Goal: Task Accomplishment & Management: Use online tool/utility

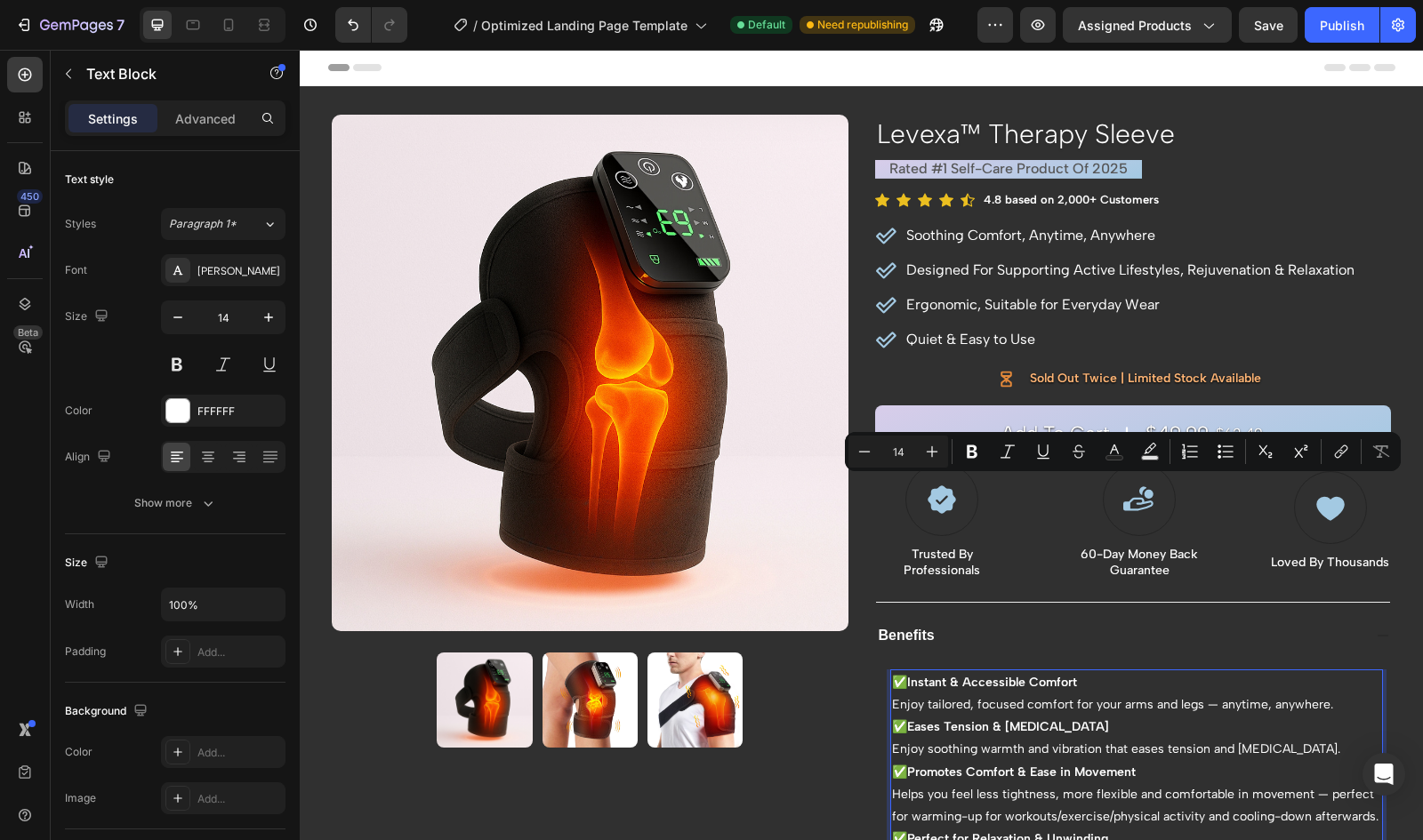
click at [1107, 783] on p "Helps you feel less tightness, more flexible and comfortable in movement — perf…" at bounding box center [1137, 805] width 490 height 44
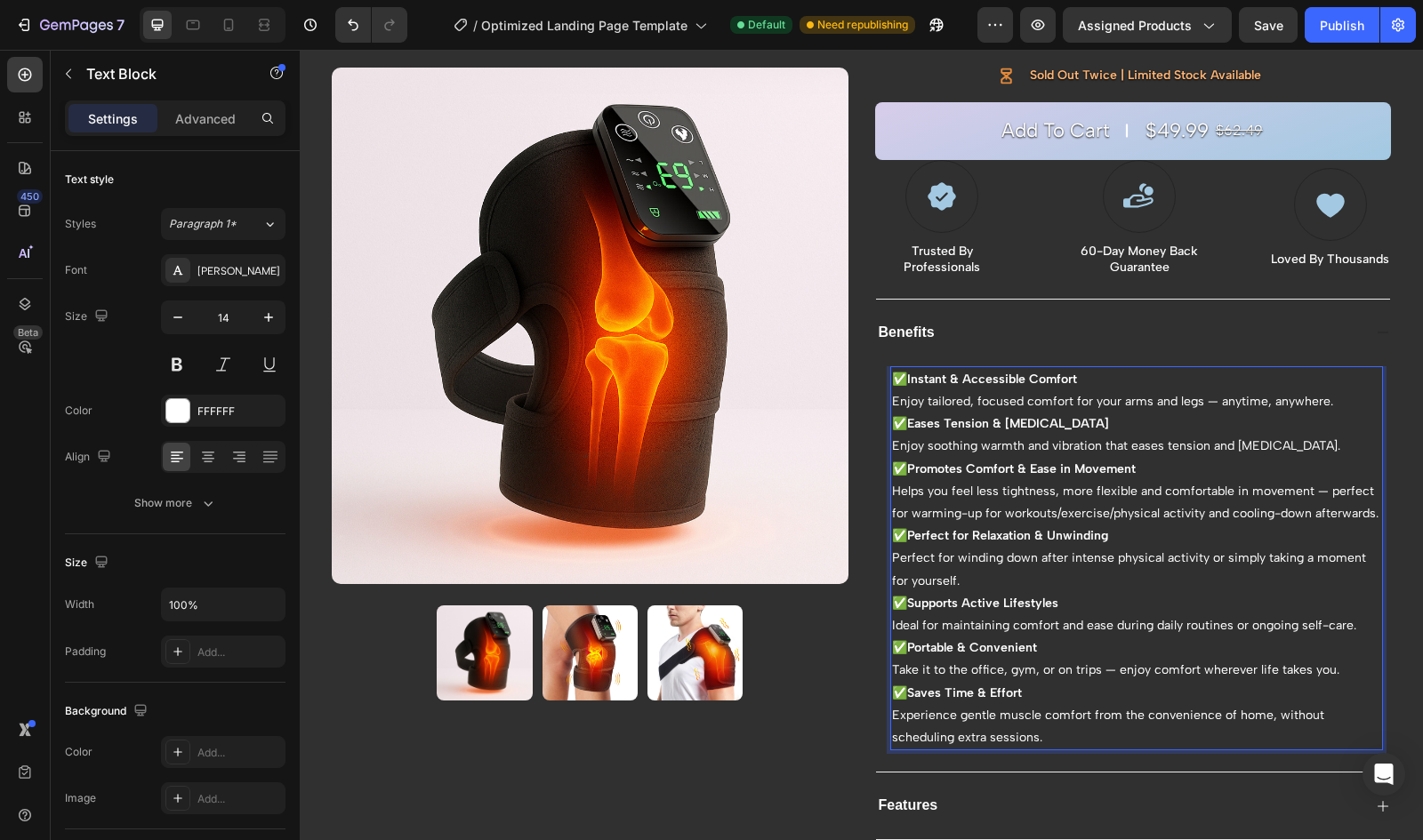
click at [1345, 636] on p "✅ Supports Active Lifestyles Ideal for maintaining comfort and ease during dail…" at bounding box center [1137, 614] width 490 height 44
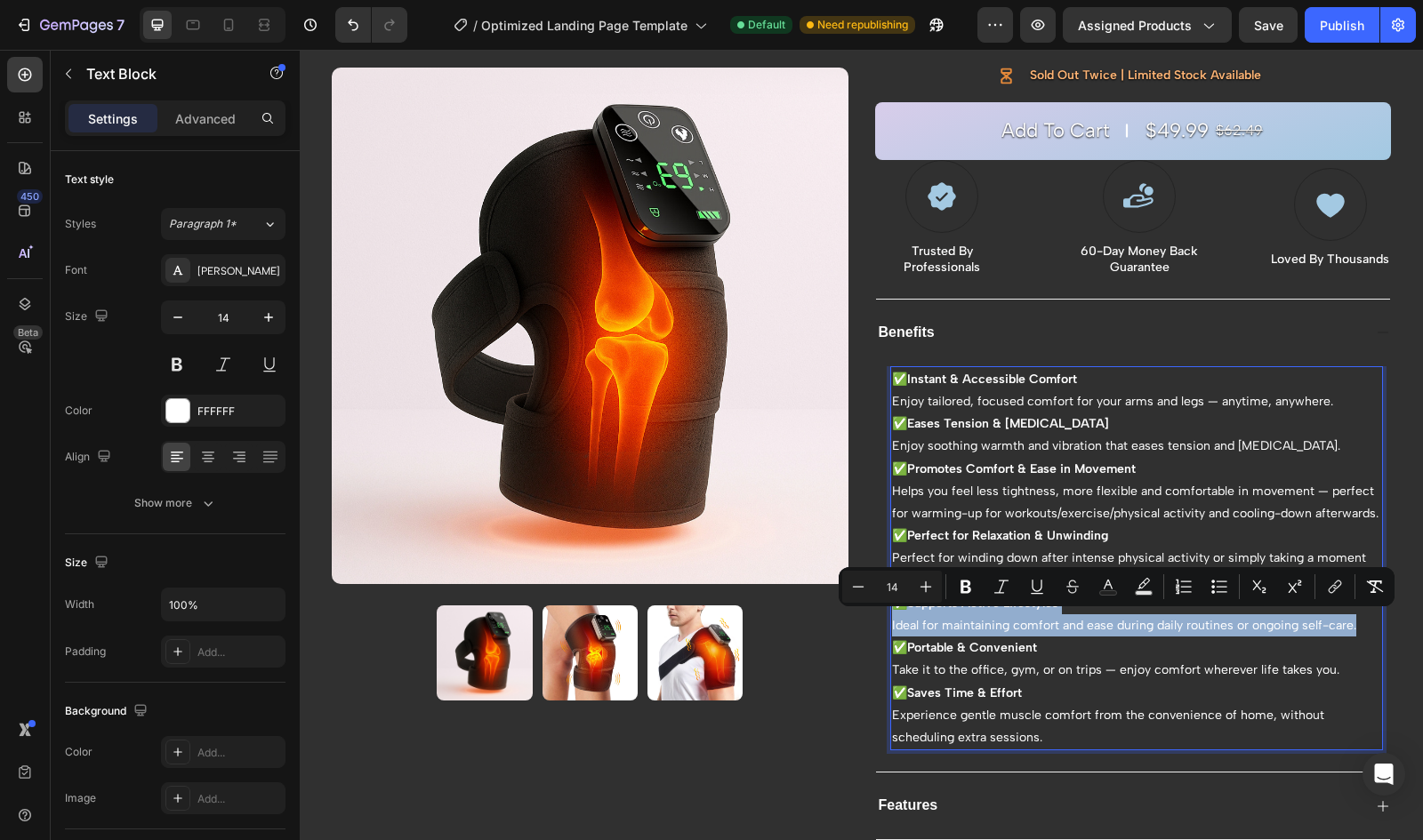
drag, startPoint x: 1349, startPoint y: 643, endPoint x: 893, endPoint y: 624, distance: 456.4
click at [893, 624] on p "✅ Supports Active Lifestyles Ideal for maintaining comfort and ease during dail…" at bounding box center [1137, 614] width 490 height 44
click at [1179, 636] on p "✅ Supports Active Lifestyles Ideal for maintaining comfort and ease during dail…" at bounding box center [1137, 614] width 490 height 44
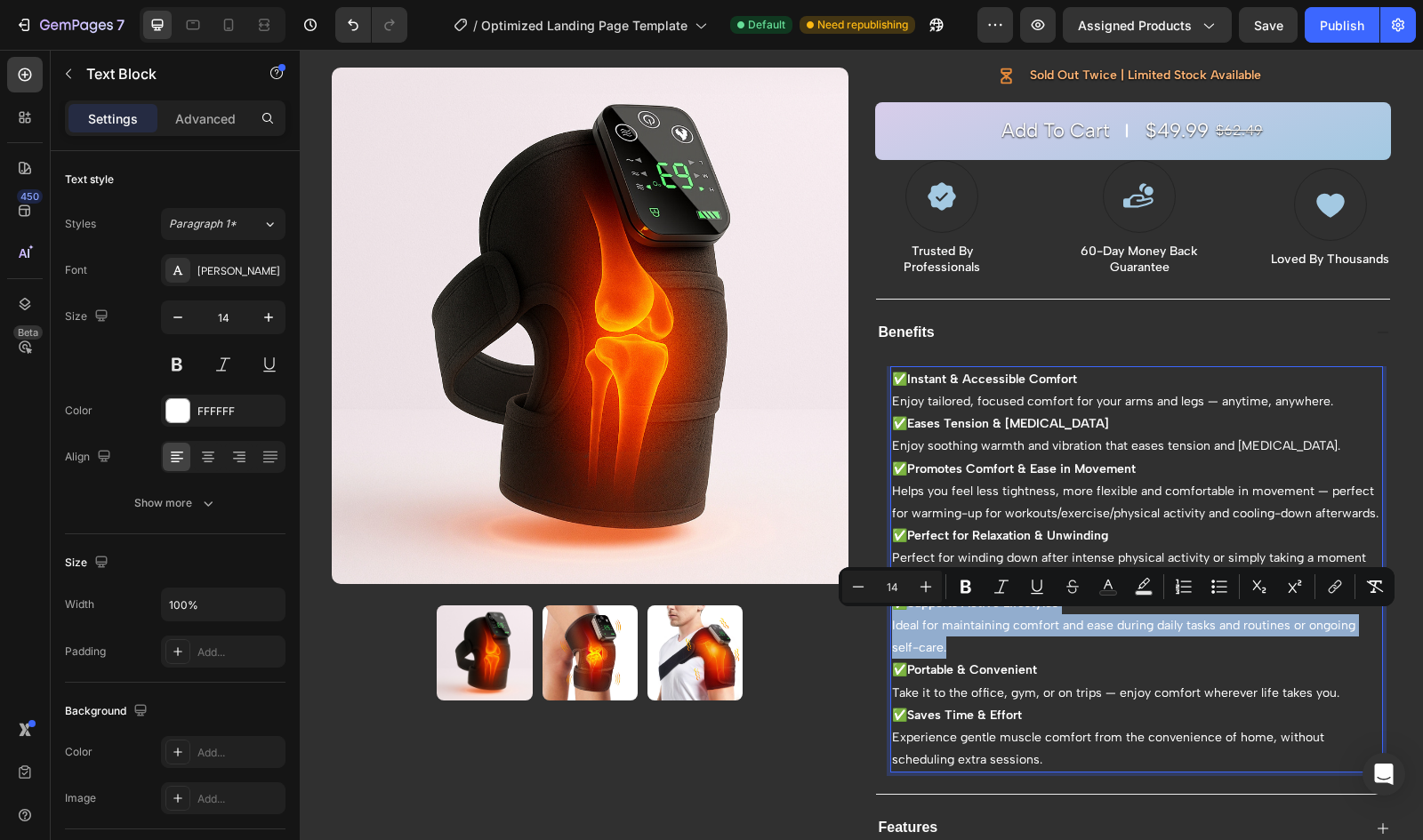
drag, startPoint x: 943, startPoint y: 668, endPoint x: 885, endPoint y: 613, distance: 79.9
click at [892, 613] on p "✅ Supports Active Lifestyles Ideal for maintaining comfort and ease during dail…" at bounding box center [1137, 626] width 490 height 68
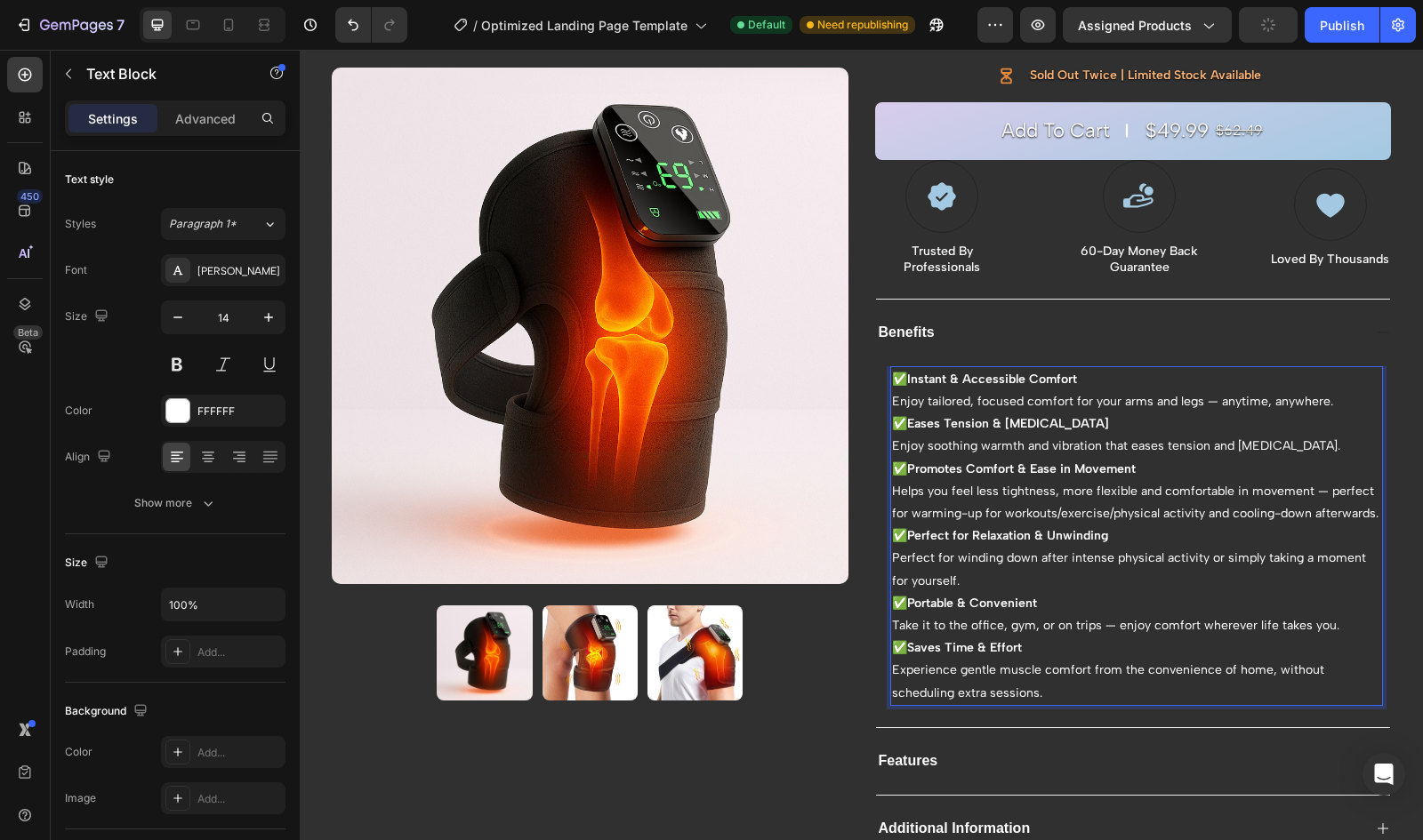
click at [985, 525] on p "Helps you feel less tightness, more flexible and comfortable in movement — perf…" at bounding box center [1137, 502] width 490 height 44
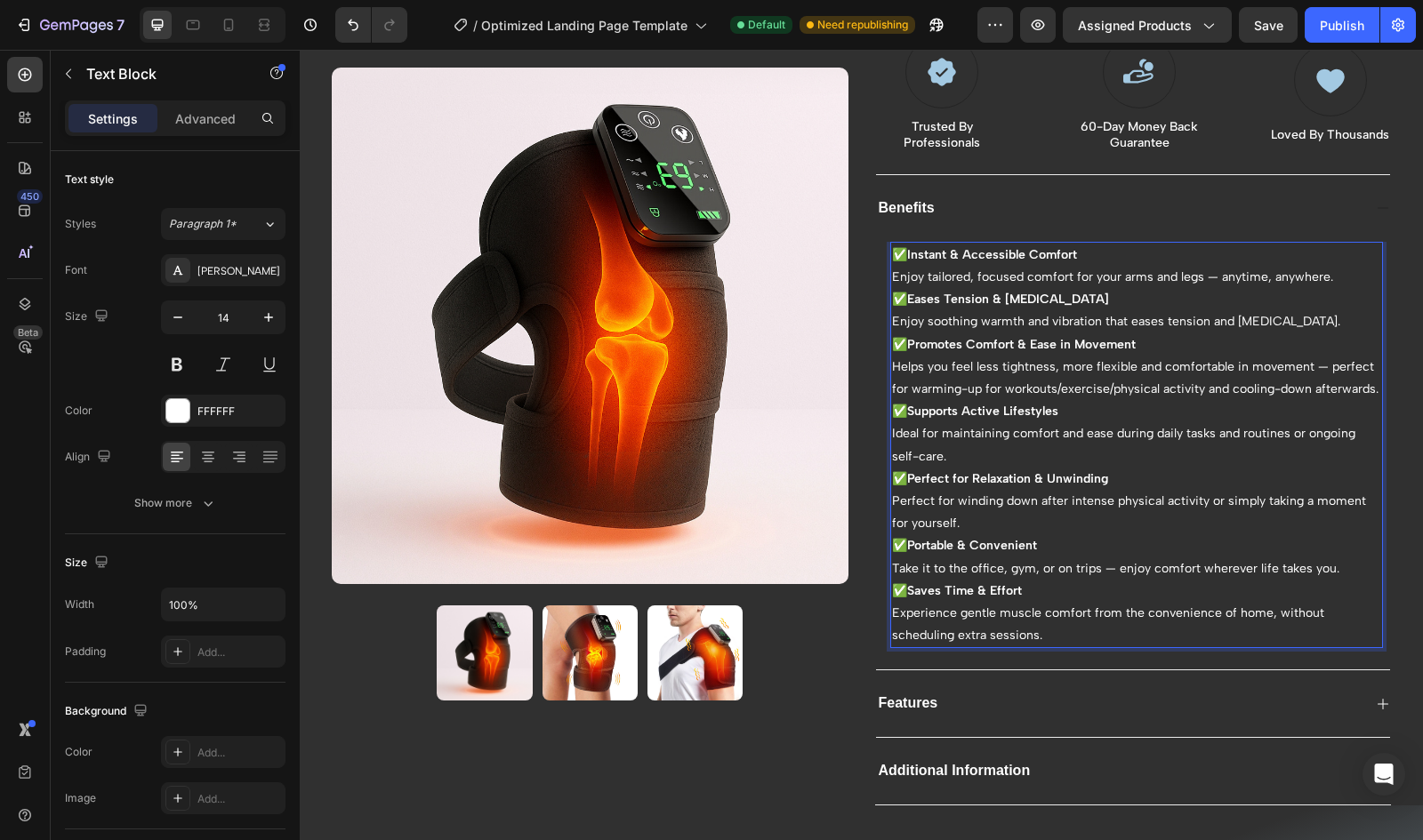
scroll to position [438, 0]
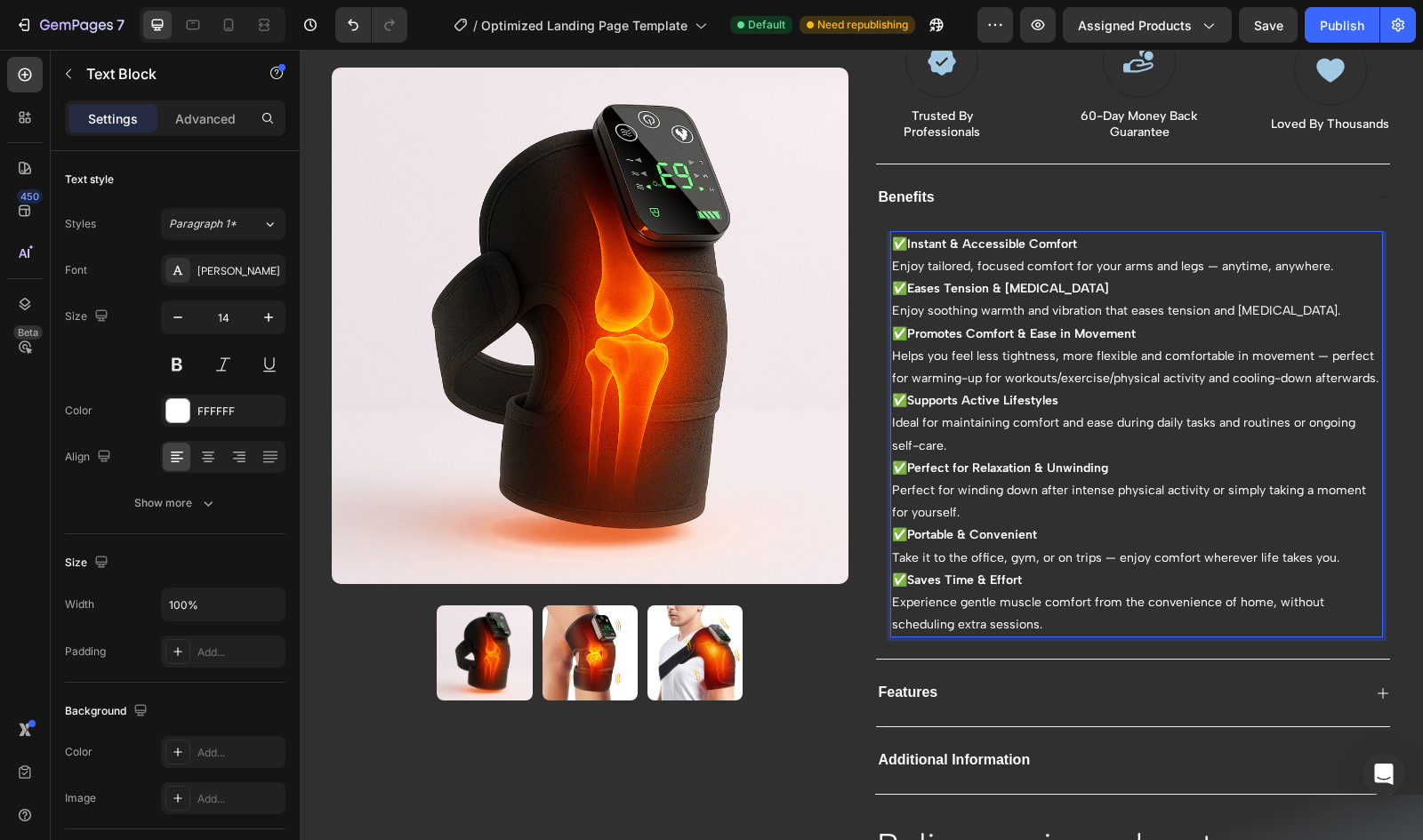
click at [1197, 568] on p "✅ Portable & Convenient Take it to the office, gym, or on trips — enjoy comfort…" at bounding box center [1137, 546] width 490 height 44
click at [1195, 568] on p "✅ Portable & Convenient Take it to the office, gym, or on trips — enjoy comfort…" at bounding box center [1137, 546] width 490 height 44
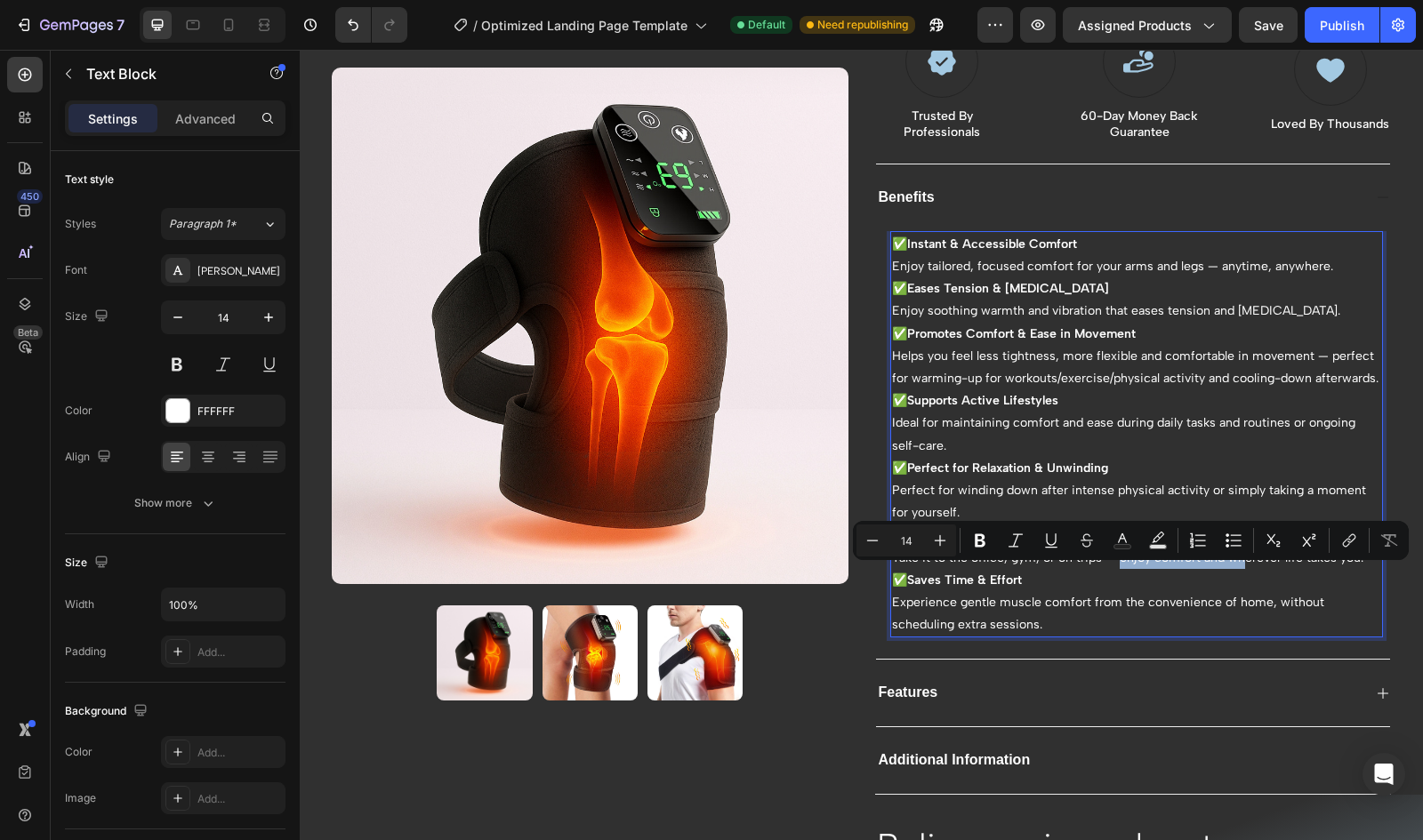
drag, startPoint x: 1109, startPoint y: 573, endPoint x: 1234, endPoint y: 572, distance: 125.0
click at [1234, 568] on p "✅ Portable & Convenient Take it to the office, gym, or on trips — enjoy comfort…" at bounding box center [1137, 546] width 490 height 44
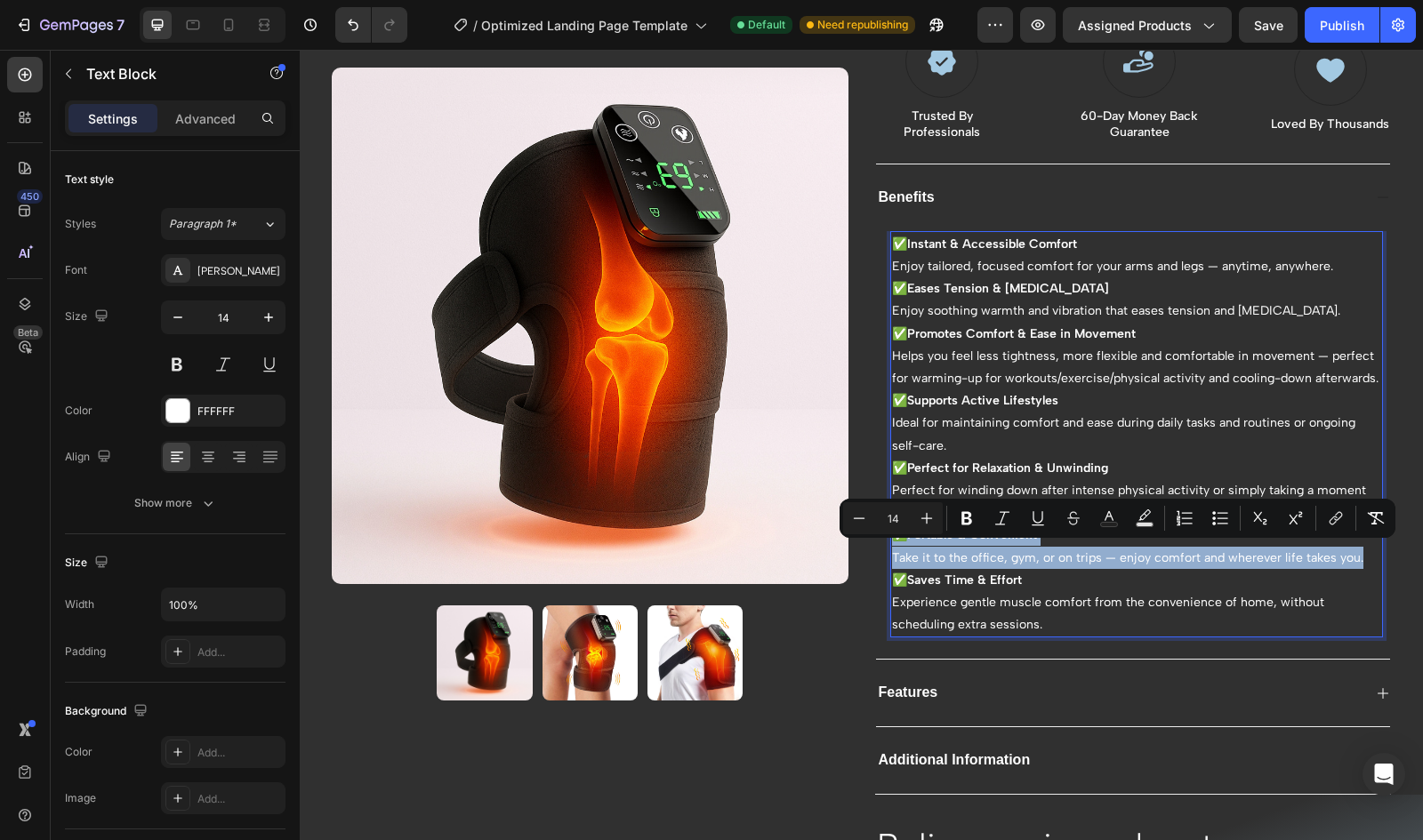
drag, startPoint x: 1355, startPoint y: 575, endPoint x: 883, endPoint y: 558, distance: 472.3
click at [890, 558] on div "✅ Instant & Accessible Comfort Enjoy tailored, focused comfort for your arms an…" at bounding box center [1137, 435] width 494 height 407
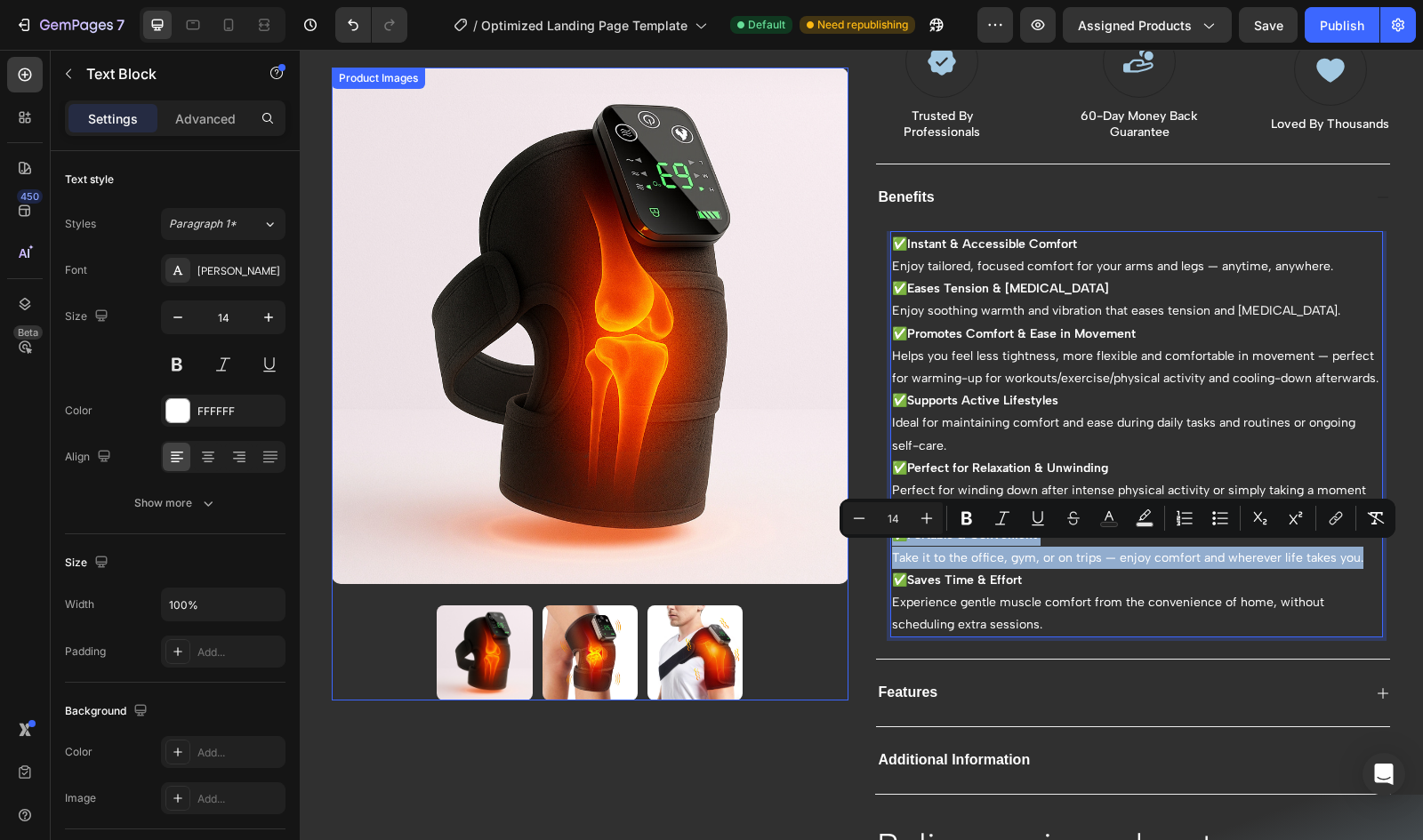
copy p "✅ Portable & Convenient Take it to the office, gym, or on trips — enjoy comfort…"
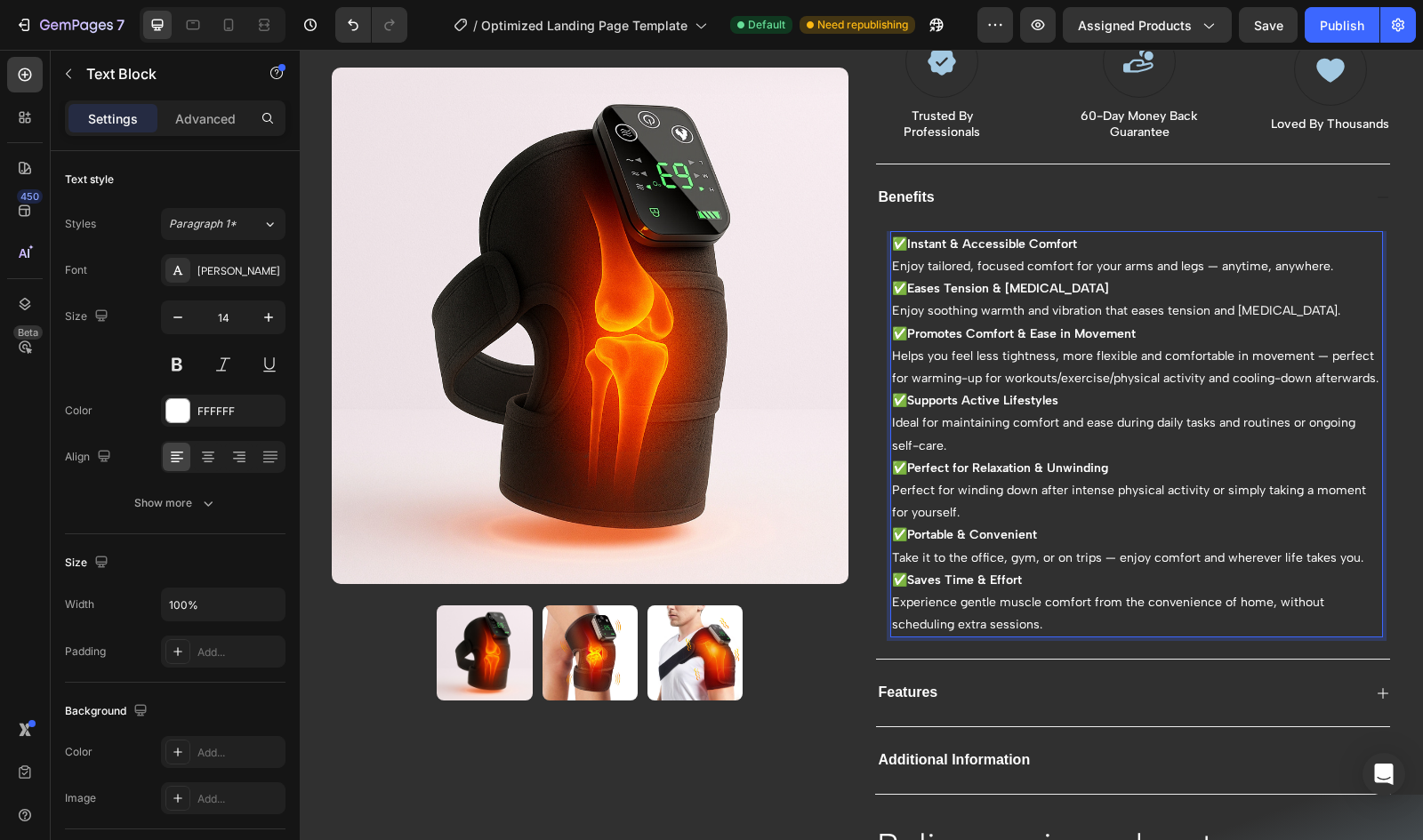
click at [1005, 376] on p "Helps you feel less tightness, more flexible and comfortable in movement — perf…" at bounding box center [1137, 367] width 490 height 44
click at [983, 377] on p "Helps you feel less tightness, more flexible and comfortable in movement — perf…" at bounding box center [1137, 367] width 490 height 44
click at [978, 375] on p "Helps you feel less tightness, more flexible and comfortable in movement — perf…" at bounding box center [1137, 367] width 490 height 44
click at [1188, 369] on p "Helps you feel less tightness, more flexible and comfortable in movement — perf…" at bounding box center [1137, 367] width 490 height 44
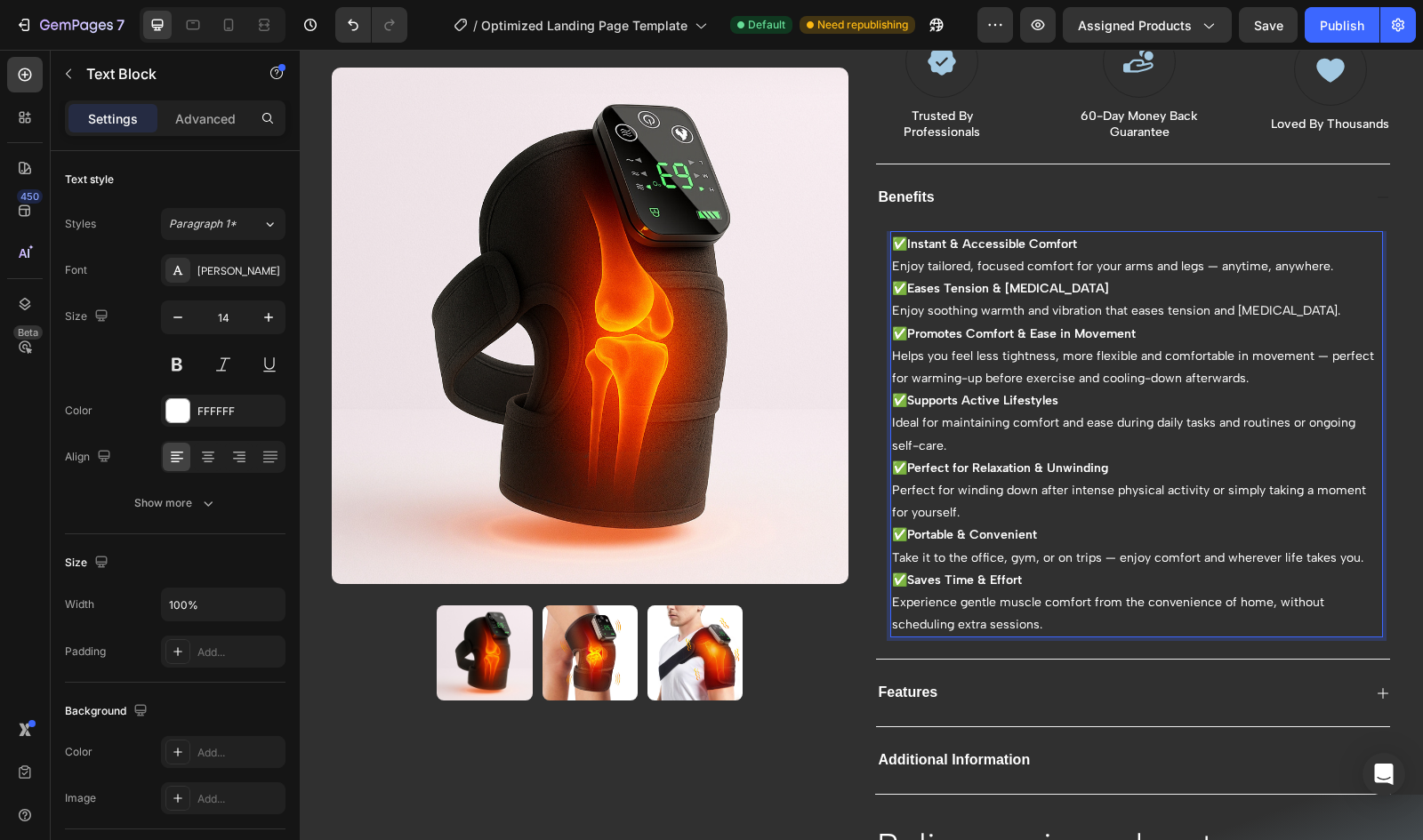
click at [1175, 376] on p "Helps you feel less tightness, more flexible and comfortable in movement — perf…" at bounding box center [1137, 367] width 490 height 44
click at [1098, 376] on p "Helps you feel less tightness, more flexible and comfortable in movement — perf…" at bounding box center [1137, 367] width 490 height 44
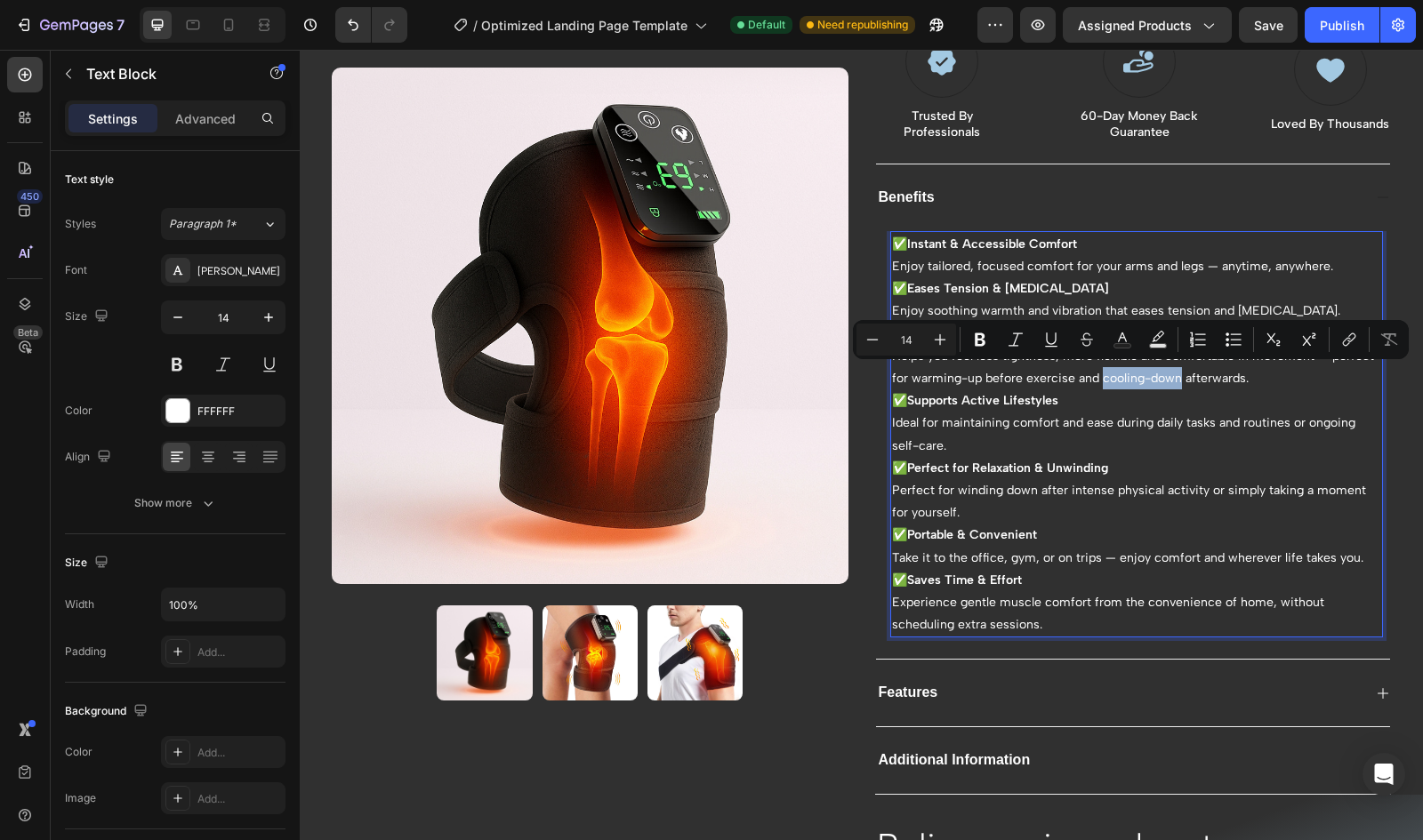
click at [1093, 380] on p "Helps you feel less tightness, more flexible and comfortable in movement — perf…" at bounding box center [1137, 367] width 490 height 44
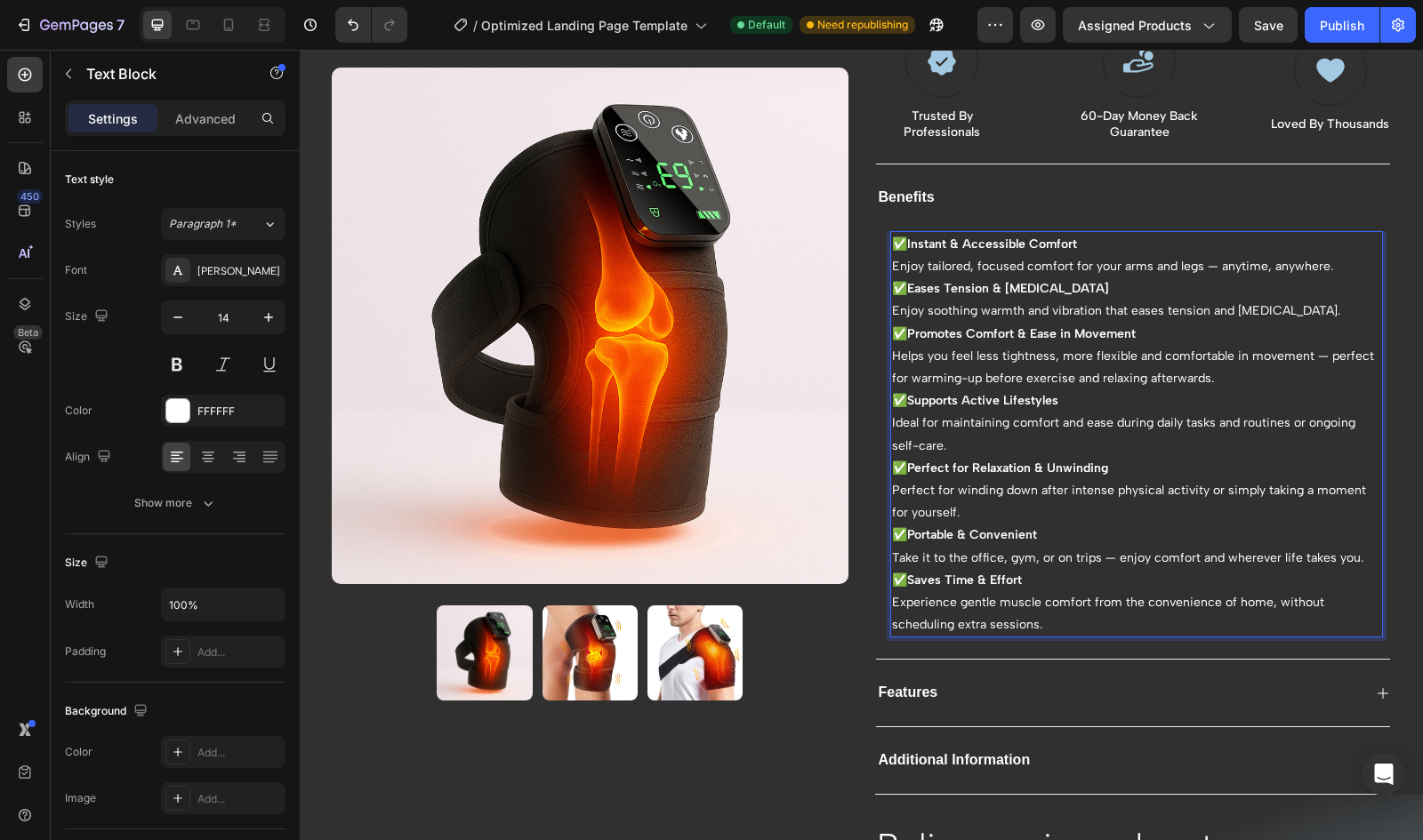
click at [1117, 374] on p "Helps you feel less tightness, more flexible and comfortable in movement — perf…" at bounding box center [1137, 367] width 490 height 44
click at [1224, 373] on p "Helps you feel less tightness, more flexible and comfortable in movement — perf…" at bounding box center [1137, 367] width 490 height 44
click at [1342, 357] on p "Helps you feel less tightness, more flexible and comfortable in movement — perf…" at bounding box center [1137, 367] width 490 height 44
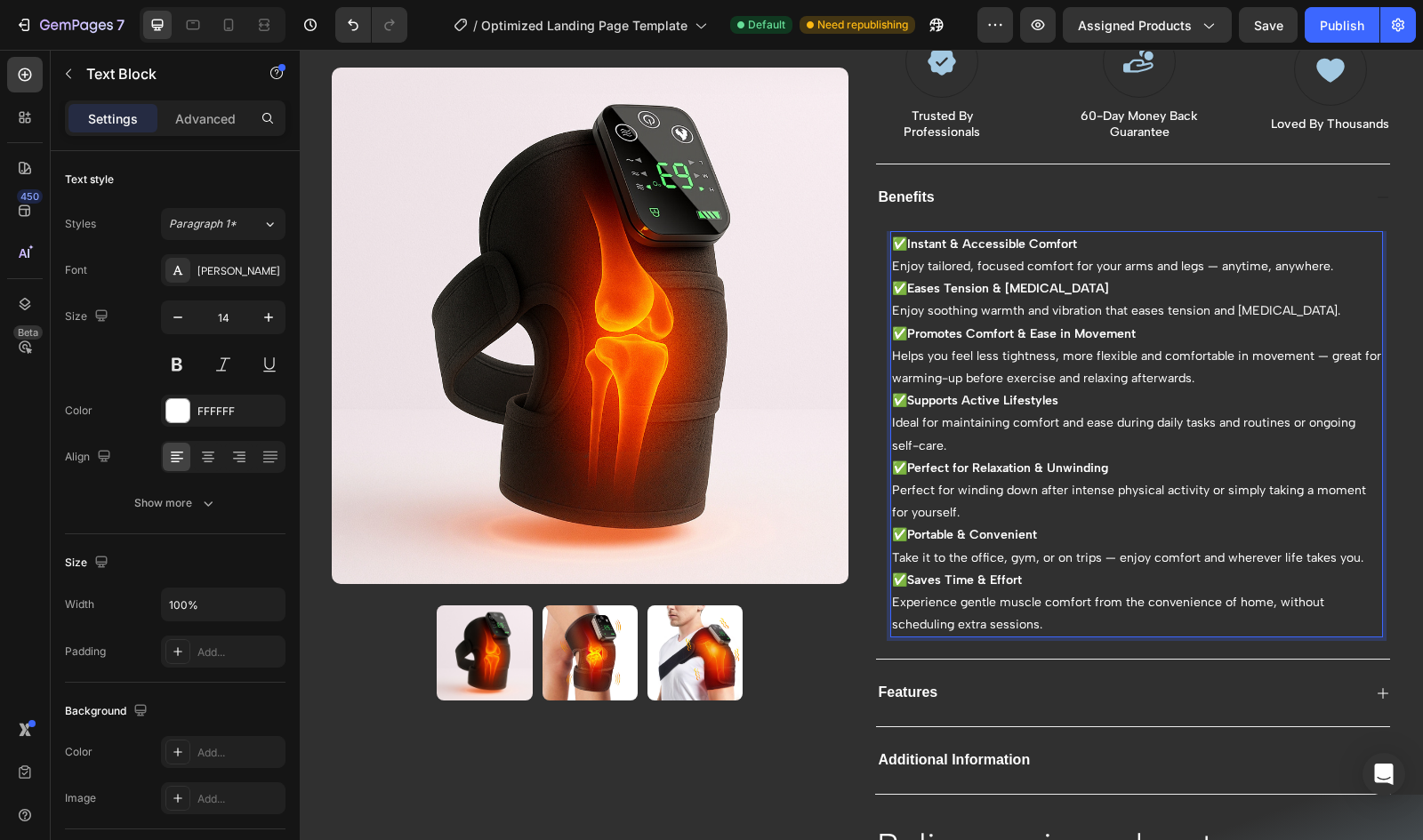
click at [931, 422] on p "✅ Supports Active Lifestyles Ideal for maintaining comfort and ease during dail…" at bounding box center [1137, 424] width 490 height 68
click at [919, 417] on p "✅ Supports Active Lifestyles Ideal for maintaining comfort and ease during dail…" at bounding box center [1137, 424] width 490 height 68
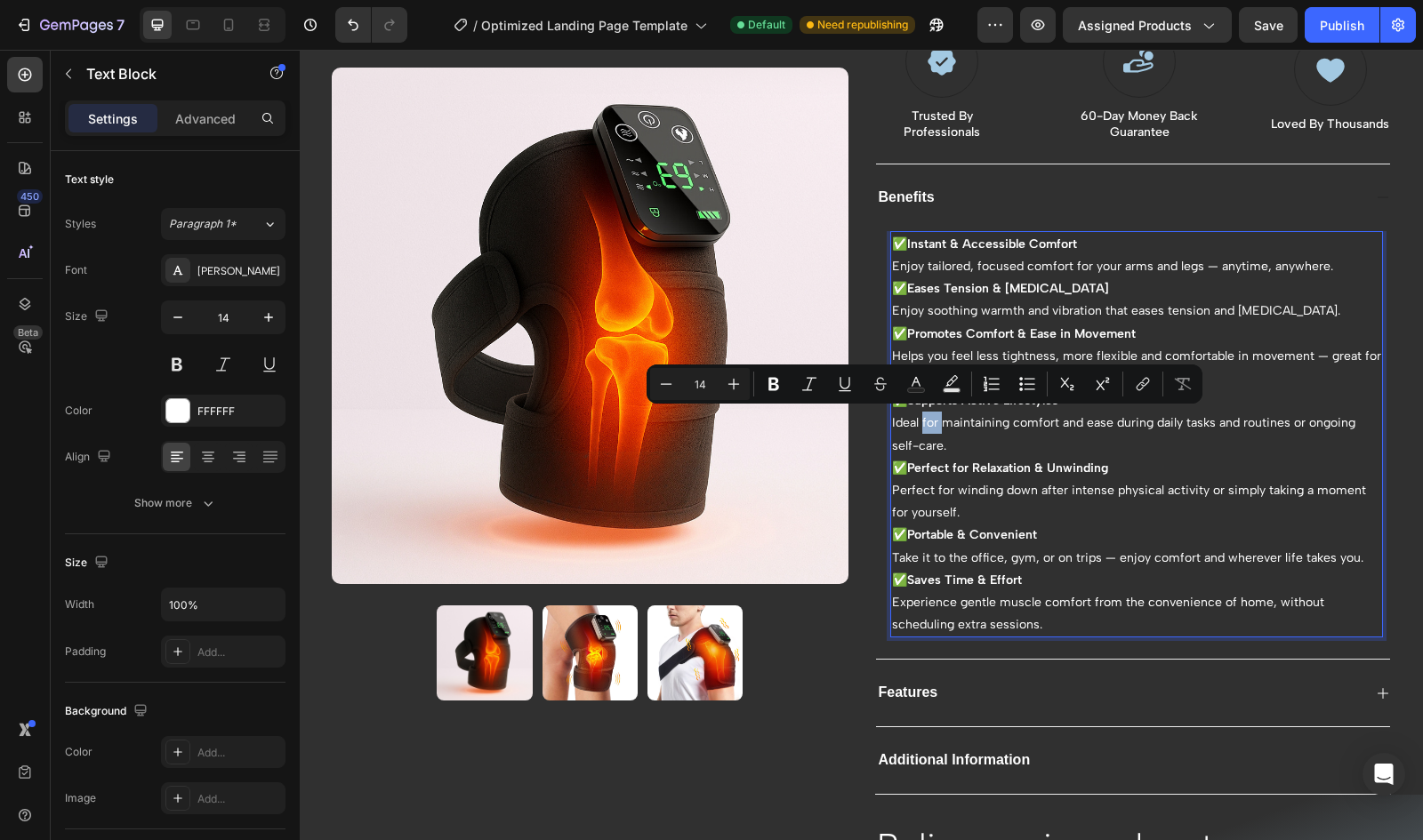
click at [934, 421] on p "✅ Supports Active Lifestyles Ideal for maintaining comfort and ease during dail…" at bounding box center [1137, 424] width 490 height 68
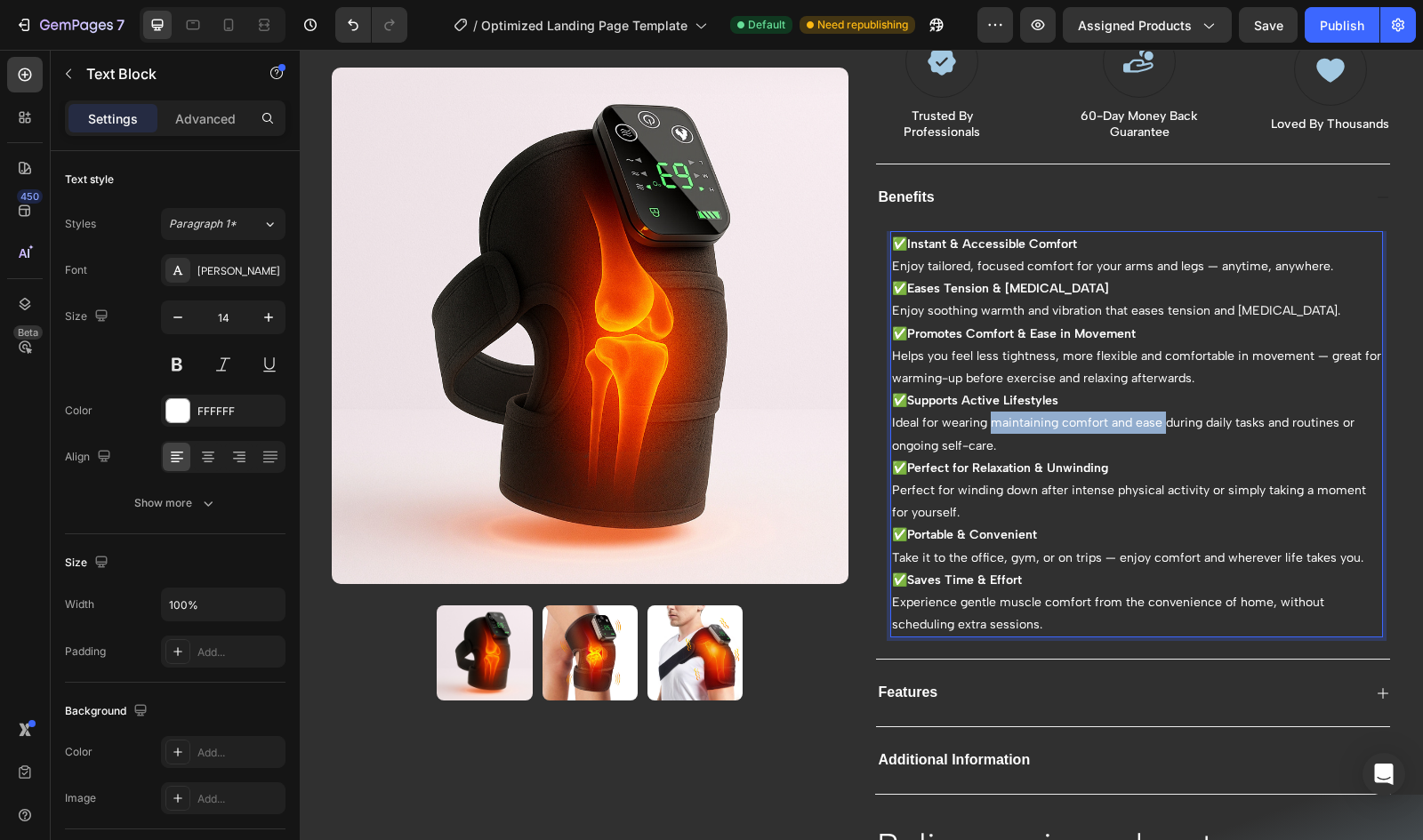
click at [1157, 421] on p "✅ Supports Active Lifestyles Ideal for wearing maintaining comfort and ease dur…" at bounding box center [1137, 424] width 490 height 68
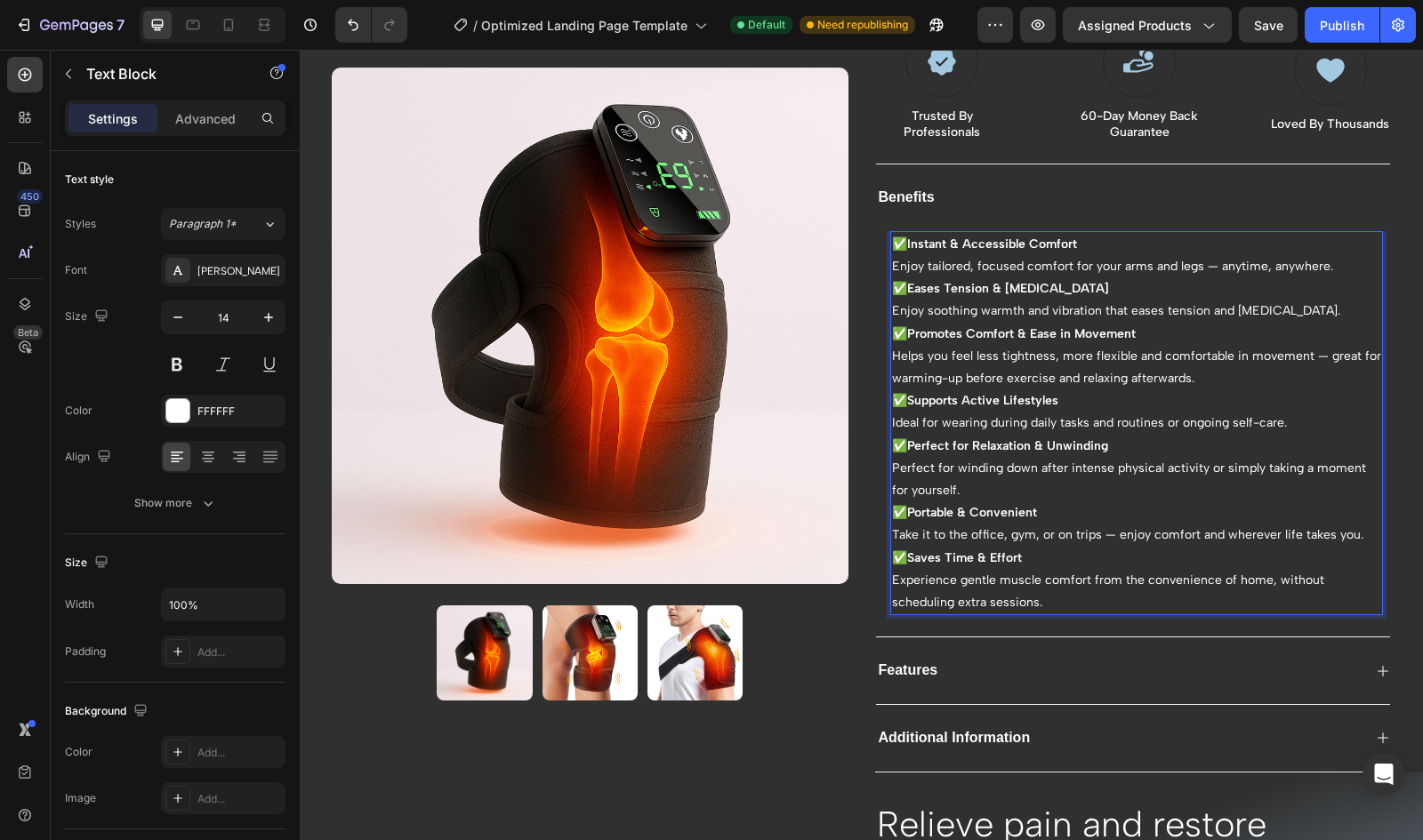
click at [1160, 420] on p "✅ Supports Active Lifestyles Ideal for wearing during daily tasks and routines …" at bounding box center [1137, 412] width 490 height 44
click at [919, 422] on p "✅ Supports Active Lifestyles Ideal for wearing during daily tasks and routines …" at bounding box center [1137, 412] width 490 height 44
click at [1044, 421] on p "✅ Supports Active Lifestyles Ideal to wear during daily tasks and routines or o…" at bounding box center [1137, 412] width 490 height 44
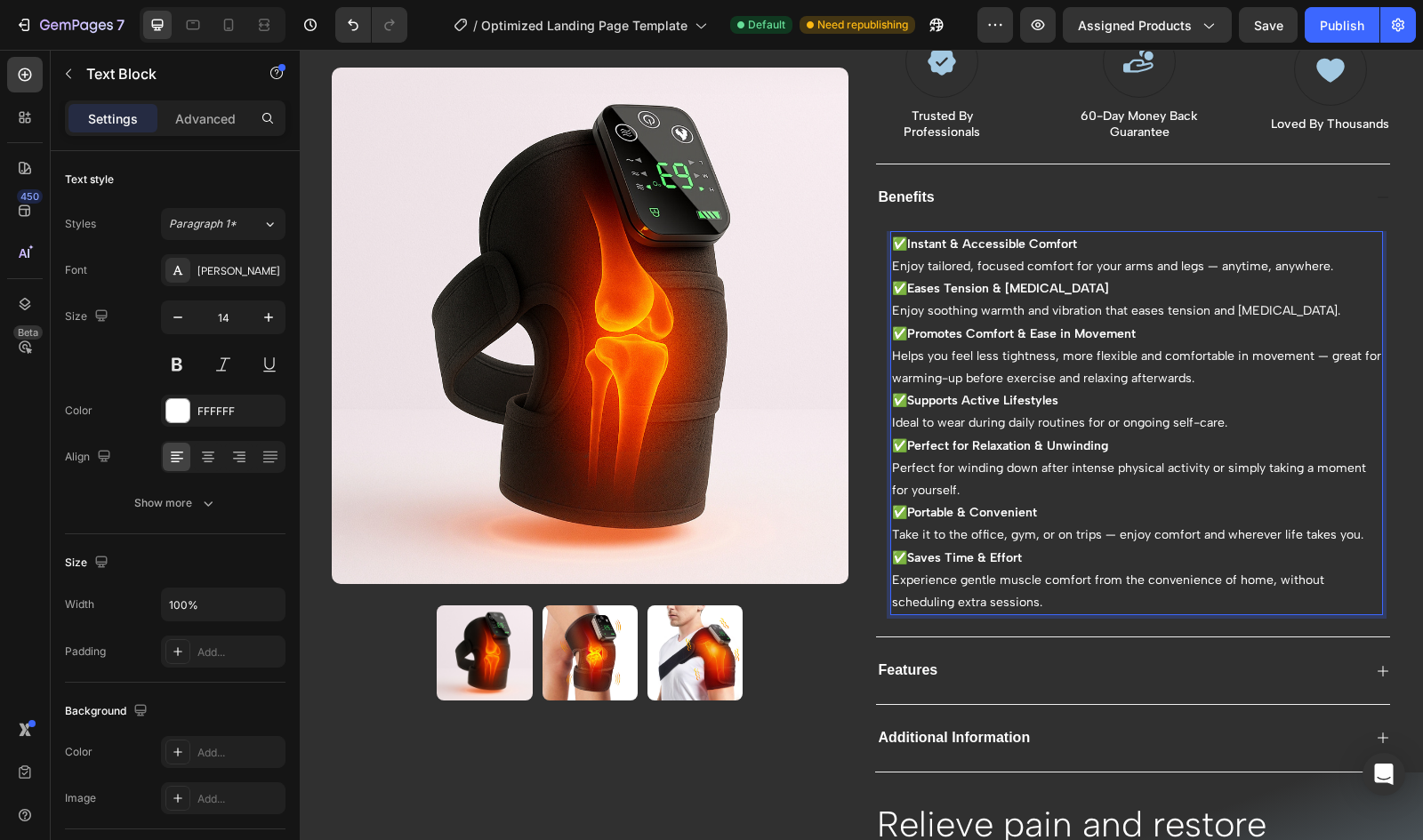
click at [959, 422] on p "✅ Supports Active Lifestyles Ideal to wear during daily routines for or ongoing…" at bounding box center [1137, 412] width 490 height 44
click at [1116, 419] on p "✅ Supports Active Lifestyles Ideal to wear during daily routines for or ongoing…" at bounding box center [1137, 412] width 490 height 44
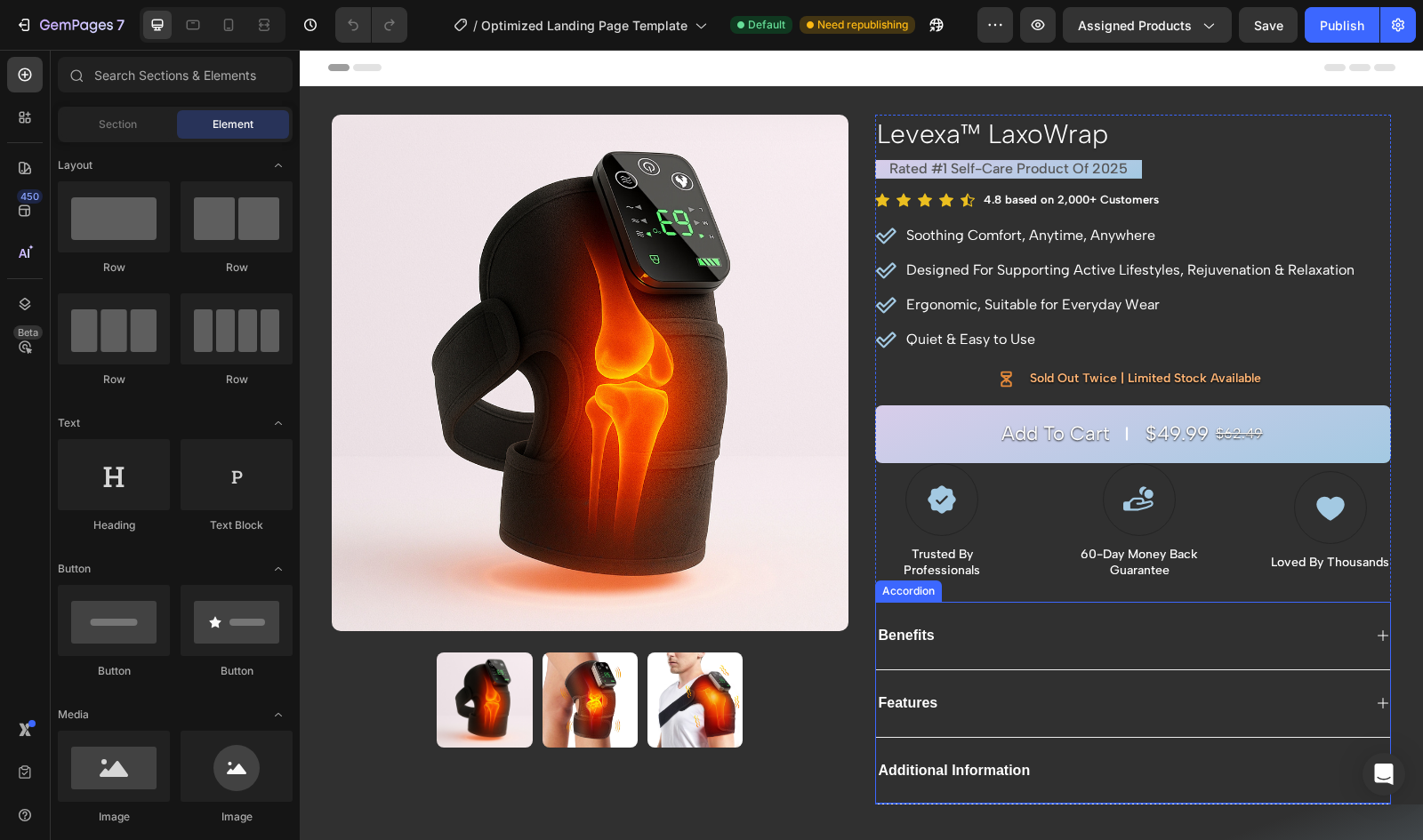
click at [999, 635] on div "Benefits" at bounding box center [1119, 636] width 486 height 24
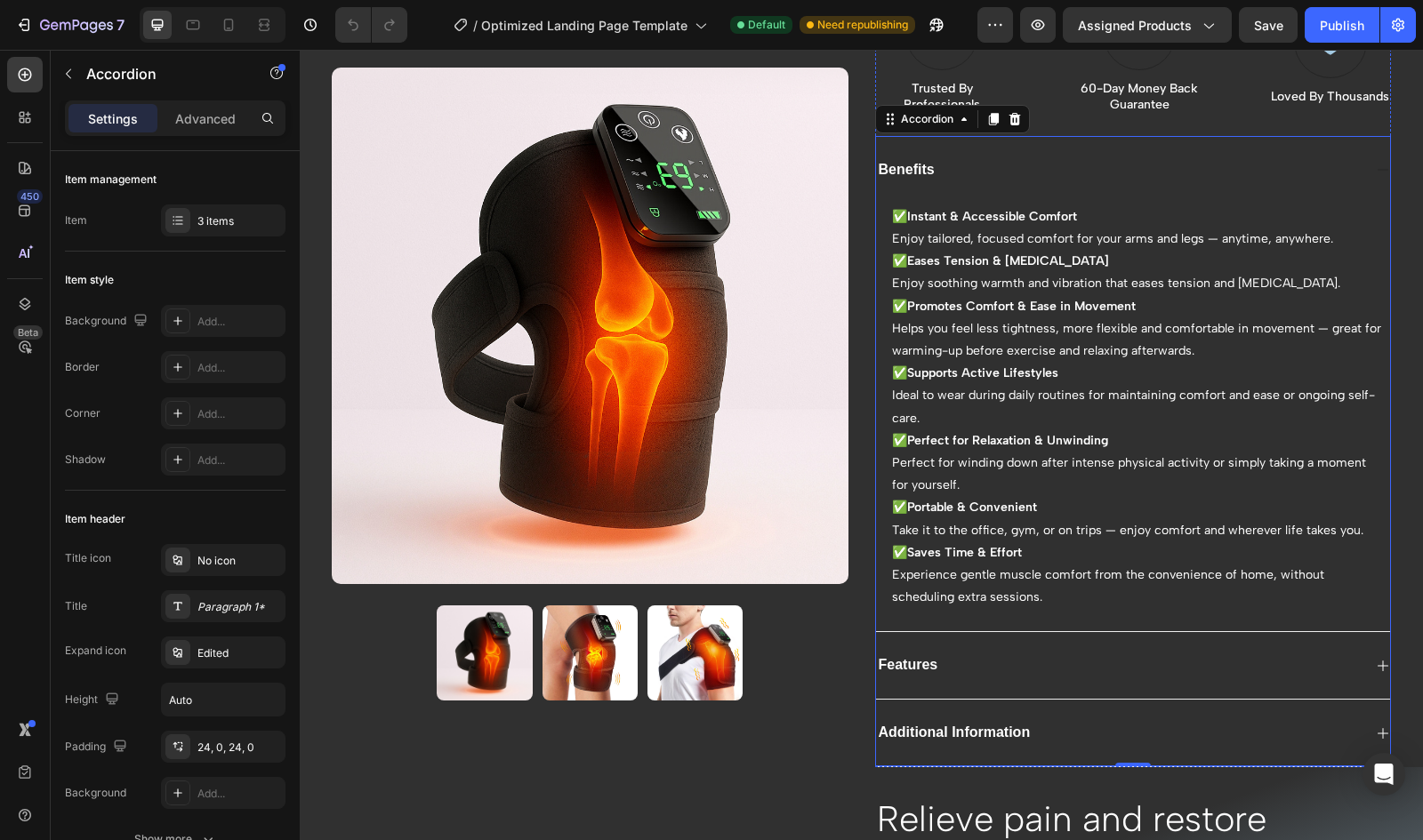
scroll to position [469, 0]
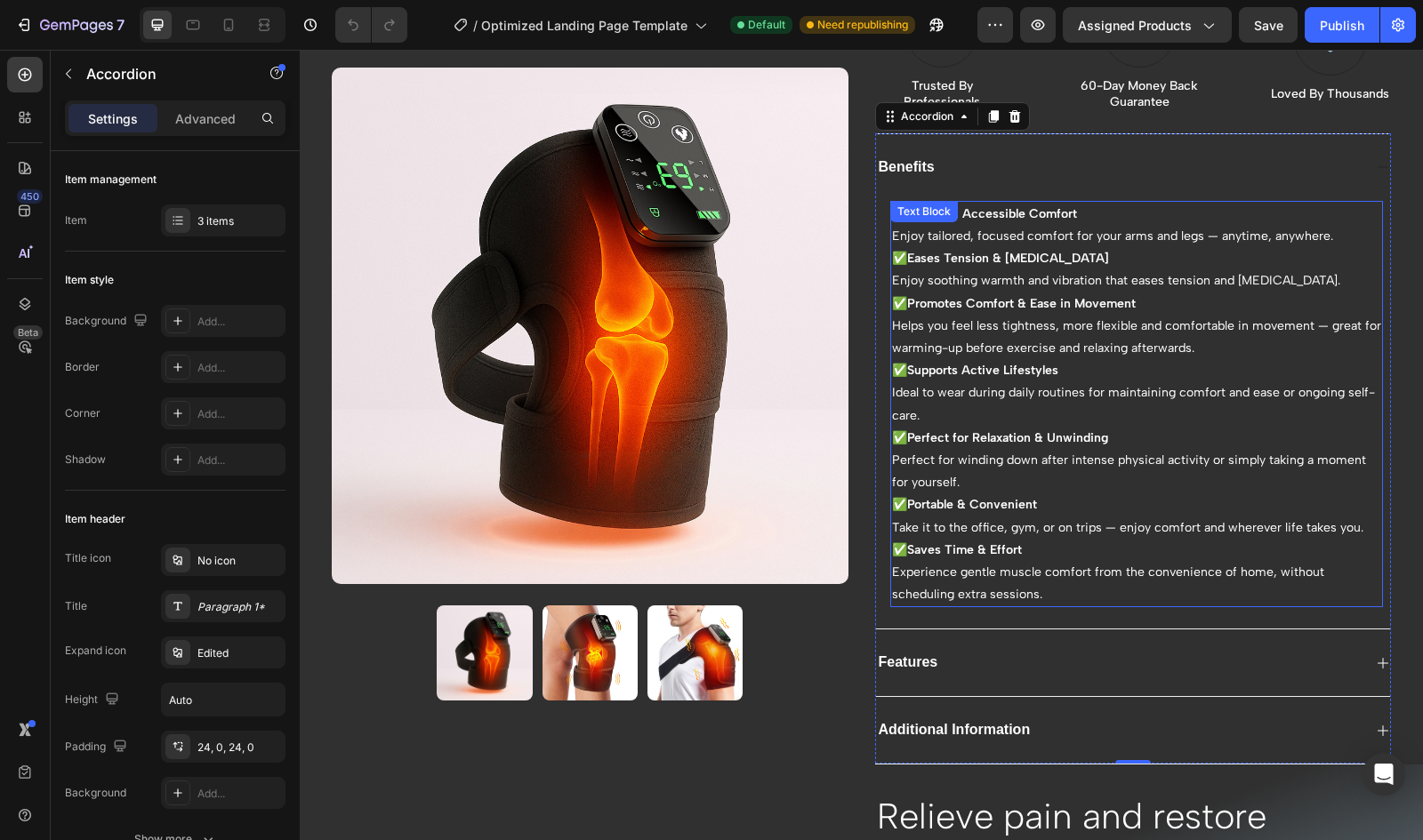
click at [974, 401] on p "✅ Supports Active Lifestyles Ideal to wear during daily routines for maintainin…" at bounding box center [1137, 393] width 490 height 68
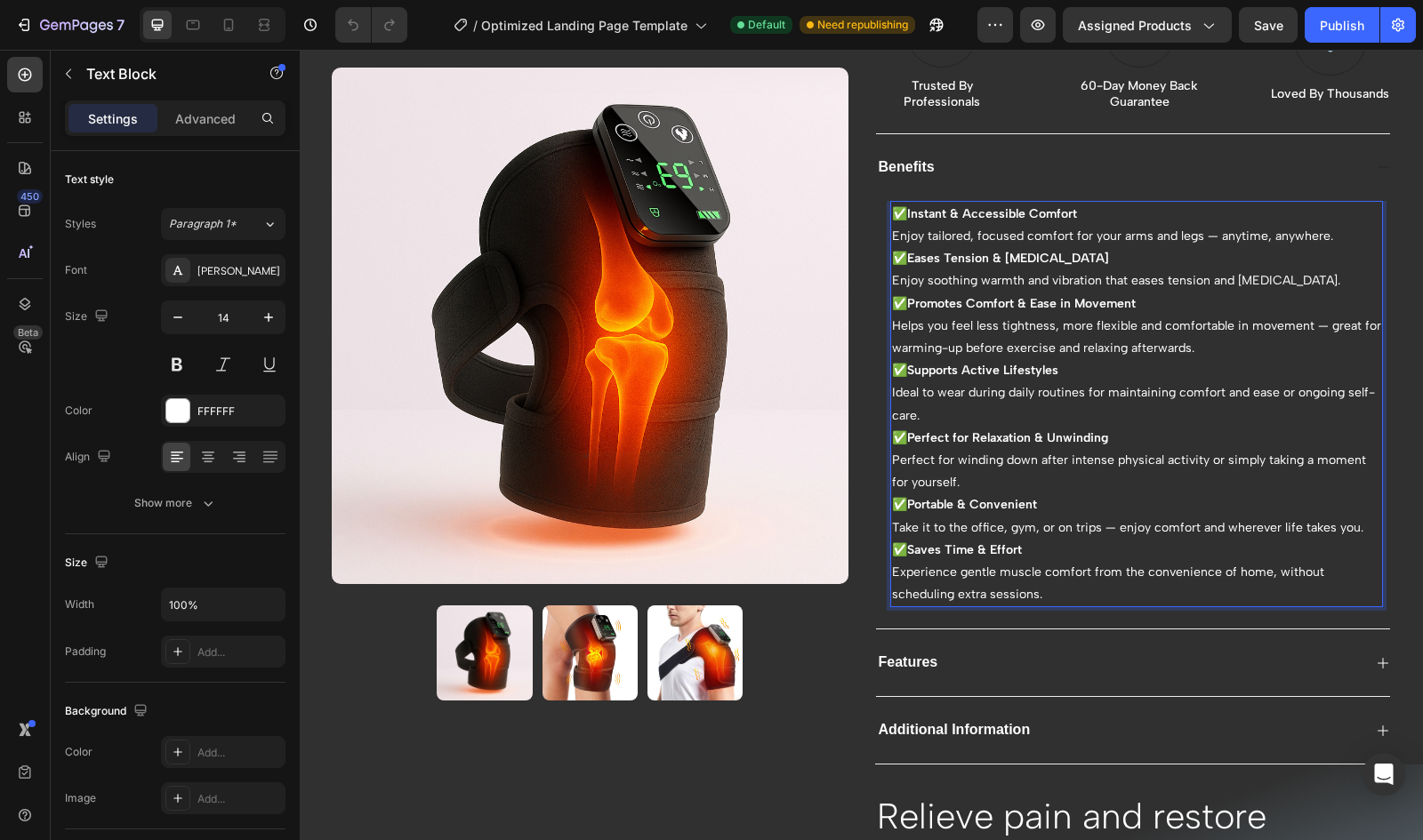
click at [1269, 393] on p "✅ Supports Active Lifestyles Ideal to wear during daily routines for maintainin…" at bounding box center [1137, 393] width 490 height 68
click at [1084, 390] on p "✅ Supports Active Lifestyles Ideal to wear during daily routines for maintainin…" at bounding box center [1137, 393] width 490 height 68
click at [962, 390] on p "✅ Supports Active Lifestyles Ideal to wear for maintaining comfort and ease dur…" at bounding box center [1137, 393] width 490 height 68
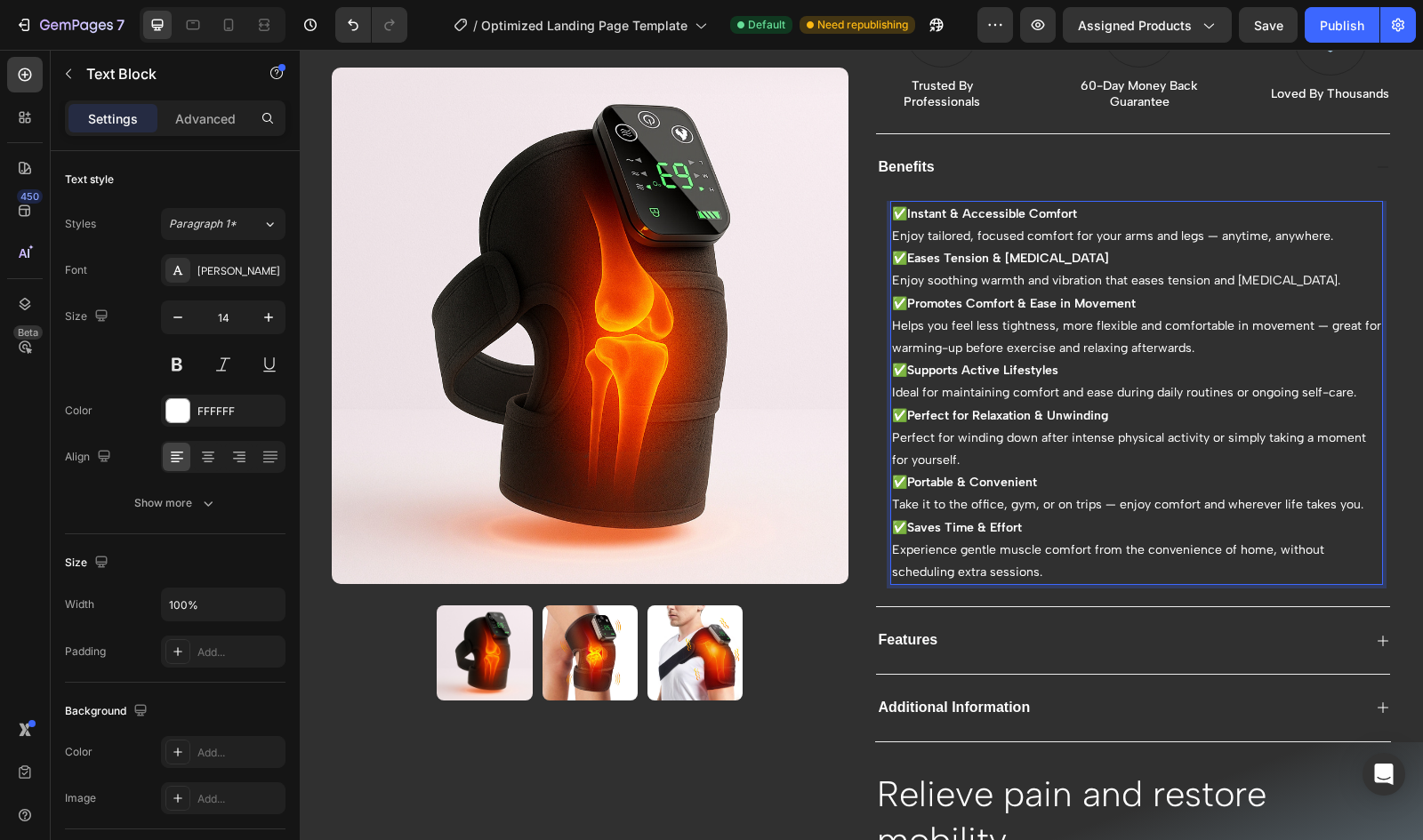
click at [1208, 495] on p "✅ Portable & Convenient Take it to the office, gym, or on trips — enjoy comfort…" at bounding box center [1137, 493] width 490 height 44
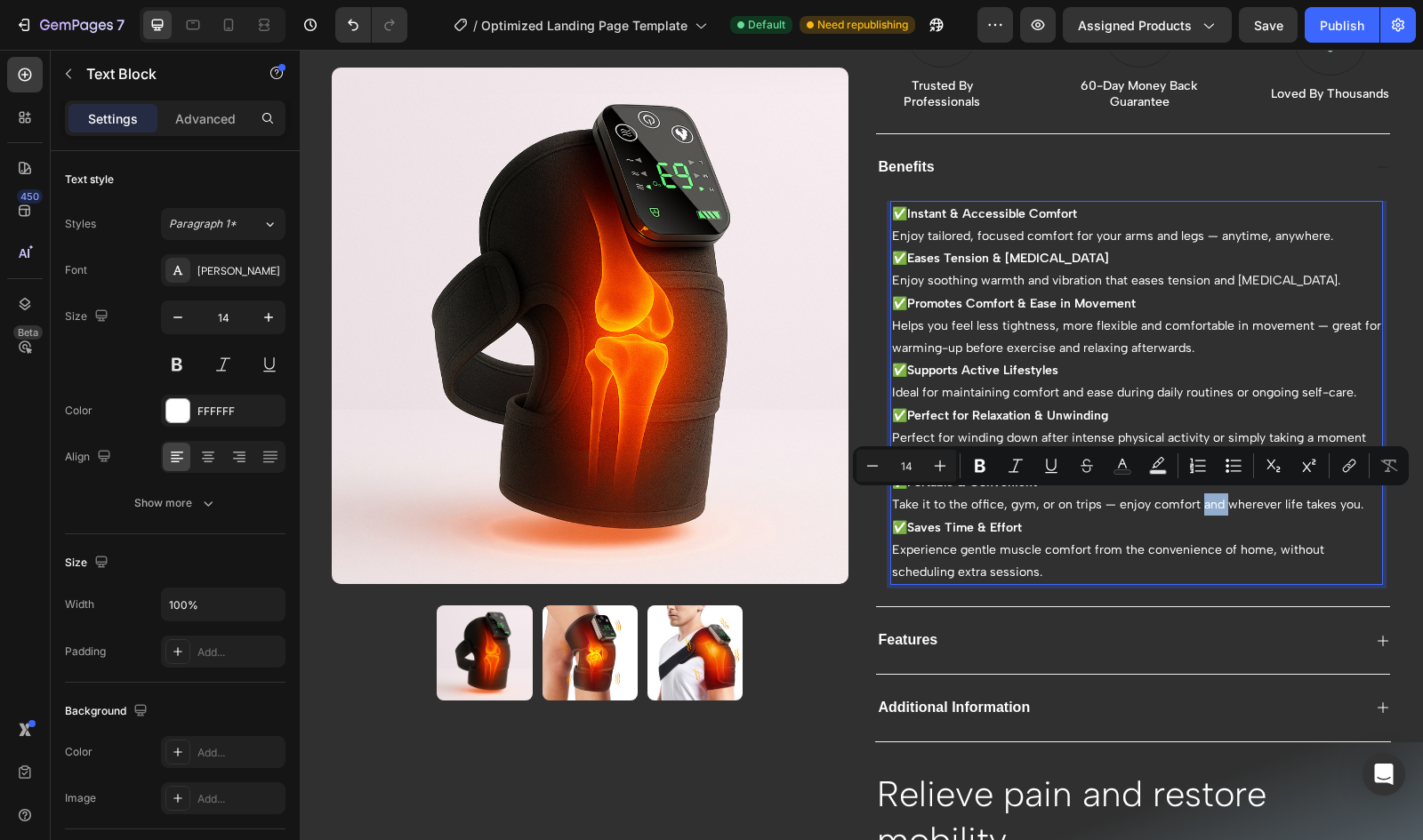
click at [1193, 502] on p "✅ Portable & Convenient Take it to the office, gym, or on trips — enjoy comfort…" at bounding box center [1137, 493] width 490 height 44
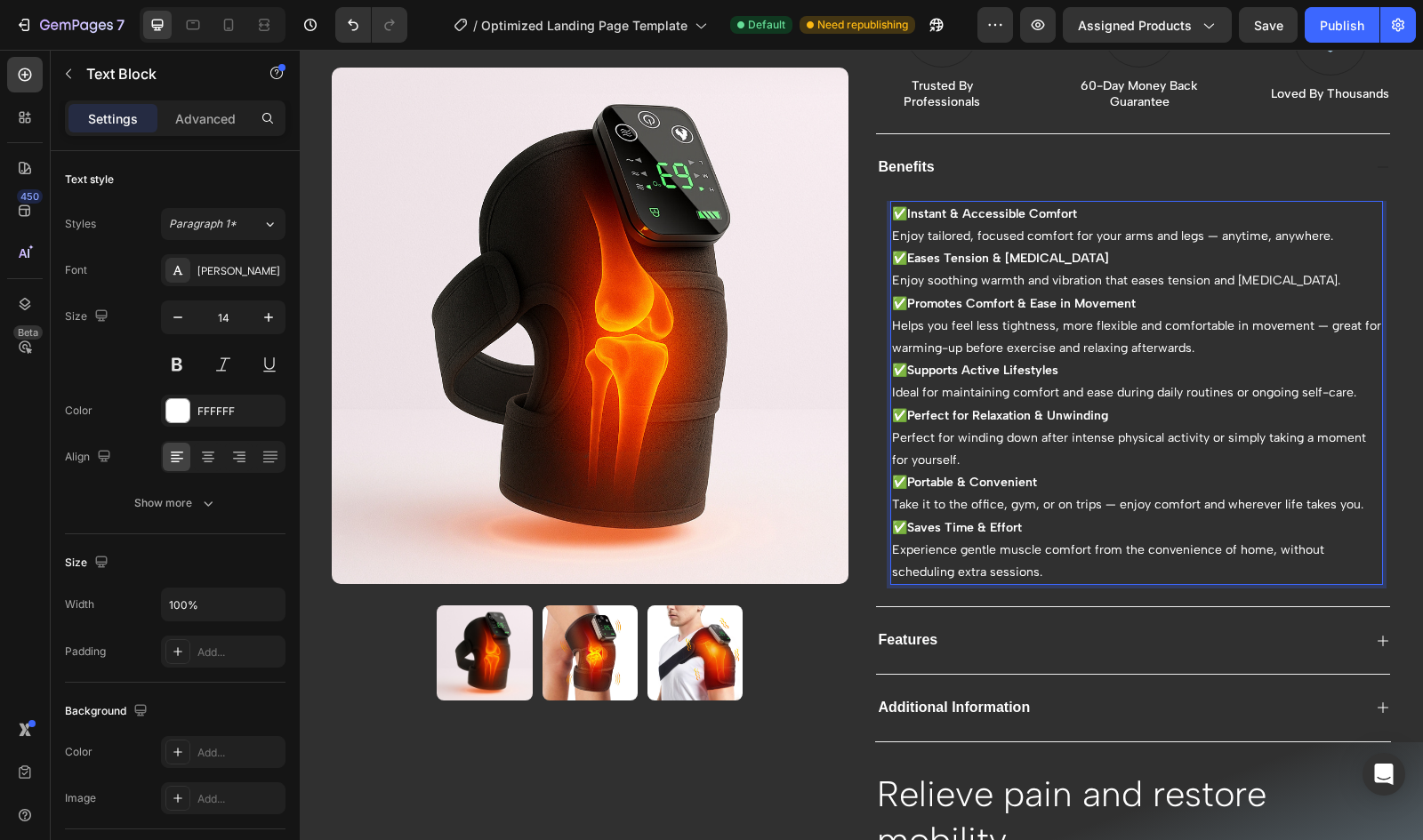
click at [1205, 496] on p "✅ Portable & Convenient Take it to the office, gym, or on trips — enjoy comfort…" at bounding box center [1137, 493] width 490 height 44
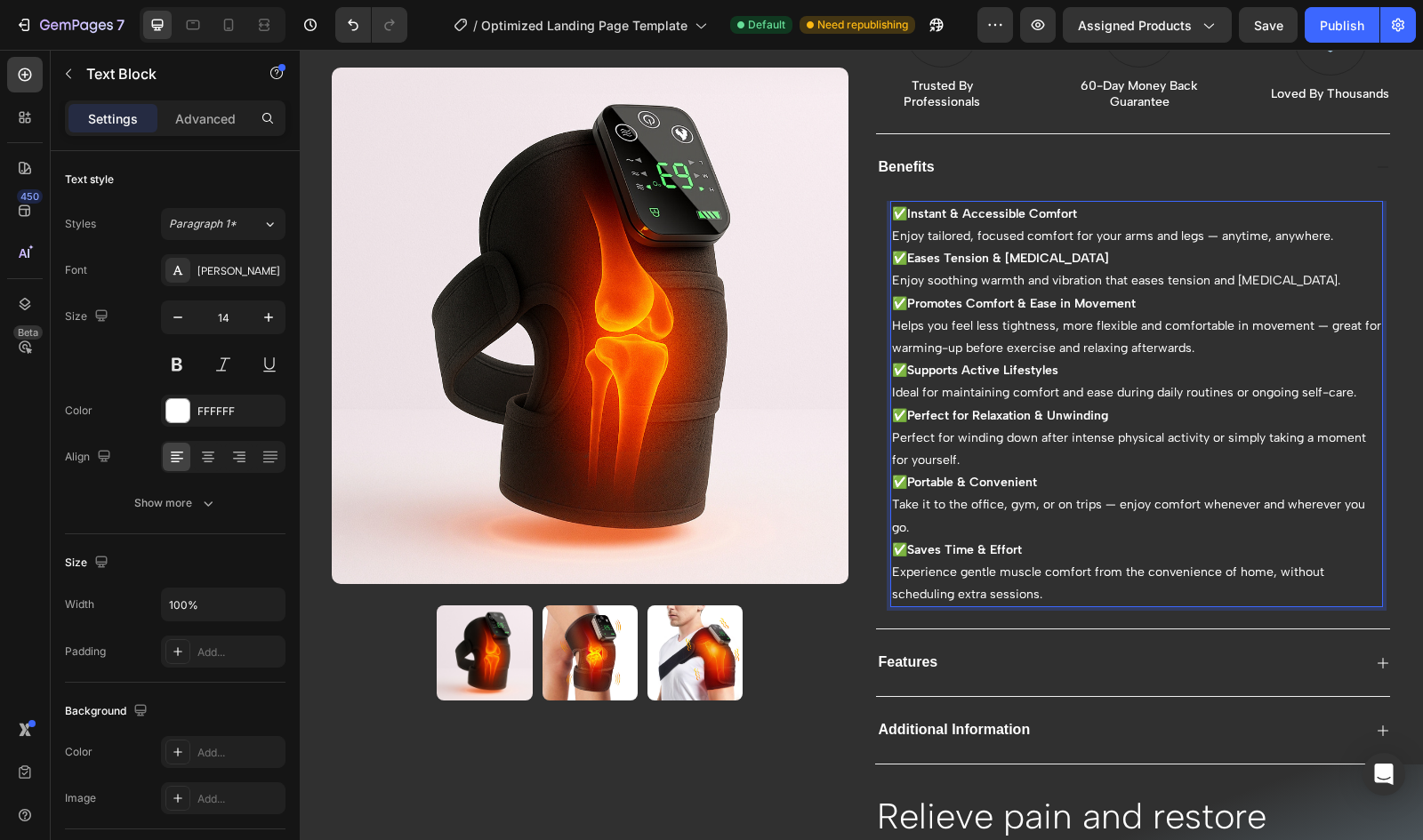
click at [1227, 495] on p "✅ Portable & Convenient Take it to the office, gym, or on trips — enjoy comfort…" at bounding box center [1137, 505] width 490 height 68
click at [1272, 499] on p "✅ Portable & Convenient Take it to the office, gym, or on trips — enjoy comfort…" at bounding box center [1137, 505] width 490 height 68
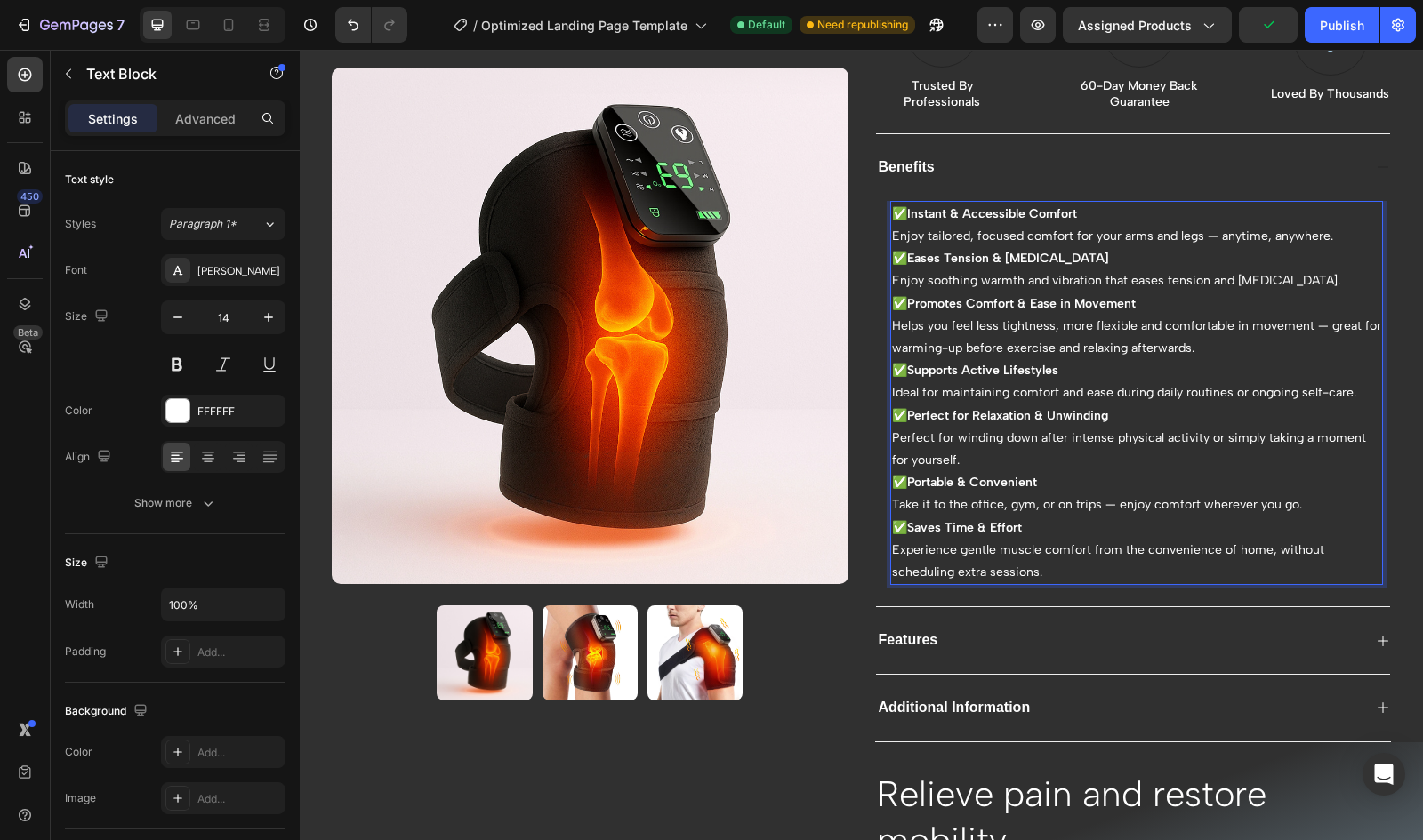
click at [1040, 569] on p "✅ Saves Time & Effort Experience gentle muscle comfort from the convenience of …" at bounding box center [1137, 550] width 490 height 68
click at [1001, 524] on strong "Saves Time & Effort" at bounding box center [964, 527] width 115 height 15
click at [955, 544] on p "✅ Saves Time & Money Experience gentle muscle comfort from the convenience of h…" at bounding box center [1137, 550] width 490 height 68
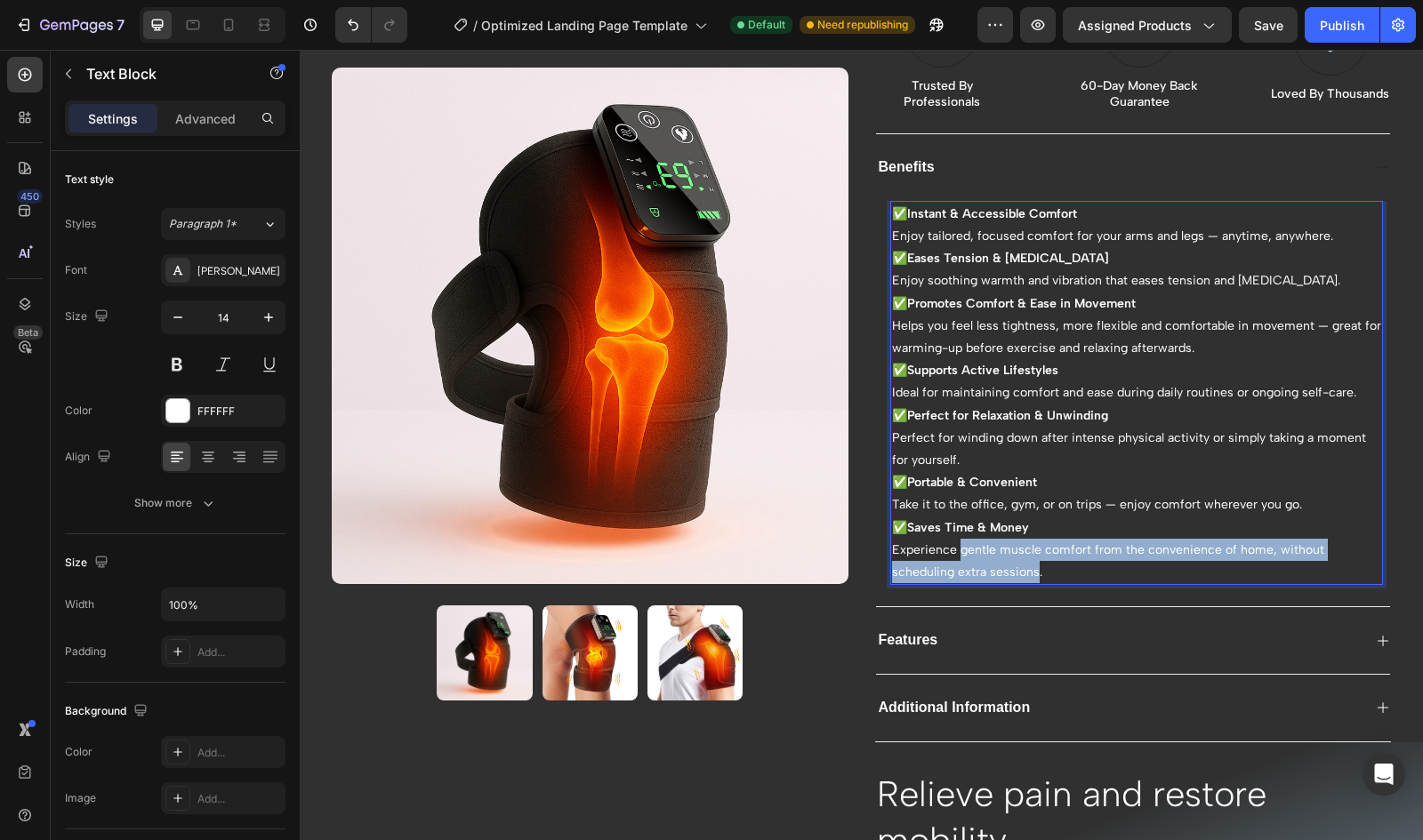
click at [1030, 567] on p "✅ Saves Time & Money Experience gentle muscle comfort from the convenience of h…" at bounding box center [1137, 550] width 490 height 68
click at [892, 544] on p "✅ Saves Time & Money Experience gentle muscle comfort from the convenience of h…" at bounding box center [1137, 550] width 490 height 68
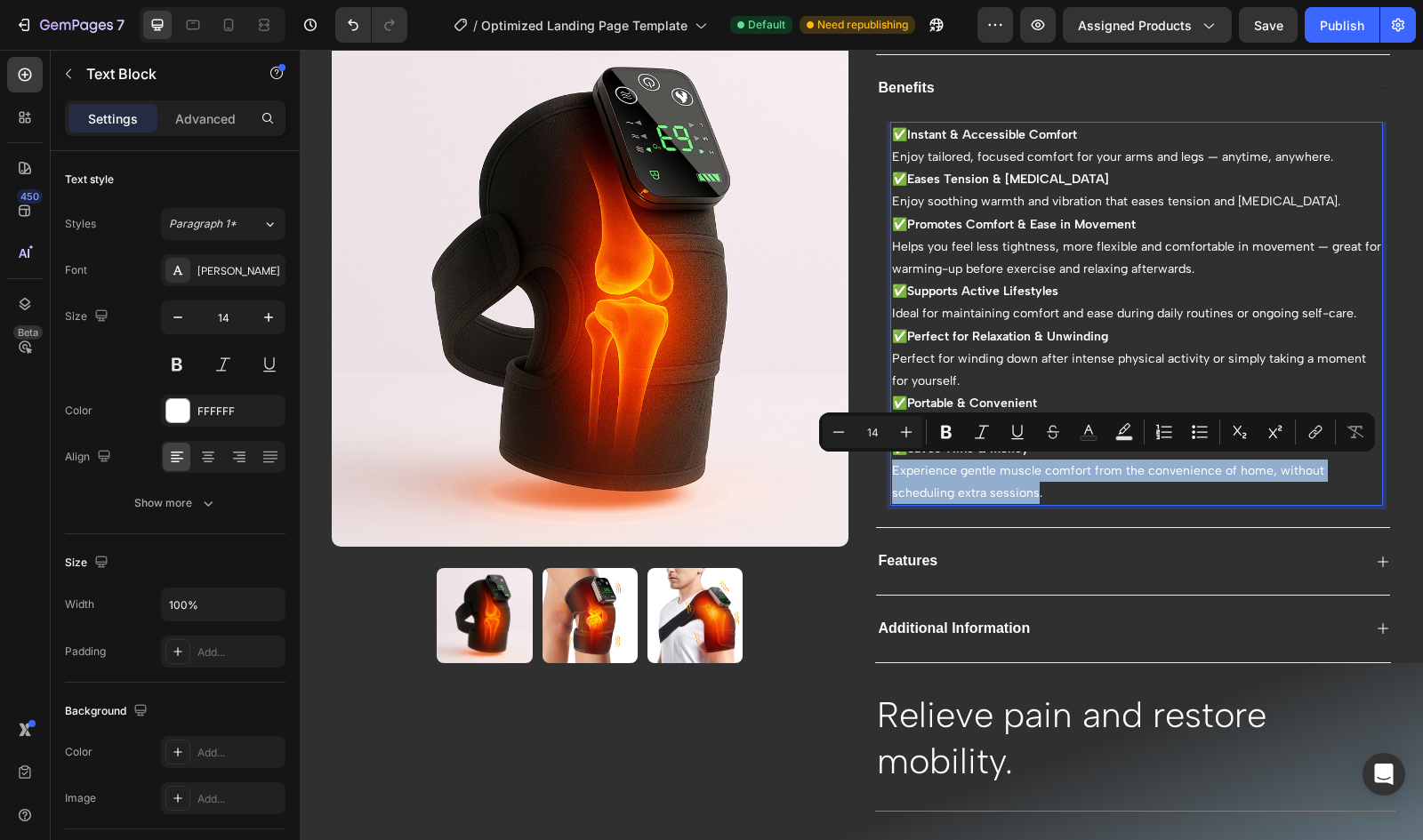
scroll to position [548, 0]
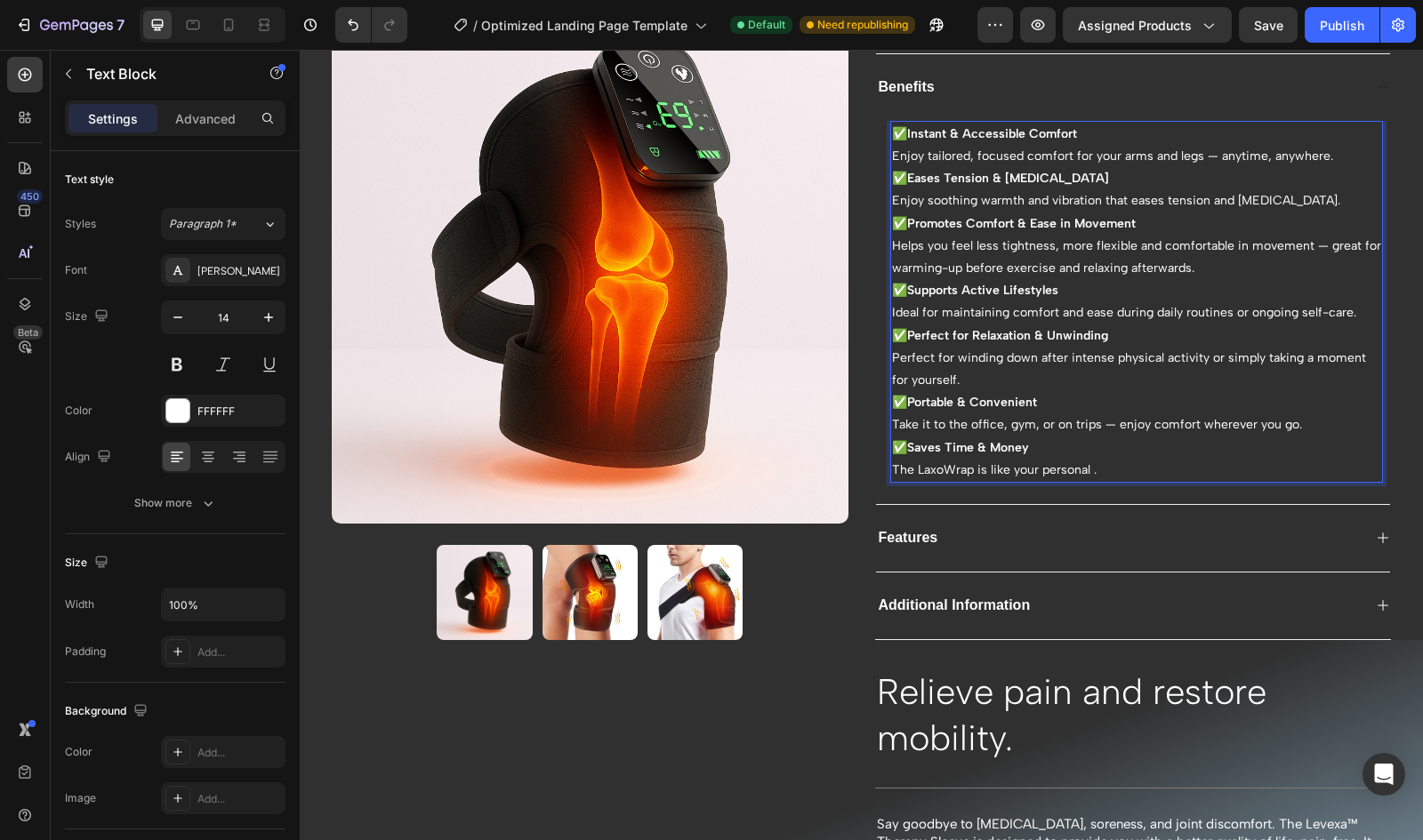
click at [981, 462] on p "✅ Saves Time & Money The LaxoWrap is like your personal ." at bounding box center [1137, 459] width 490 height 44
click at [1095, 421] on p "✅ Portable & Convenient Take it to the office, gym, or on trips — enjoy comfort…" at bounding box center [1137, 414] width 490 height 44
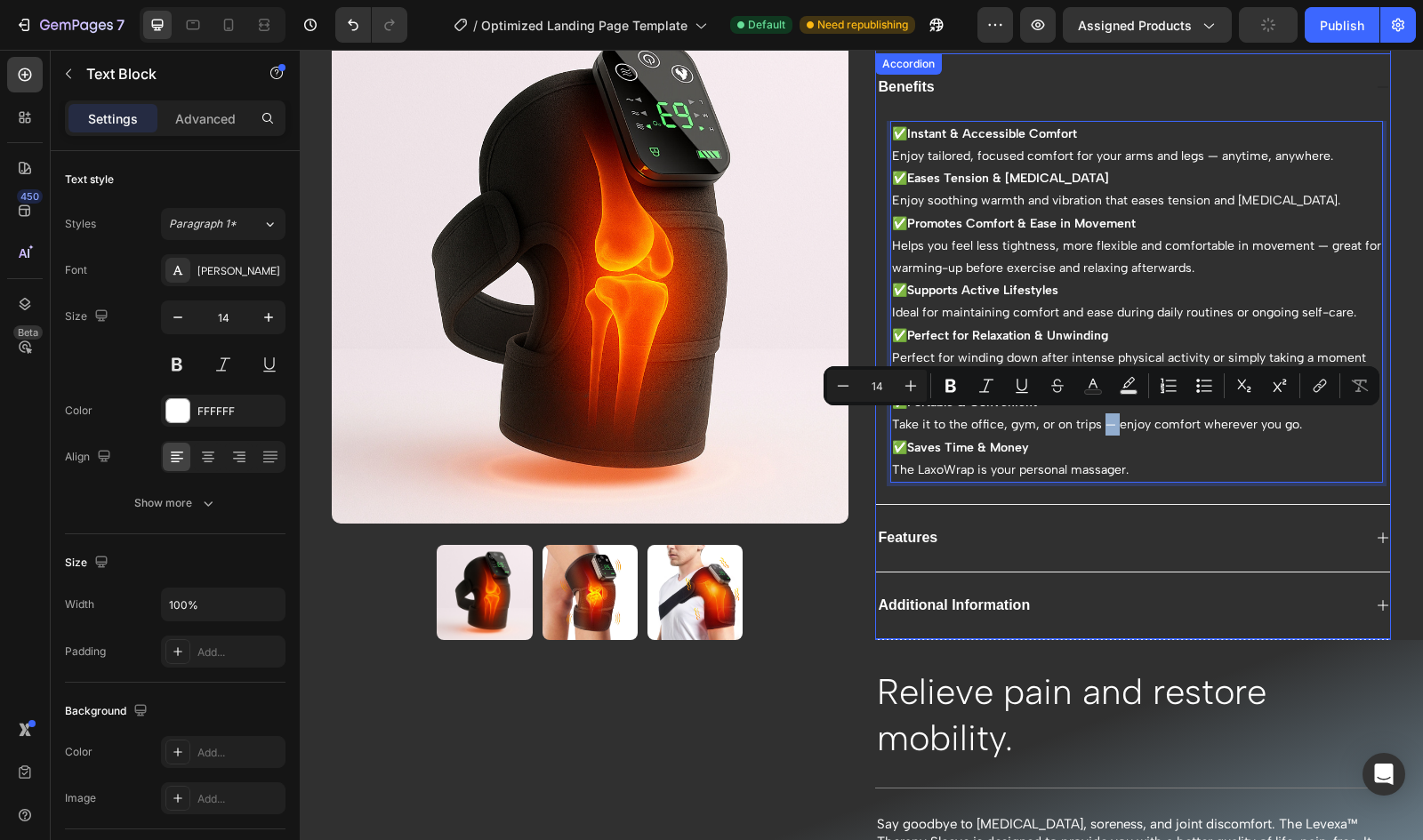
copy p "—"
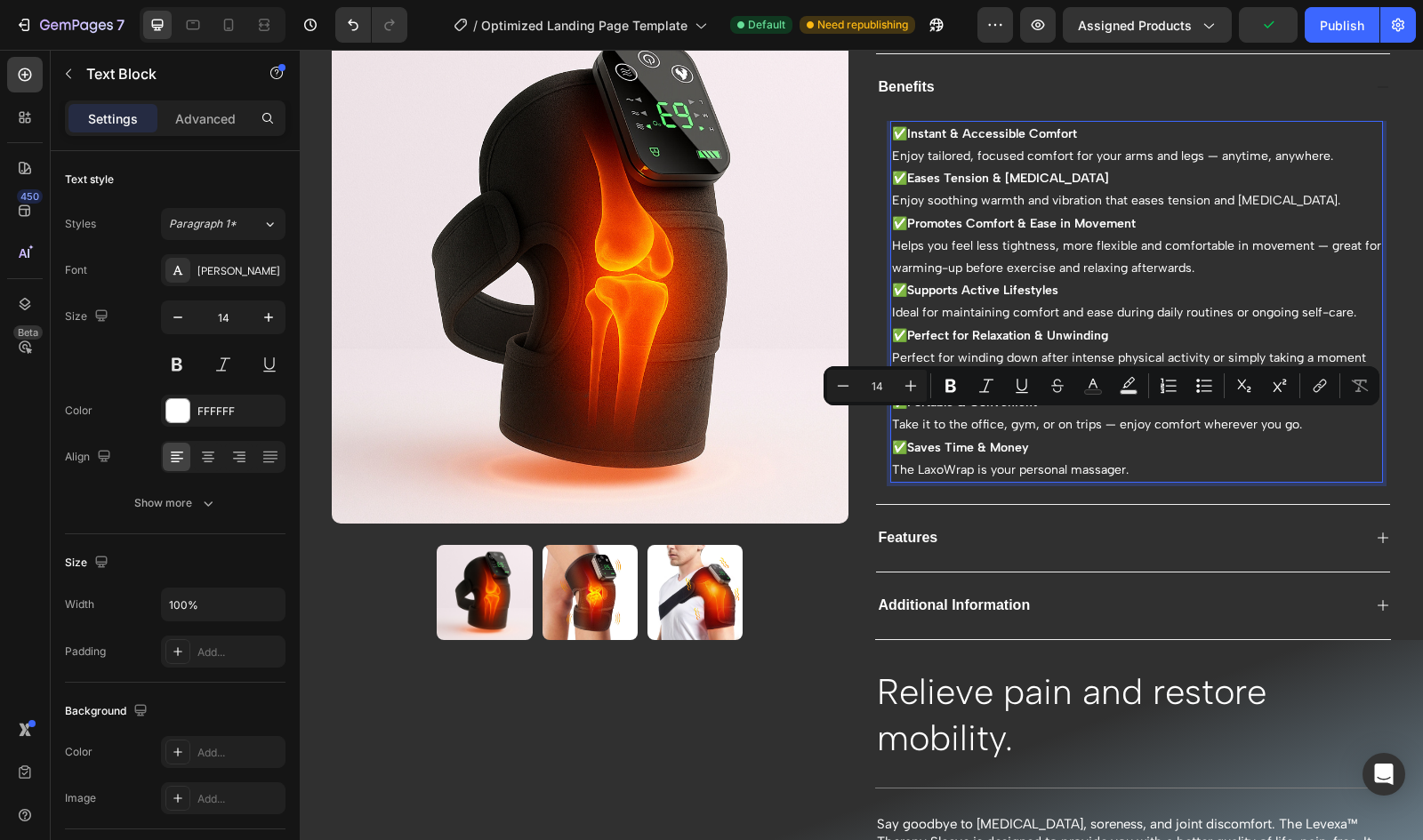
click at [1120, 472] on p "✅ Saves Time & Money The LaxoWrap is your personal massager." at bounding box center [1137, 459] width 490 height 44
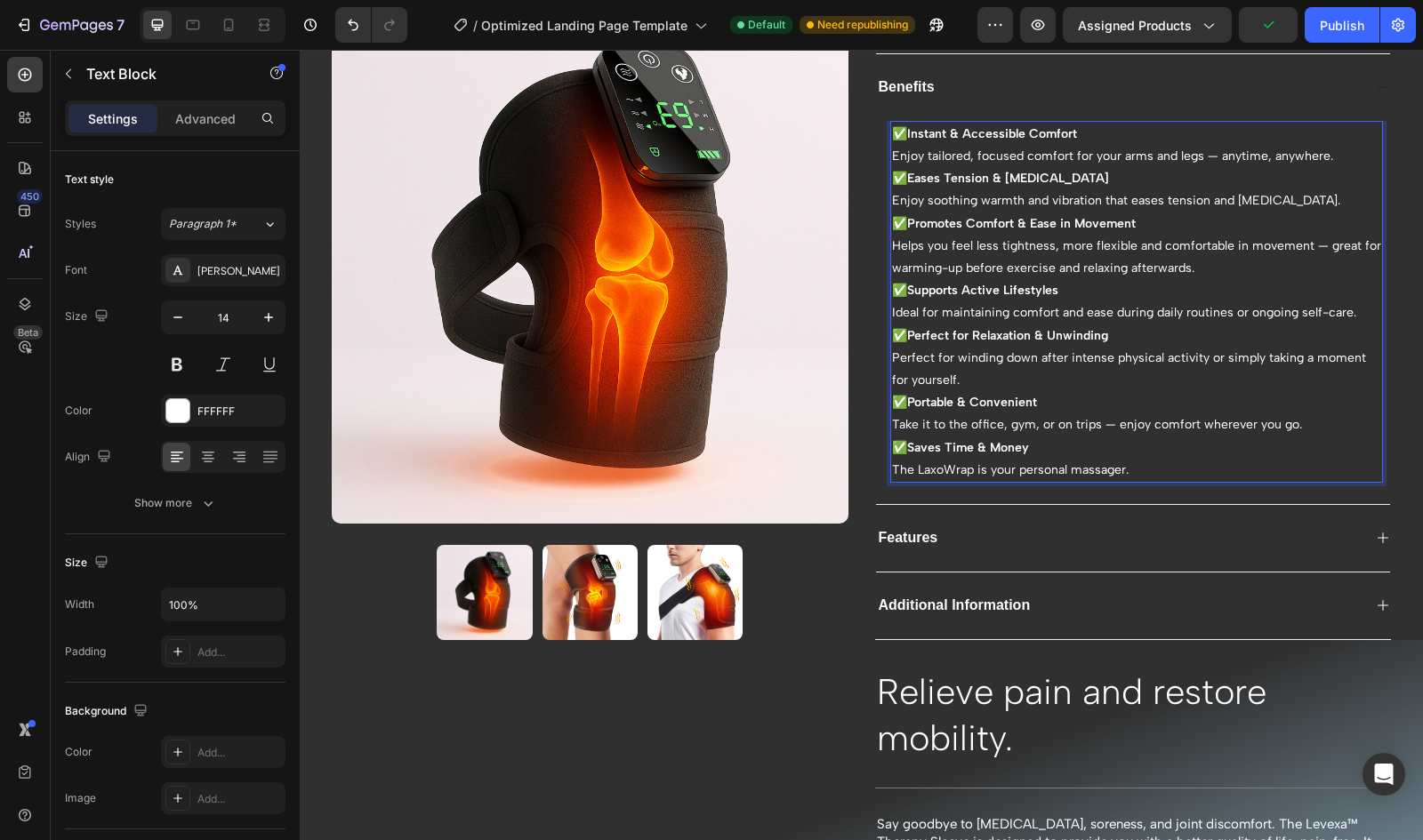
click at [1117, 463] on p "✅ Saves Time & Money The LaxoWrap is your personal massager." at bounding box center [1137, 459] width 490 height 44
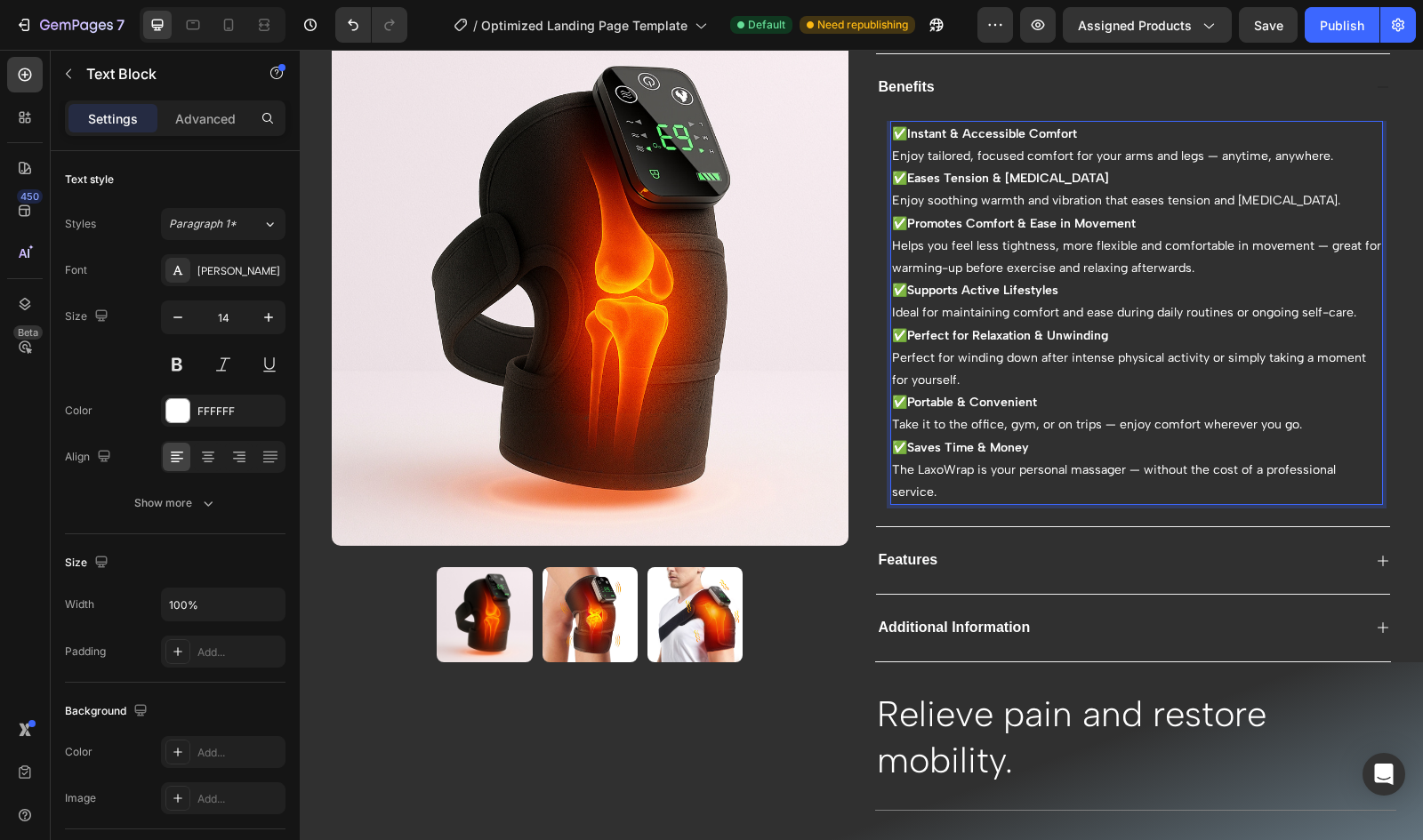
click at [1164, 465] on p "✅ Saves Time & Money The LaxoWrap is your personal massager — without the cost …" at bounding box center [1137, 470] width 490 height 68
click at [1233, 491] on p "✅ Saves Time & Money The LaxoWrap is your personal massager — without the cost …" at bounding box center [1137, 470] width 490 height 68
click at [1315, 465] on p "✅ Saves Time & Money The LaxoWrap is your personal massager — without the cost …" at bounding box center [1137, 470] width 490 height 68
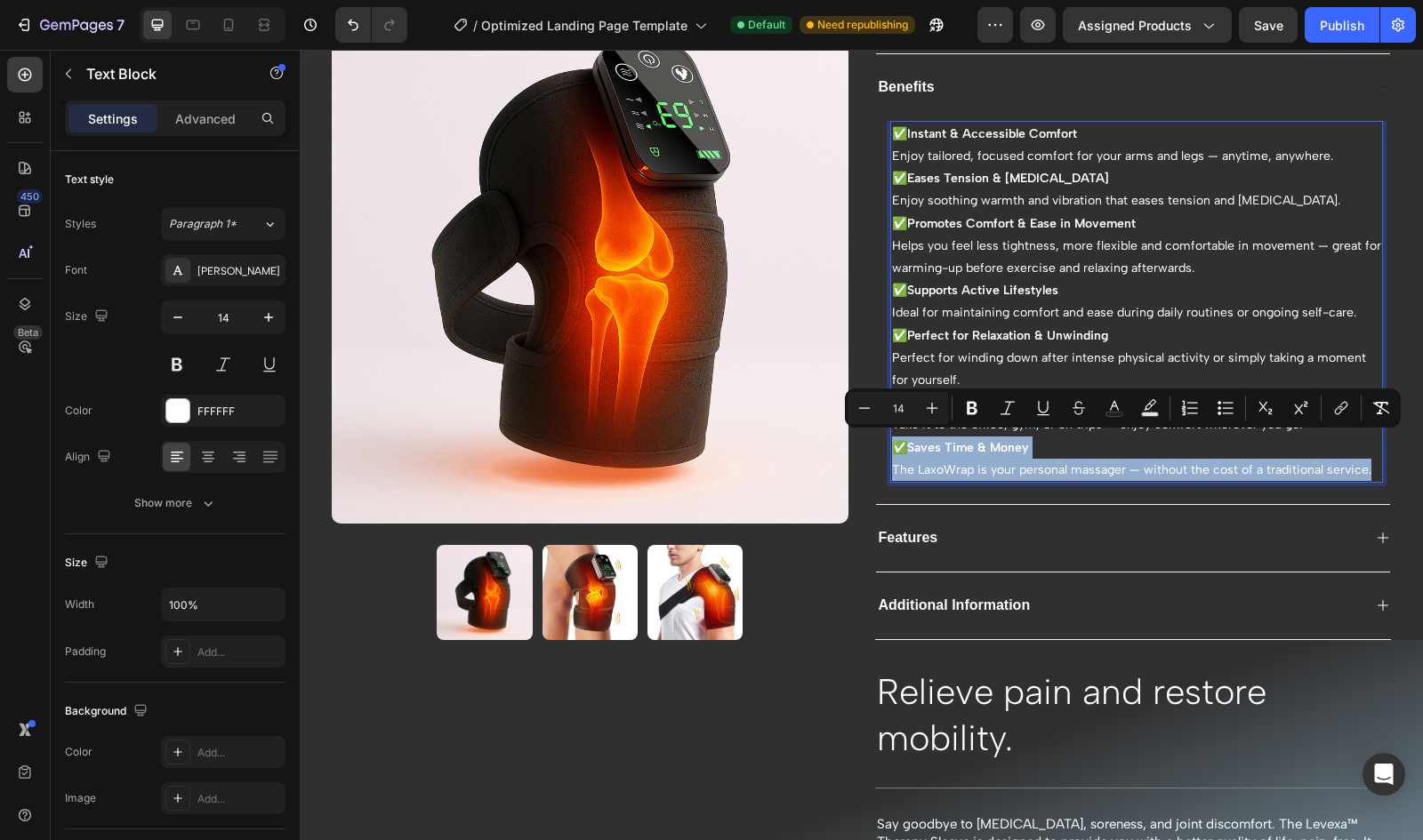
drag, startPoint x: 1361, startPoint y: 467, endPoint x: 883, endPoint y: 438, distance: 478.9
click at [890, 438] on div "✅ Instant & Accessible Comfort Enjoy tailored, focused comfort for your arms an…" at bounding box center [1137, 302] width 494 height 362
copy p "✅ Saves Time & Money The LaxoWrap is your personal massager — without the cost …"
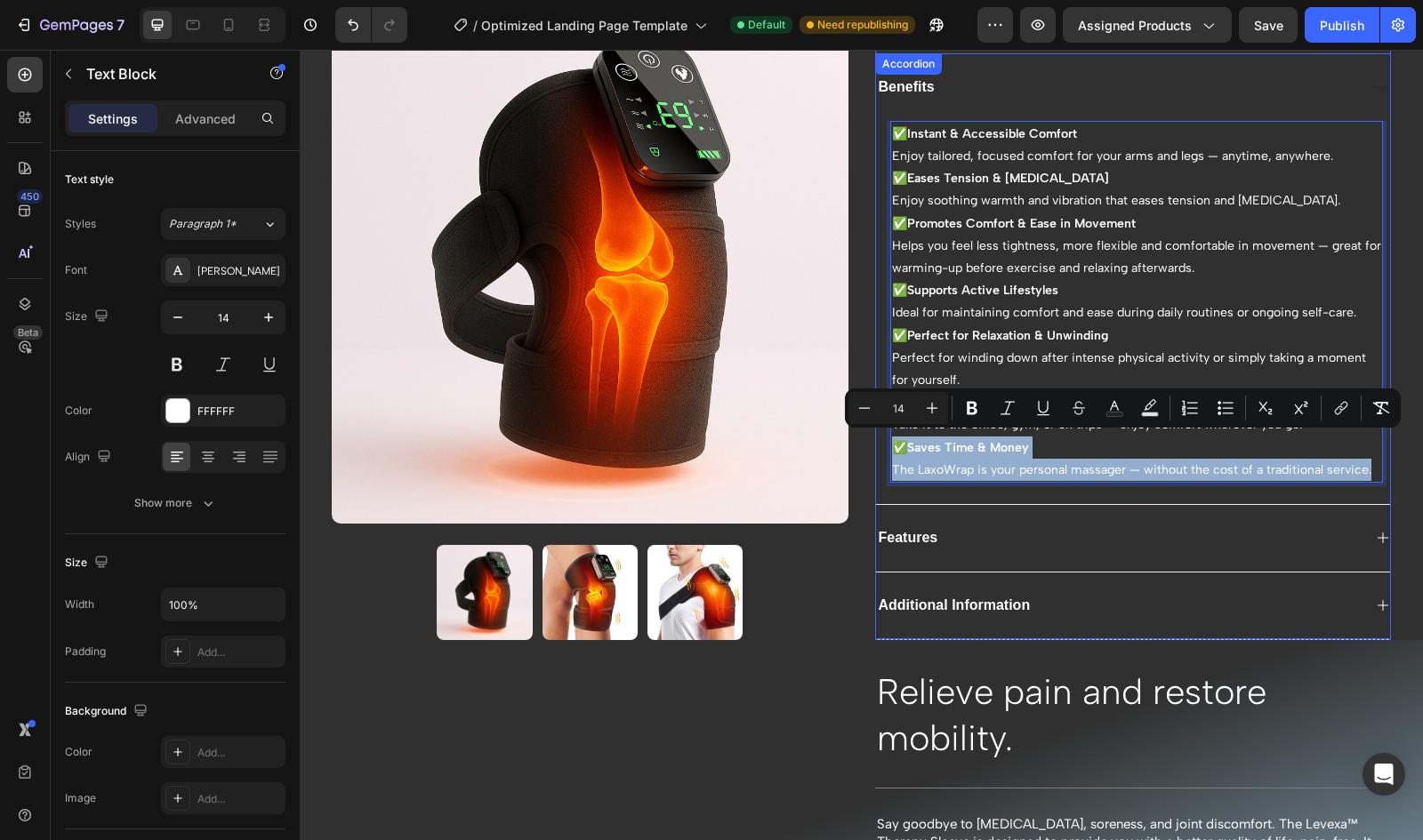
click at [899, 517] on div "Features" at bounding box center [1133, 538] width 515 height 68
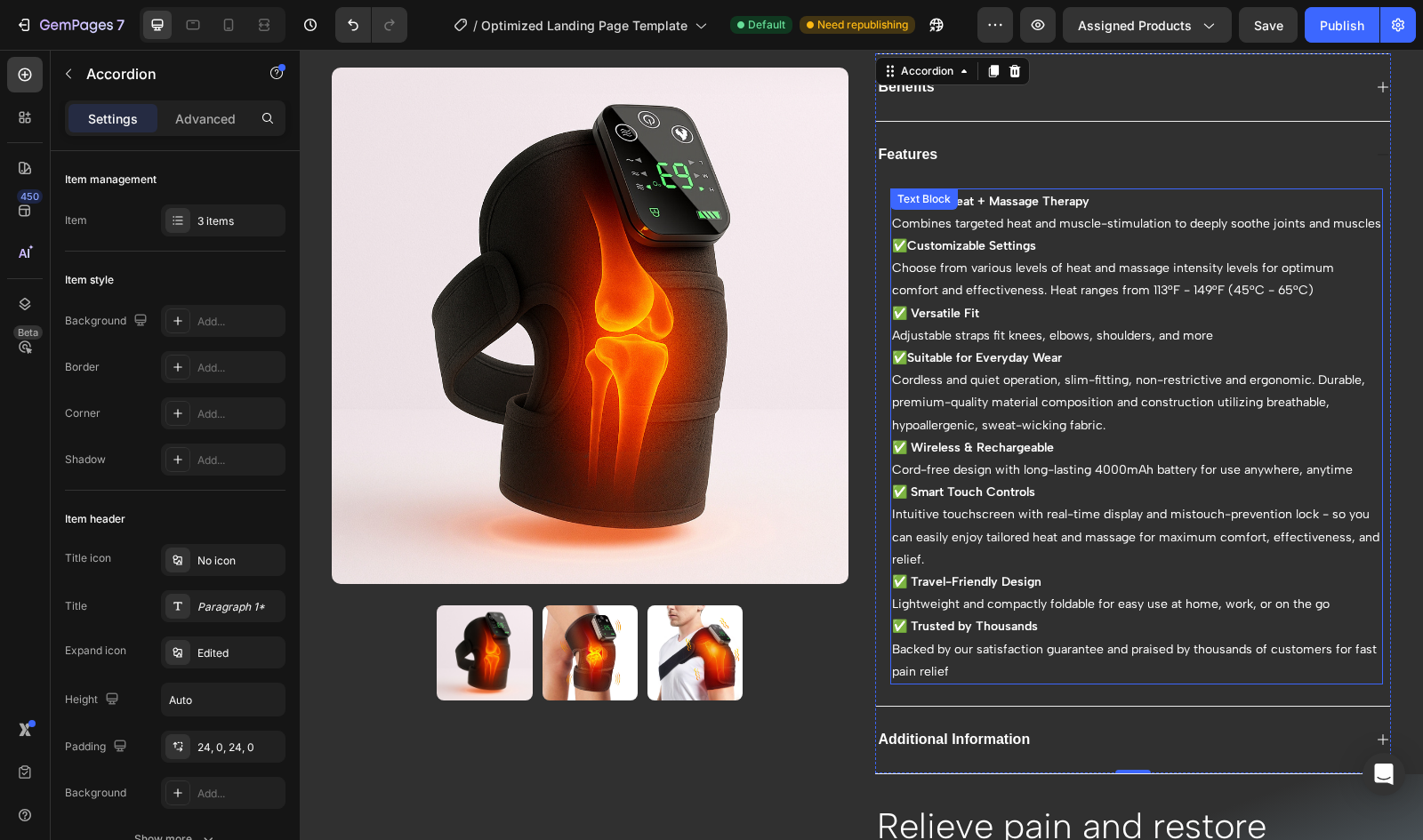
click at [970, 235] on p "Combines targeted heat and muscle-stimulation to deeply soothe joints and muscl…" at bounding box center [1137, 224] width 490 height 22
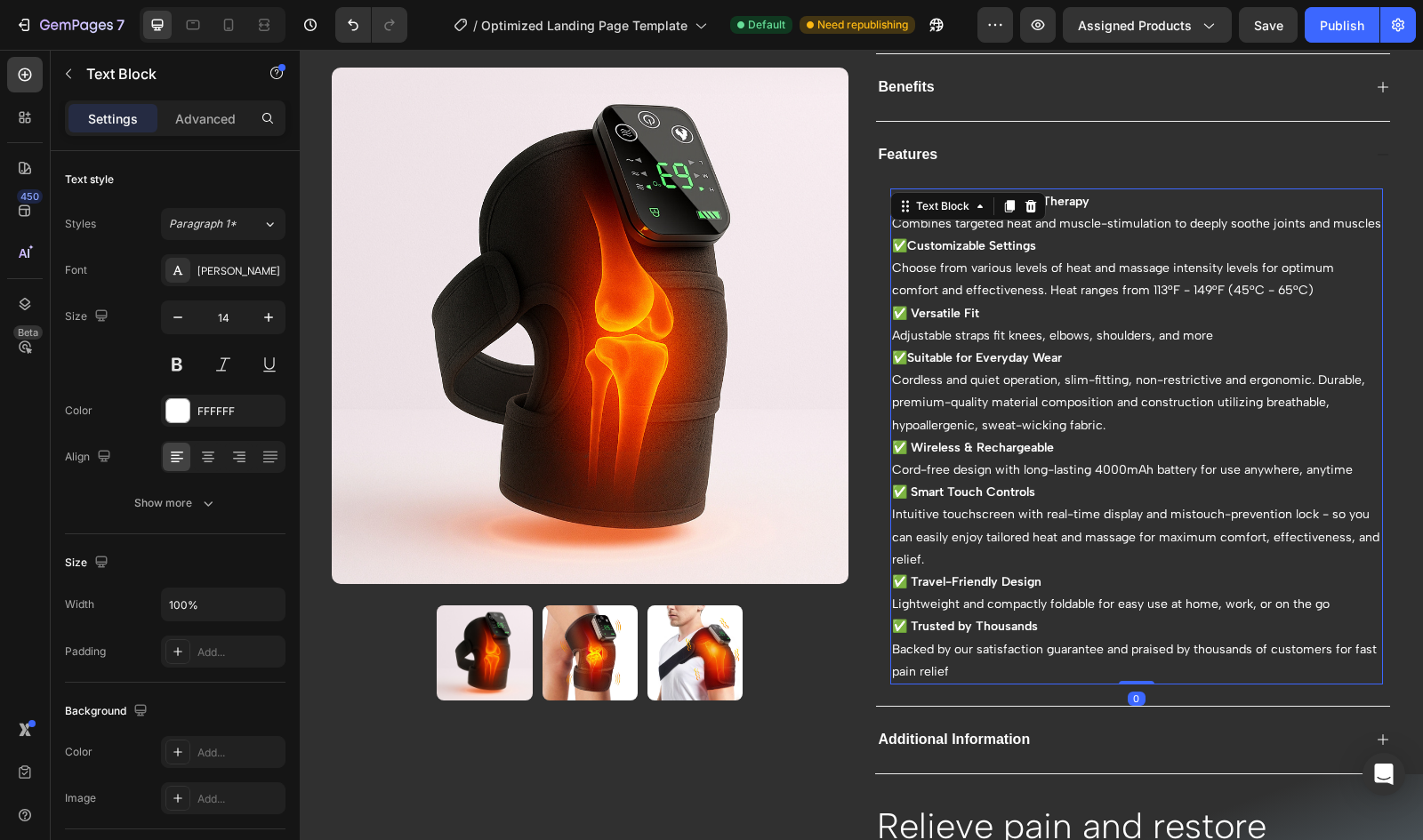
click at [968, 219] on p "Combines targeted heat and muscle-stimulation to deeply soothe joints and muscl…" at bounding box center [1137, 224] width 490 height 22
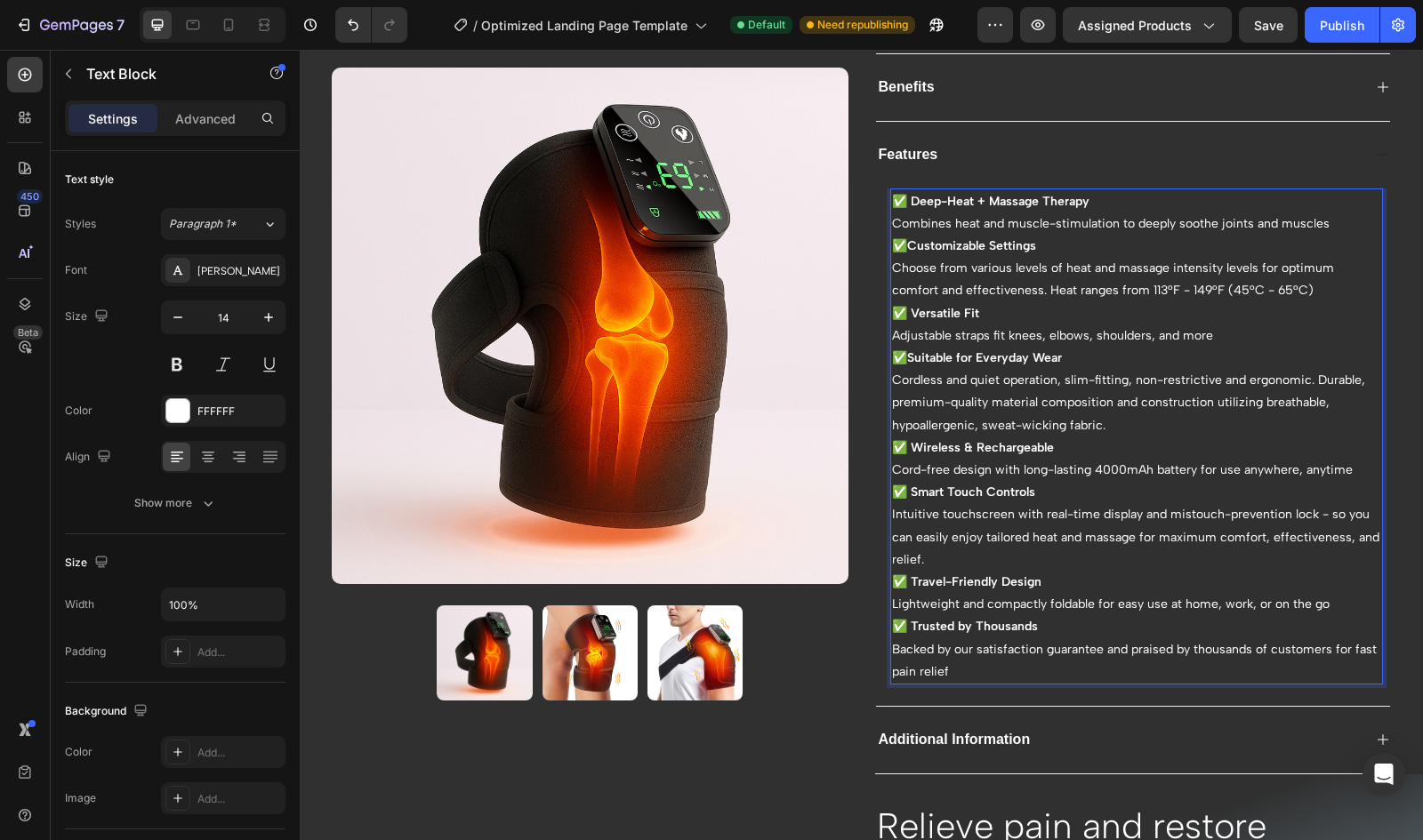
click at [1067, 193] on strong "✅ Deep-Heat + Massage Therapy" at bounding box center [990, 201] width 197 height 15
click at [1007, 217] on p "Combines heat and muscle-stimulation to deeply soothe joints and muscles" at bounding box center [1137, 224] width 490 height 22
click at [1001, 220] on p "Combines heat and muscle-stimulation to deeply soothe joints and muscles" at bounding box center [1137, 224] width 490 height 22
click at [1073, 190] on p "✅ Deep-Heat + Massage" at bounding box center [1137, 201] width 490 height 22
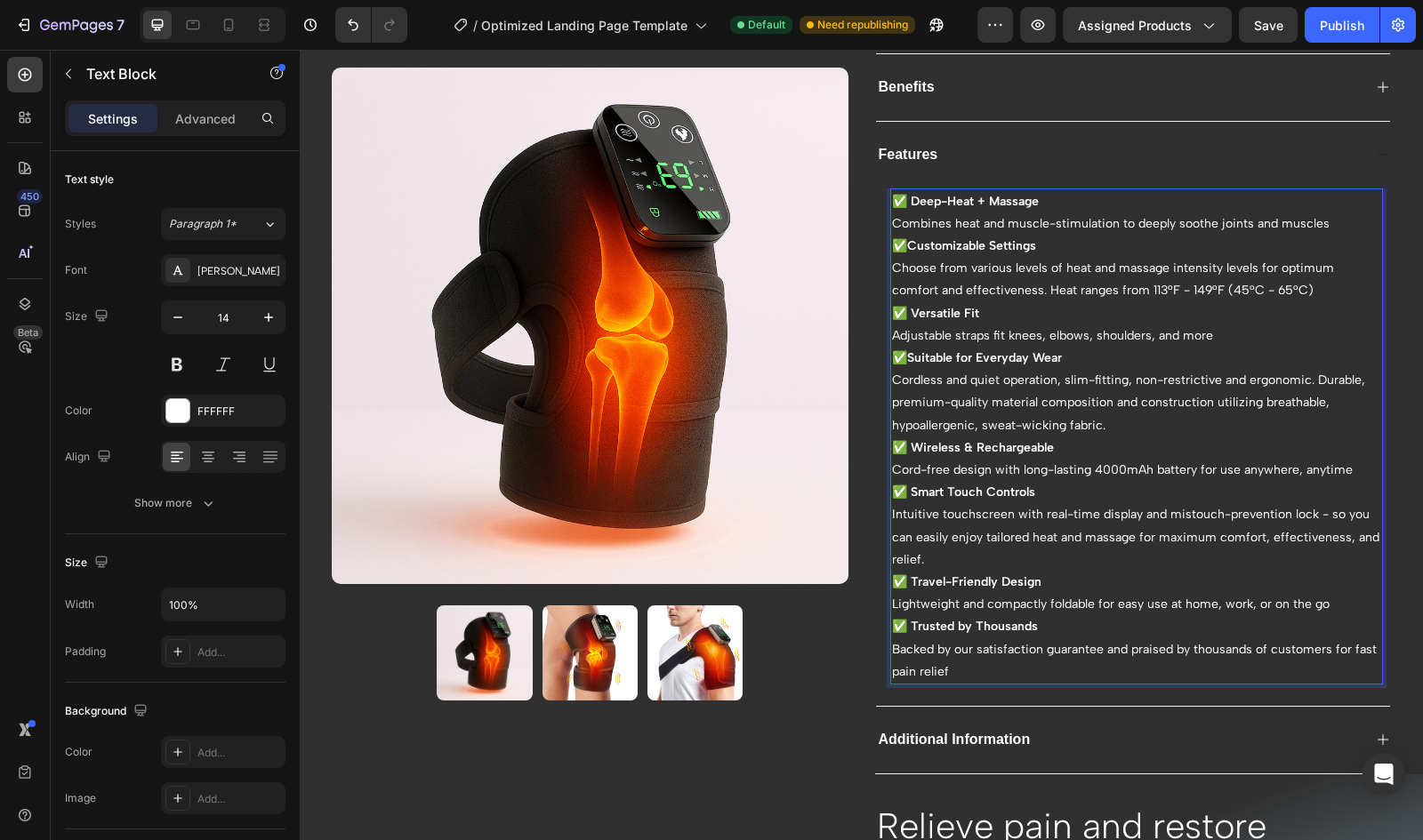
click at [946, 196] on strong "✅ Deep-Heat + Massage" at bounding box center [965, 201] width 147 height 15
click at [961, 221] on p "Combines heat and muscle-stimulation to deeply soothe joints and muscles" at bounding box center [1137, 224] width 490 height 22
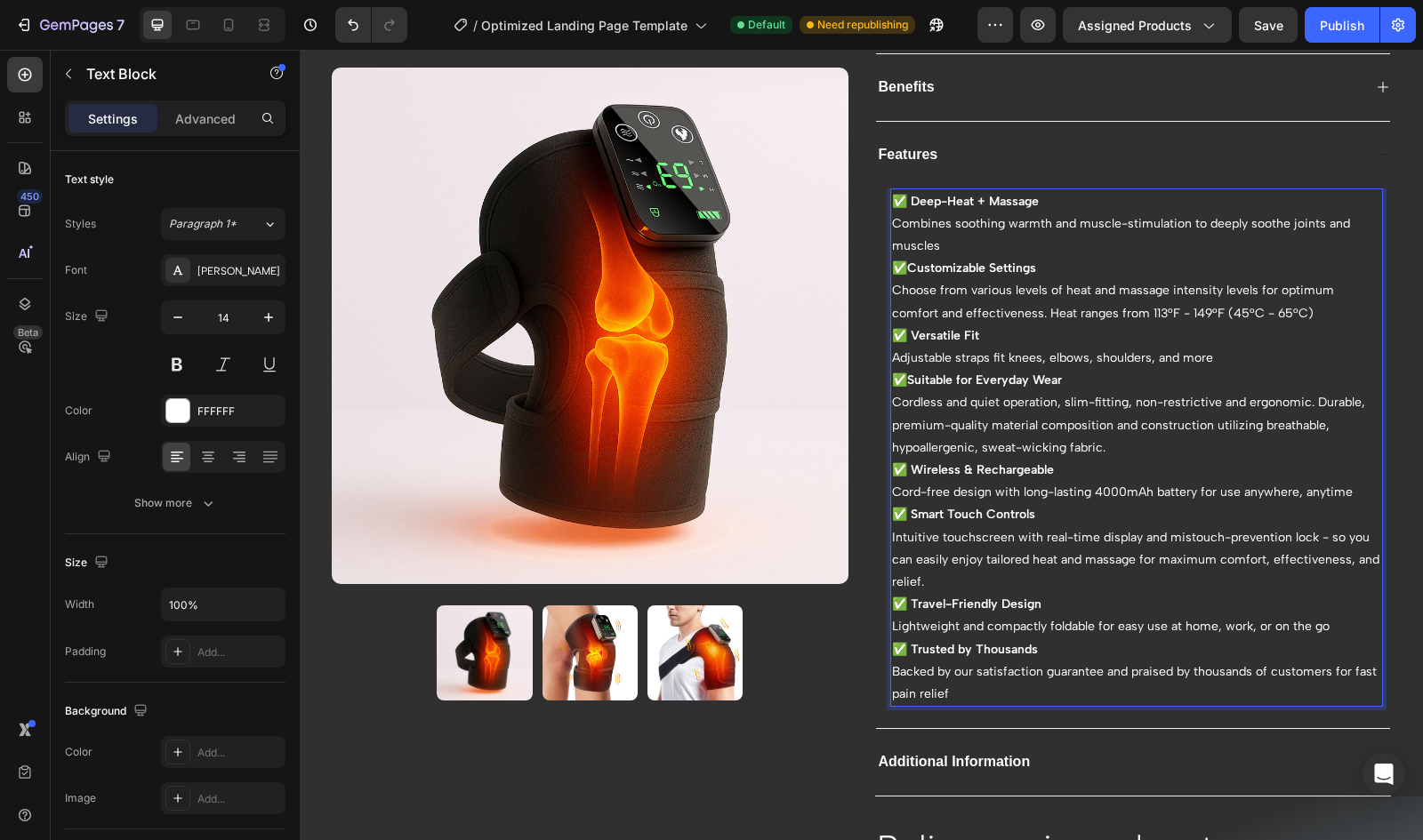
click at [1076, 221] on p "Combines soothing warmth and muscle-stimulation to deeply soothe joints and mus…" at bounding box center [1137, 235] width 490 height 44
click at [1179, 223] on p "Combines soothing warmth and muscle-stimulation to deeply soothe joints and mus…" at bounding box center [1137, 235] width 490 height 44
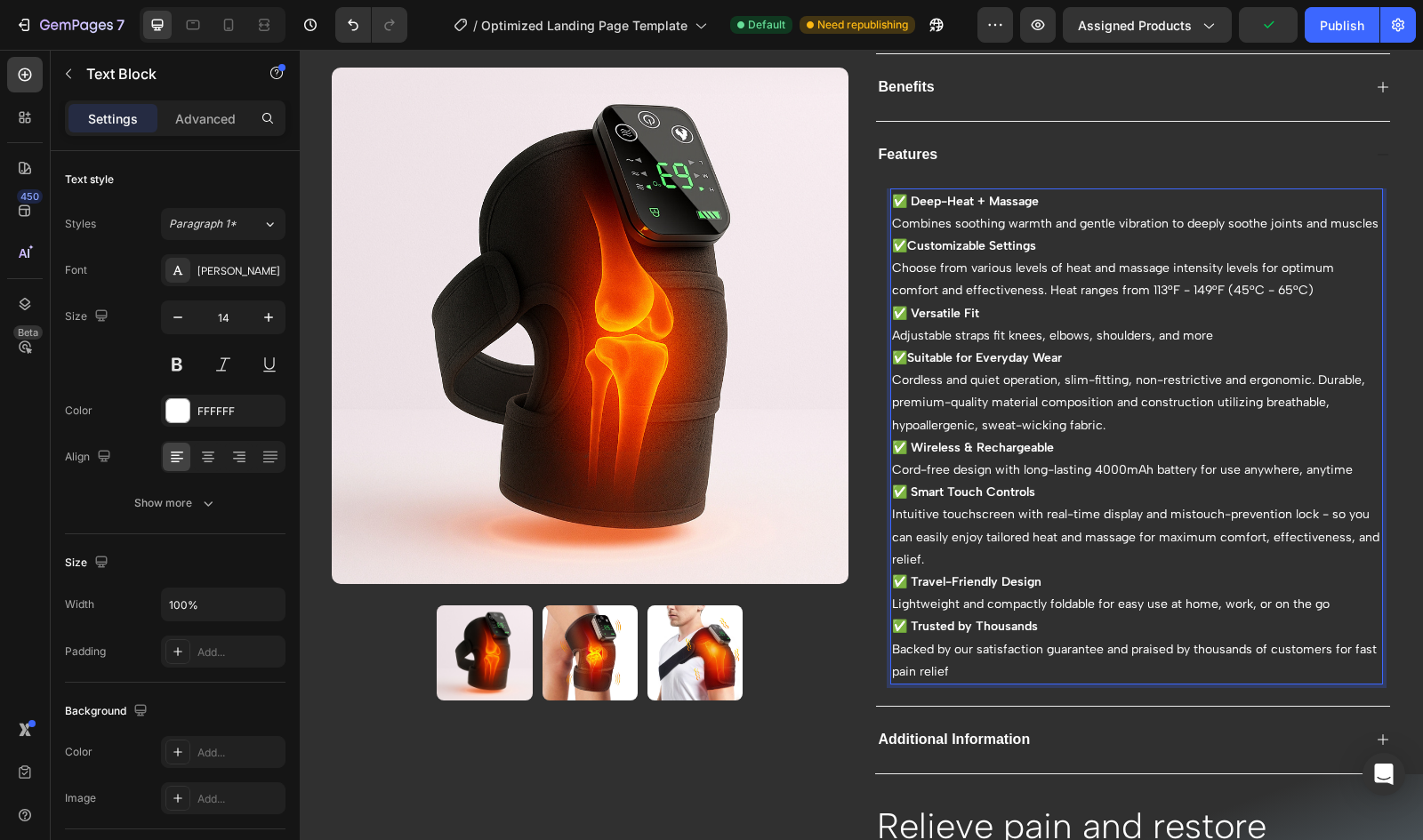
click at [1188, 216] on p "Combines soothing warmth and gentle vibration to deeply soothe joints and muscl…" at bounding box center [1137, 224] width 490 height 22
click at [1224, 220] on p "Combines soothing warmth and gentle vibration to soothe joints and muscles" at bounding box center [1137, 224] width 490 height 22
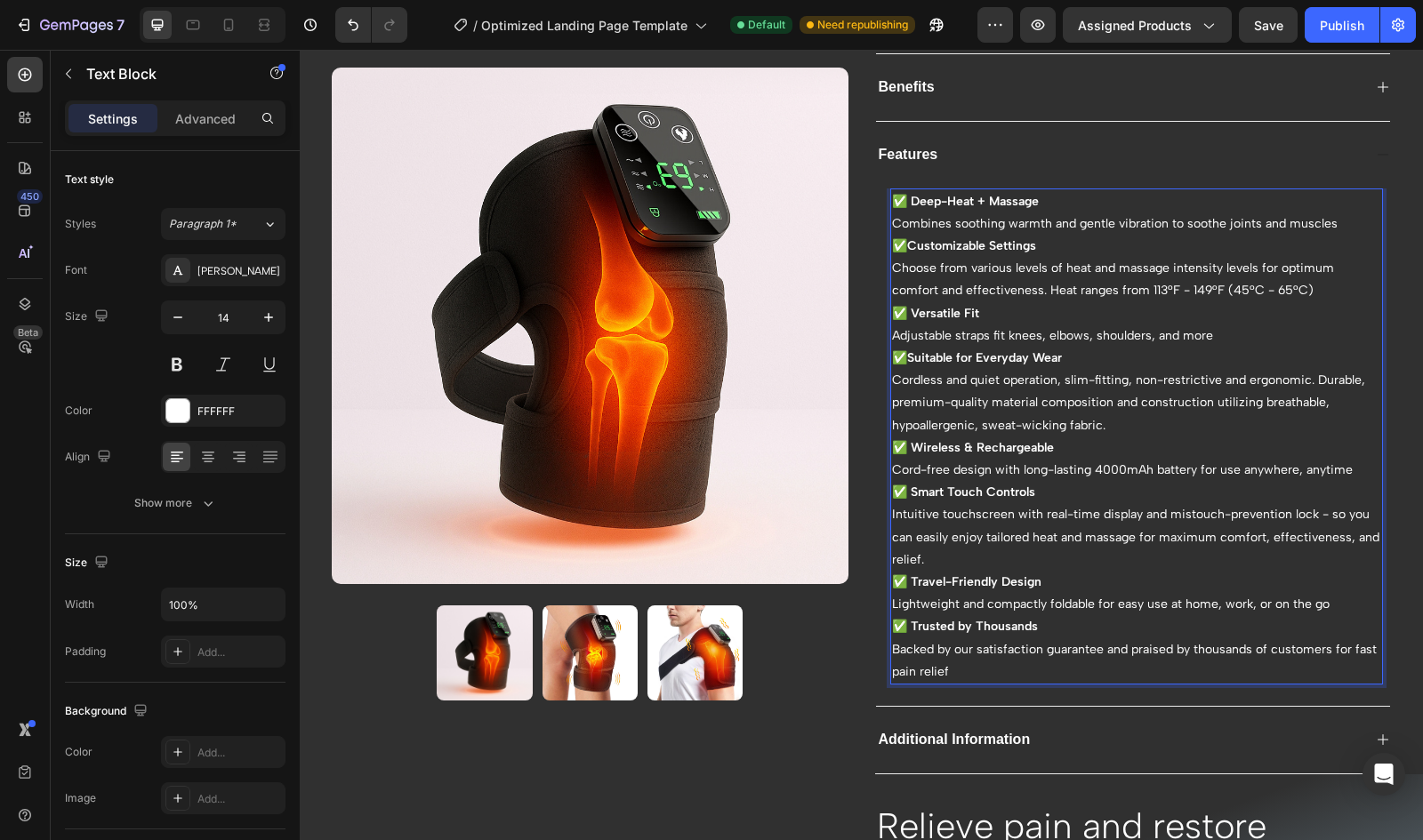
click at [1221, 217] on p "Combines soothing warmth and gentle vibration to soothe joints and muscles" at bounding box center [1137, 224] width 490 height 22
click at [1276, 220] on p "Combines soothing warmth and gentle vibration to soothe joints and muscles" at bounding box center [1137, 224] width 490 height 22
click at [1327, 217] on p "Combines soothing warmth and gentle vibration to soothe joints and muscles" at bounding box center [1137, 224] width 490 height 22
click at [1327, 217] on p "Combines soothing warmth and gentle vibration to soothe tightness and discomfort" at bounding box center [1137, 224] width 490 height 22
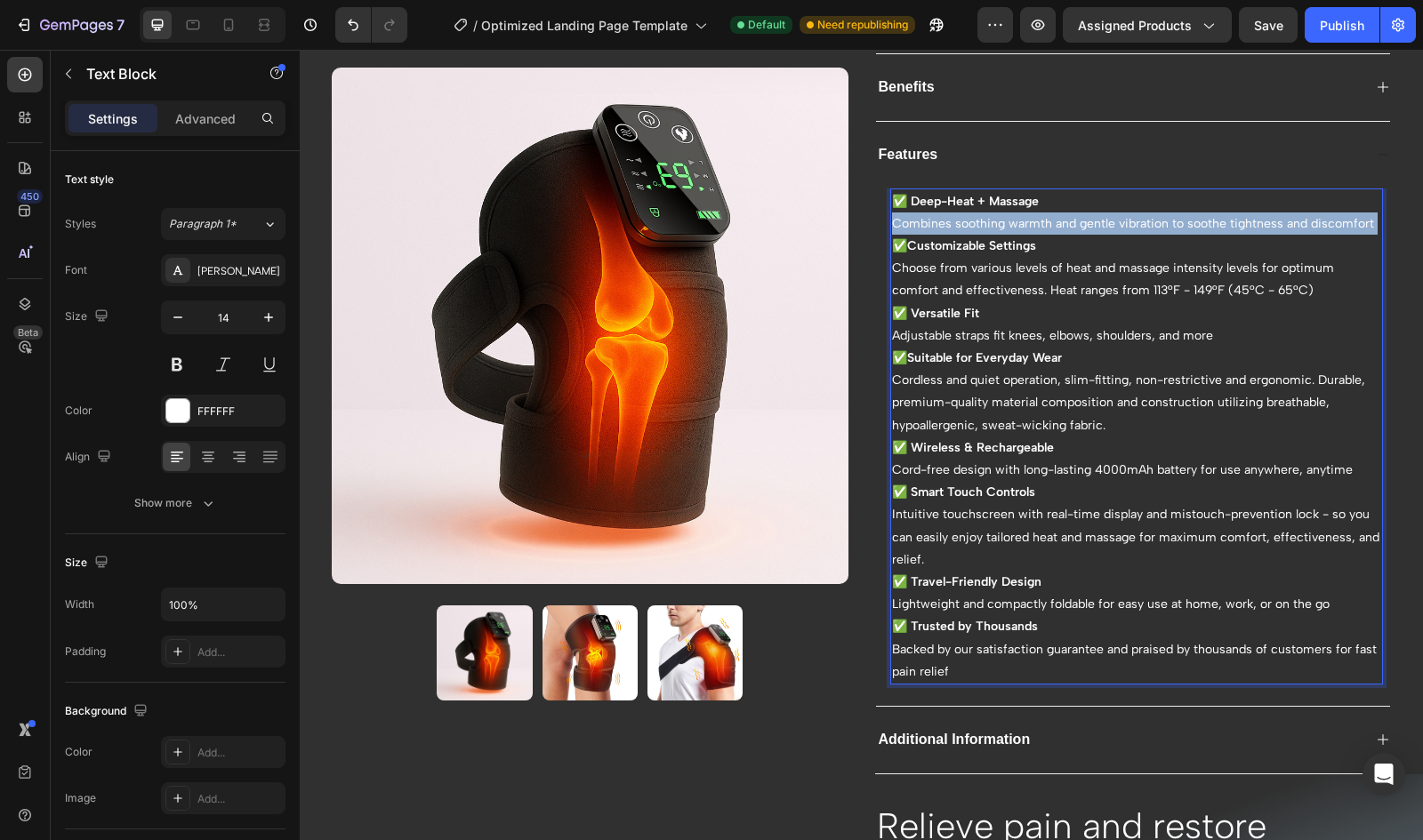
click at [1327, 217] on p "Combines soothing warmth and gentle vibration to soothe tightness and discomfort" at bounding box center [1137, 224] width 490 height 22
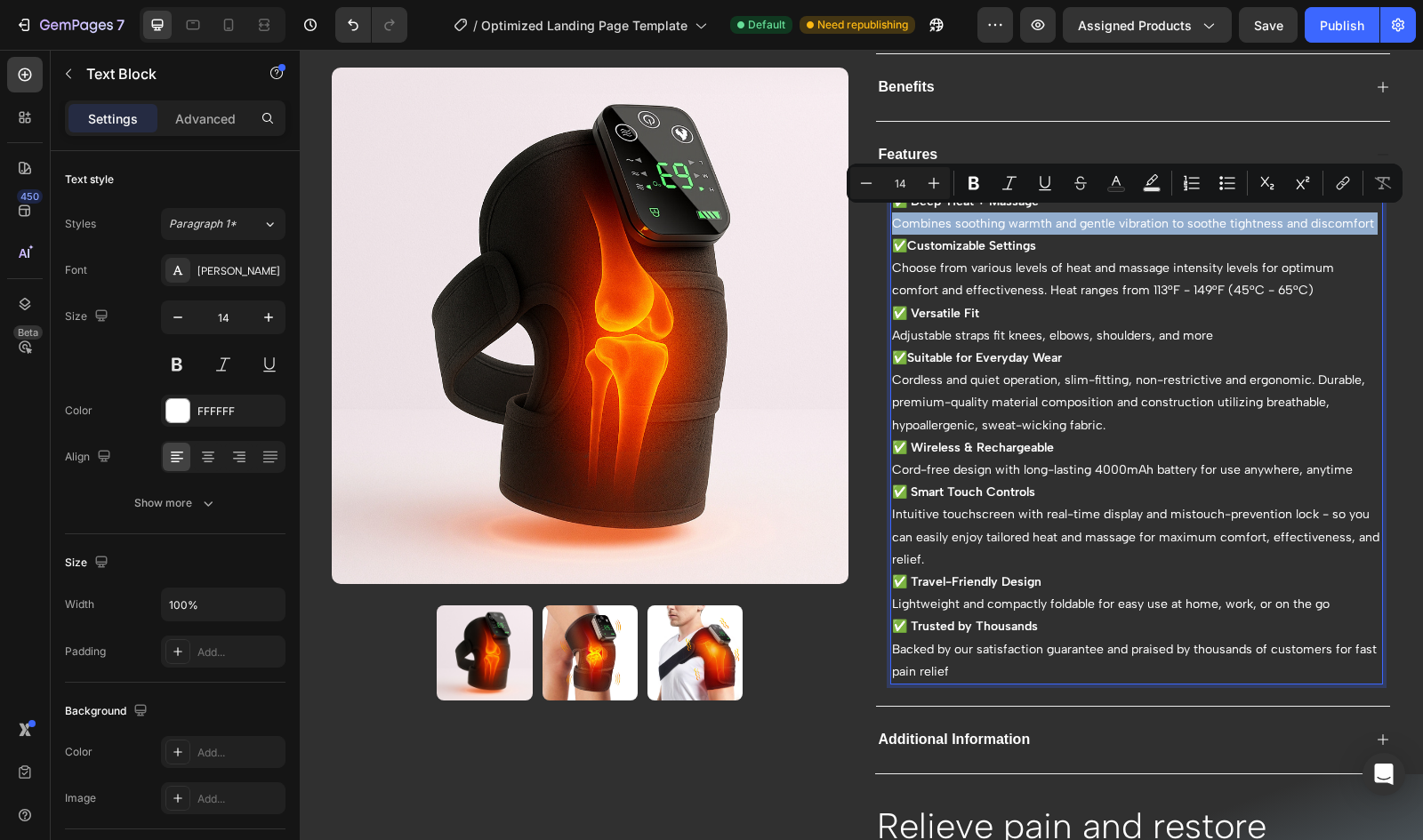
copy p "Combines soothing warmth and gentle vibration to soothe tightness and discomfort"
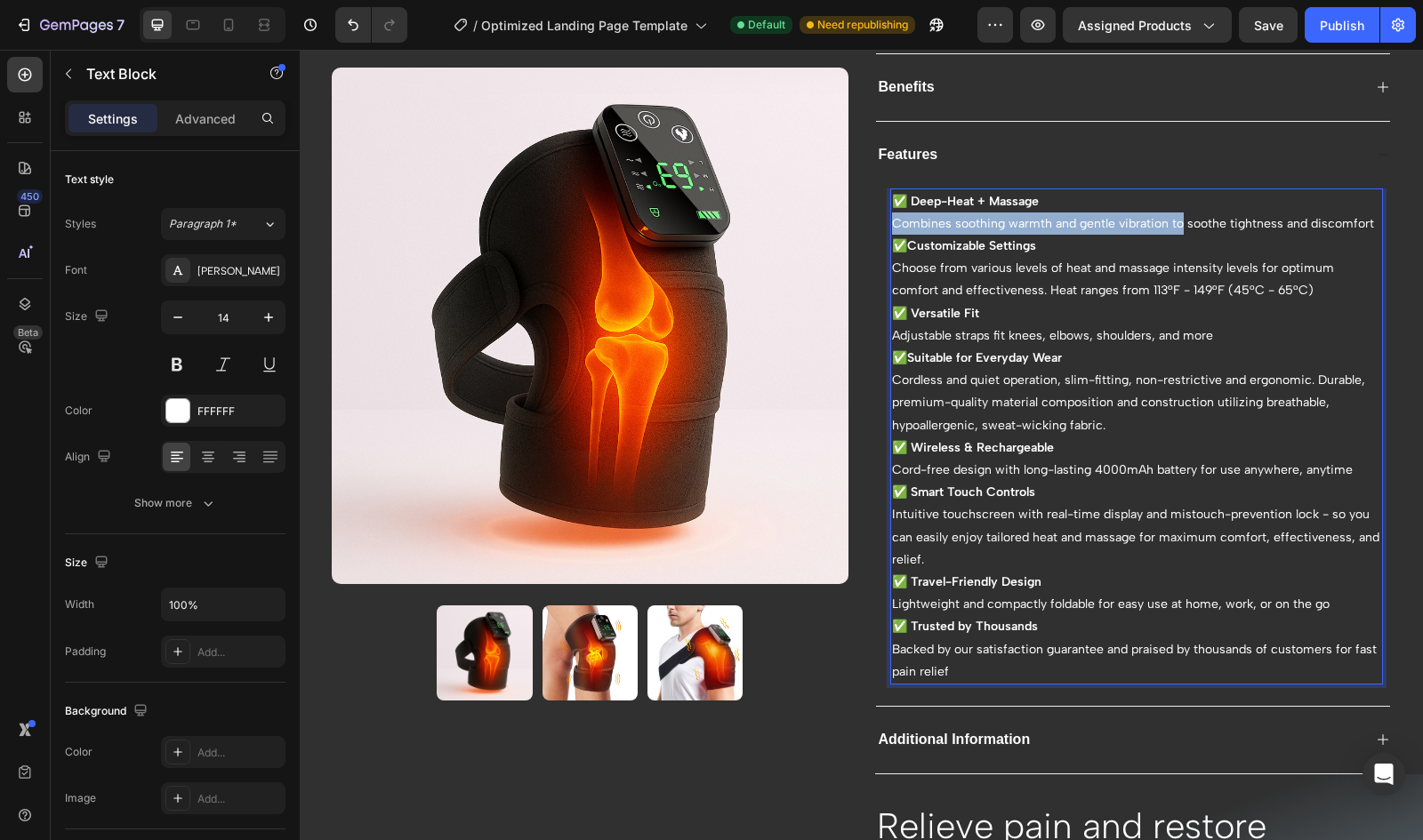
click at [1177, 223] on p "Combines soothing warmth and gentle vibration to soothe tightness and discomfort" at bounding box center [1137, 224] width 490 height 22
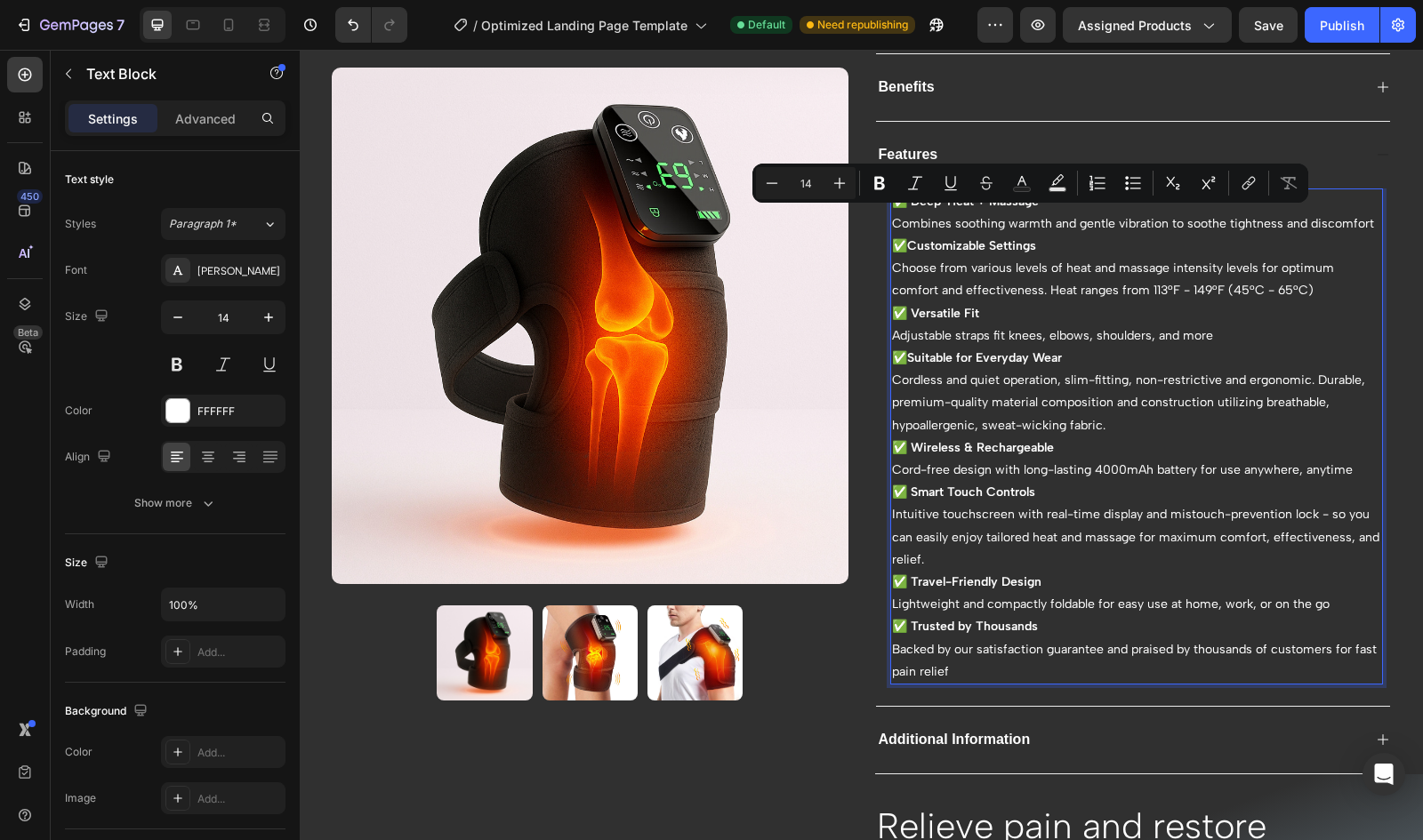
click at [1186, 217] on p "Combines soothing warmth and gentle vibration to soothe tightness and discomfort" at bounding box center [1137, 224] width 490 height 22
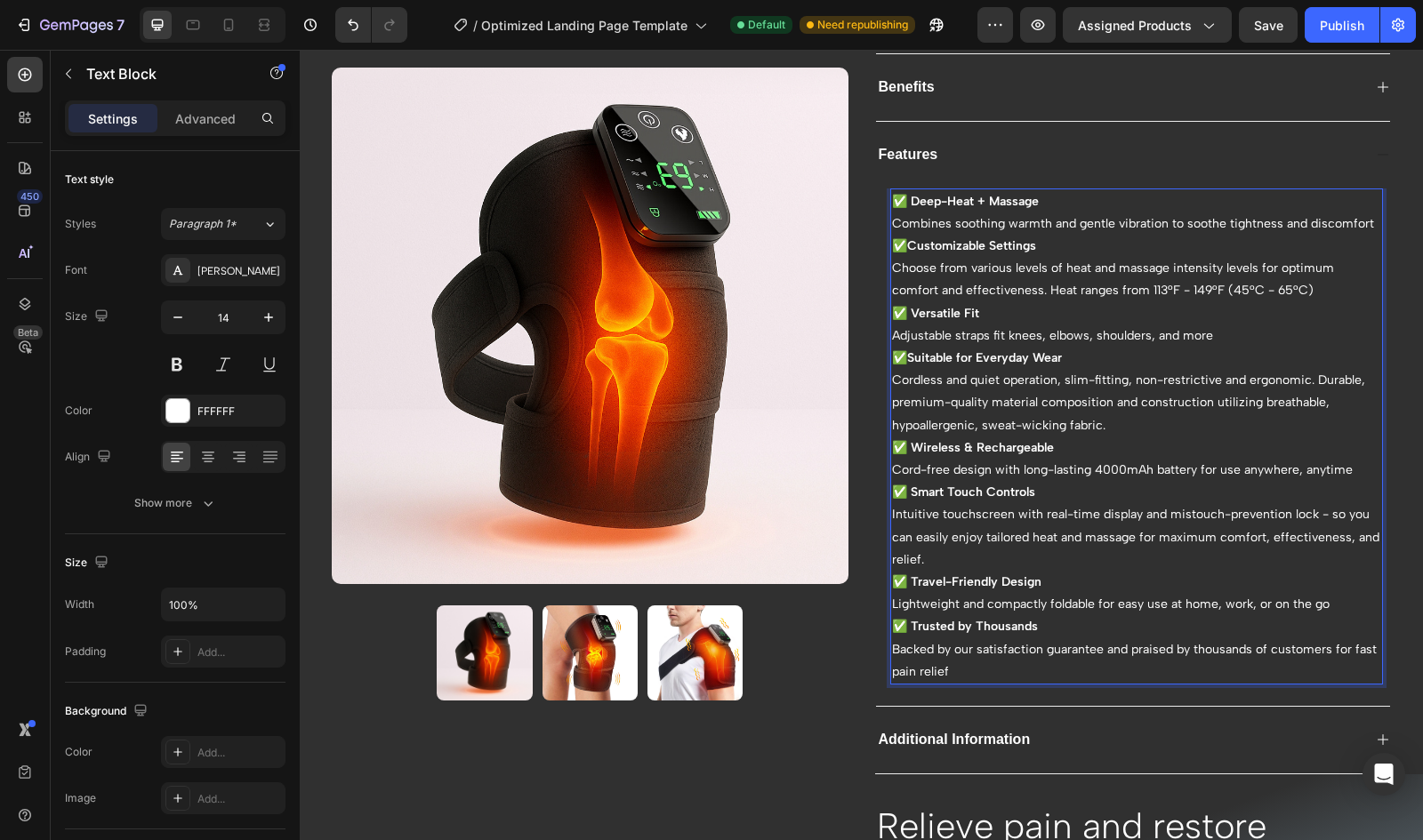
click at [1183, 217] on p "Combines soothing warmth and gentle vibration to soothe tightness and discomfort" at bounding box center [1137, 224] width 490 height 22
click at [1366, 219] on p "Combines soothing warmth and gentle vibration to soothe tightness and discomfort" at bounding box center [1137, 224] width 490 height 22
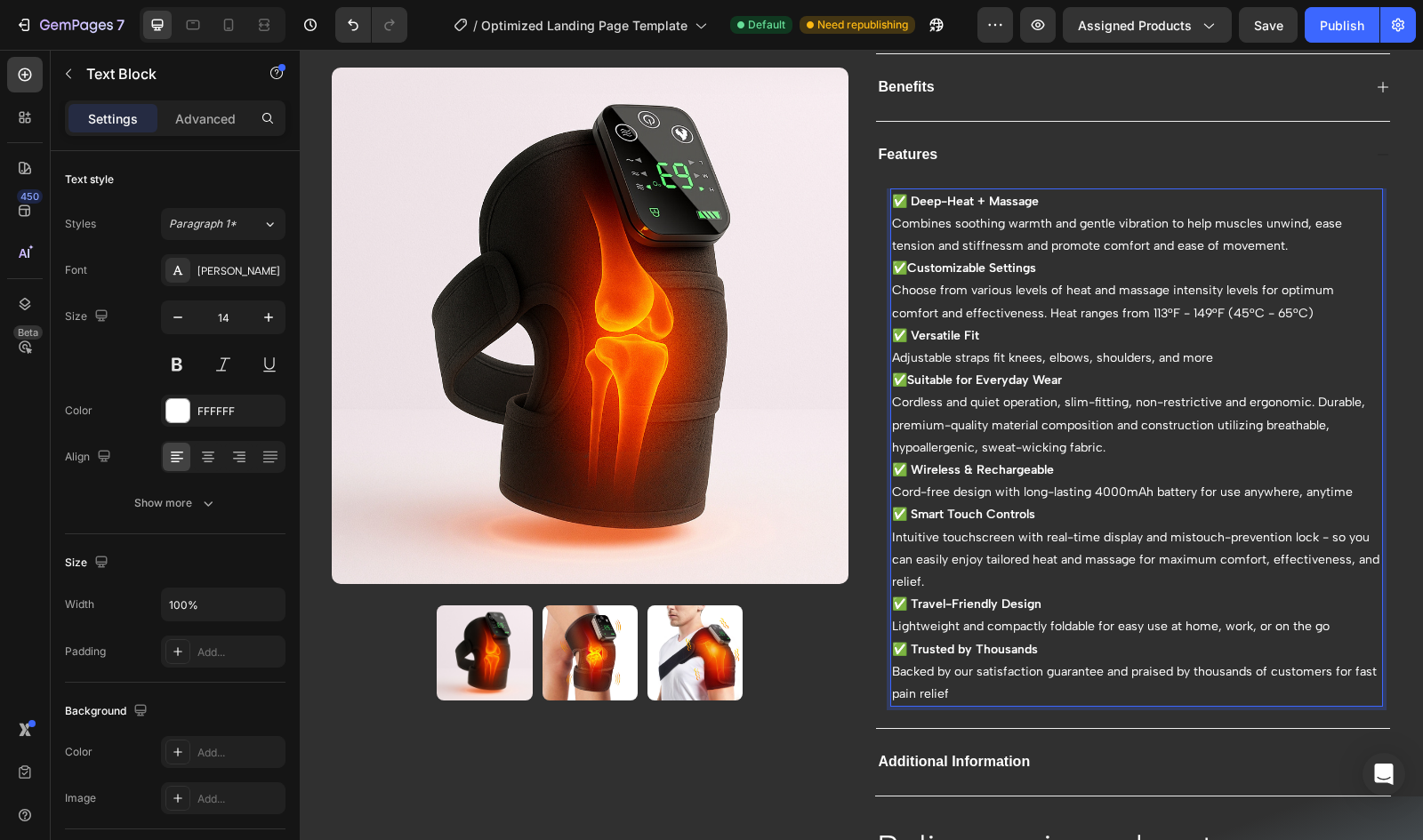
click at [1205, 237] on p "Combines soothing warmth and gentle vibration to help muscles unwind, ease tens…" at bounding box center [1137, 235] width 490 height 44
click at [988, 241] on p "Combines soothing warmth and gentle vibration to help muscles unwind, ease tens…" at bounding box center [1137, 235] width 490 height 44
click at [1012, 240] on p "Combines soothing warmth and gentle vibration to help muscles unwind, ease tens…" at bounding box center [1137, 235] width 490 height 44
click at [1174, 249] on p "Combines soothing warmth and gentle vibration to help muscles unwind, ease tens…" at bounding box center [1137, 235] width 490 height 44
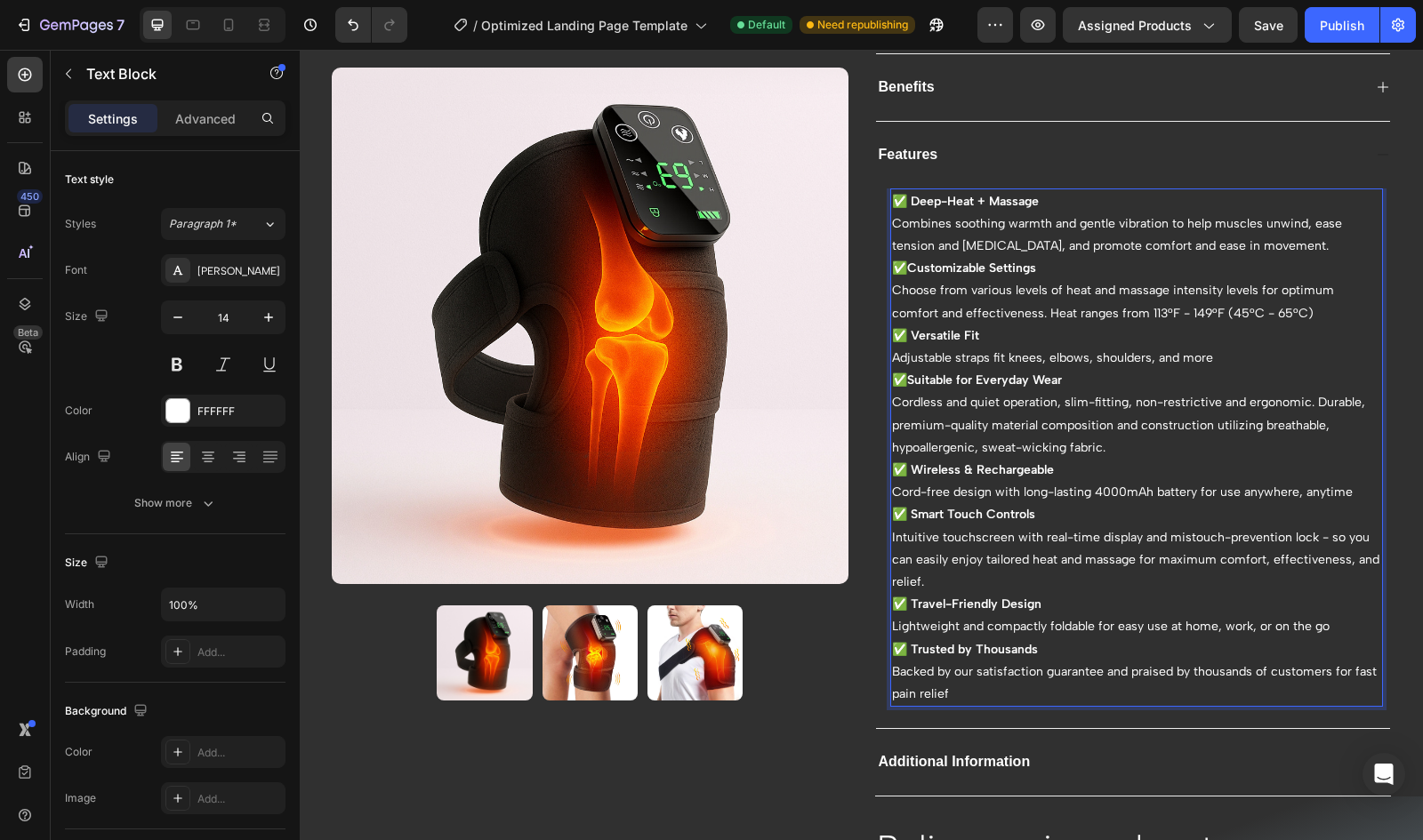
click at [1162, 249] on p "Combines soothing warmth and gentle vibration to help muscles unwind, ease tens…" at bounding box center [1137, 235] width 490 height 44
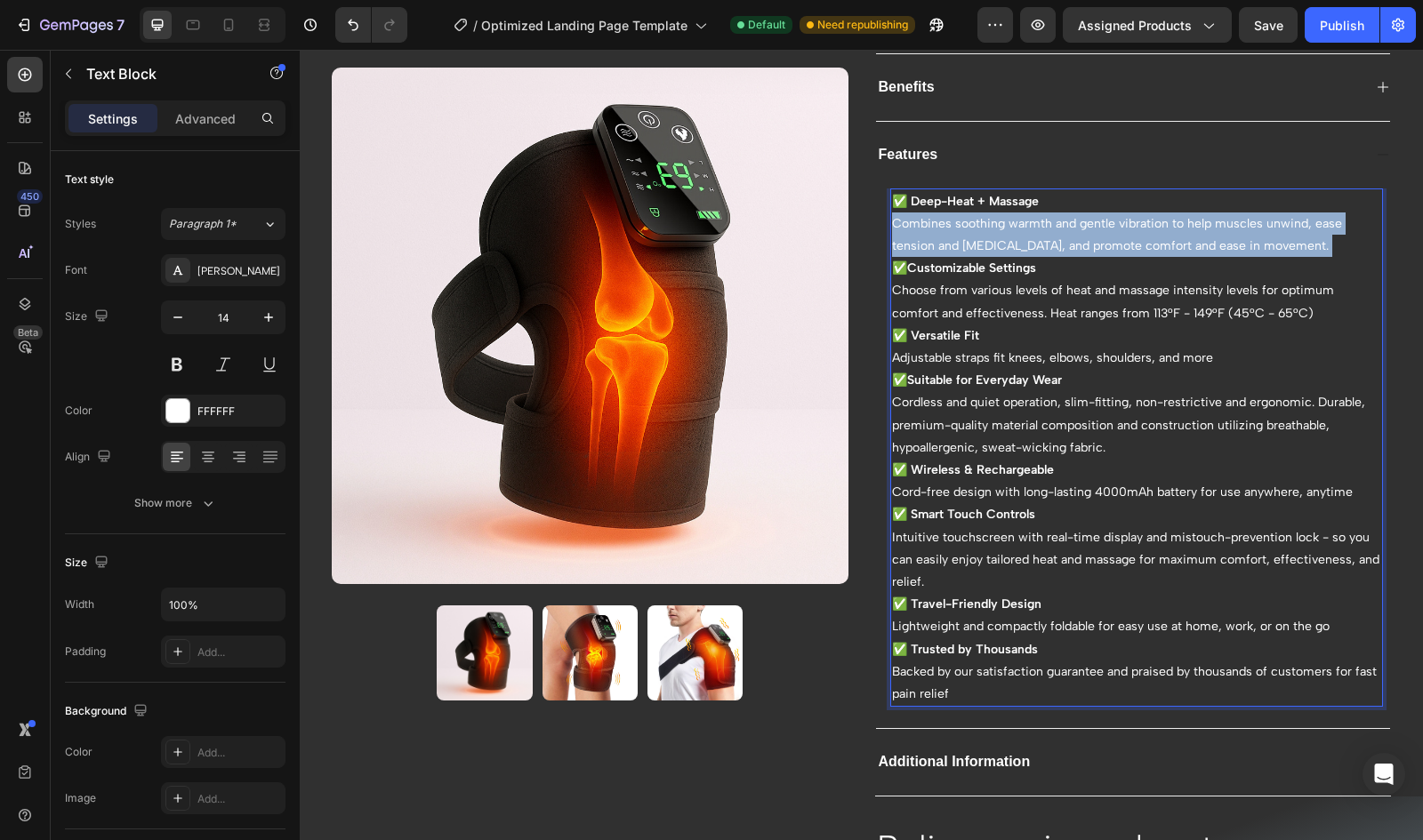
click at [1162, 249] on p "Combines soothing warmth and gentle vibration to help muscles unwind, ease tens…" at bounding box center [1137, 235] width 490 height 44
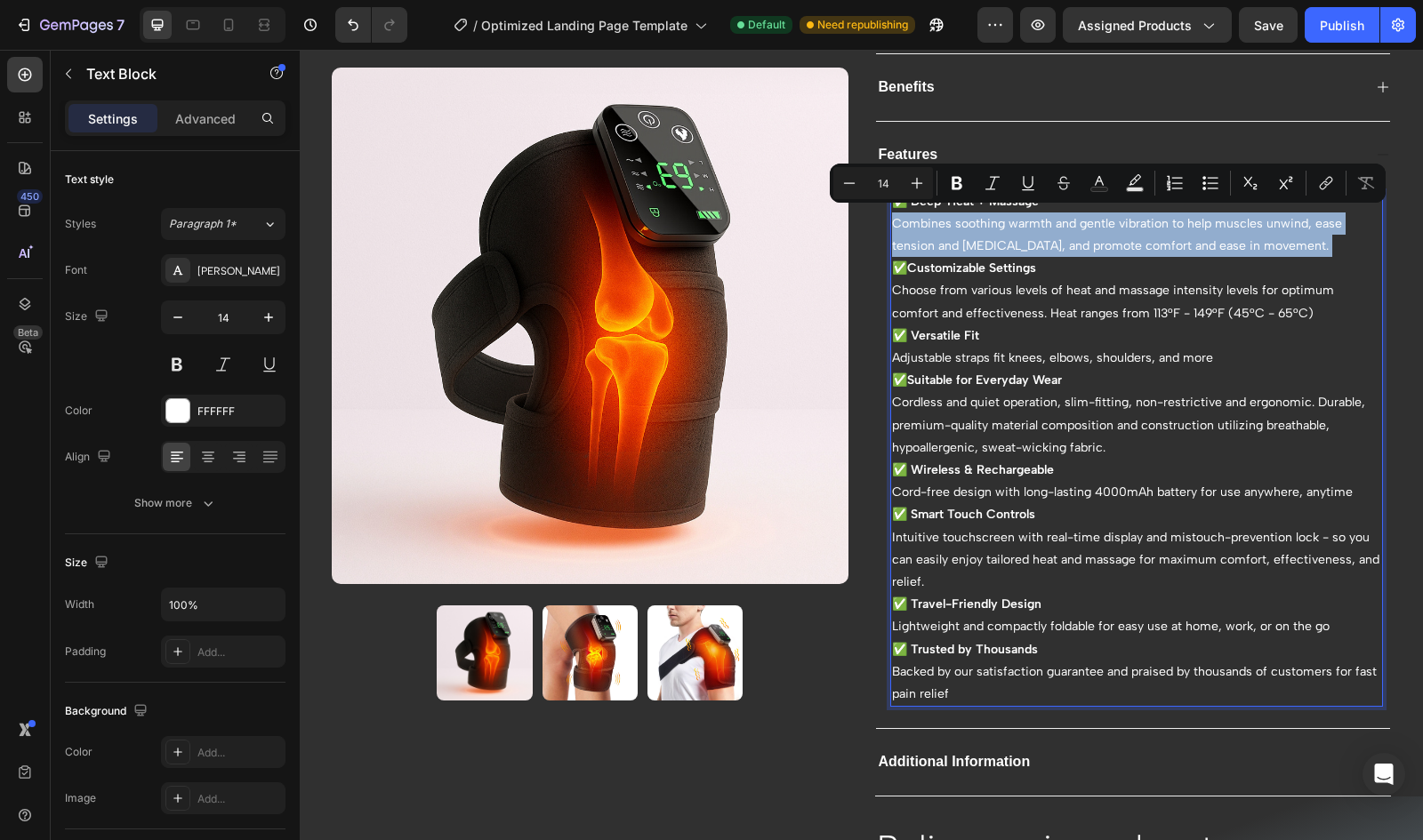
copy p "Combines soothing warmth and gentle vibration to help muscles unwind, ease tens…"
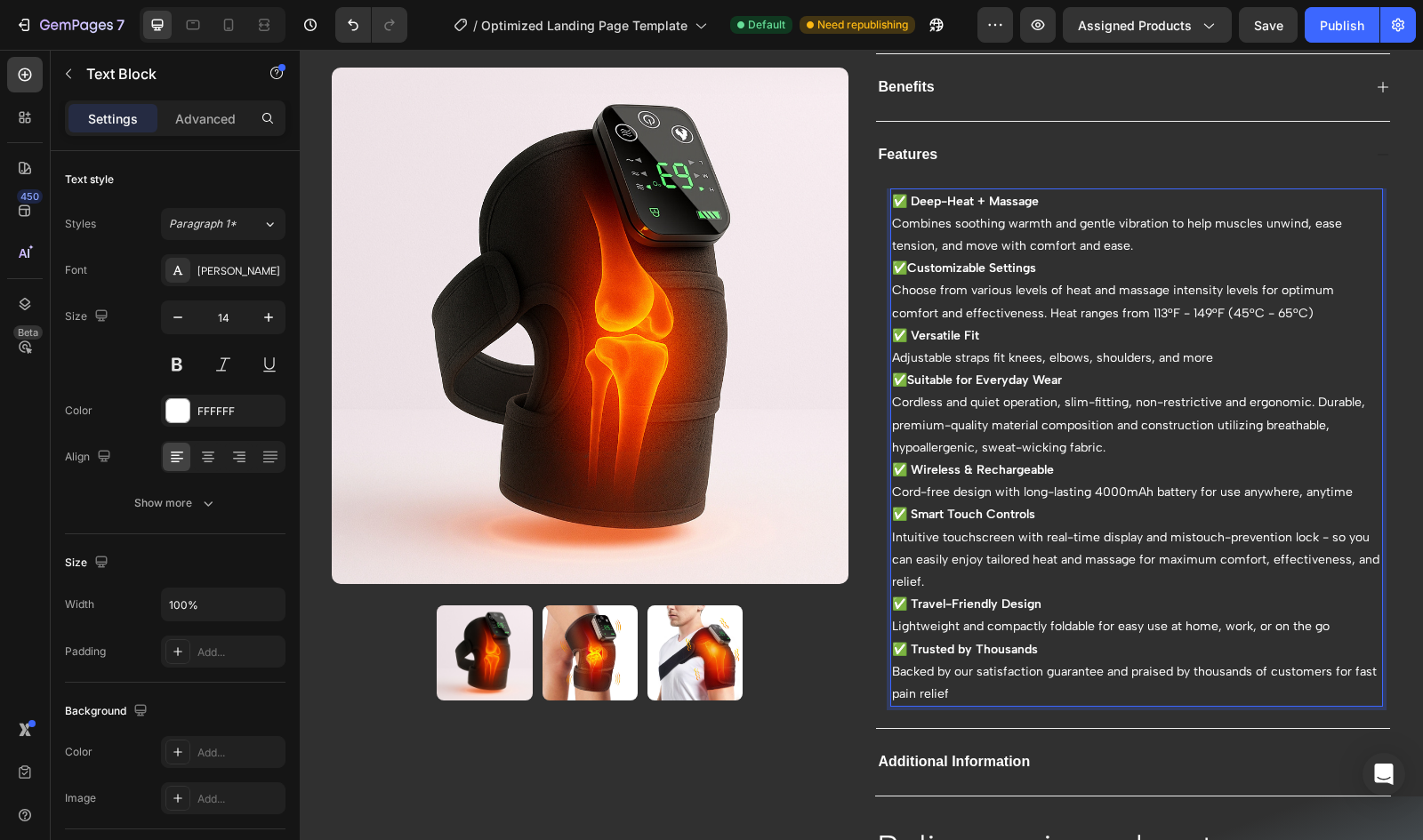
click at [988, 310] on p "Choose from various levels of heat and massage intensity levels for optimum com…" at bounding box center [1137, 301] width 490 height 44
click at [976, 414] on p "Cordless and quiet operation, slim-fitting, non-restrictive and ergonomic. Dura…" at bounding box center [1137, 426] width 490 height 68
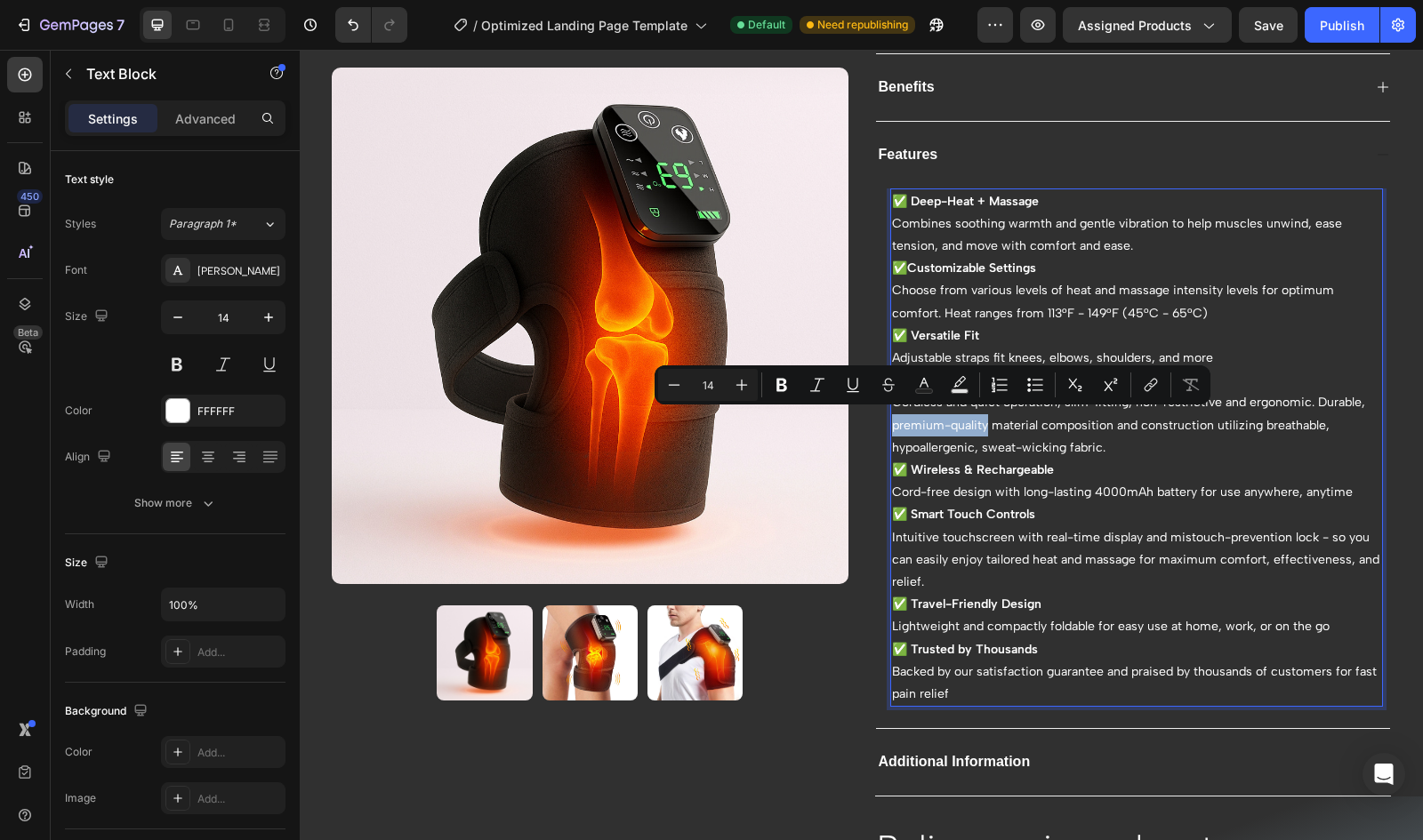
drag, startPoint x: 980, startPoint y: 419, endPoint x: 885, endPoint y: 425, distance: 95.2
click at [892, 425] on p "Cordless and quiet operation, slim-fitting, non-restrictive and ergonomic. Dura…" at bounding box center [1137, 426] width 490 height 68
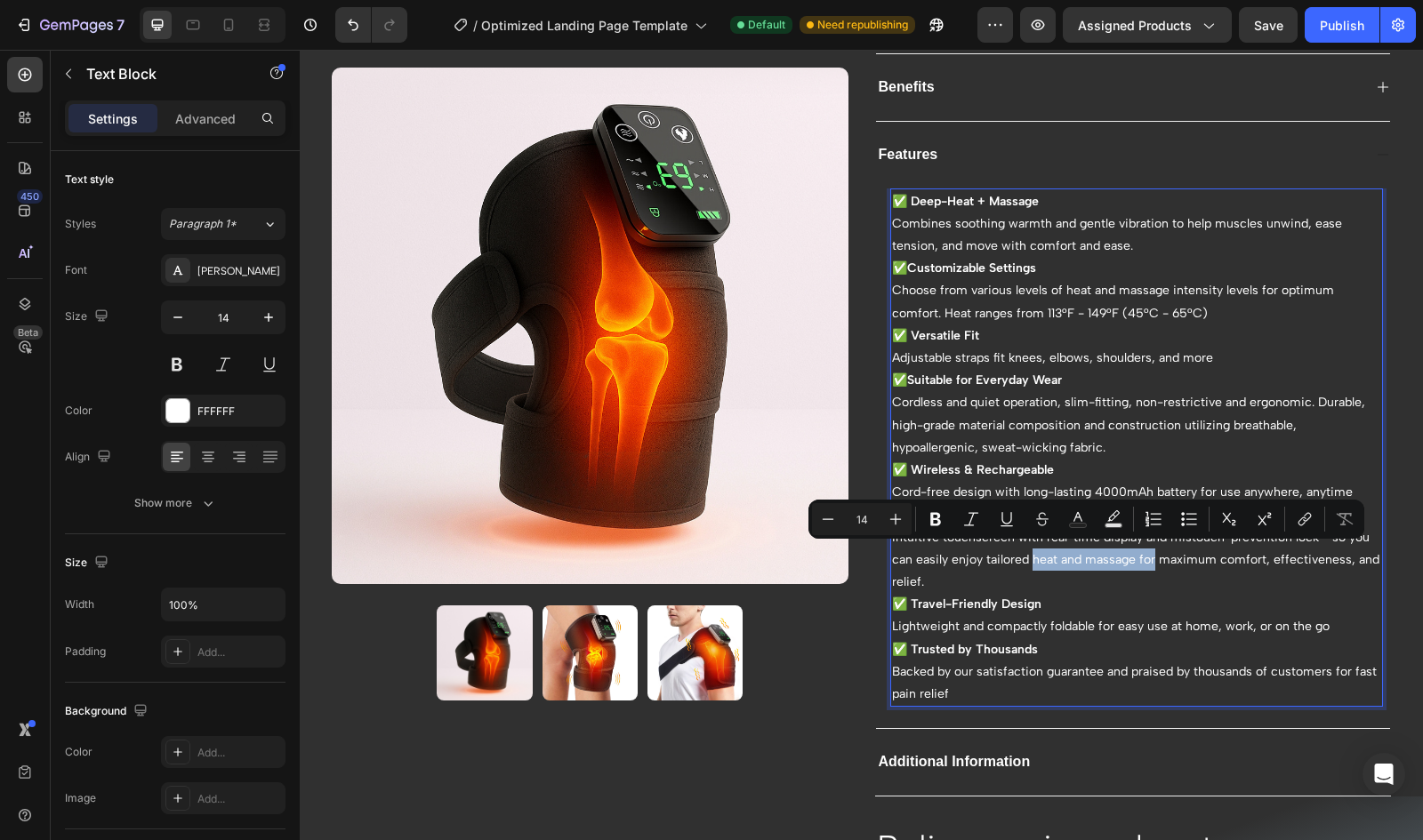
drag, startPoint x: 1025, startPoint y: 556, endPoint x: 1145, endPoint y: 565, distance: 120.3
click at [1145, 565] on p "Intuitive touchscreen with real-time display and mistouch-prevention lock - so …" at bounding box center [1137, 560] width 490 height 68
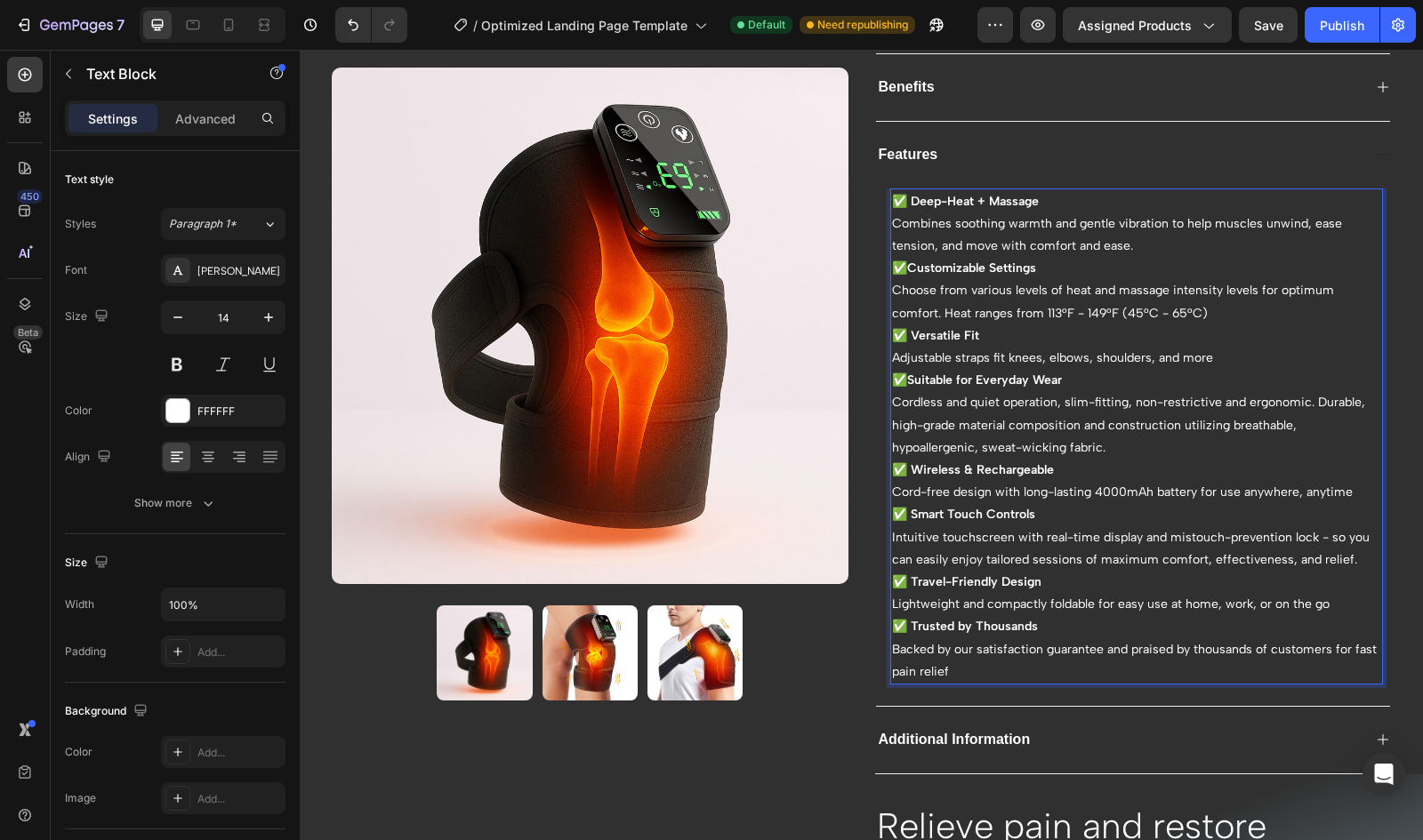
click at [1128, 554] on p "Intuitive touchscreen with real-time display and mistouch-prevention lock - so …" at bounding box center [1137, 548] width 490 height 44
click at [1201, 556] on p "Intuitive touchscreen with real-time display and mistouch-prevention lock - so …" at bounding box center [1137, 548] width 490 height 44
click at [1195, 556] on p "Intuitive touchscreen with real-time display and mistouch-prevention lock - so …" at bounding box center [1137, 548] width 490 height 44
click at [1197, 556] on p "Intuitive touchscreen with real-time display and mistouch-prevention lock - so …" at bounding box center [1137, 548] width 490 height 44
click at [1339, 553] on p "Intuitive touchscreen with real-time display and mistouch-prevention lock - so …" at bounding box center [1137, 548] width 490 height 44
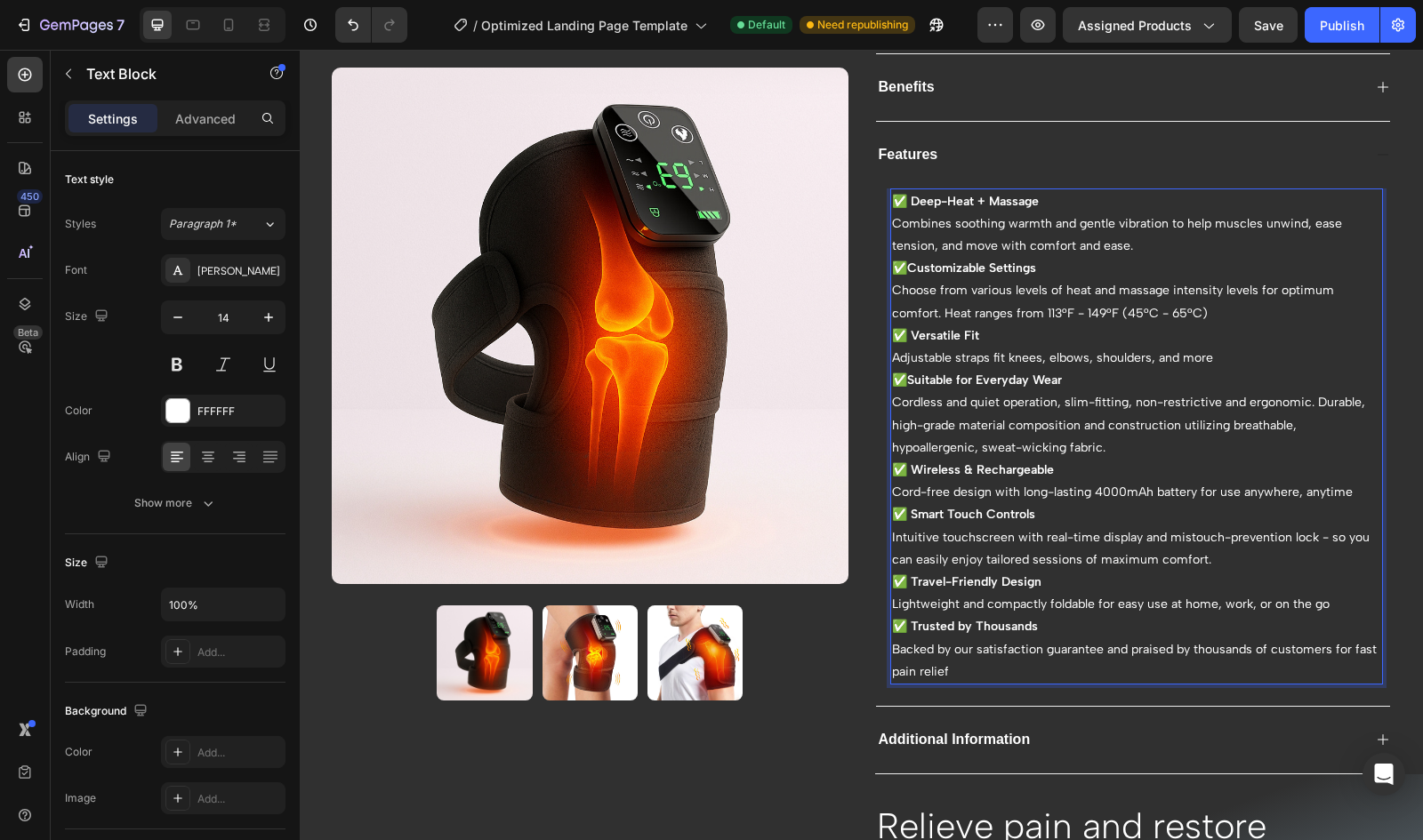
click at [1113, 552] on p "Intuitive touchscreen with real-time display and mistouch-prevention lock - so …" at bounding box center [1137, 548] width 490 height 44
click at [1134, 549] on p "Intuitive touchscreen with real-time display and mistouch-prevention lock - so …" at bounding box center [1137, 548] width 490 height 44
click at [971, 669] on p "Backed by our satisfaction guarantee and praised by thousands of customers for …" at bounding box center [1137, 660] width 490 height 44
click at [892, 665] on p "Backed by our satisfaction guarantee and praised by thousands of customers for …" at bounding box center [1137, 660] width 490 height 44
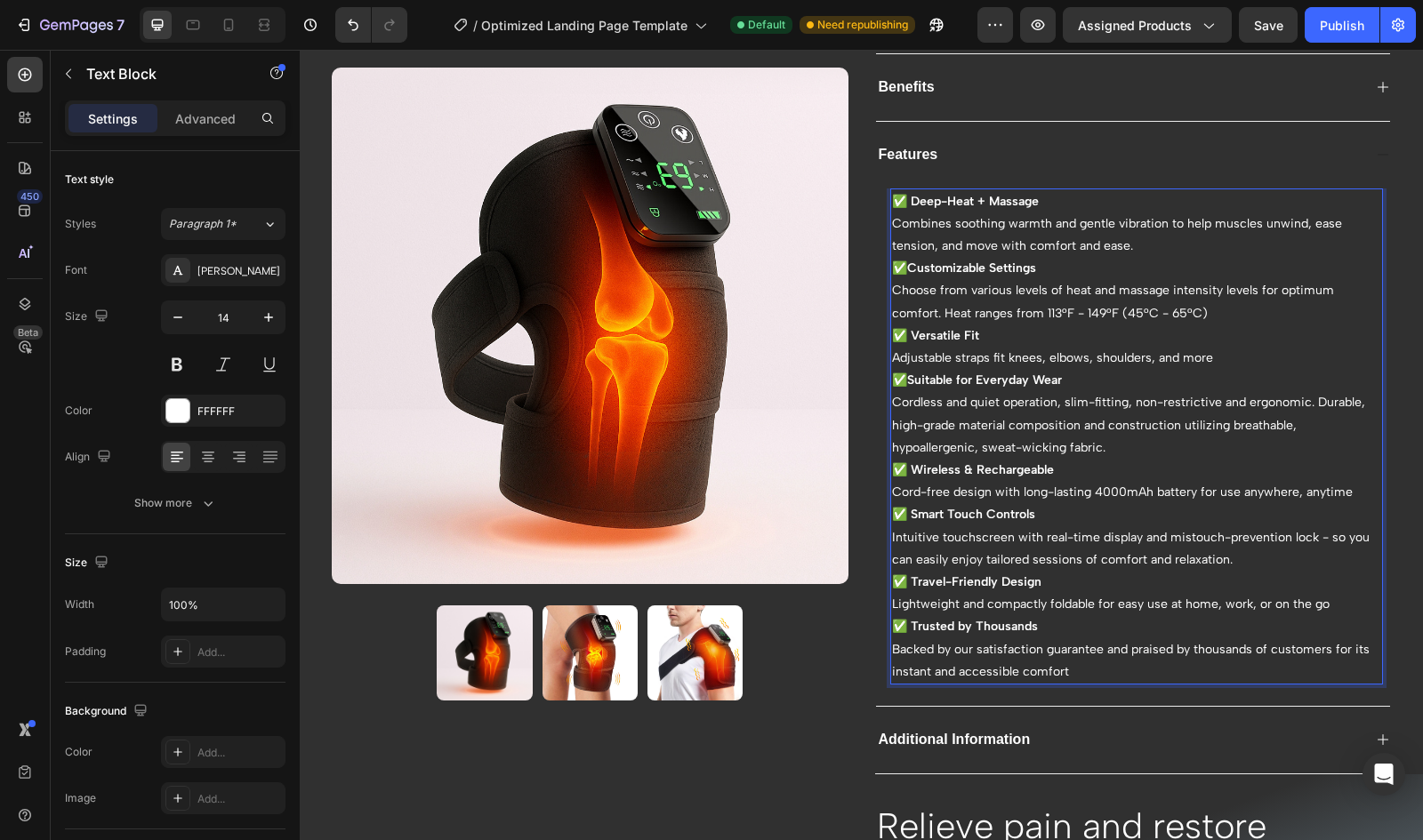
click at [1059, 659] on p "Backed by our satisfaction guarantee and praised by thousands of customers for …" at bounding box center [1137, 660] width 490 height 44
click at [952, 666] on p "Backed by our satisfaction guarantee and praised by thousands of customers for …" at bounding box center [1137, 660] width 490 height 44
click at [1059, 662] on p "Backed by our satisfaction guarantee and praised by thousands of customers for …" at bounding box center [1137, 660] width 490 height 44
click at [1081, 667] on p "Backed by our satisfaction guarantee and praised by thousands of customers for …" at bounding box center [1137, 660] width 490 height 44
click at [1349, 647] on p "Backed by our satisfaction guarantee and praised by thousands of customers for …" at bounding box center [1137, 660] width 490 height 44
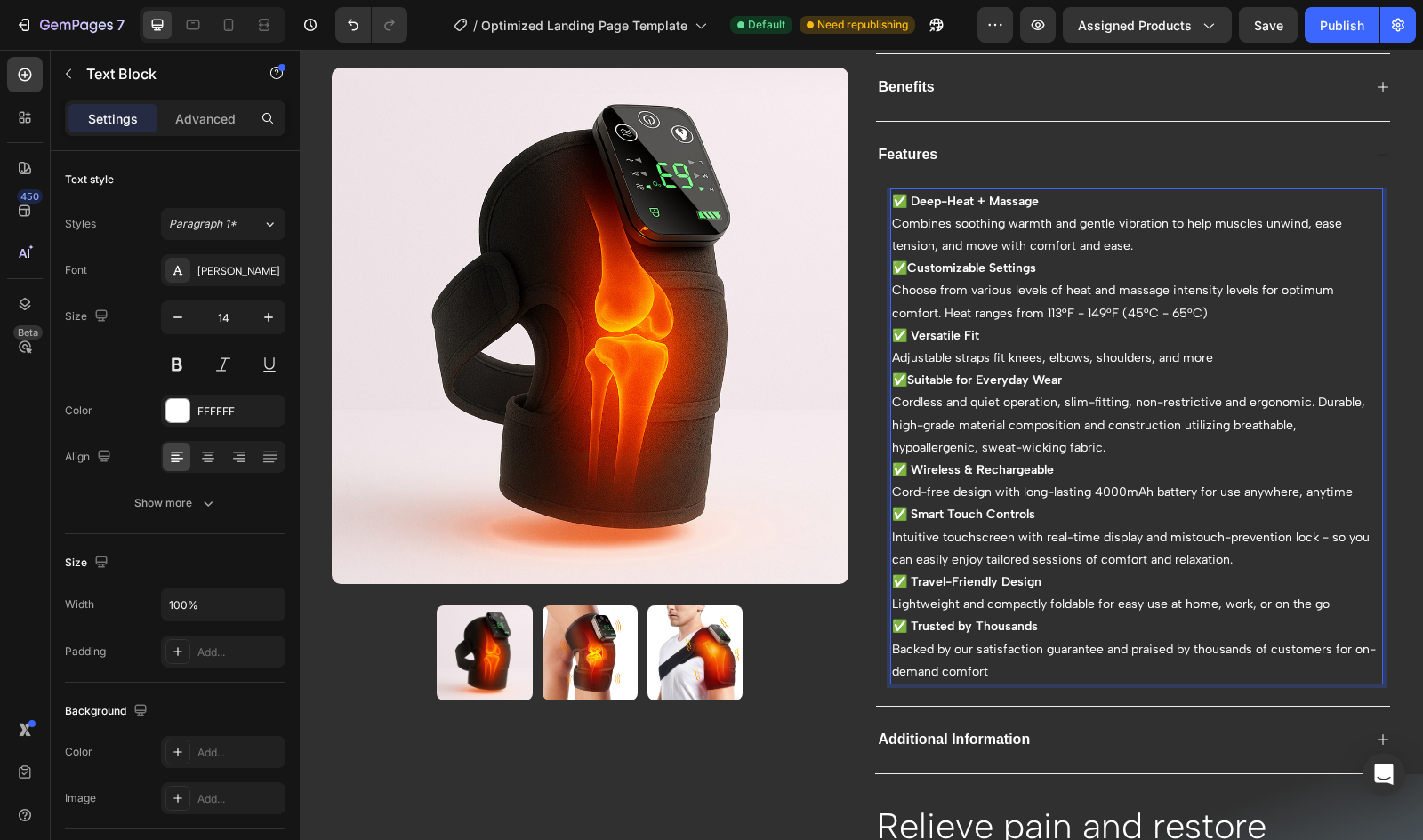
click at [1195, 664] on p "Backed by our satisfaction guarantee and praised by thousands of customers for …" at bounding box center [1137, 660] width 490 height 44
click at [1003, 647] on p "Backed by our satisfaction guarantee and praised by thousands of customers for …" at bounding box center [1137, 660] width 490 height 44
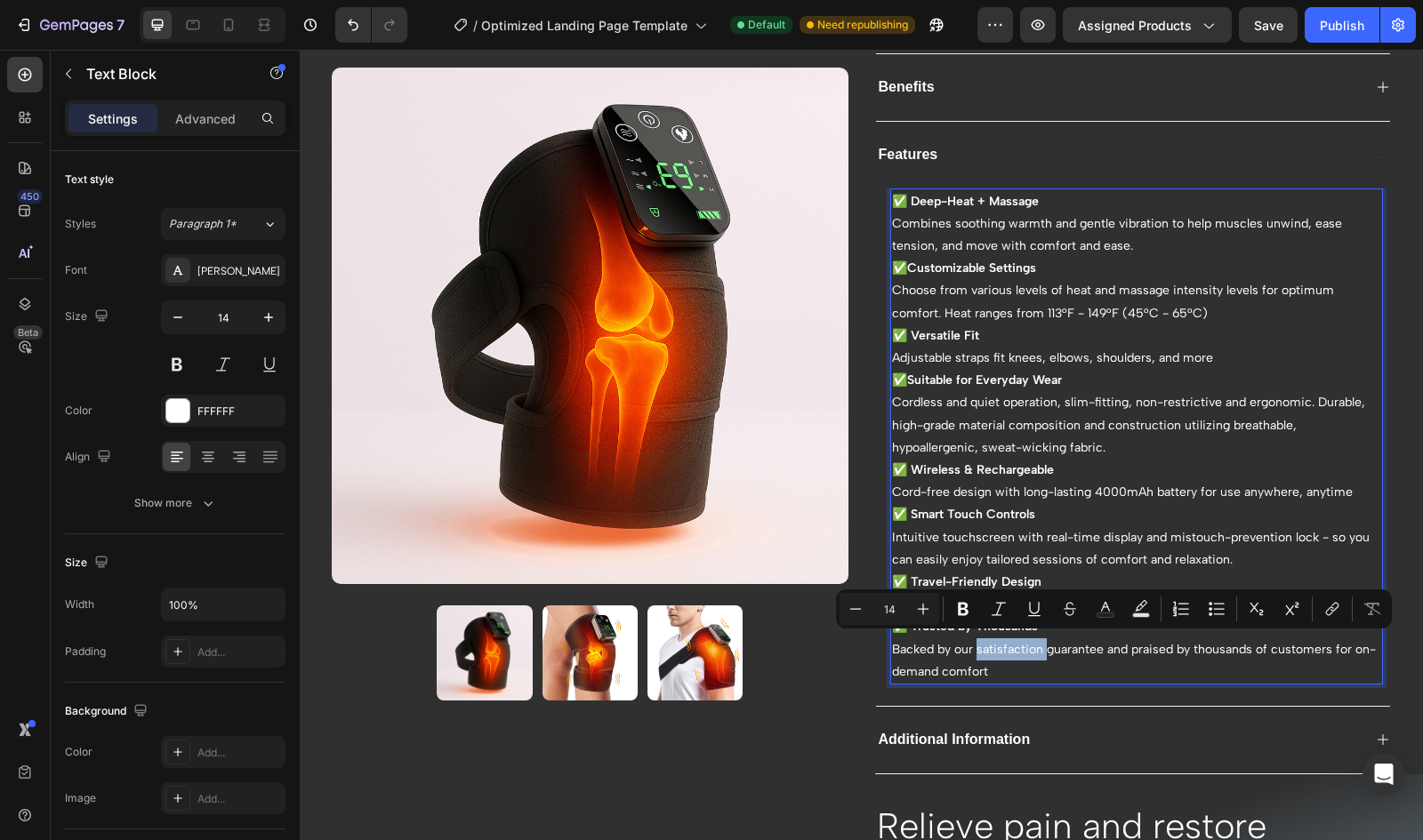
copy p "Backed by our satisfaction guarantee and praised by thousands of customers for …"
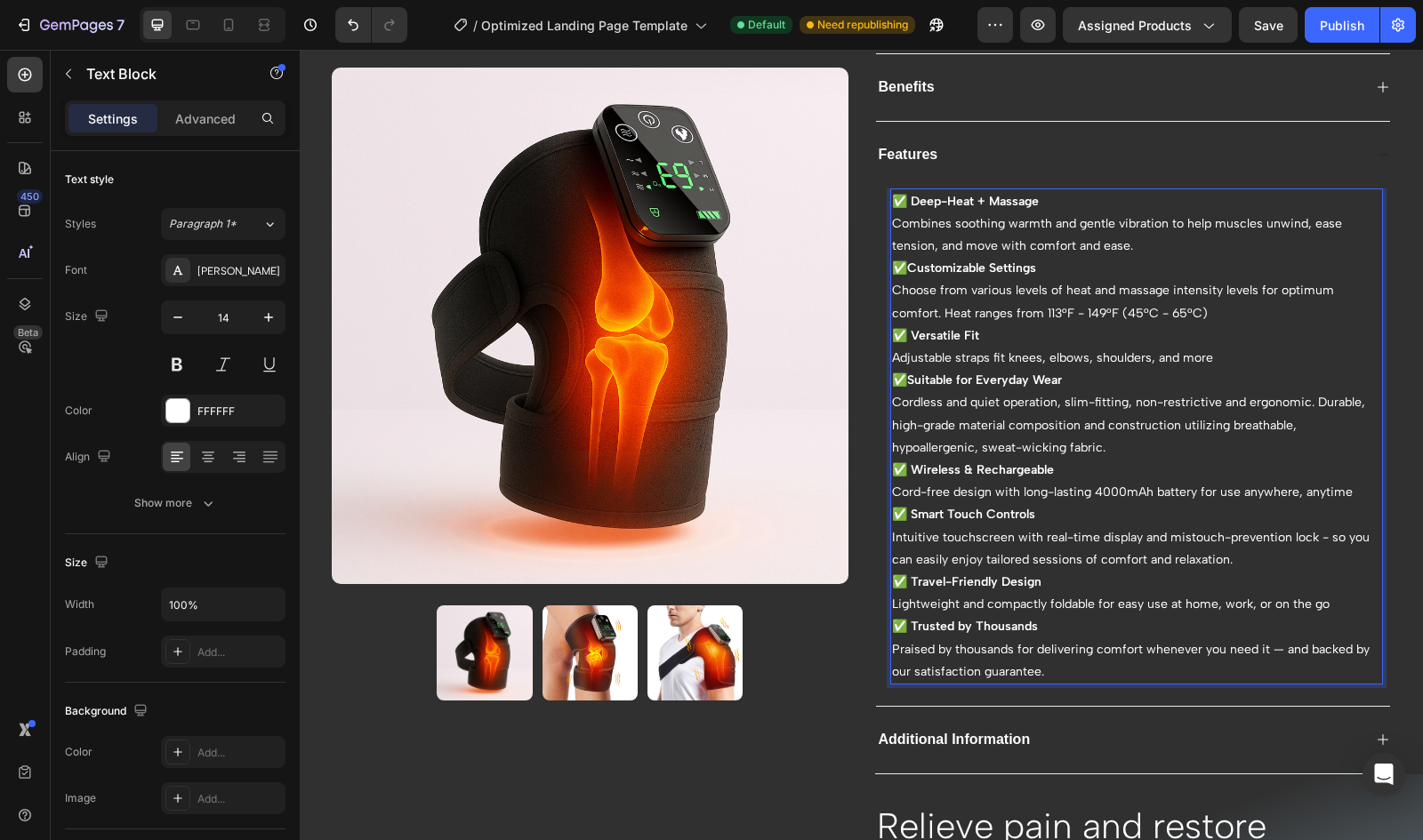
click at [1035, 620] on p "✅ Trusted by Thousands" at bounding box center [1137, 626] width 490 height 22
click at [952, 624] on strong "✅ Trusted by Thousands &" at bounding box center [971, 626] width 159 height 15
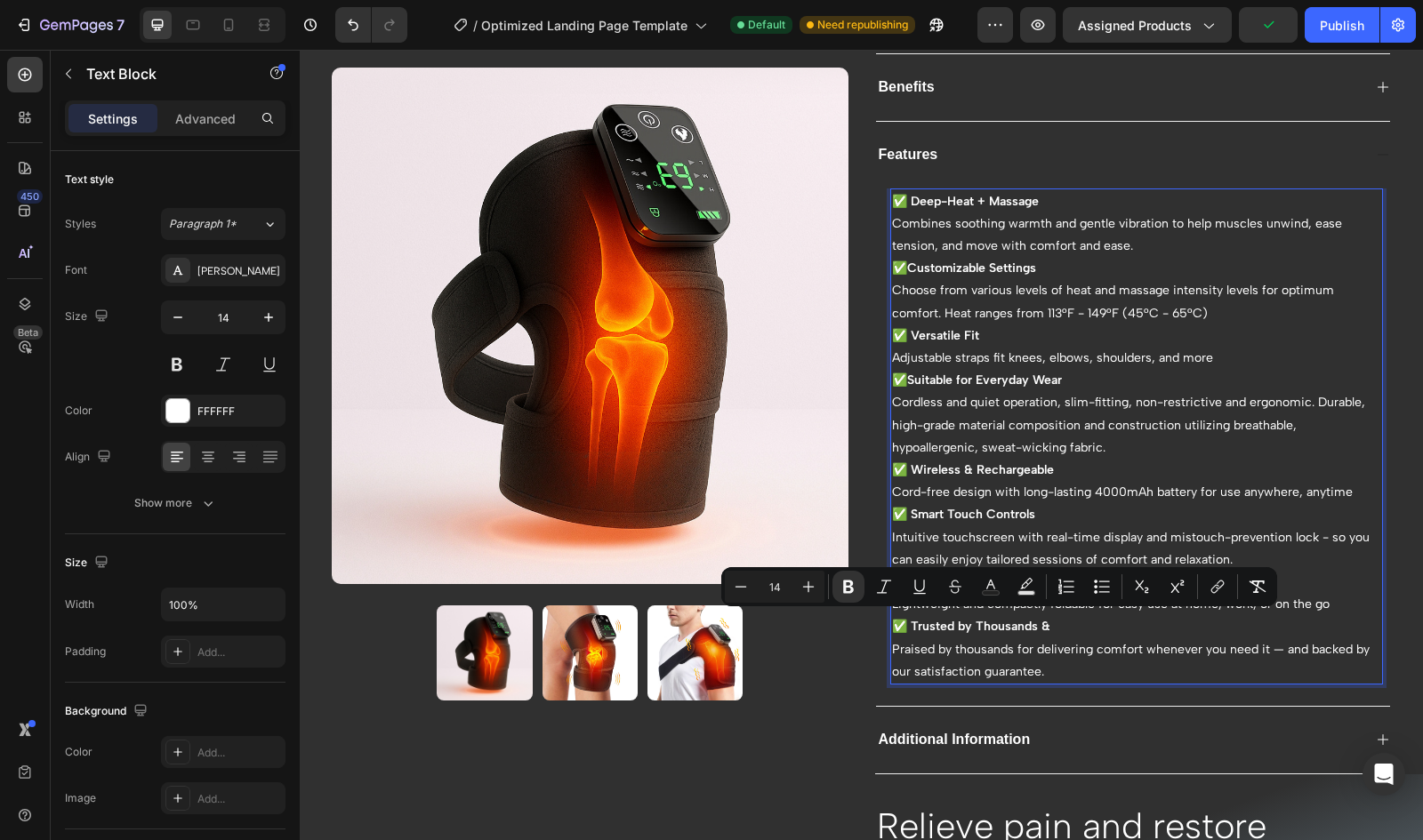
click at [1075, 624] on p "✅ Trusted by Thousands &" at bounding box center [1137, 626] width 490 height 22
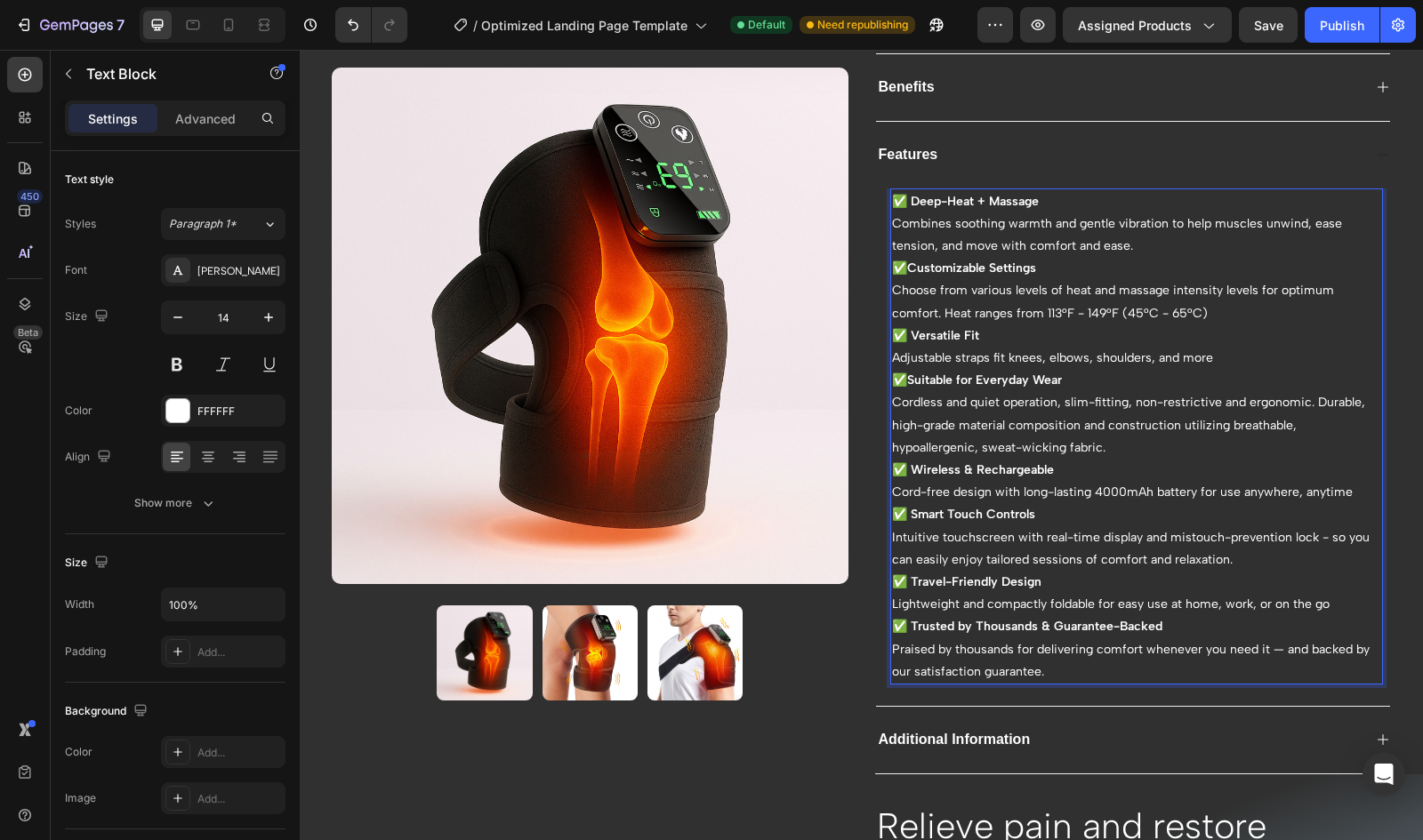
click at [1066, 624] on strong "✅ Trusted by Thousands & Guarantee-Backed" at bounding box center [1027, 626] width 271 height 15
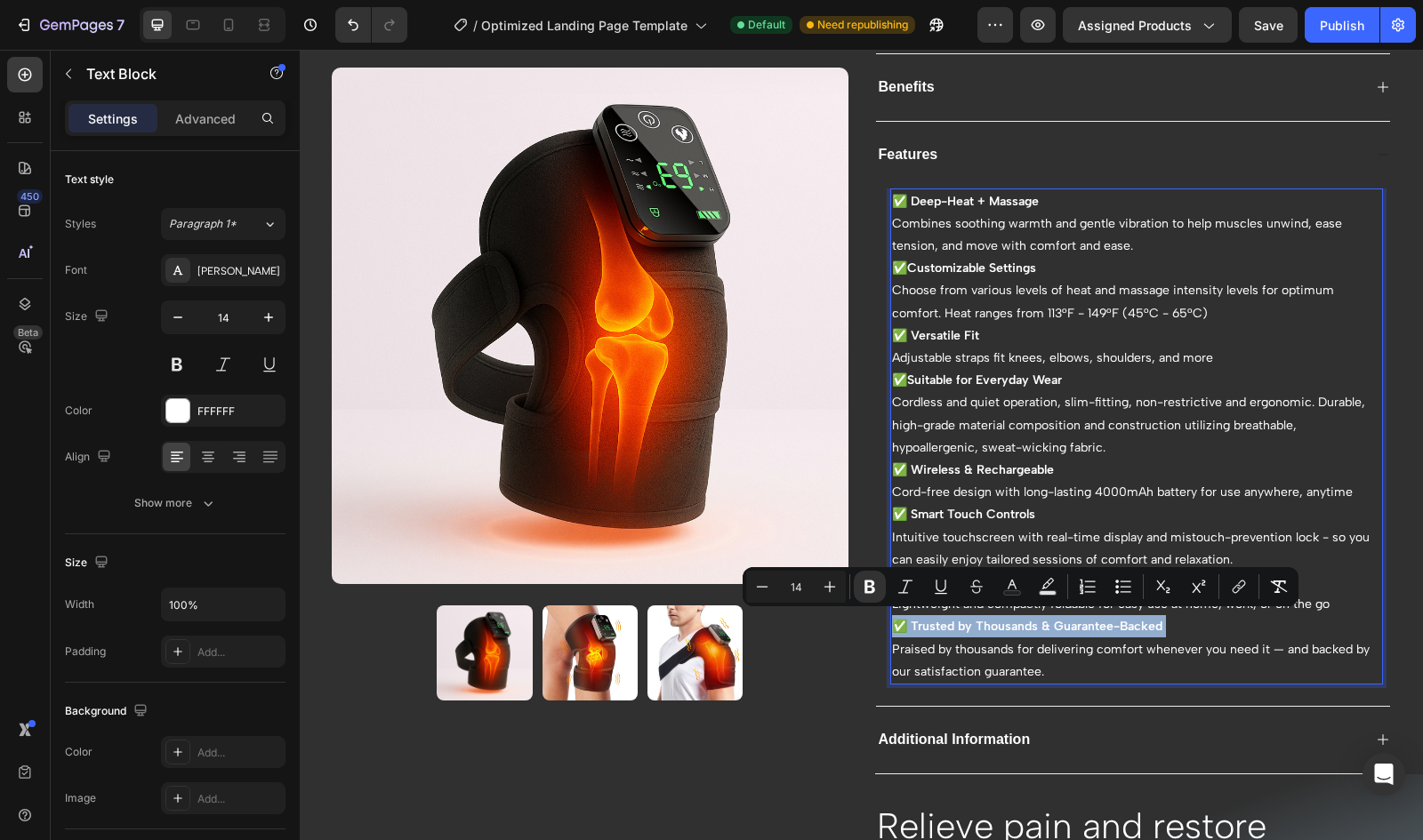
copy strong "✅ Trusted by Thousands & Guarantee-Backed"
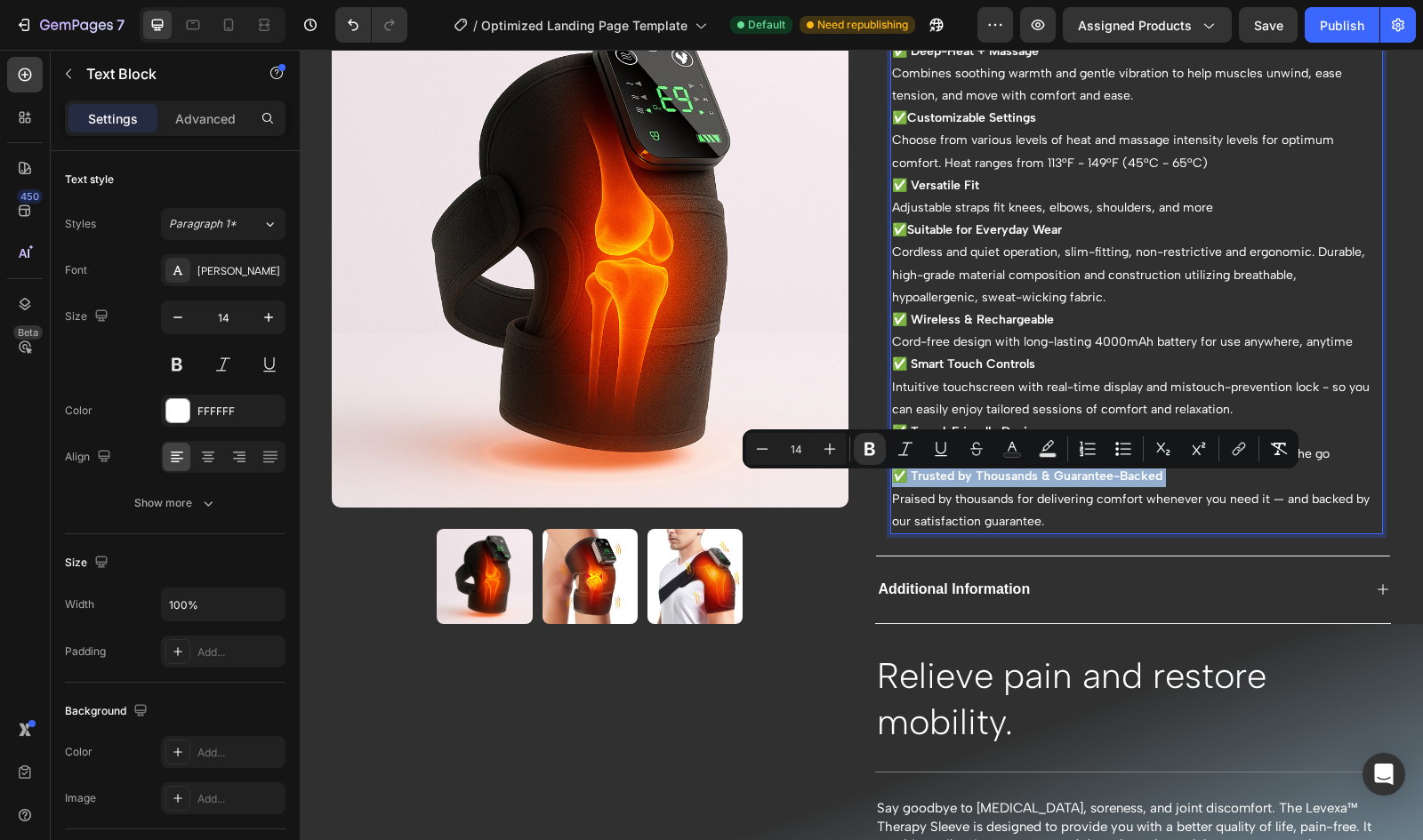
scroll to position [702, 0]
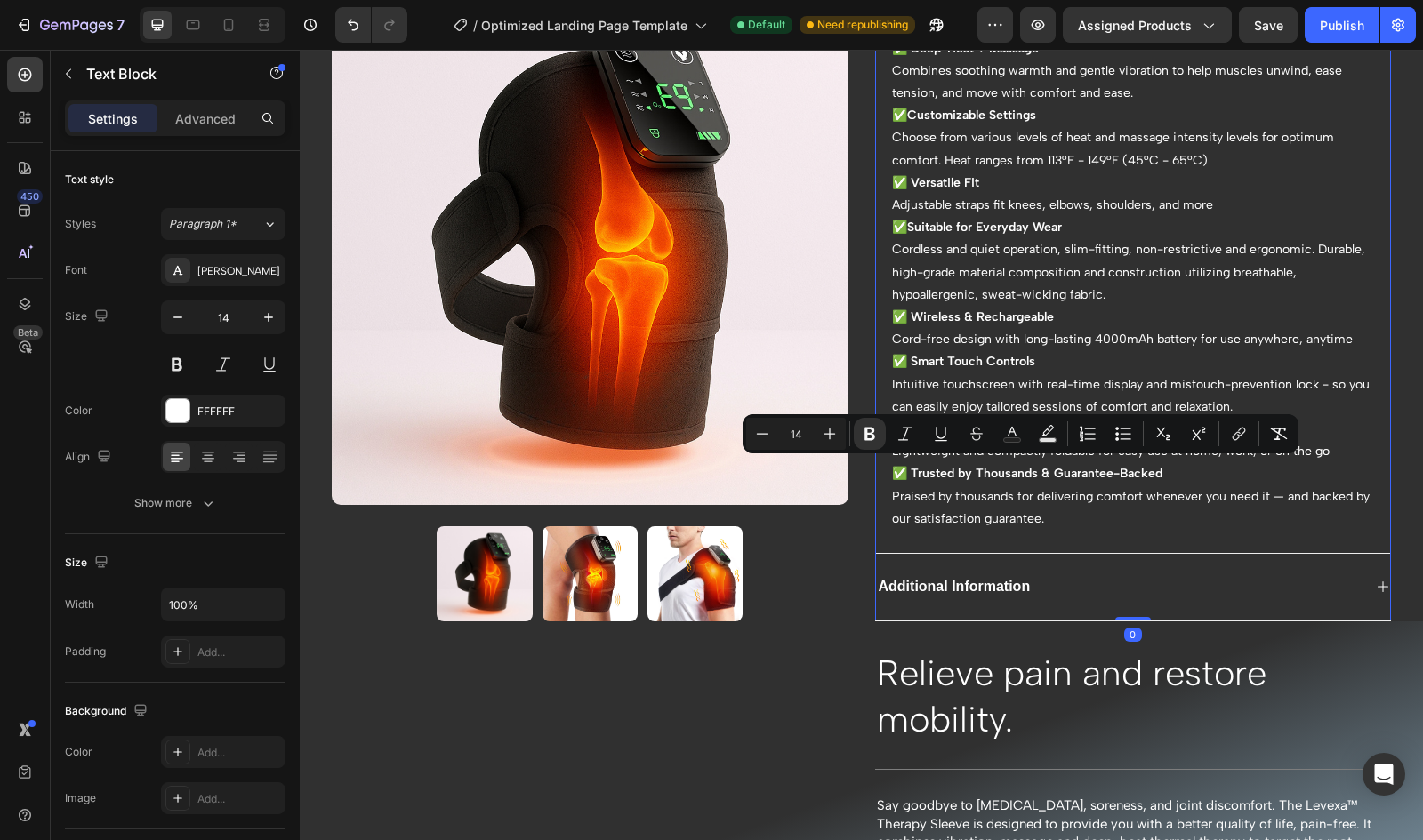
click at [1030, 592] on div "Additional Information" at bounding box center [1119, 587] width 486 height 24
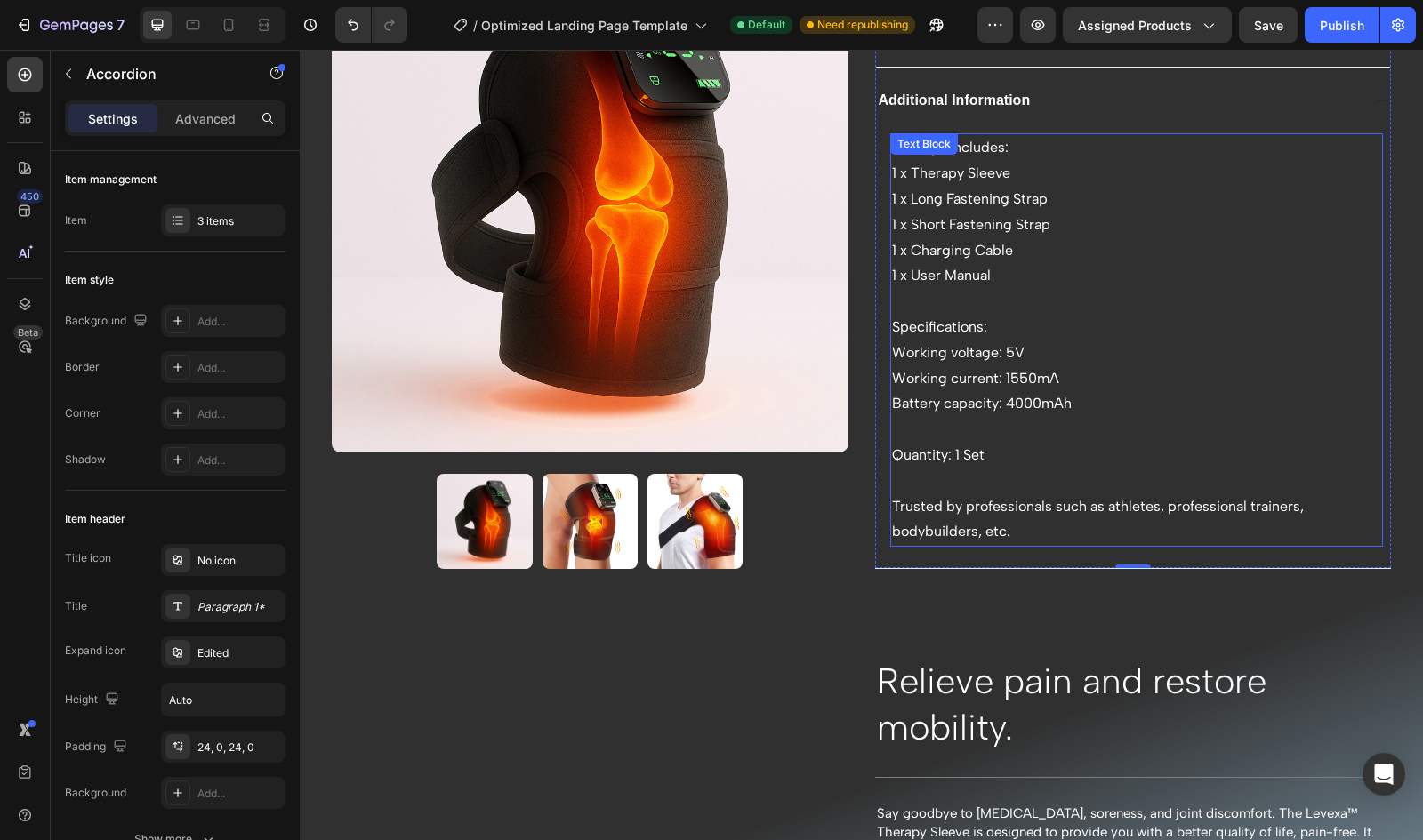
scroll to position [672, 0]
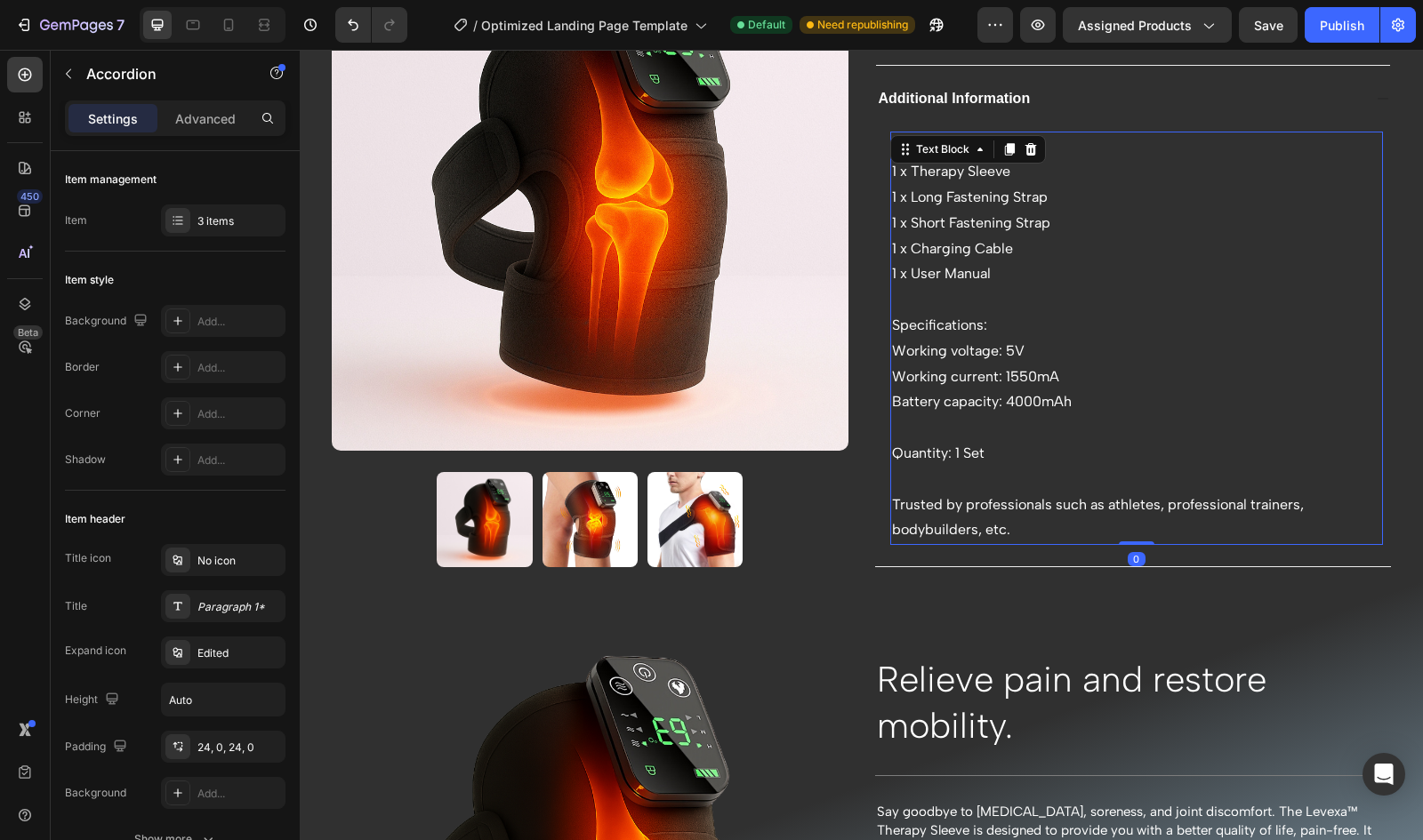
click at [1001, 528] on p "Trusted by professionals such as athletes, professional trainers, bodybuilders,…" at bounding box center [1137, 518] width 490 height 51
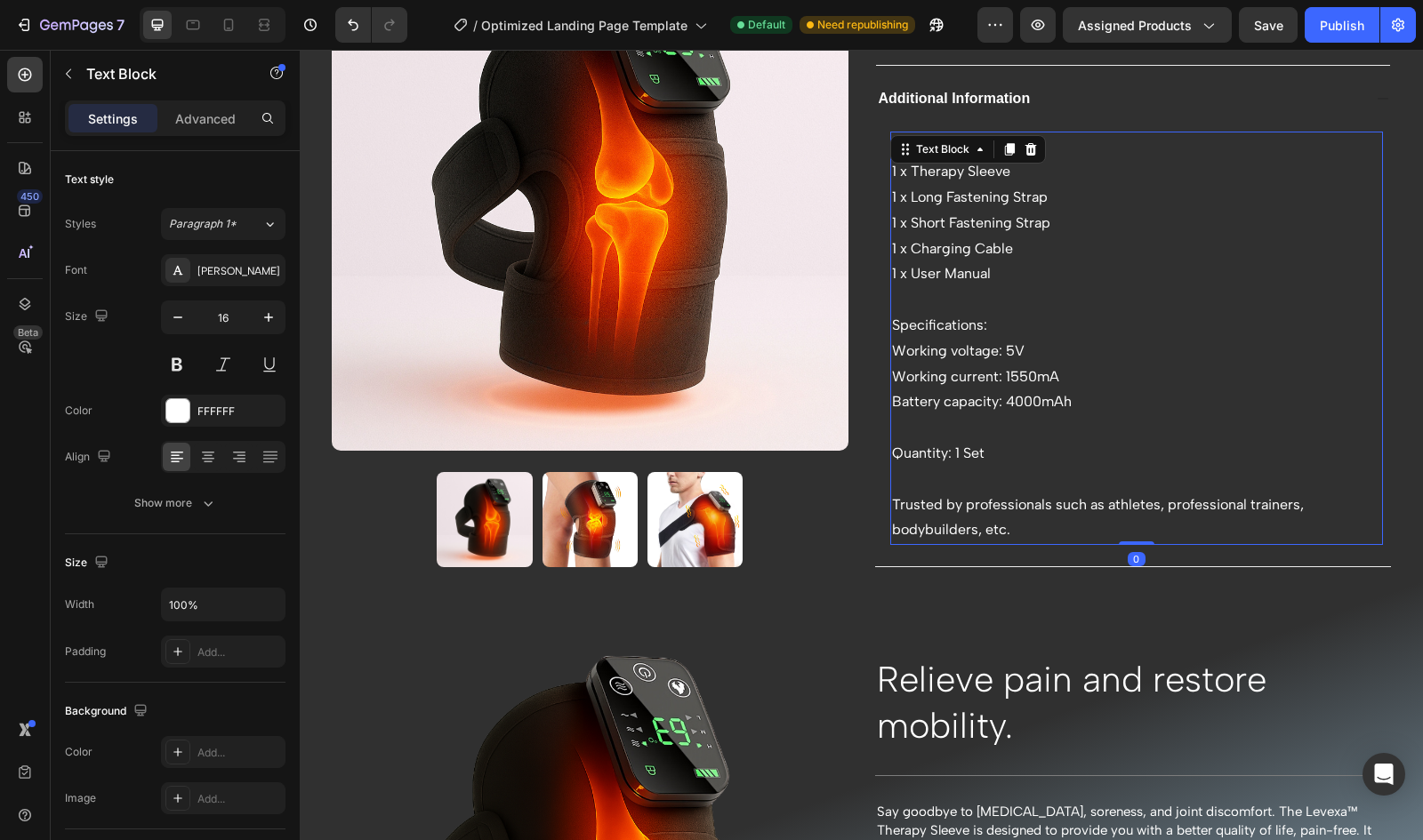
click at [1001, 528] on p "Trusted by professionals such as athletes, professional trainers, bodybuilders,…" at bounding box center [1137, 518] width 490 height 51
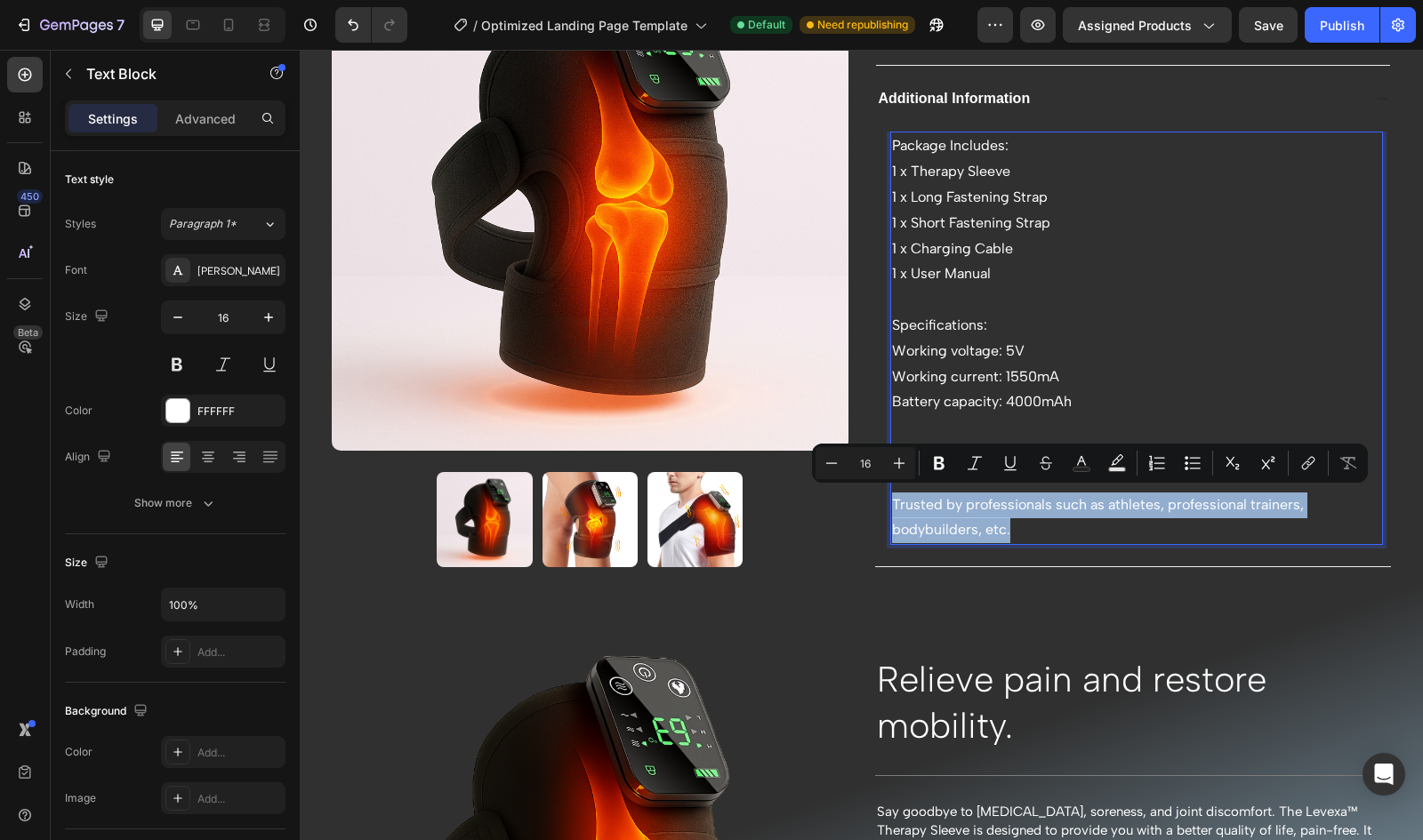
drag, startPoint x: 1002, startPoint y: 518, endPoint x: 887, endPoint y: 502, distance: 116.1
click at [892, 502] on p "Trusted by professionals such as athletes, professional trainers, bodybuilders,…" at bounding box center [1137, 518] width 490 height 51
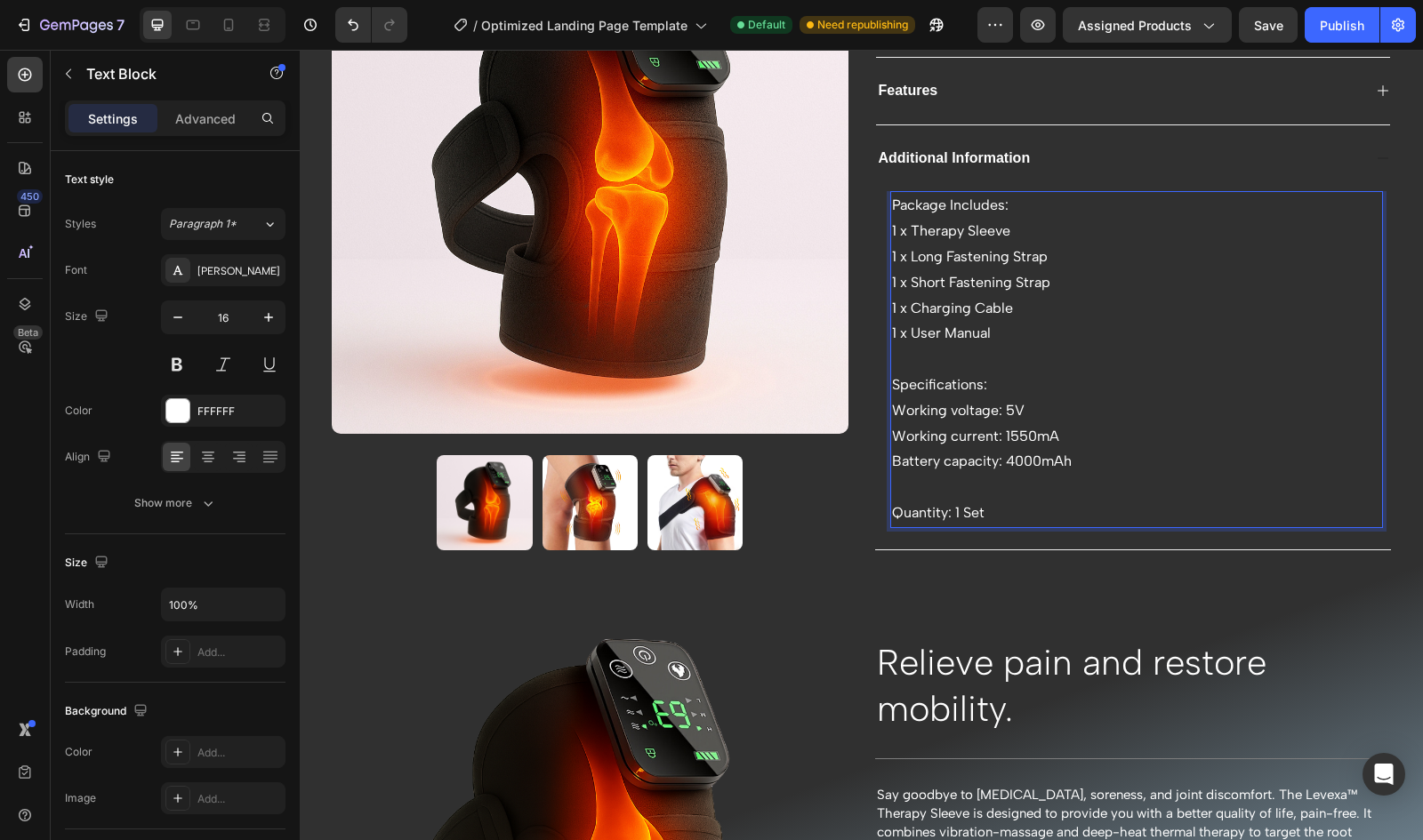
scroll to position [610, 0]
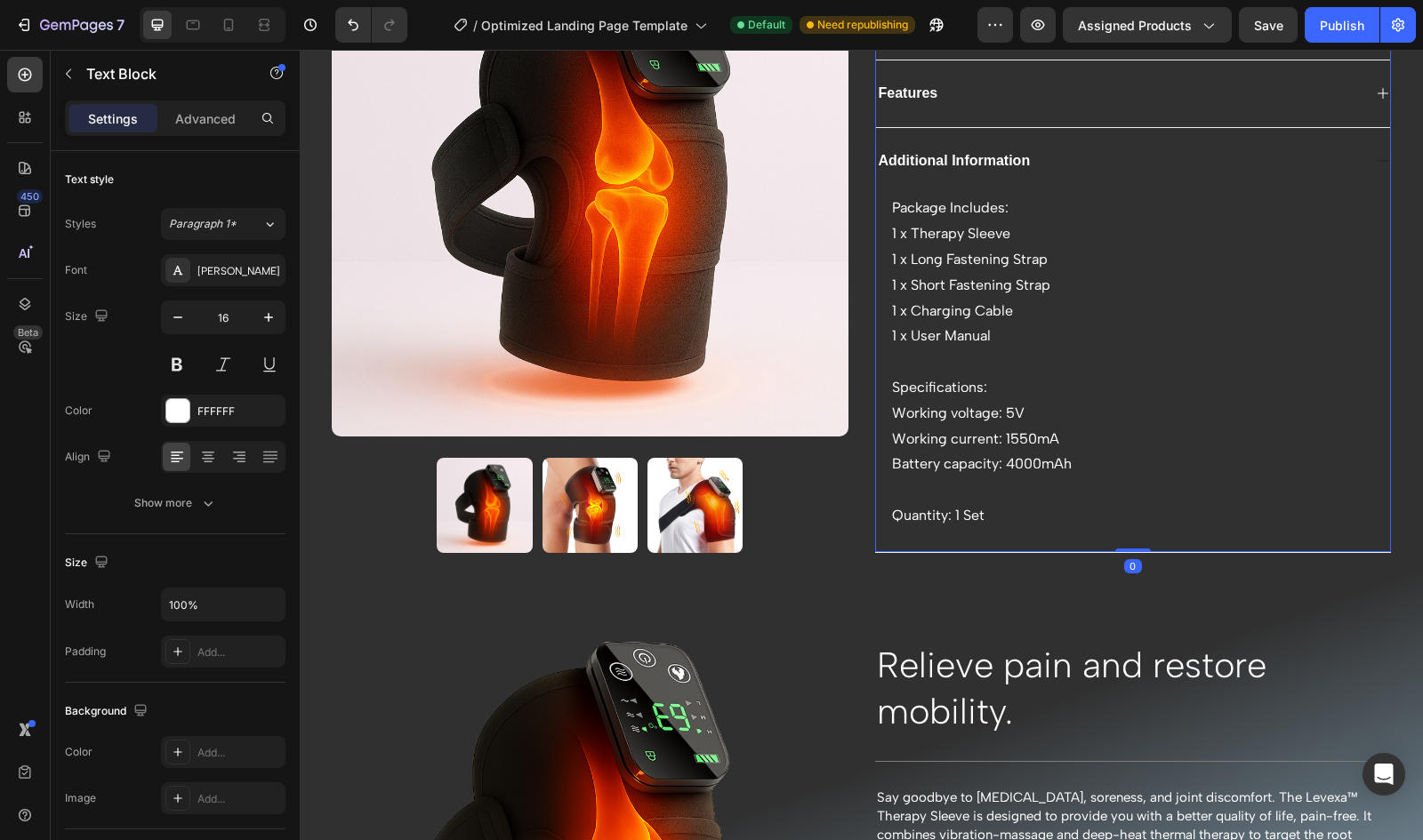
click at [963, 95] on div "Features" at bounding box center [1119, 94] width 486 height 24
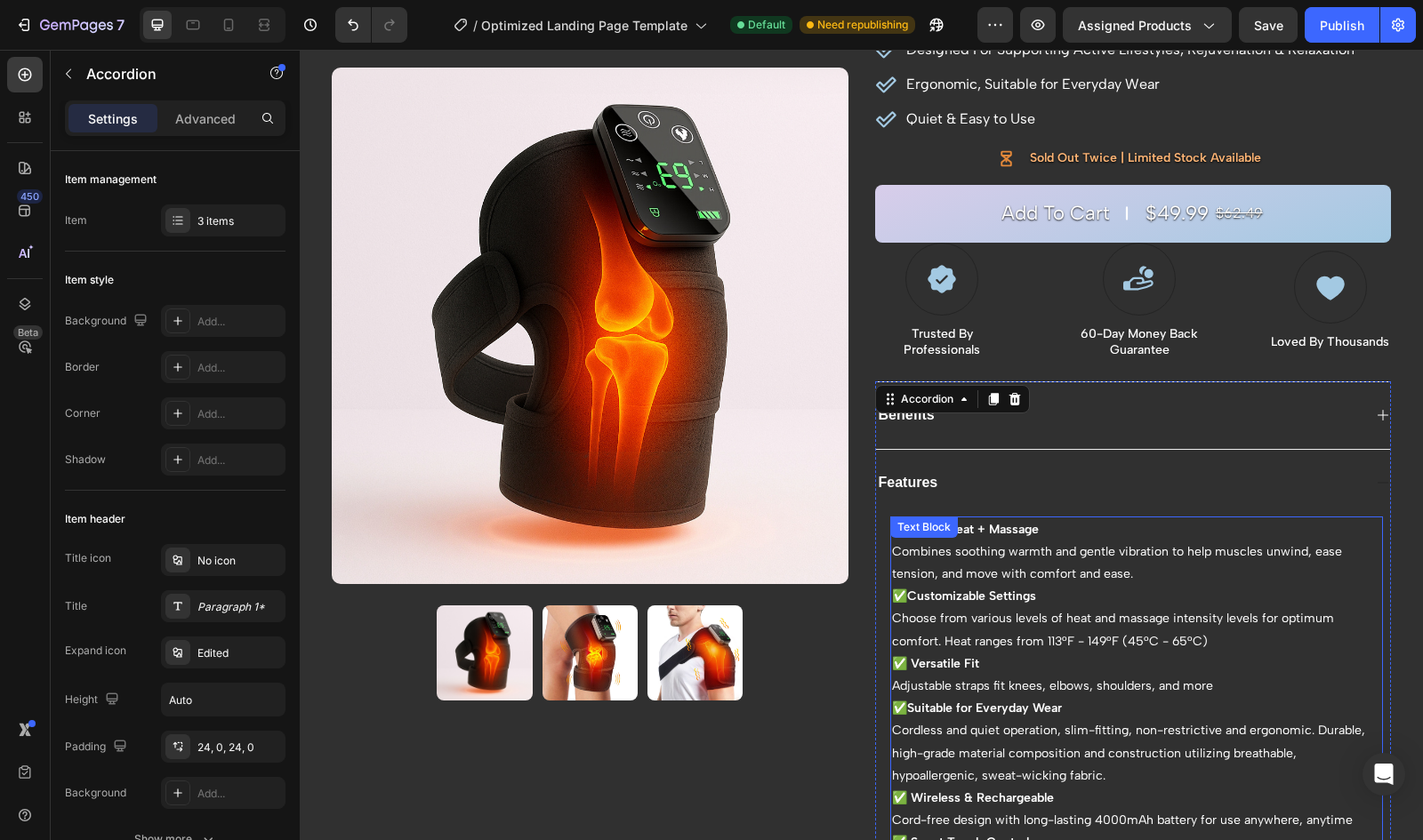
scroll to position [212, 0]
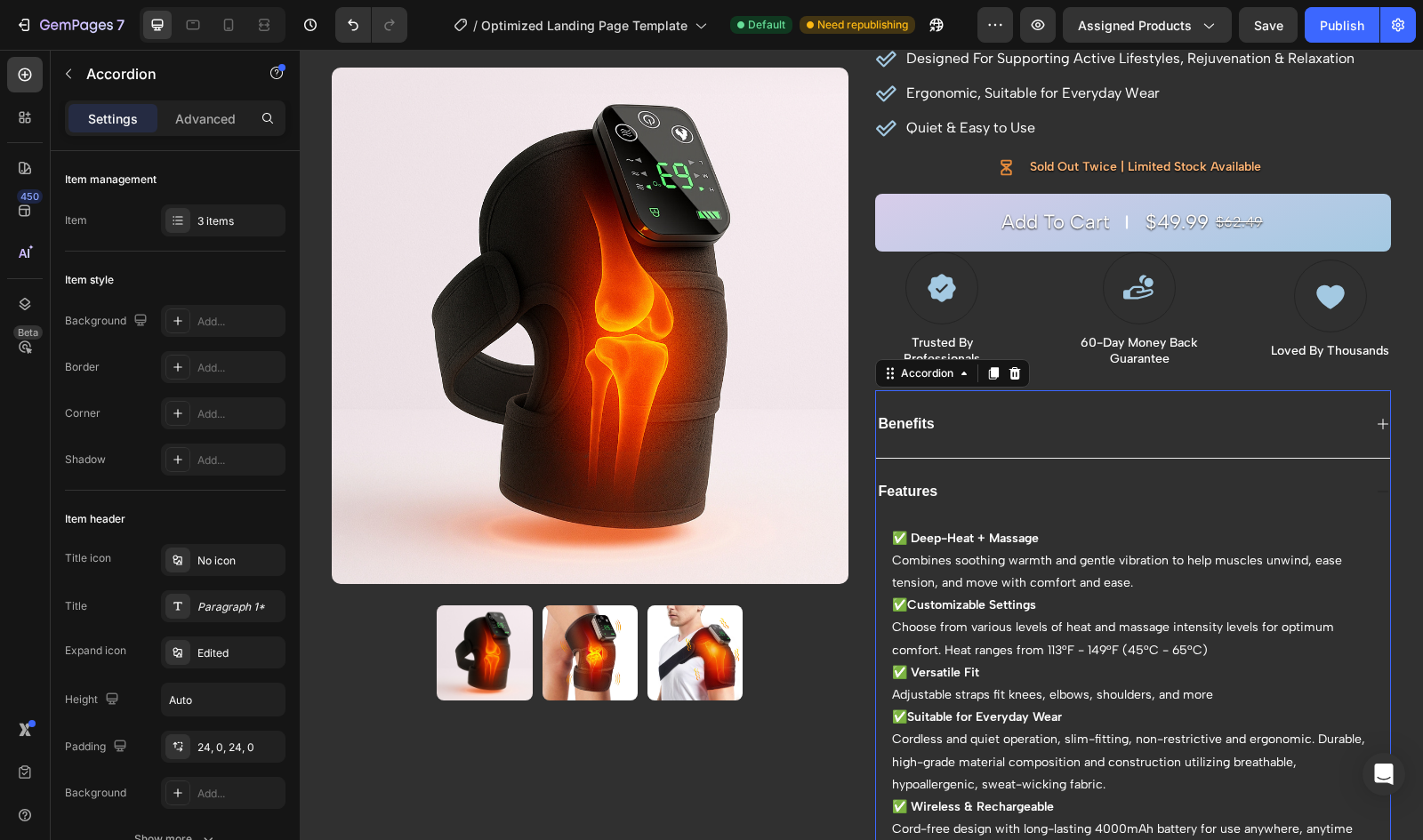
click at [944, 492] on div "Features" at bounding box center [1119, 492] width 486 height 24
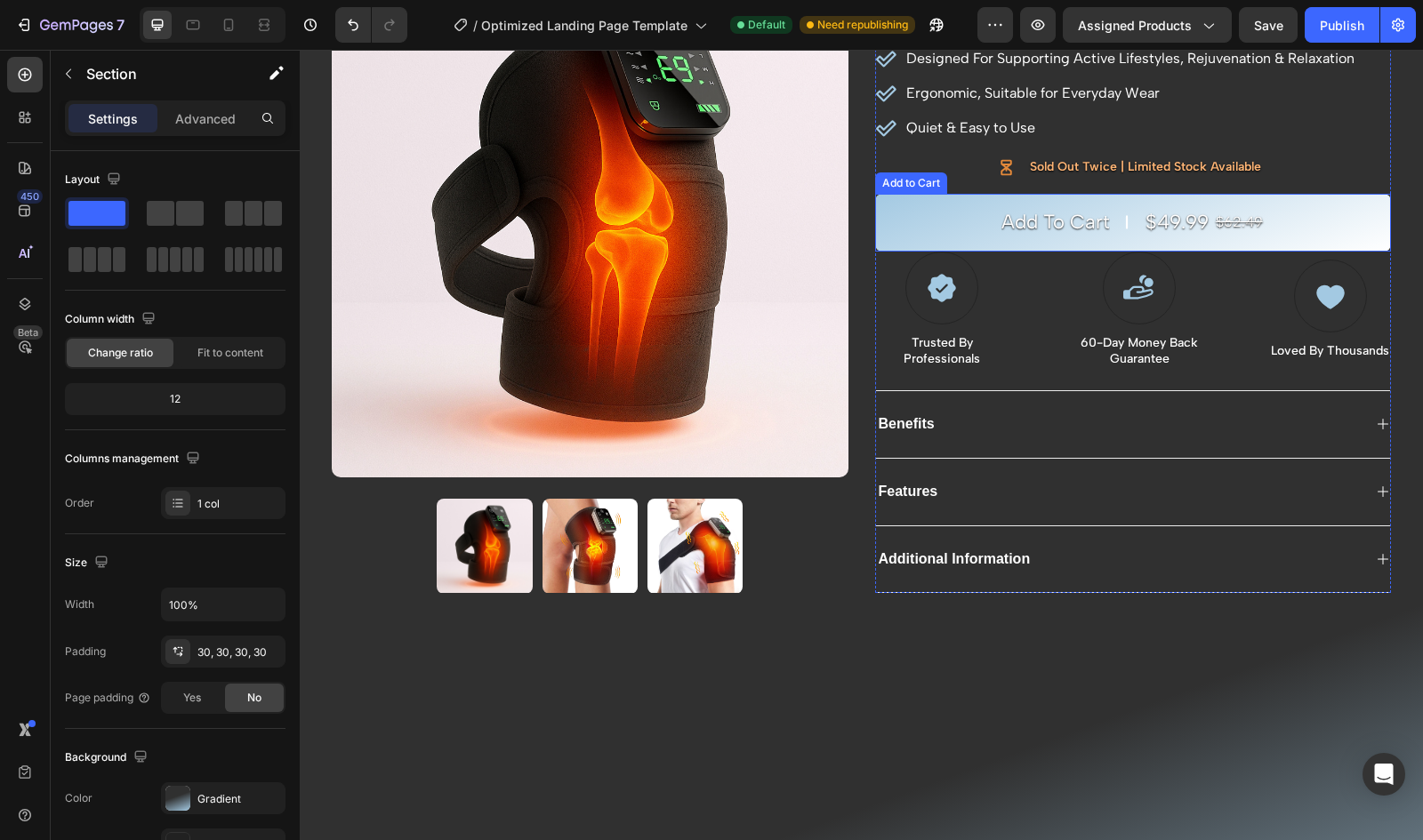
click at [949, 238] on button "Add to cart $49.99 $62.49" at bounding box center [1133, 222] width 517 height 58
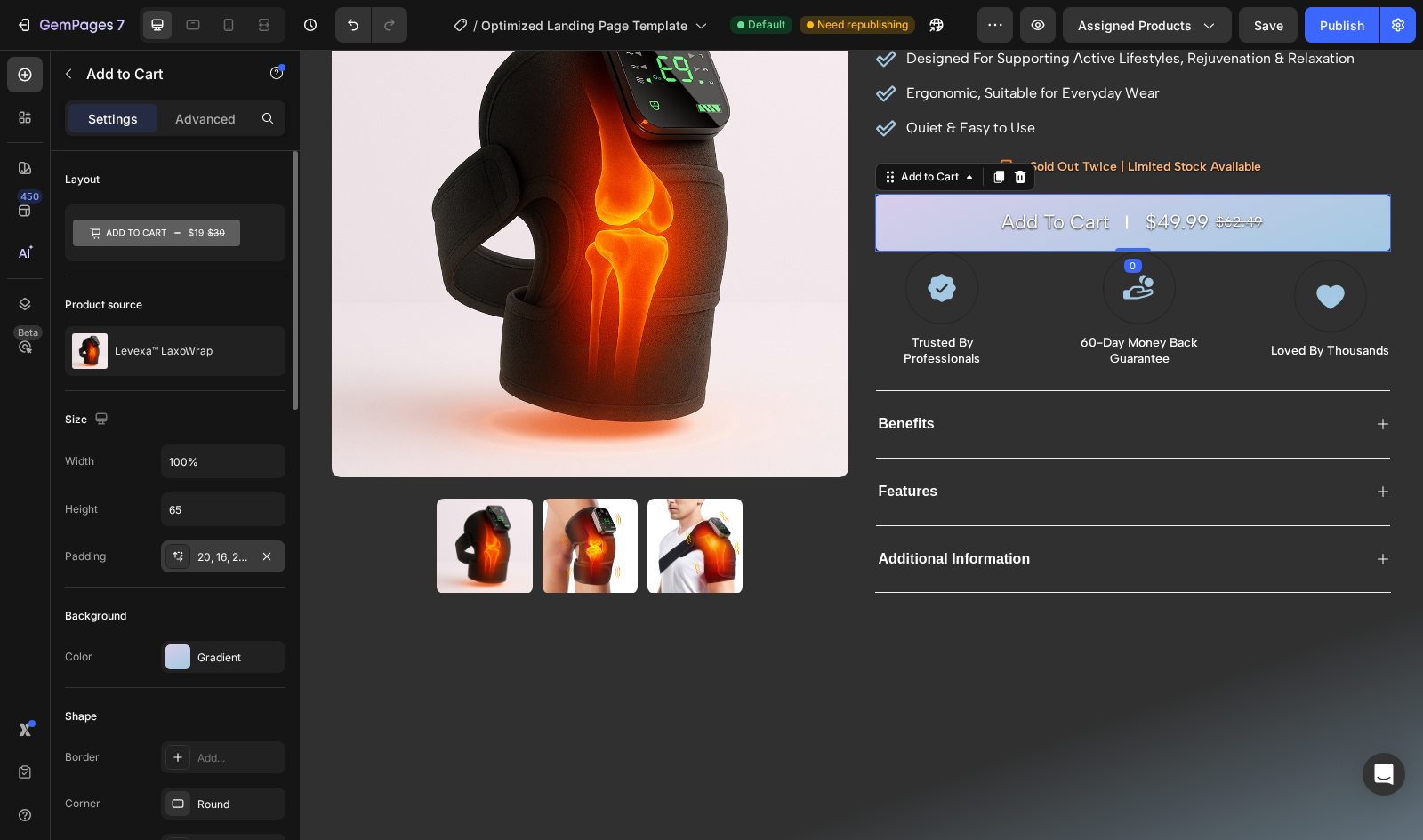
click at [197, 553] on div "20, 16, 20, 16" at bounding box center [223, 557] width 51 height 16
click at [192, 116] on p "Advanced" at bounding box center [206, 118] width 61 height 18
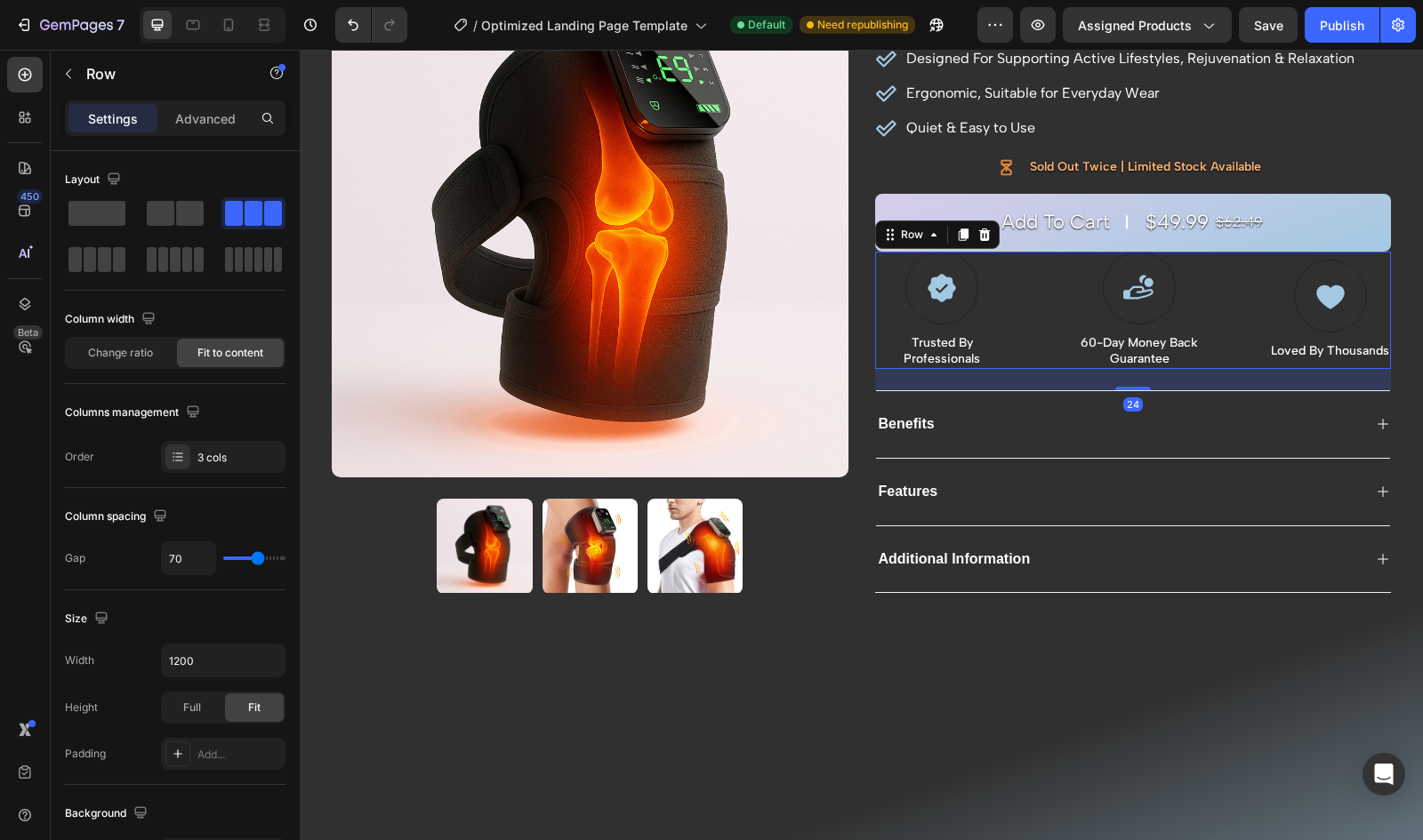
click at [1014, 276] on div "Icon Trusted By Professionals Text Block Icon 60-Day Money Back Guarantee Text …" at bounding box center [1133, 310] width 517 height 117
click at [212, 121] on p "Advanced" at bounding box center [206, 118] width 61 height 18
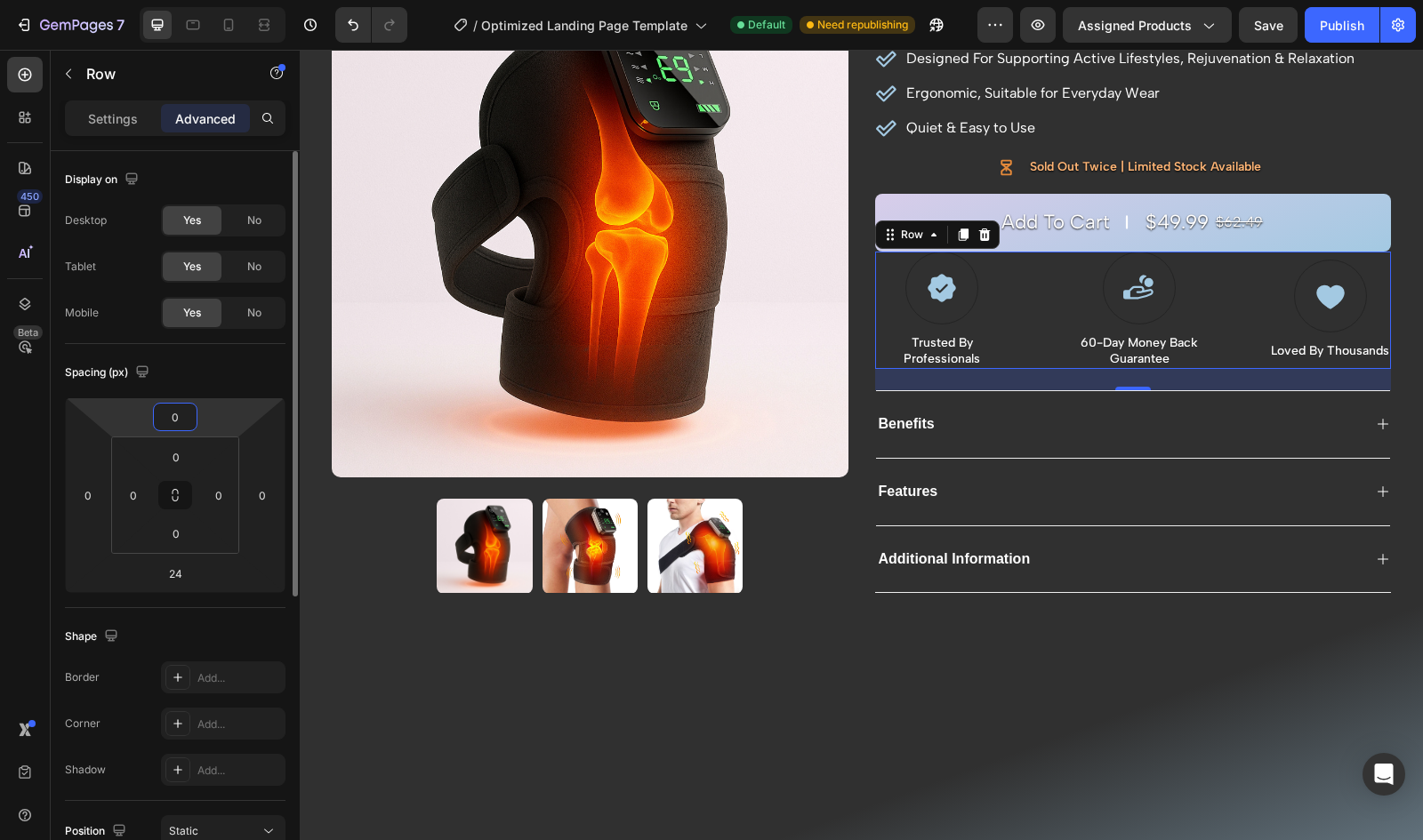
click at [187, 414] on input "0" at bounding box center [175, 416] width 36 height 27
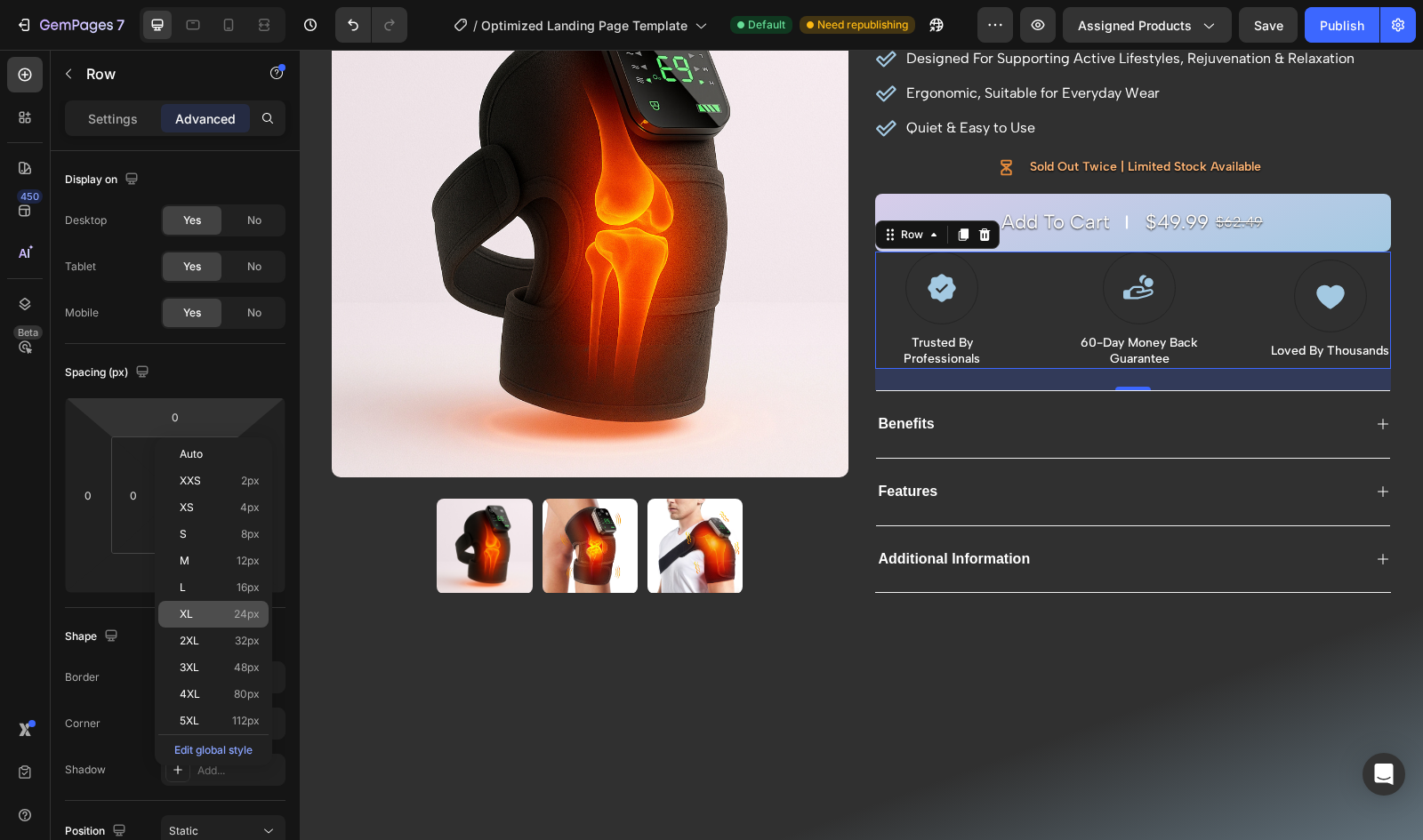
click at [224, 608] on p "XL 24px" at bounding box center [219, 614] width 80 height 13
type input "24"
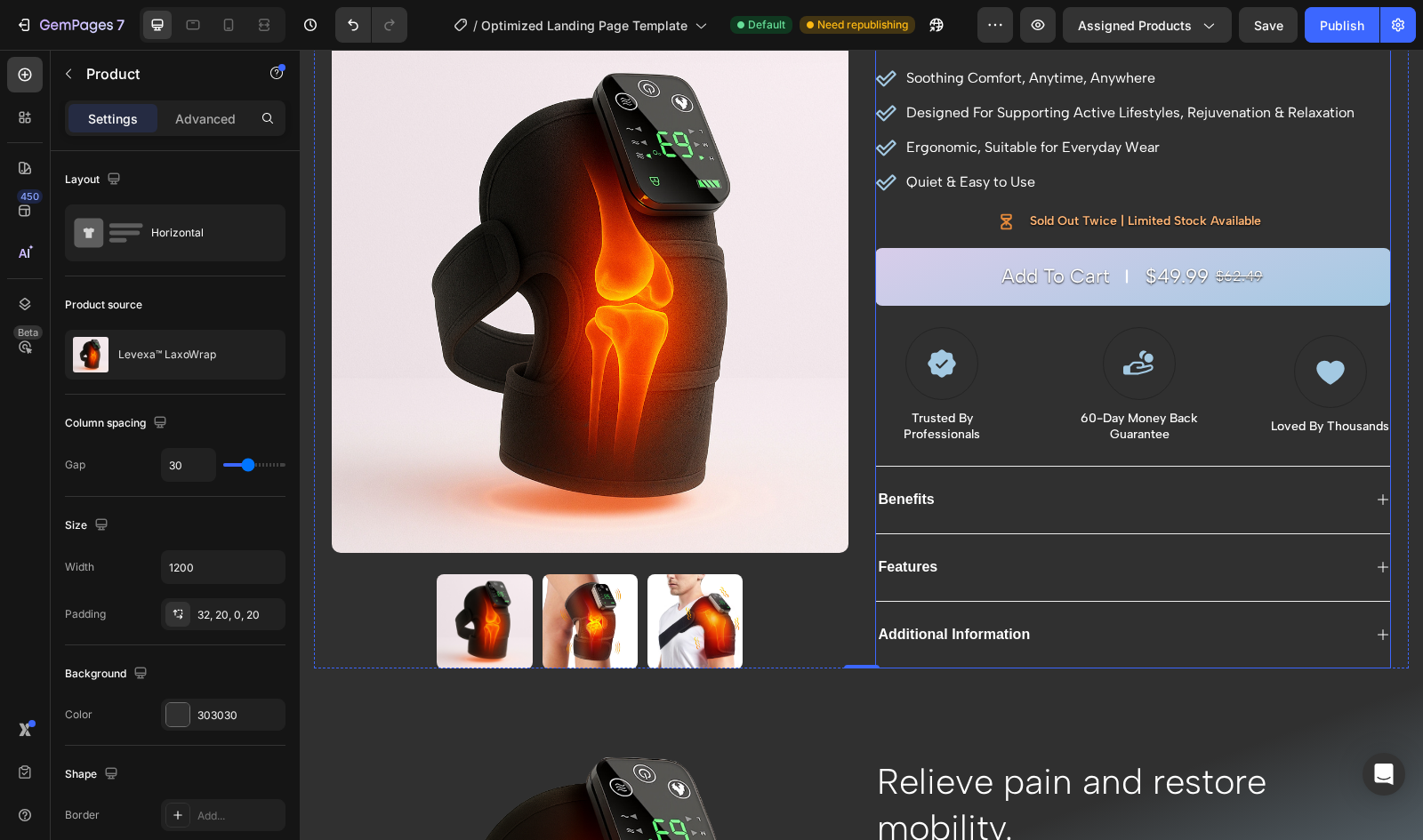
scroll to position [159, 0]
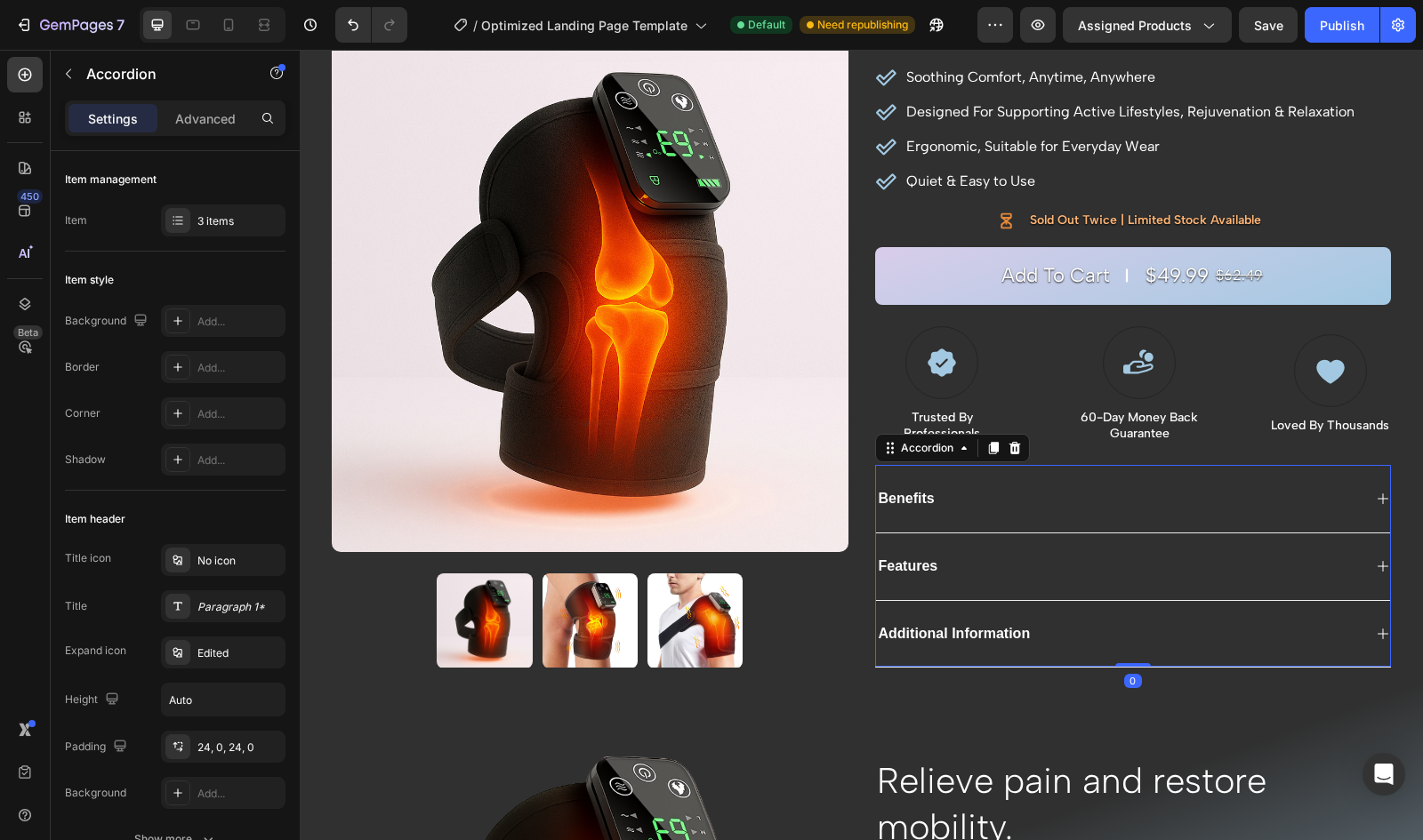
click at [907, 481] on div "Benefits" at bounding box center [1133, 499] width 515 height 68
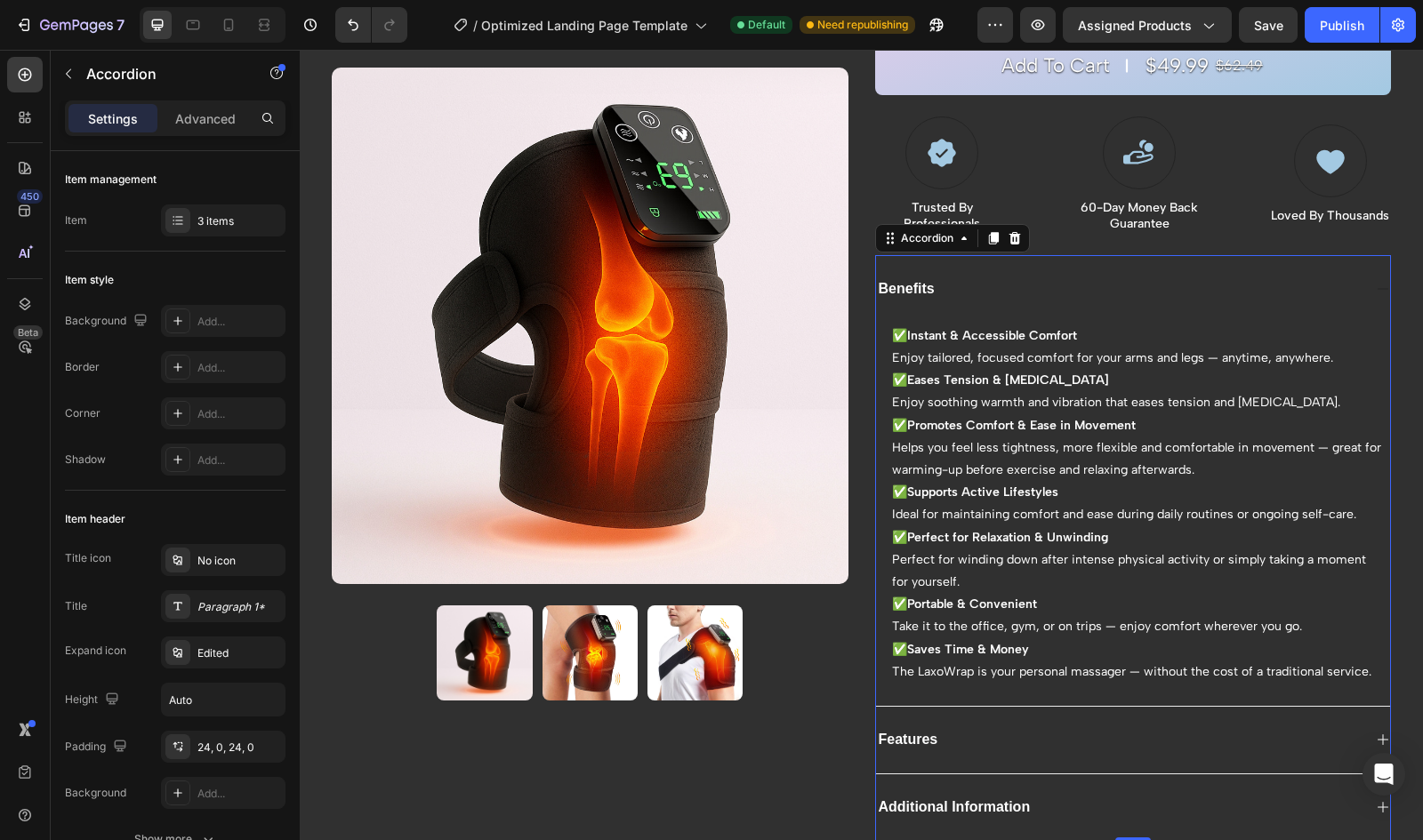
scroll to position [370, 0]
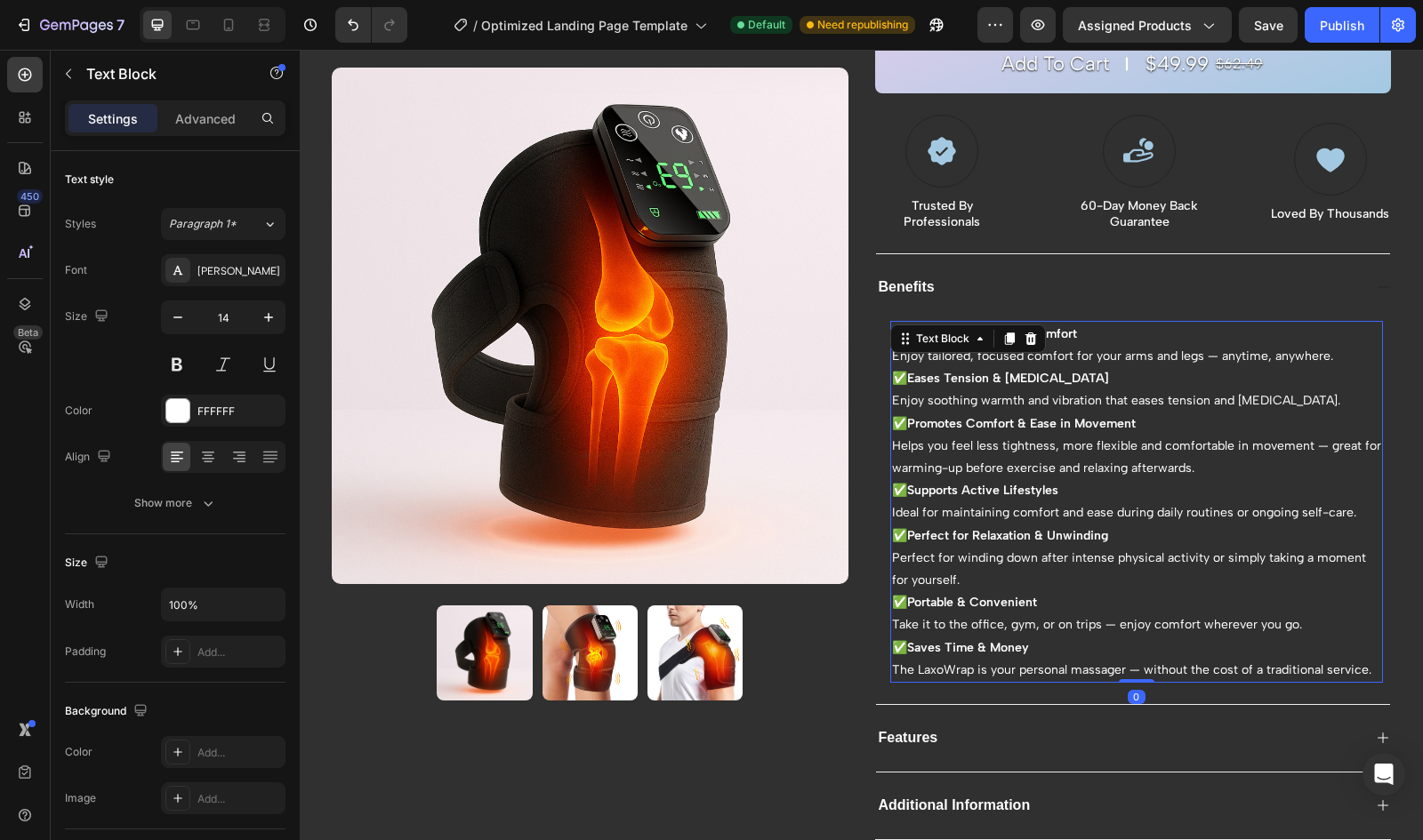
click at [1302, 443] on p "Helps you feel less tightness, more flexible and comfortable in movement — grea…" at bounding box center [1137, 457] width 490 height 44
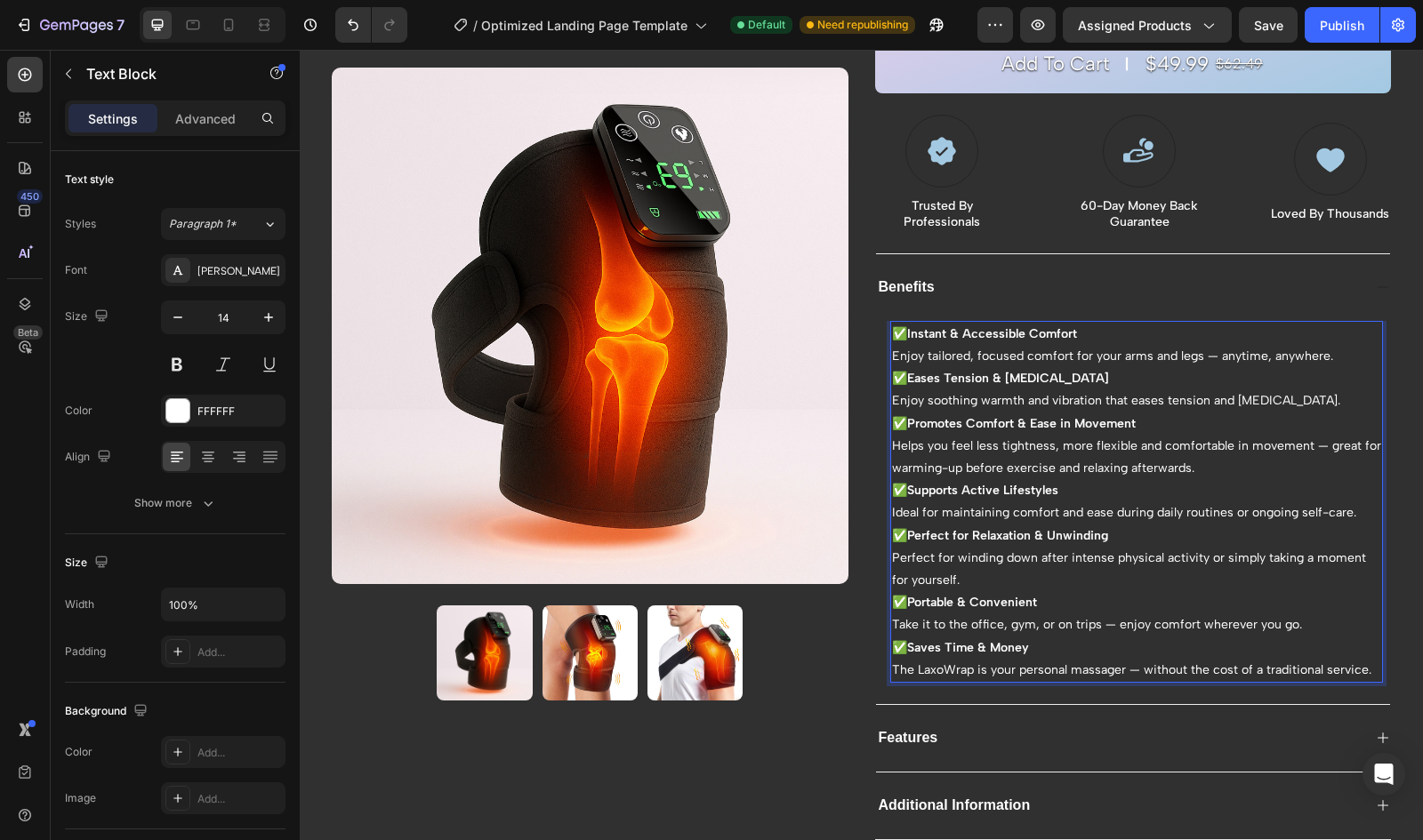
click at [1157, 441] on p "Helps you feel less tightness, more flexible and comfortable in movement — grea…" at bounding box center [1137, 457] width 490 height 44
click at [1306, 441] on p "Helps you feel less tightness, more flexible and comfortable in movement — grea…" at bounding box center [1137, 457] width 490 height 44
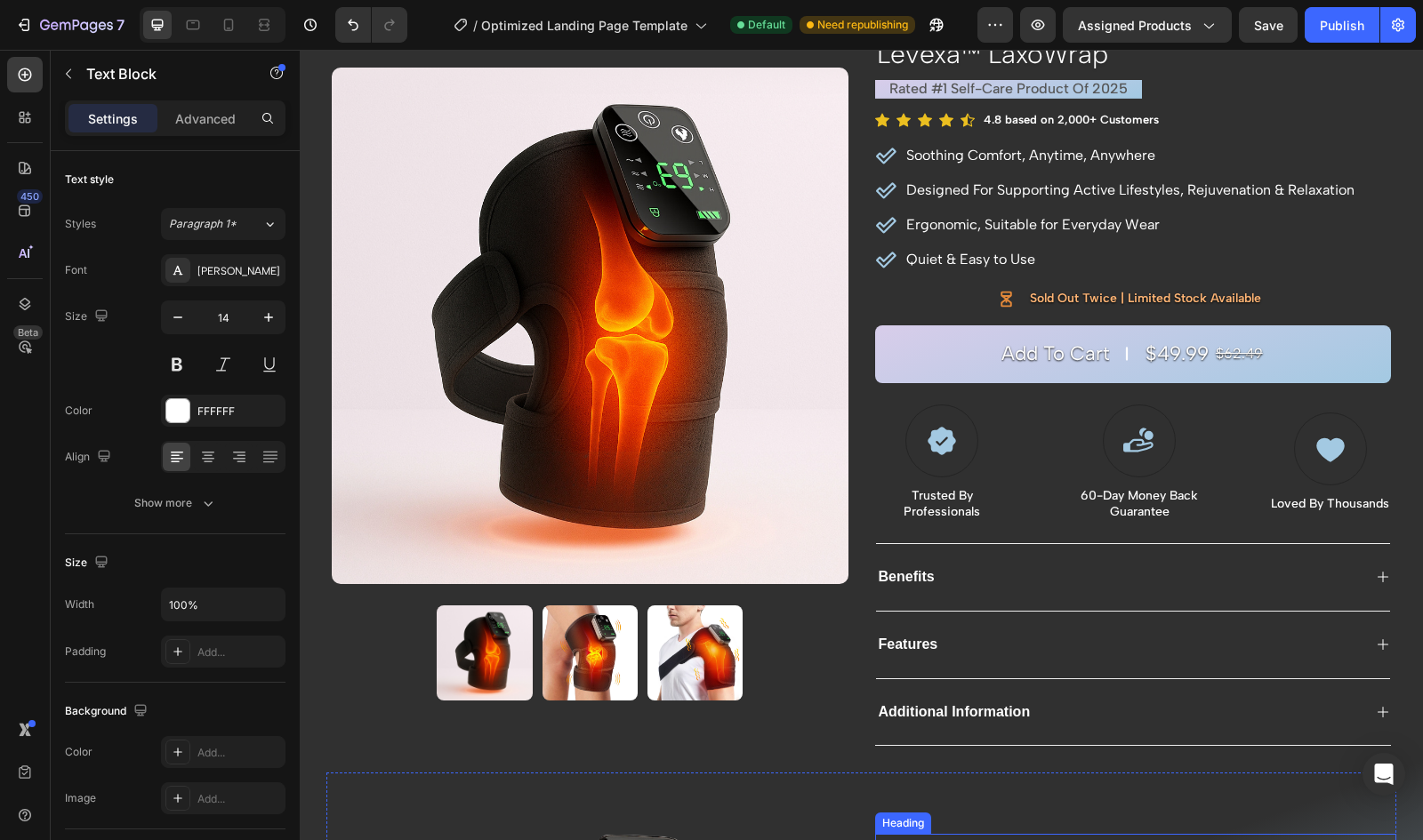
scroll to position [79, 0]
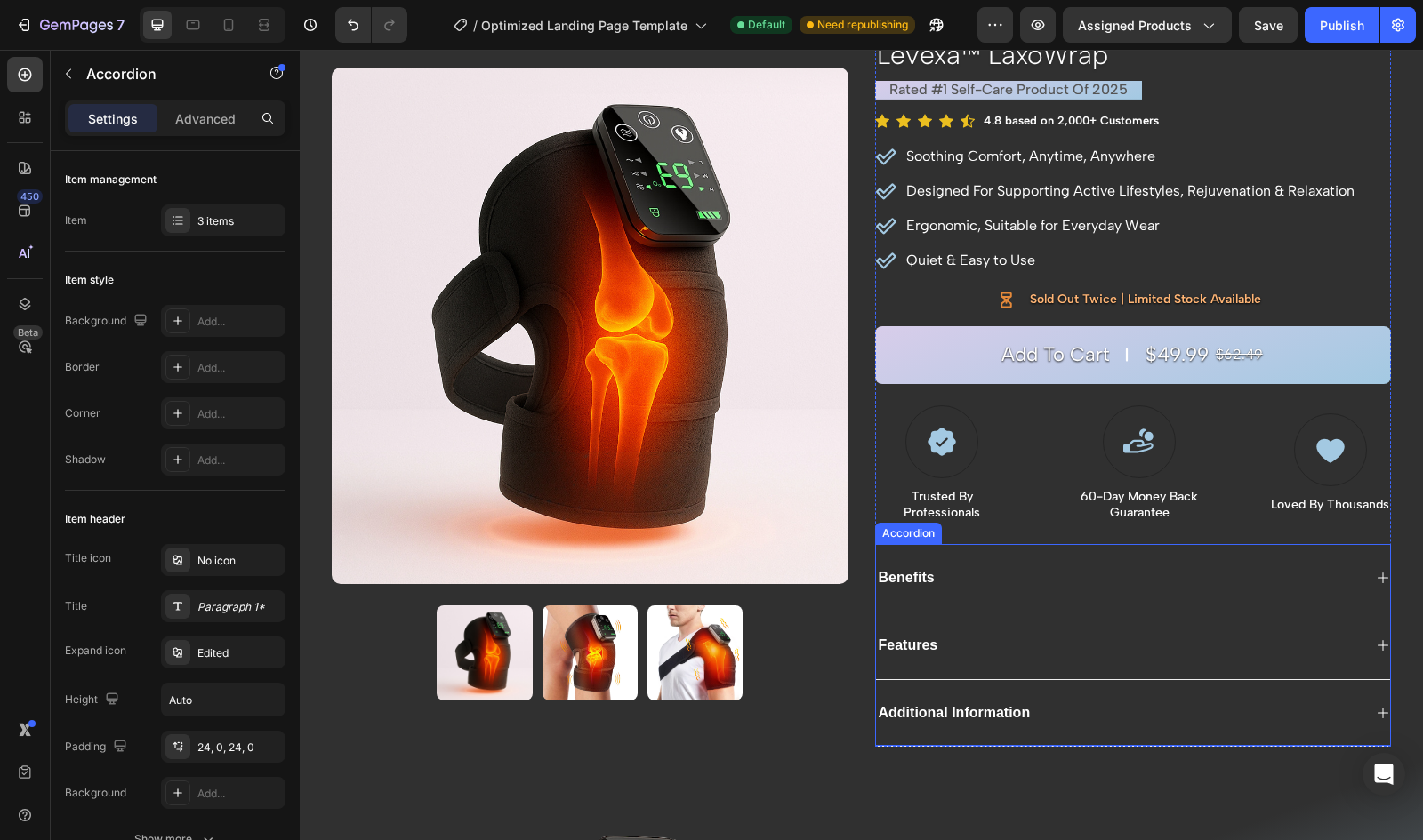
click at [1006, 588] on div "Benefits" at bounding box center [1133, 578] width 515 height 68
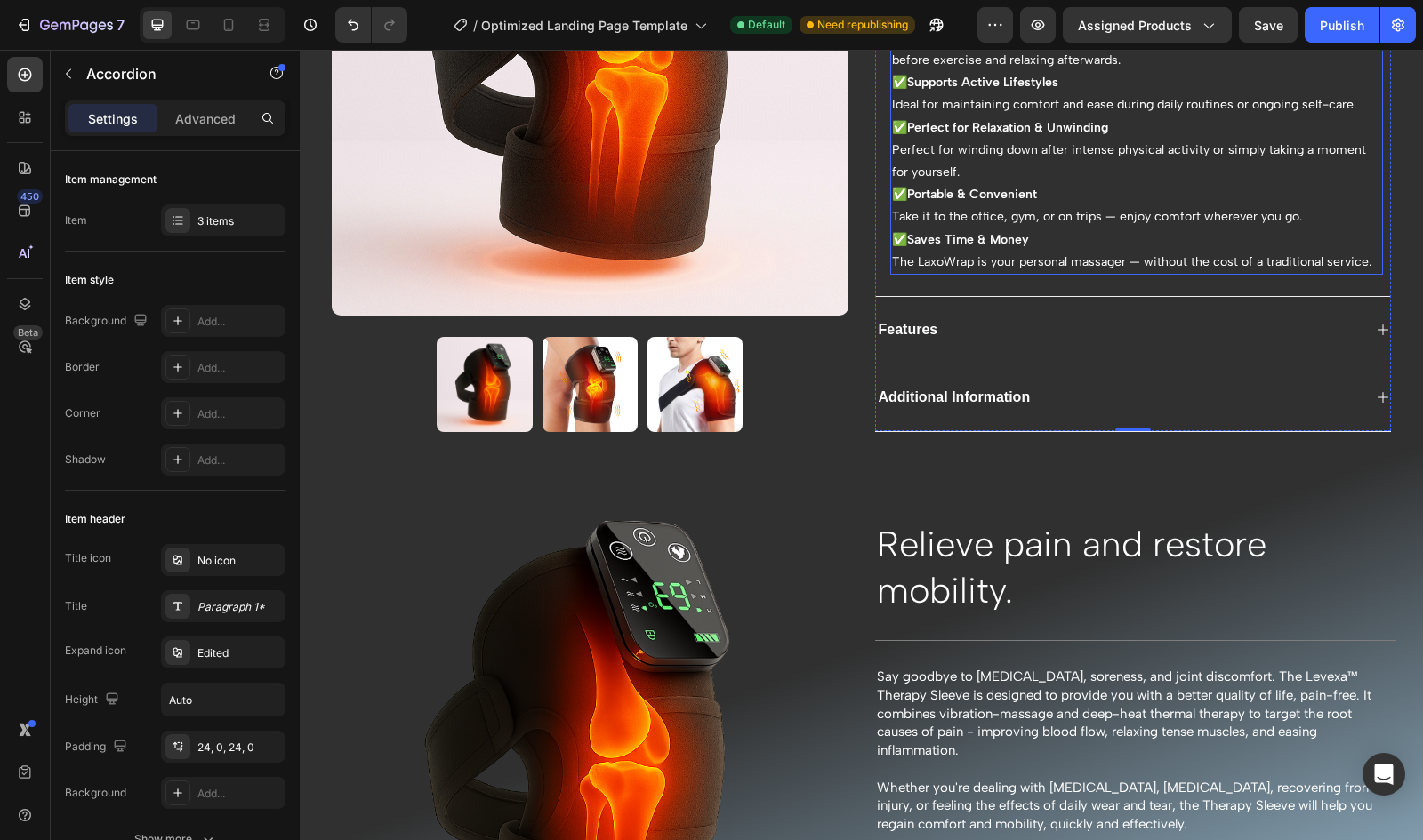
scroll to position [872, 0]
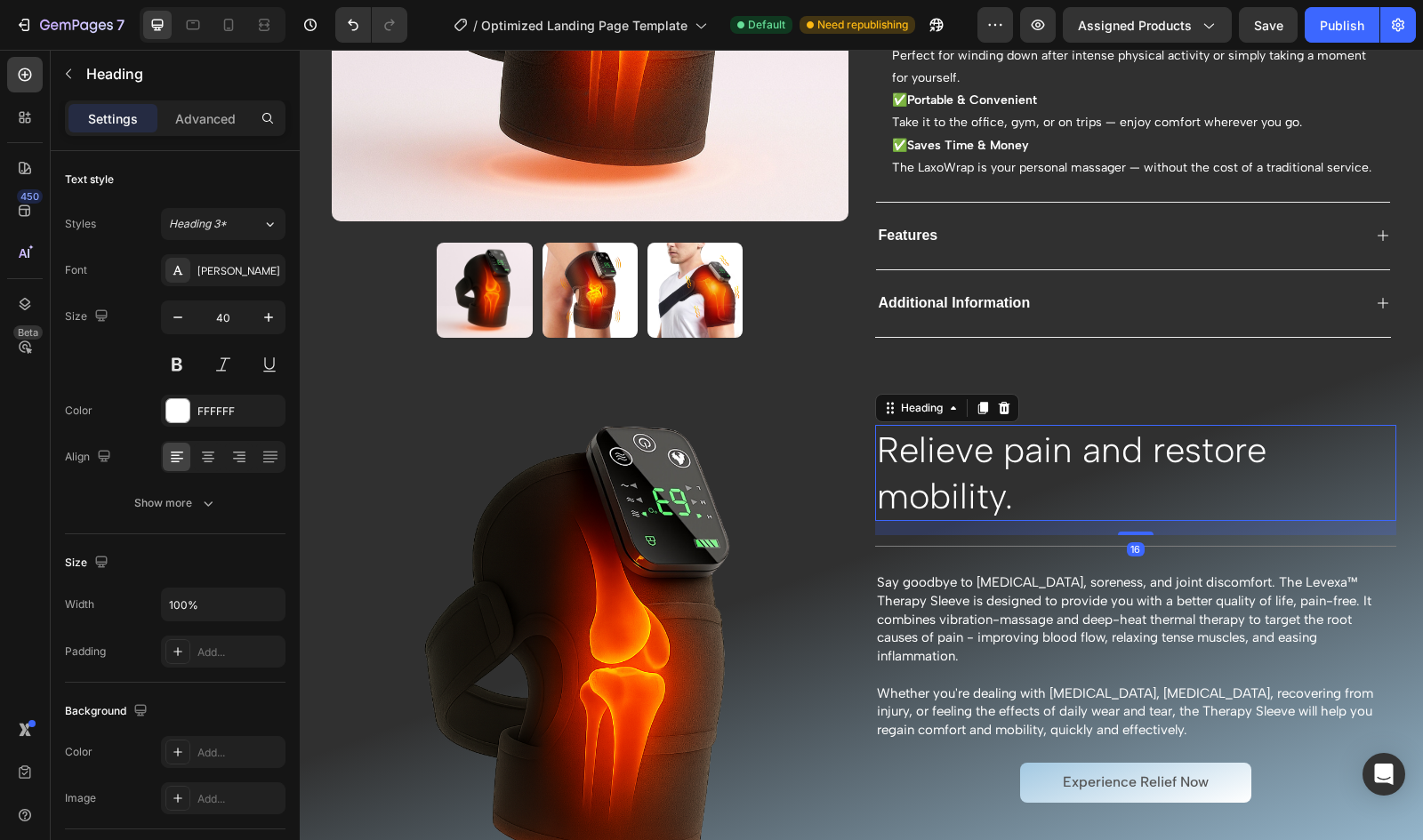
click at [996, 492] on h2 "Relieve pain and restore mobility." at bounding box center [1136, 472] width 522 height 96
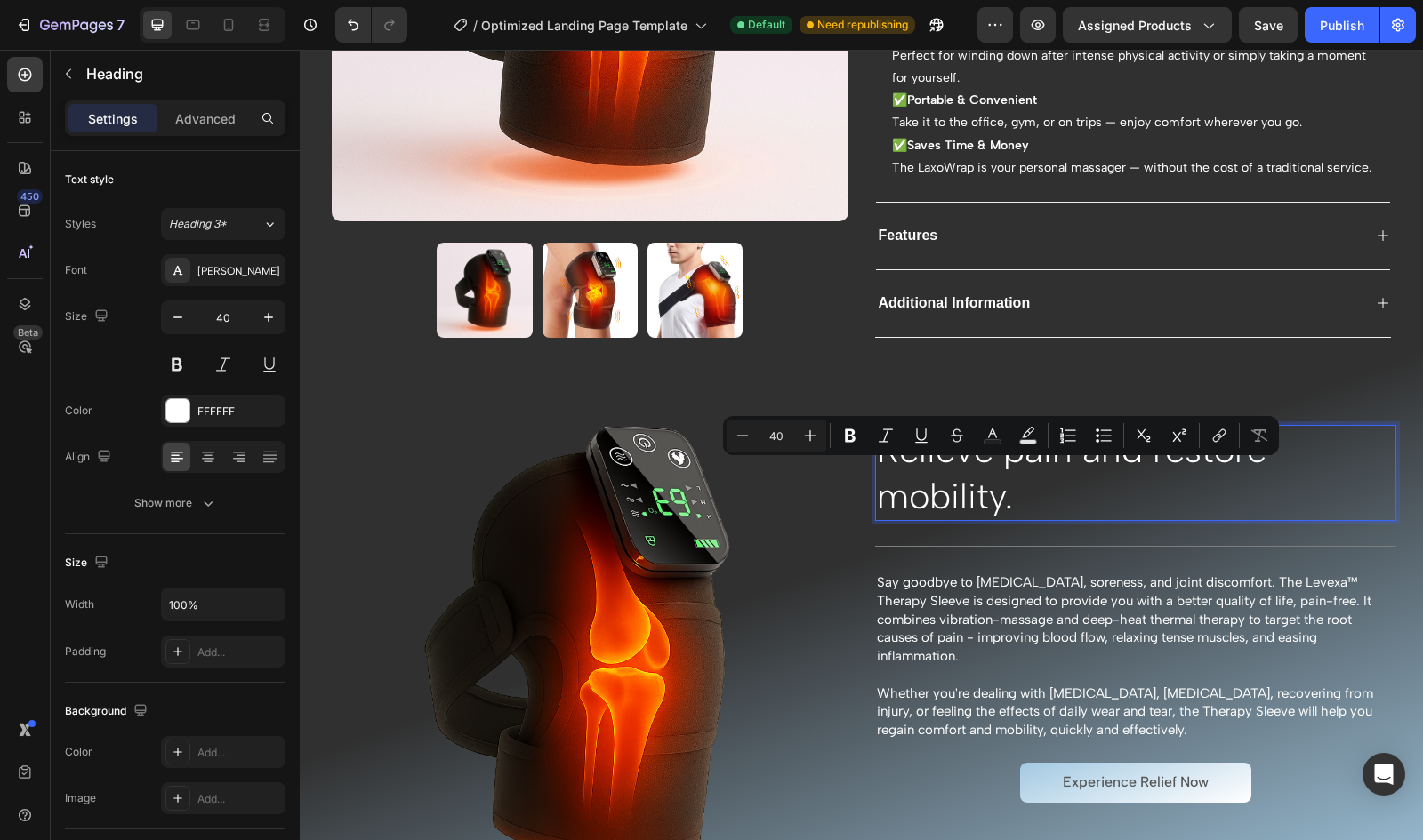
click at [996, 492] on p "Relieve pain and restore mobility." at bounding box center [1136, 472] width 518 height 93
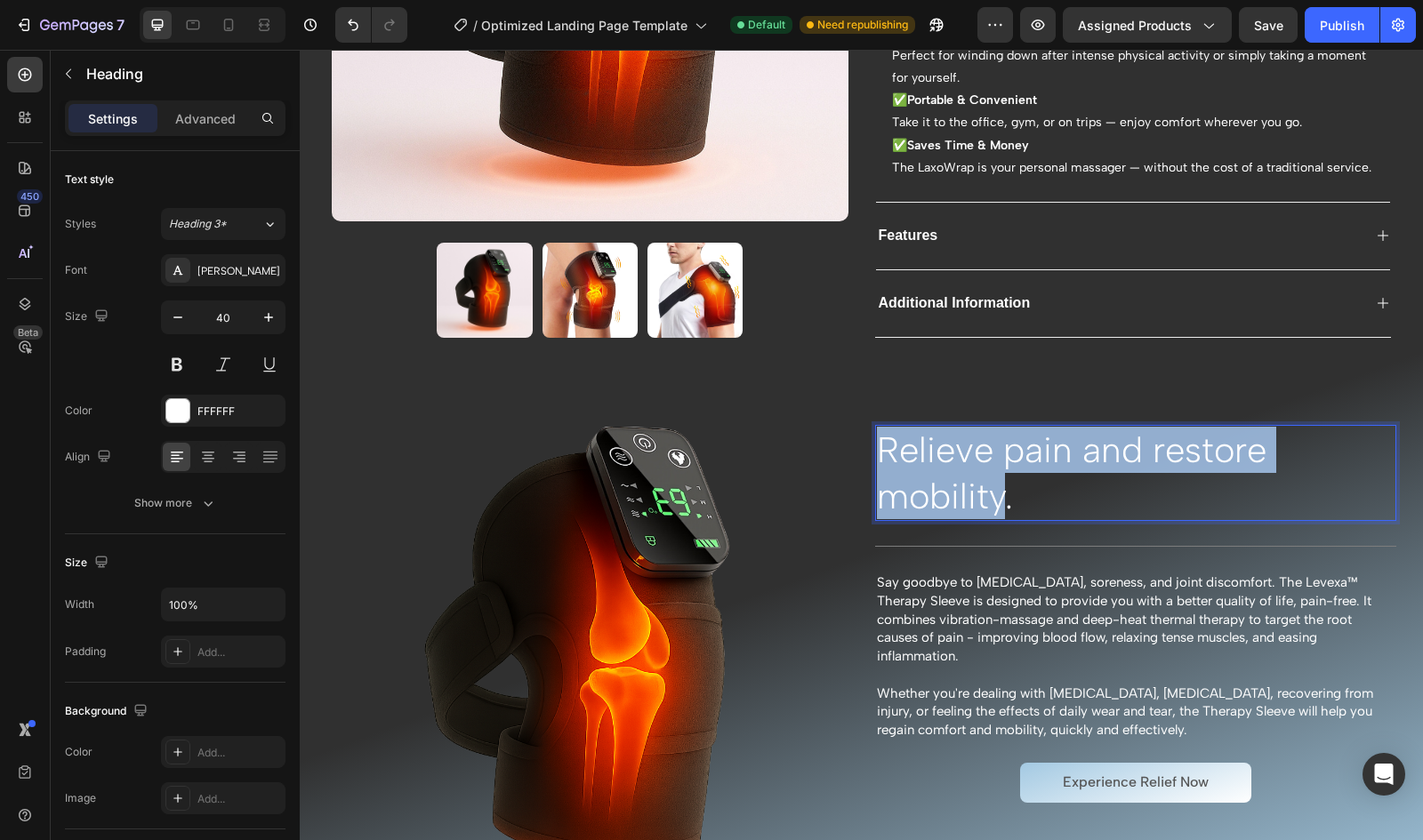
click at [877, 427] on p "Relieve pain and restore mobility." at bounding box center [1136, 472] width 518 height 93
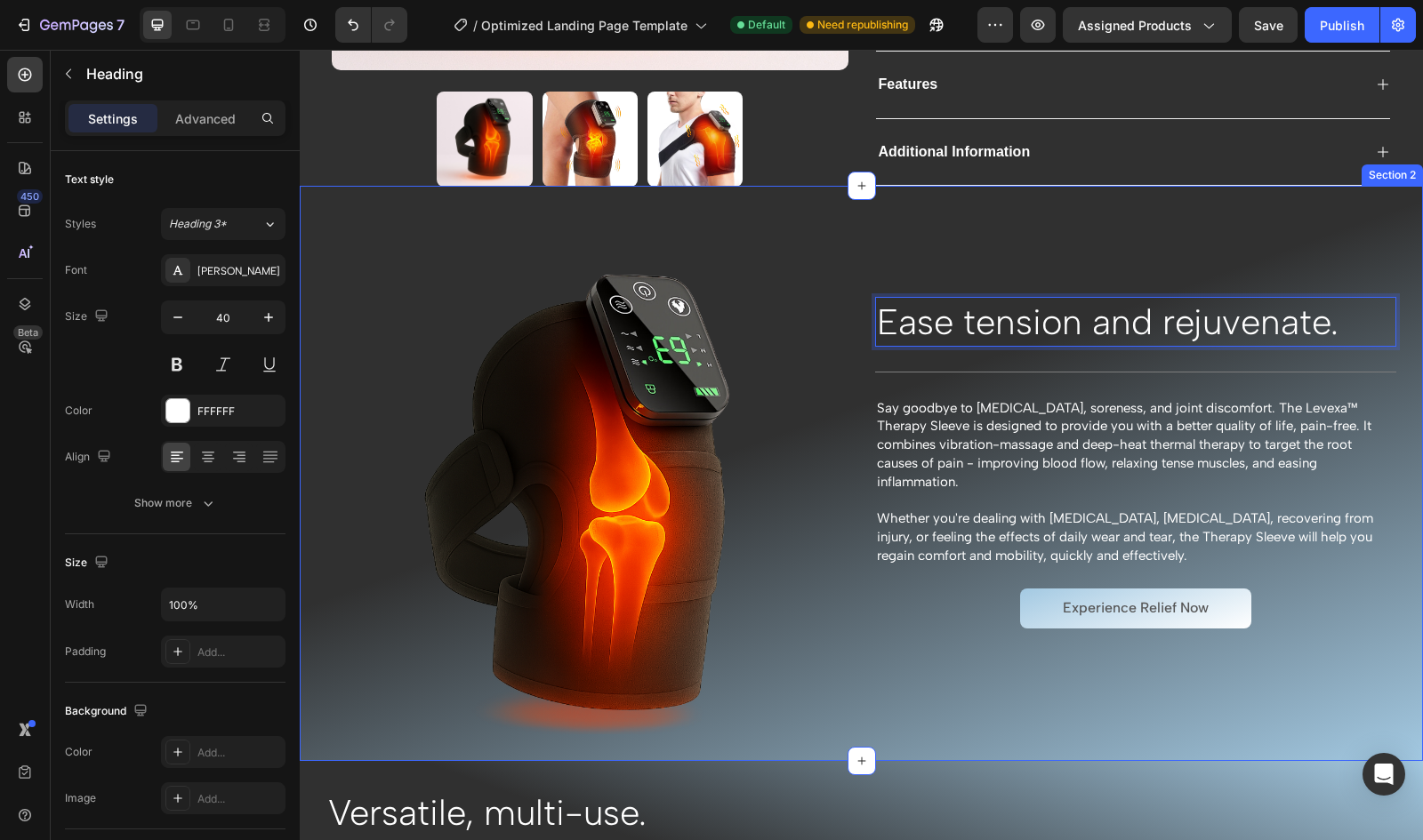
scroll to position [631, 0]
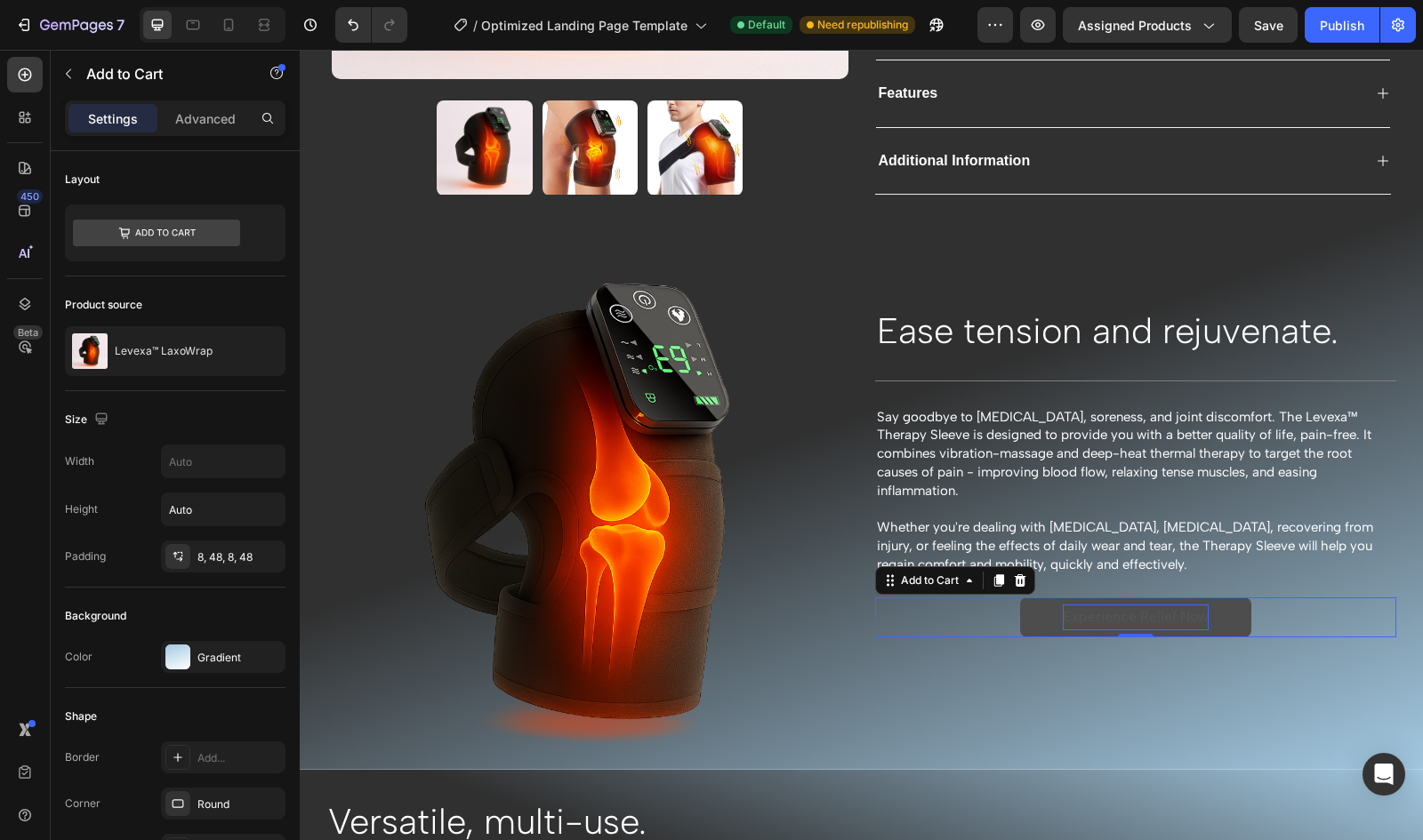
click at [1166, 604] on div "Experience Relief Now" at bounding box center [1135, 617] width 146 height 26
click at [1166, 604] on p "Experience Relief Now" at bounding box center [1135, 617] width 146 height 26
click at [1146, 613] on p "Experience Relief Now" at bounding box center [1135, 617] width 146 height 26
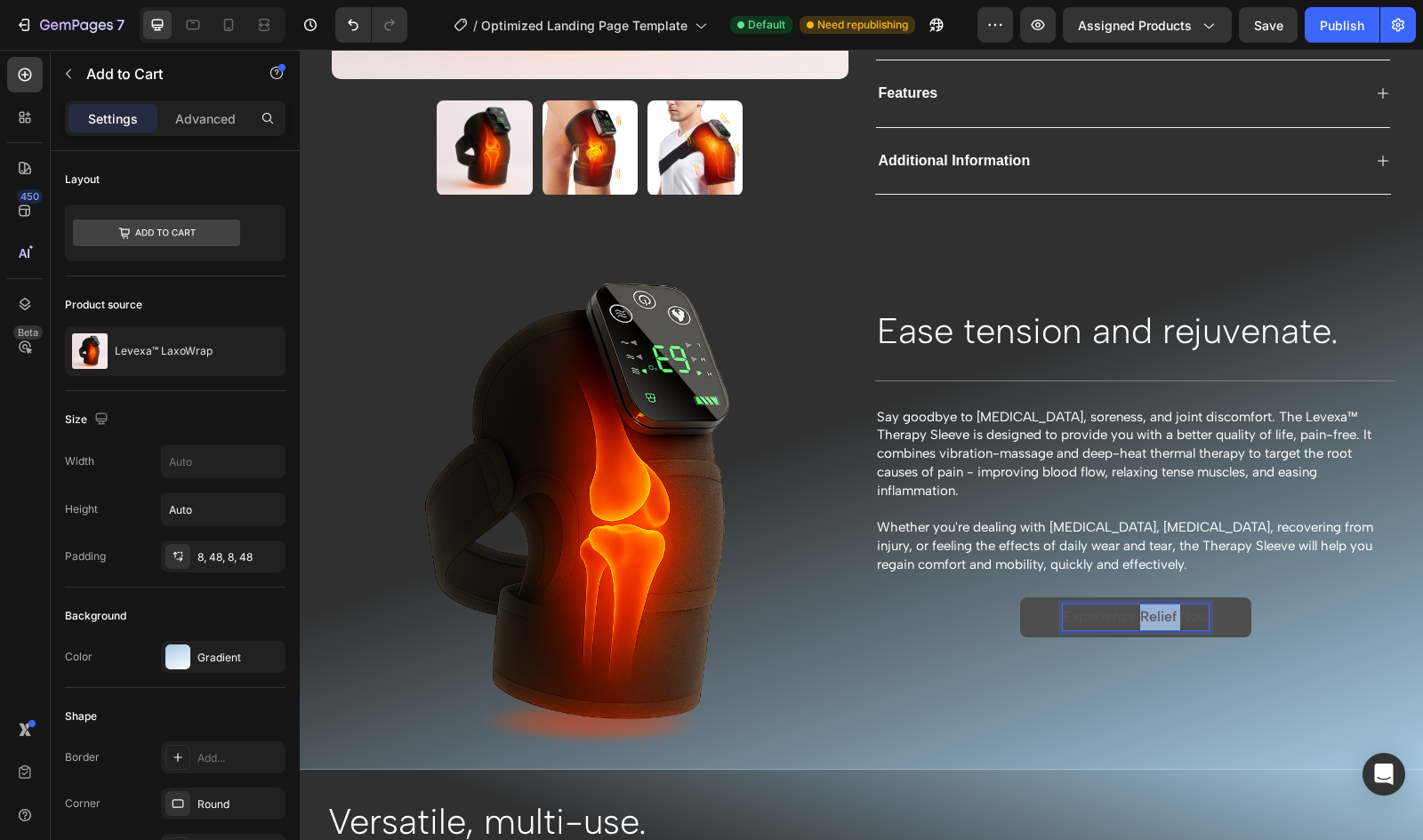
click at [1146, 613] on p "Experience Relief Now" at bounding box center [1135, 617] width 146 height 26
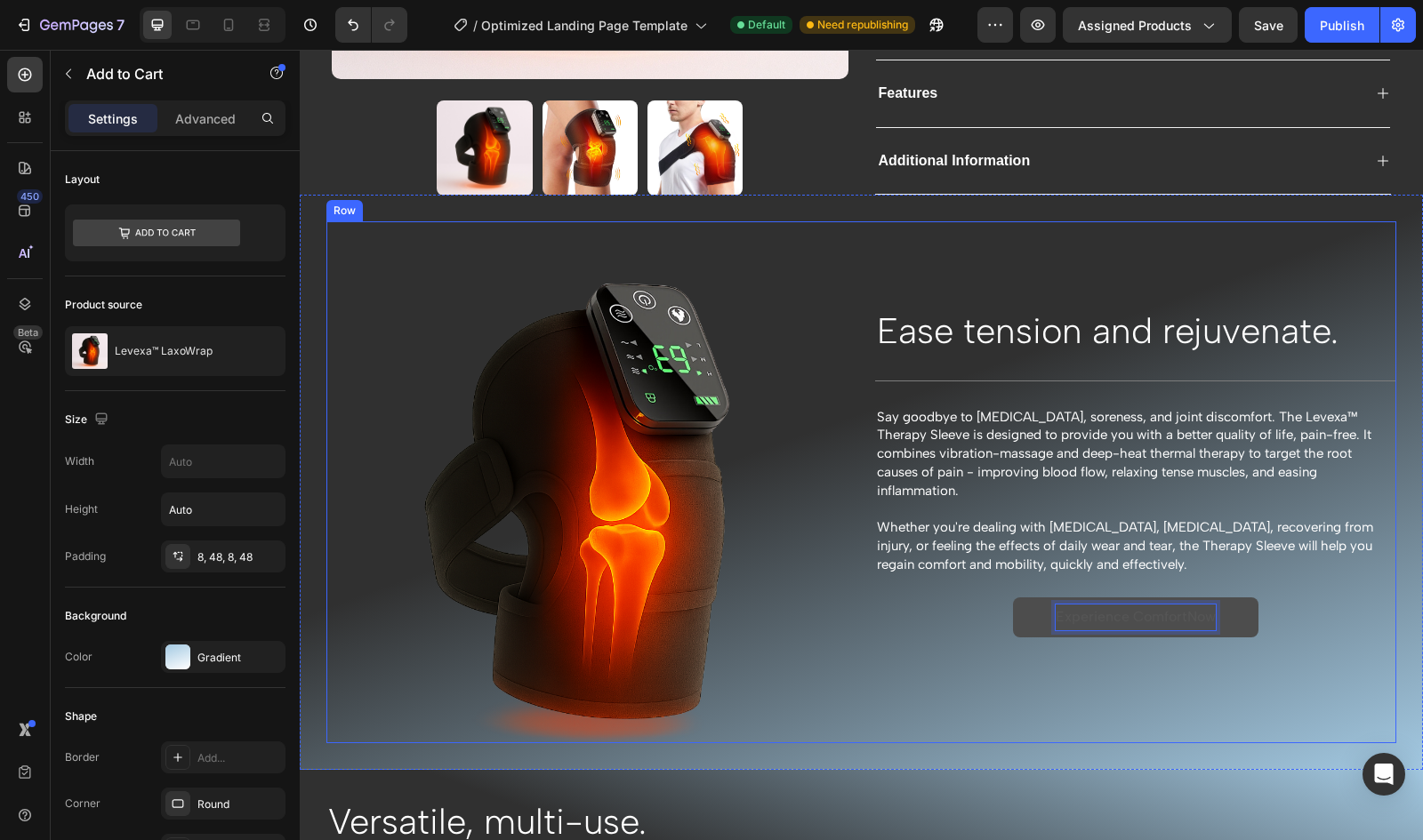
click at [1013, 597] on button "Experience ComfortNow" at bounding box center [1136, 617] width 246 height 40
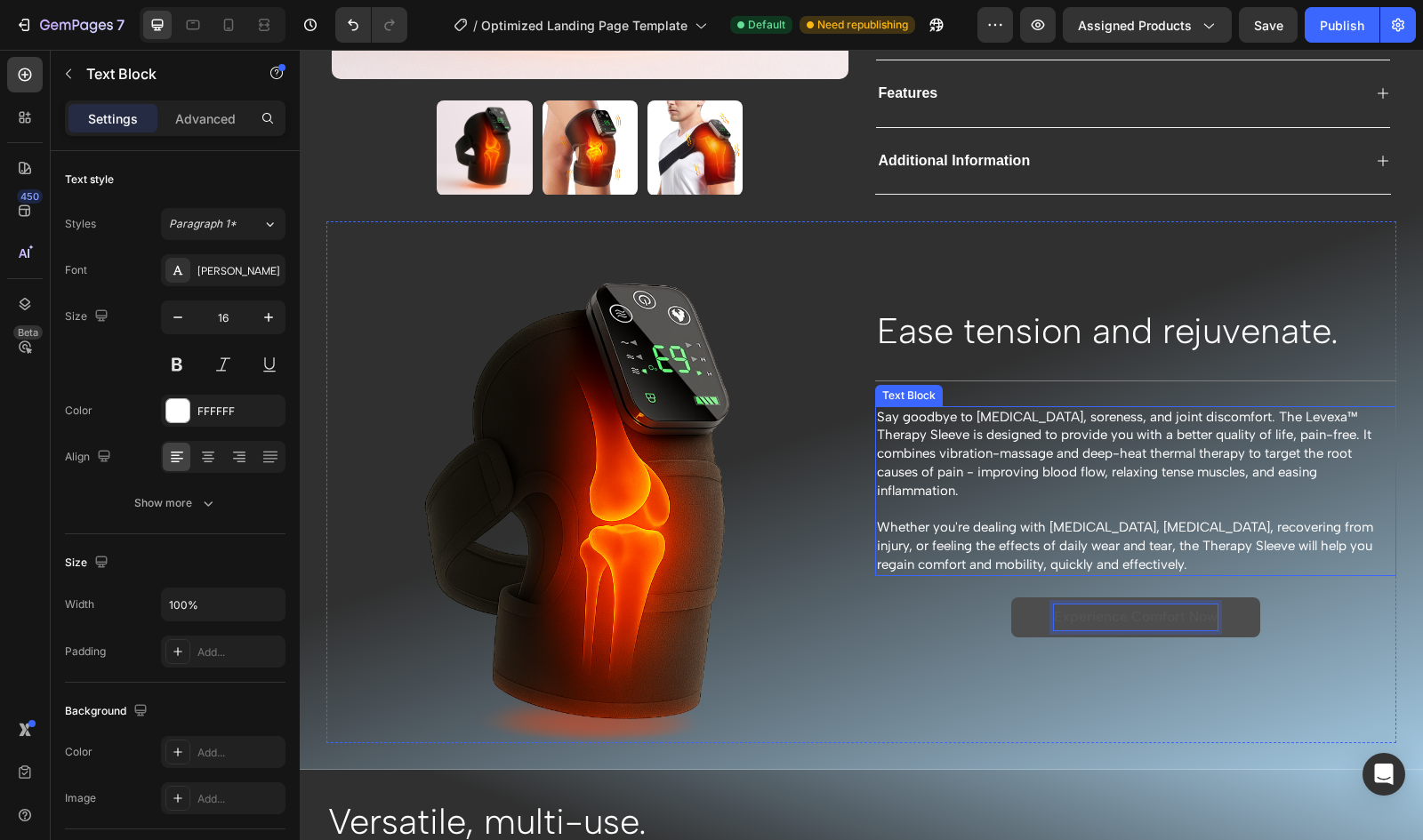
click at [1065, 468] on span "Say goodbye to [MEDICAL_DATA], soreness, and joint discomfort. The Levexa™ Ther…" at bounding box center [1124, 454] width 495 height 90
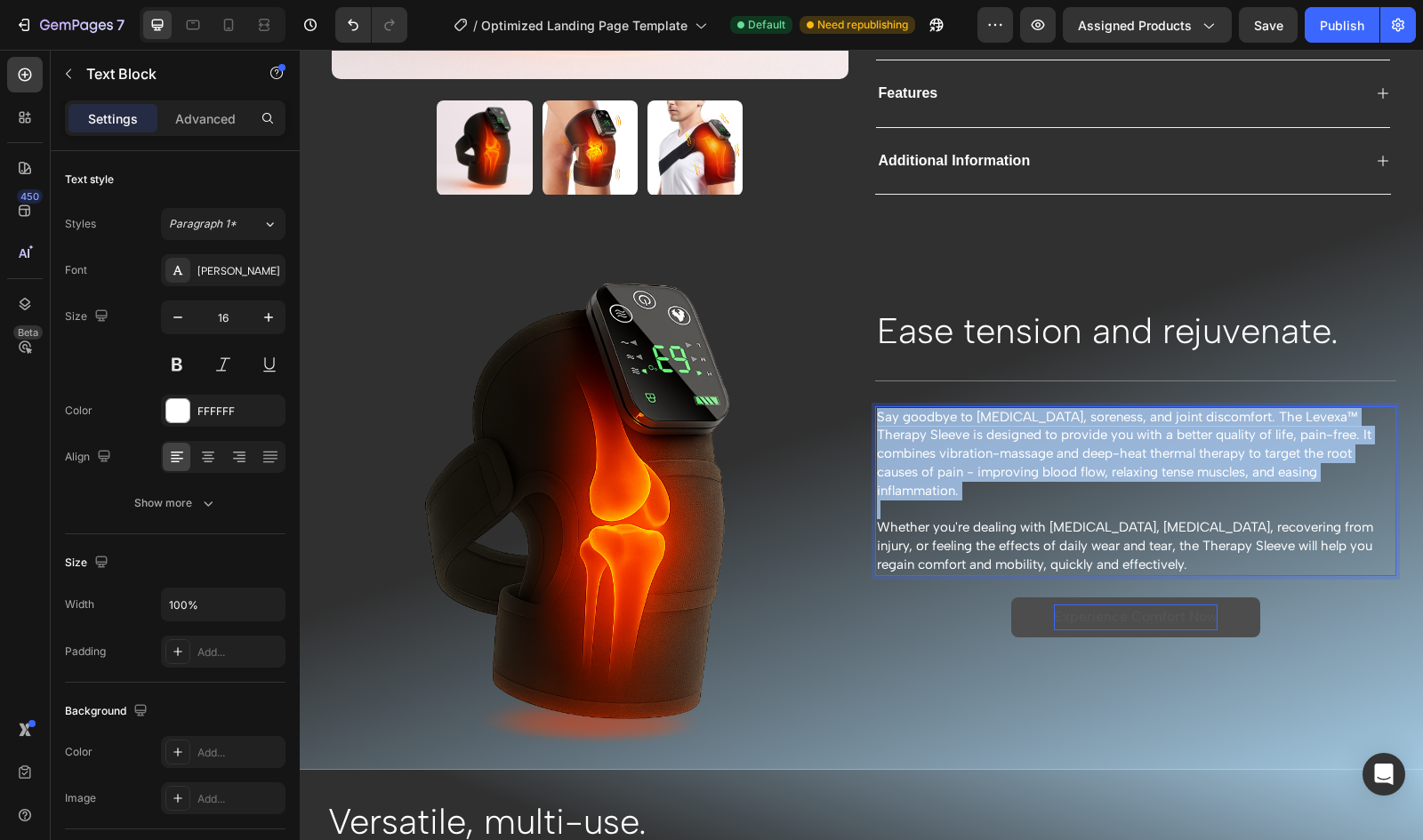
click at [1065, 468] on span "Say goodbye to [MEDICAL_DATA], soreness, and joint discomfort. The Levexa™ Ther…" at bounding box center [1124, 454] width 495 height 90
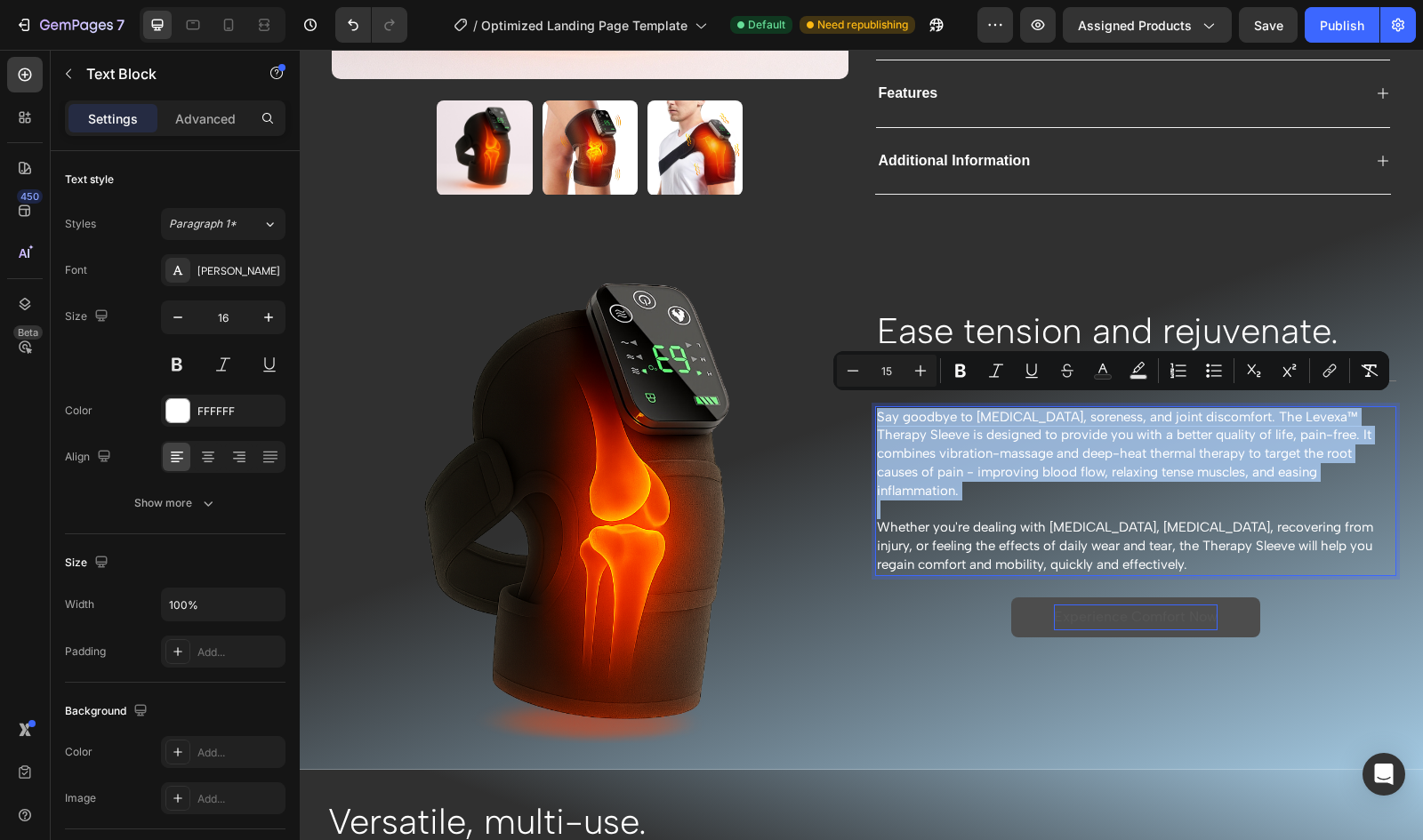
click at [1065, 468] on span "Say goodbye to [MEDICAL_DATA], soreness, and joint discomfort. The Levexa™ Ther…" at bounding box center [1124, 454] width 495 height 90
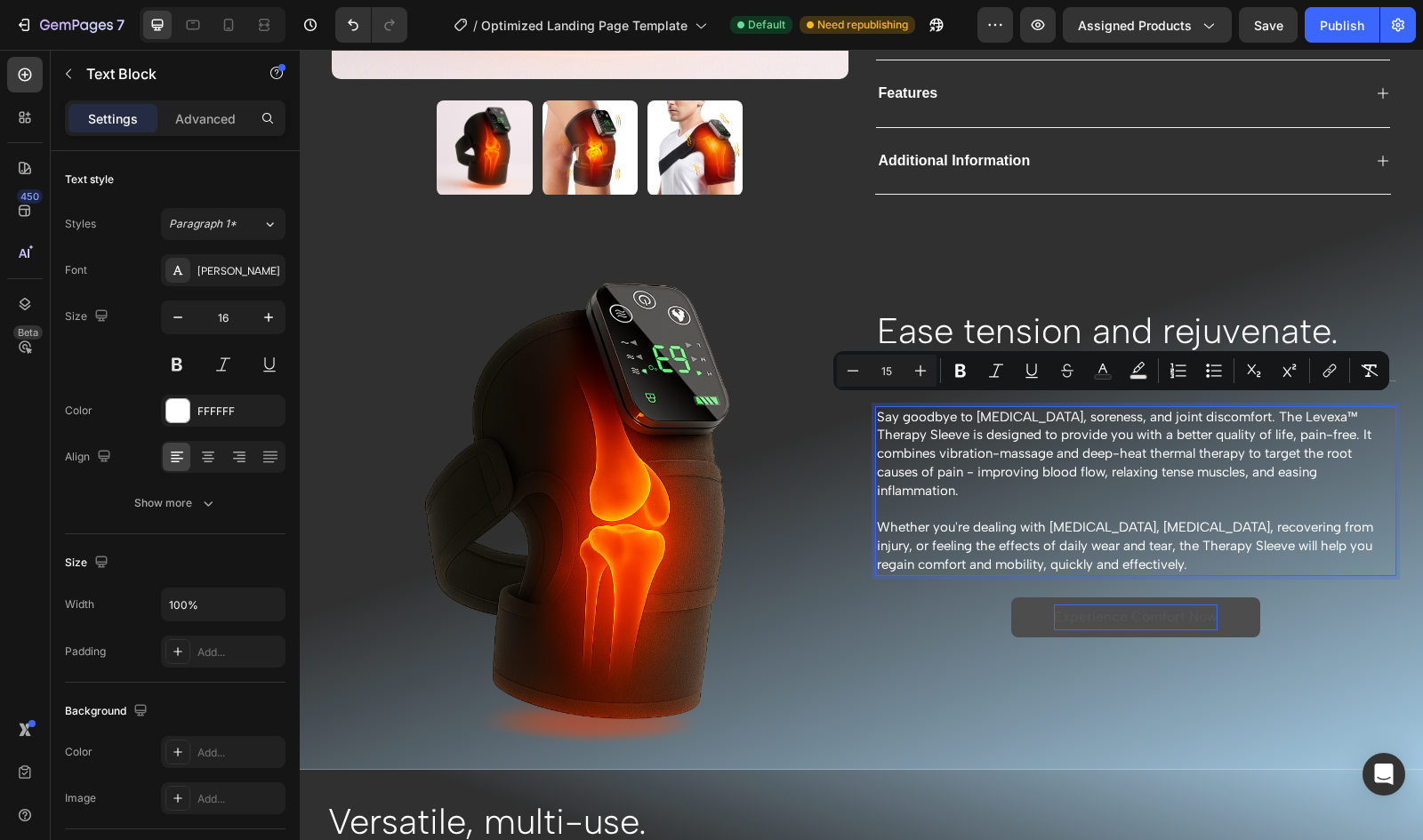
click at [1028, 531] on span "Whether you're dealing with [MEDICAL_DATA], [MEDICAL_DATA], recovering from inj…" at bounding box center [1125, 546] width 496 height 53
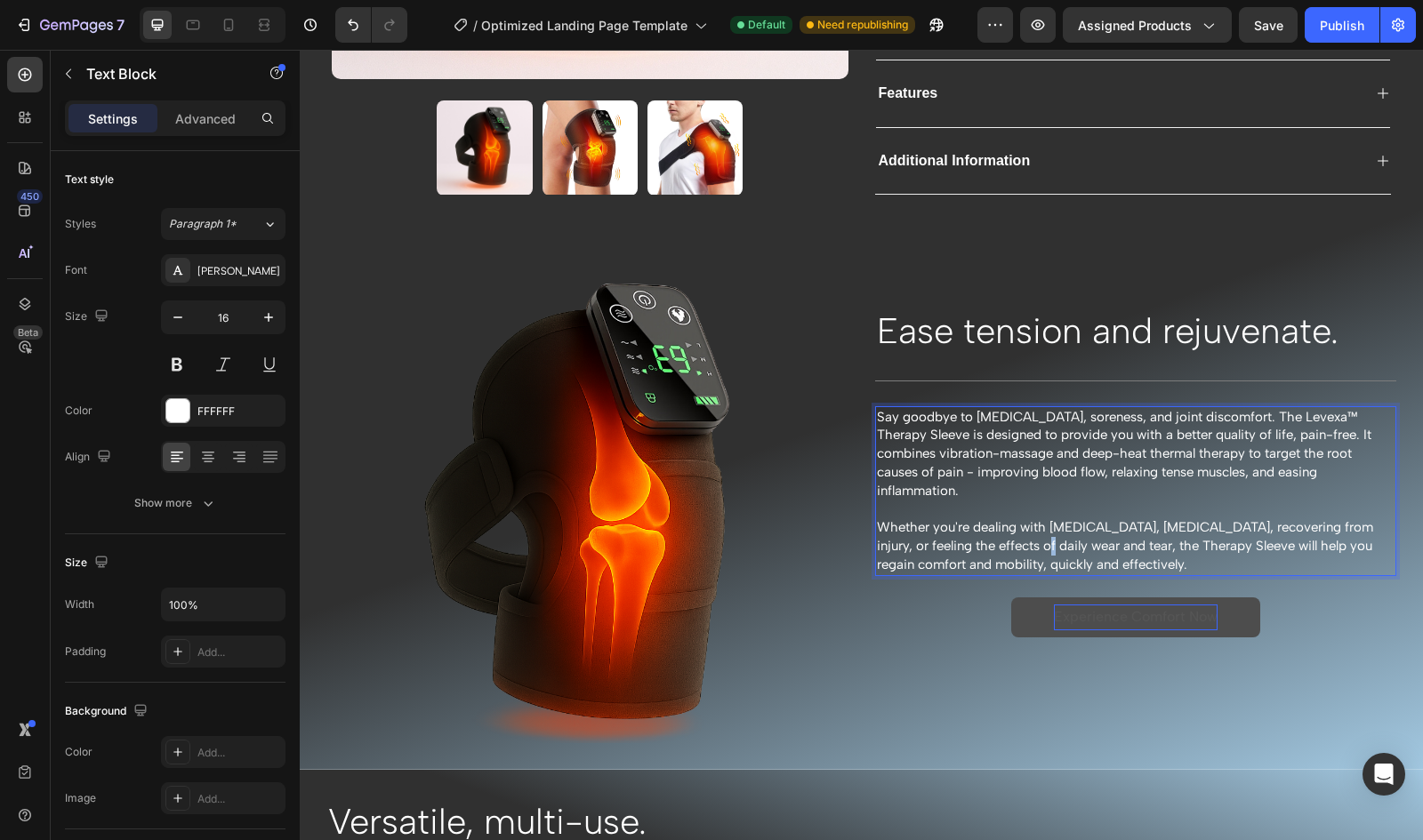
click at [1028, 531] on span "Whether you're dealing with [MEDICAL_DATA], [MEDICAL_DATA], recovering from inj…" at bounding box center [1125, 546] width 496 height 53
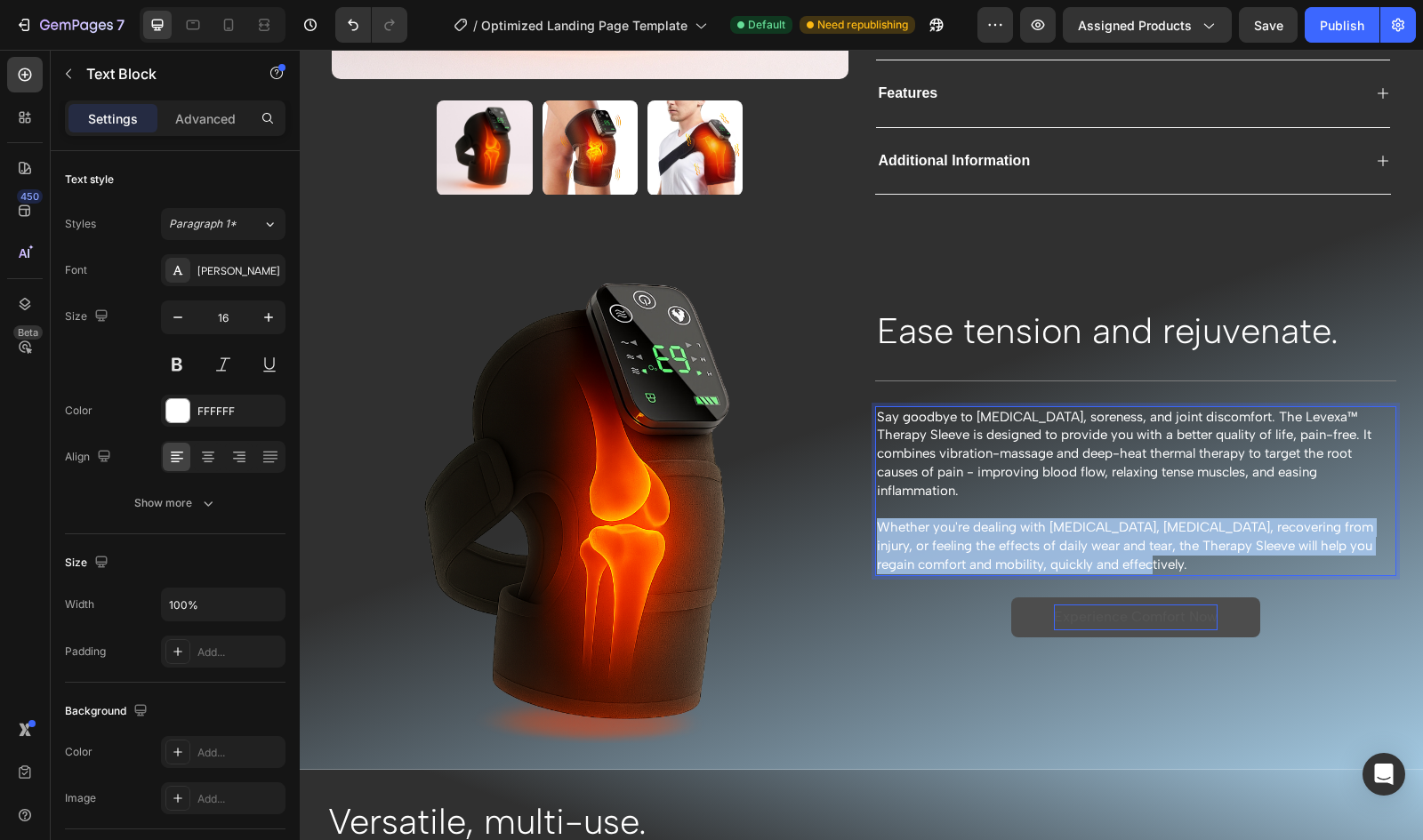
click at [1028, 531] on span "Whether you're dealing with [MEDICAL_DATA], [MEDICAL_DATA], recovering from inj…" at bounding box center [1125, 546] width 496 height 53
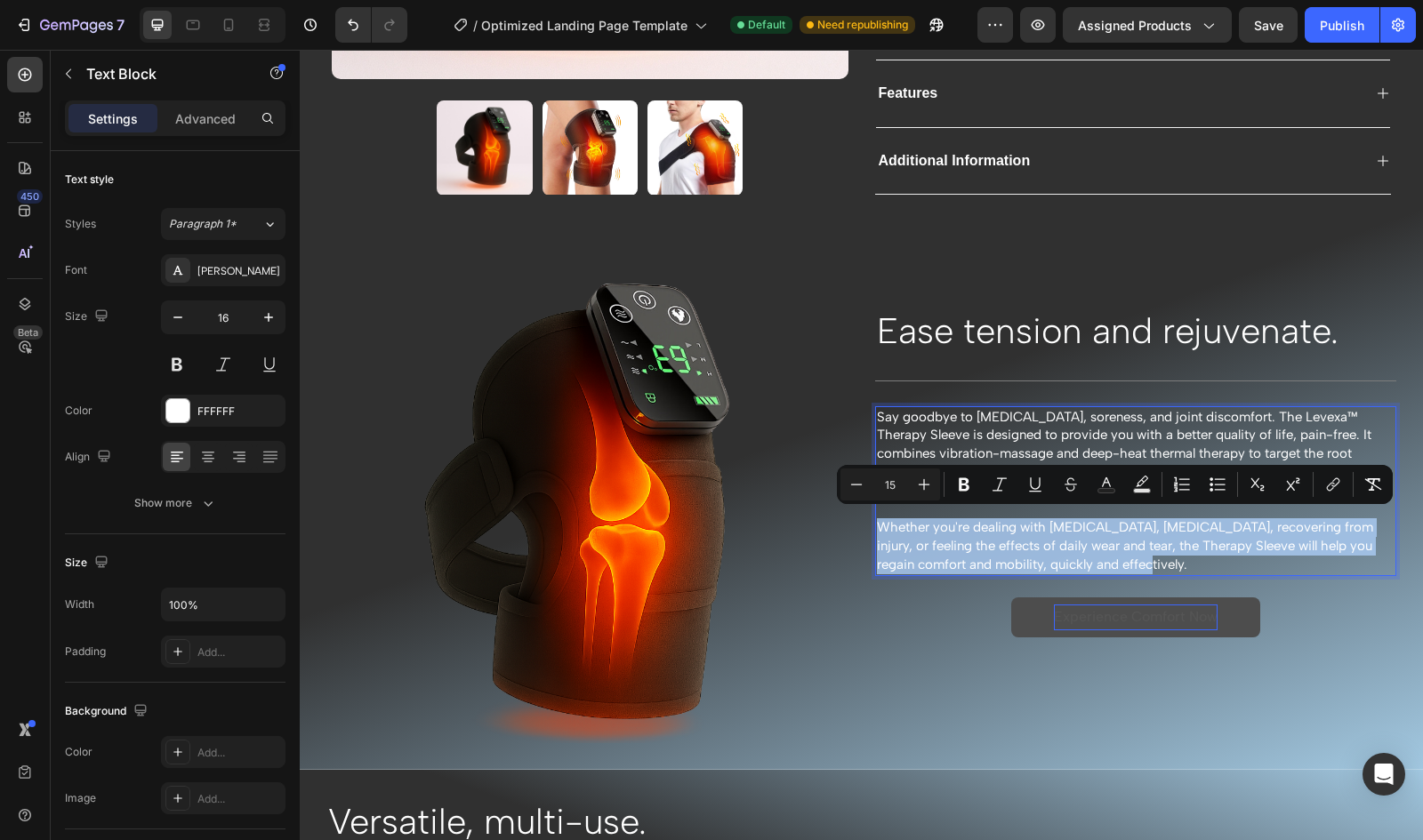
click at [1028, 531] on span "Whether you're dealing with [MEDICAL_DATA], [MEDICAL_DATA], recovering from inj…" at bounding box center [1125, 546] width 496 height 53
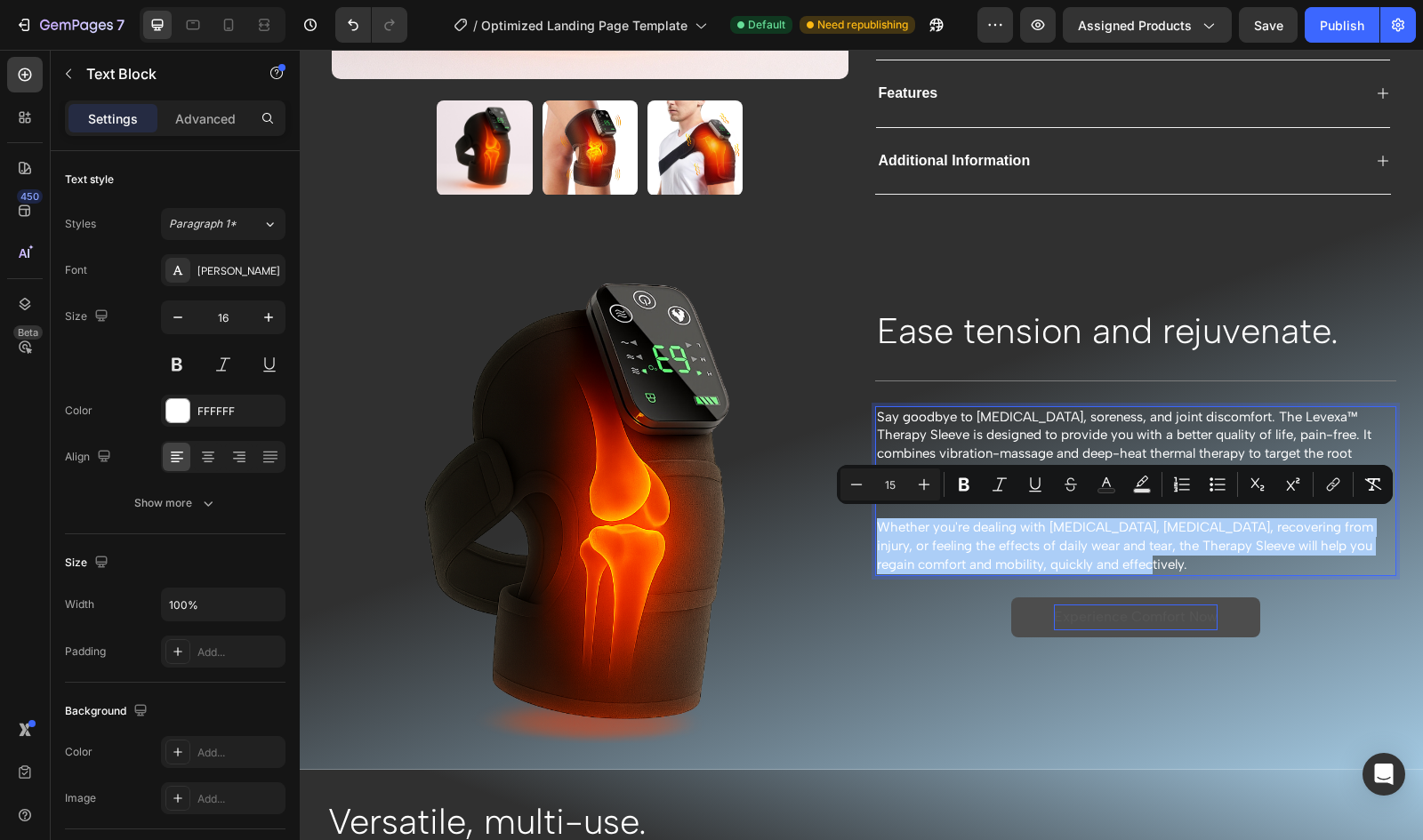
drag, startPoint x: 1344, startPoint y: 521, endPoint x: 1350, endPoint y: 503, distance: 19.0
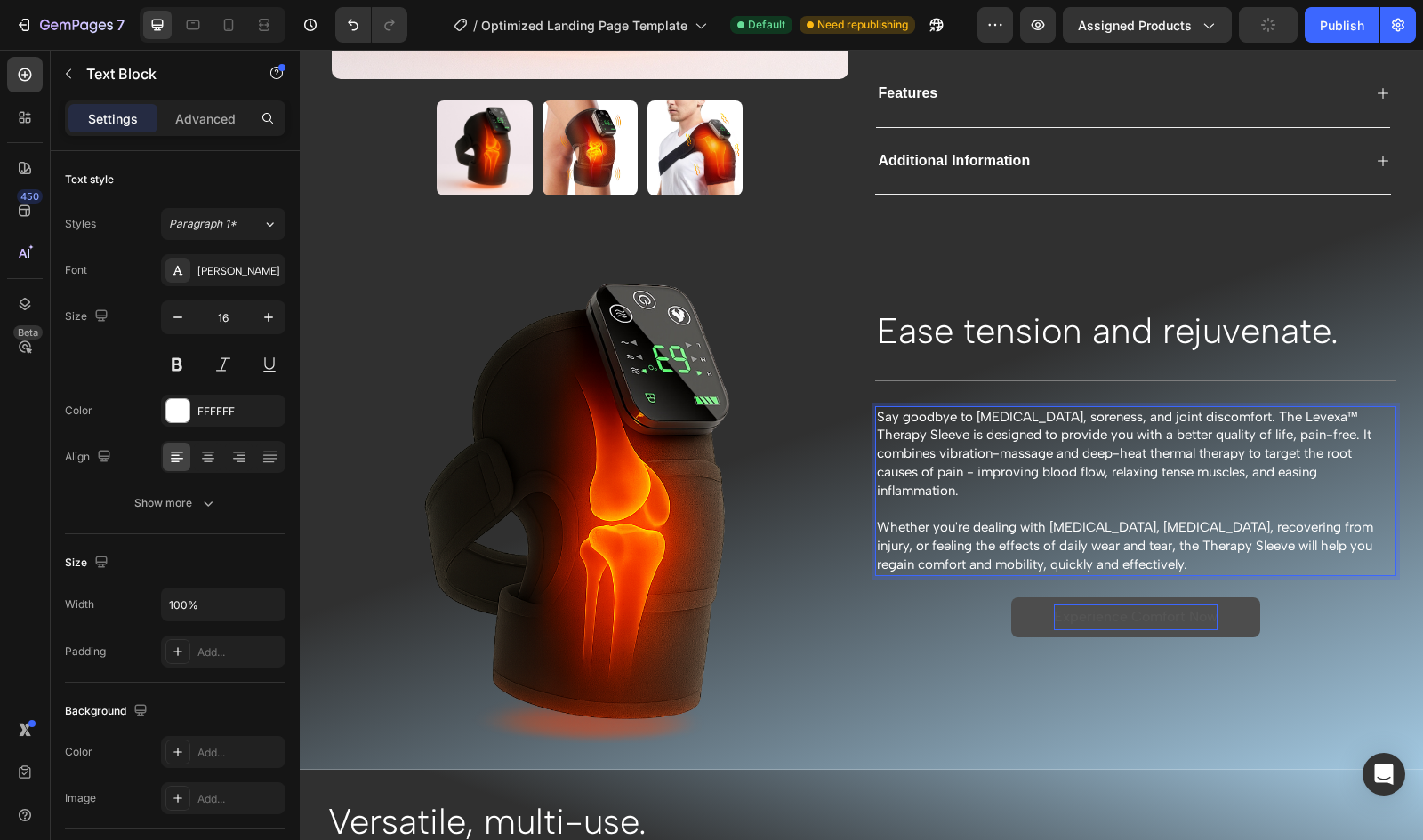
click at [1054, 437] on span "Say goodbye to [MEDICAL_DATA], soreness, and joint discomfort. The Levexa™ Ther…" at bounding box center [1124, 454] width 495 height 90
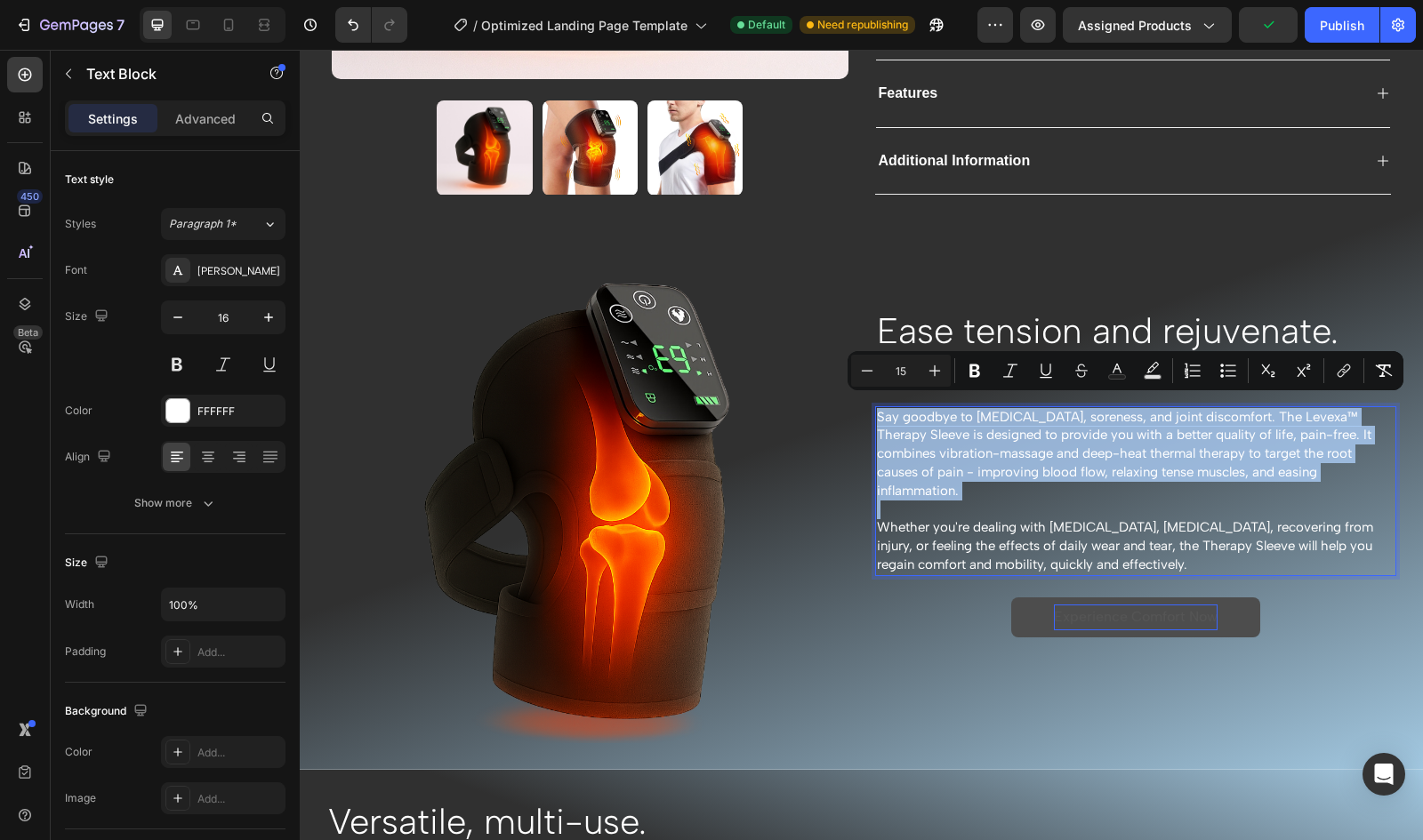
copy div "Say goodbye to [MEDICAL_DATA], soreness, and joint discomfort. The Levexa™ Ther…"
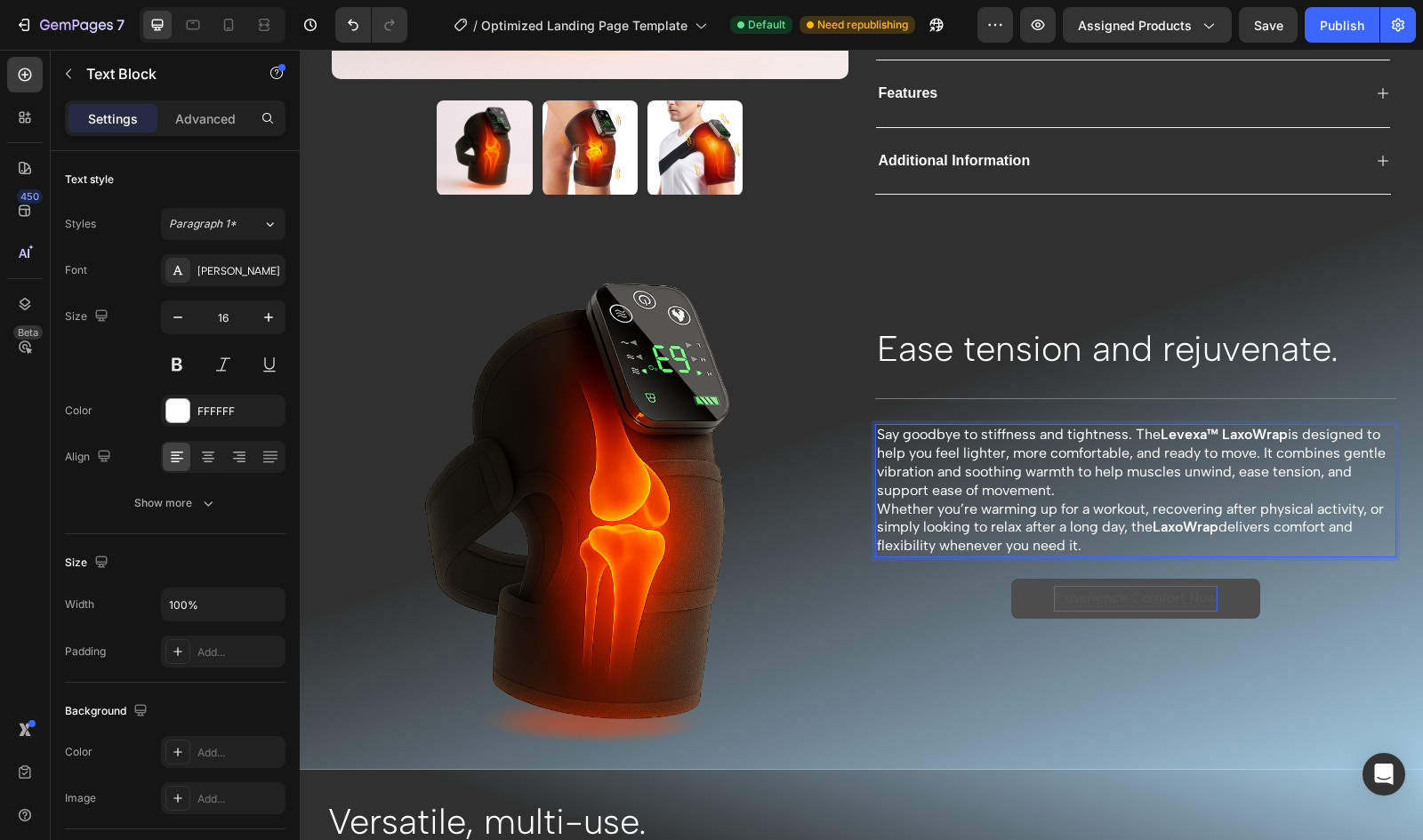
click at [1112, 479] on p "Say goodbye to [MEDICAL_DATA] and tightness. The Levexa™ LaxoWrap is designed t…" at bounding box center [1136, 462] width 518 height 73
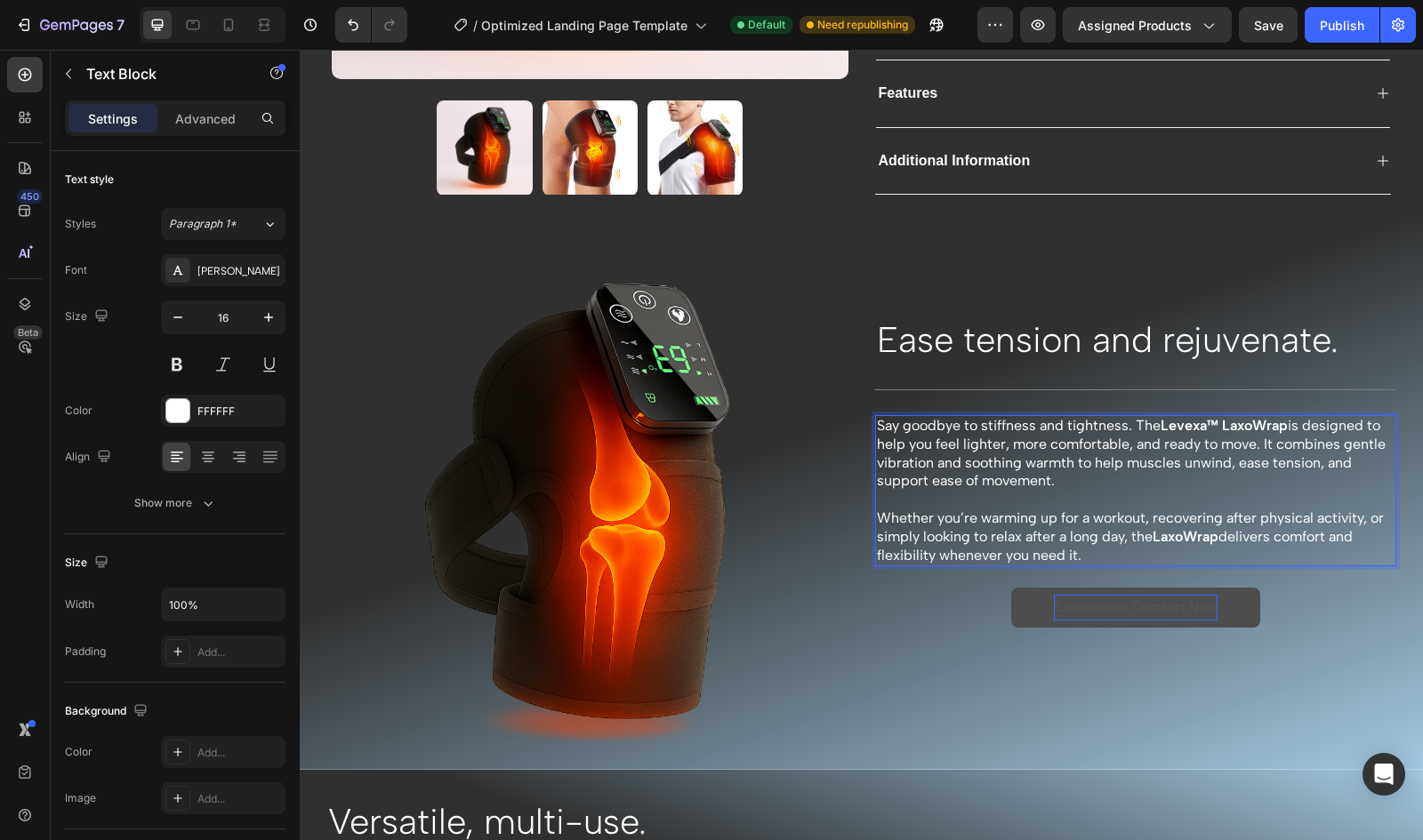
click at [987, 437] on p "Say goodbye to [MEDICAL_DATA] and tightness. The Levexa™ LaxoWrap is designed t…" at bounding box center [1136, 454] width 518 height 73
click at [1100, 442] on p "Say goodbye to [MEDICAL_DATA] and tightness. The Levexa™ LaxoWrap is designed t…" at bounding box center [1136, 454] width 518 height 73
click at [976, 438] on p "Say goodbye to [MEDICAL_DATA] and tightness. The Levexa™ LaxoWrap is designed t…" at bounding box center [1136, 454] width 518 height 73
click at [1094, 470] on p "Say goodbye to [MEDICAL_DATA] and tightness. The Levexa™ LaxoWrap is designed t…" at bounding box center [1136, 454] width 518 height 73
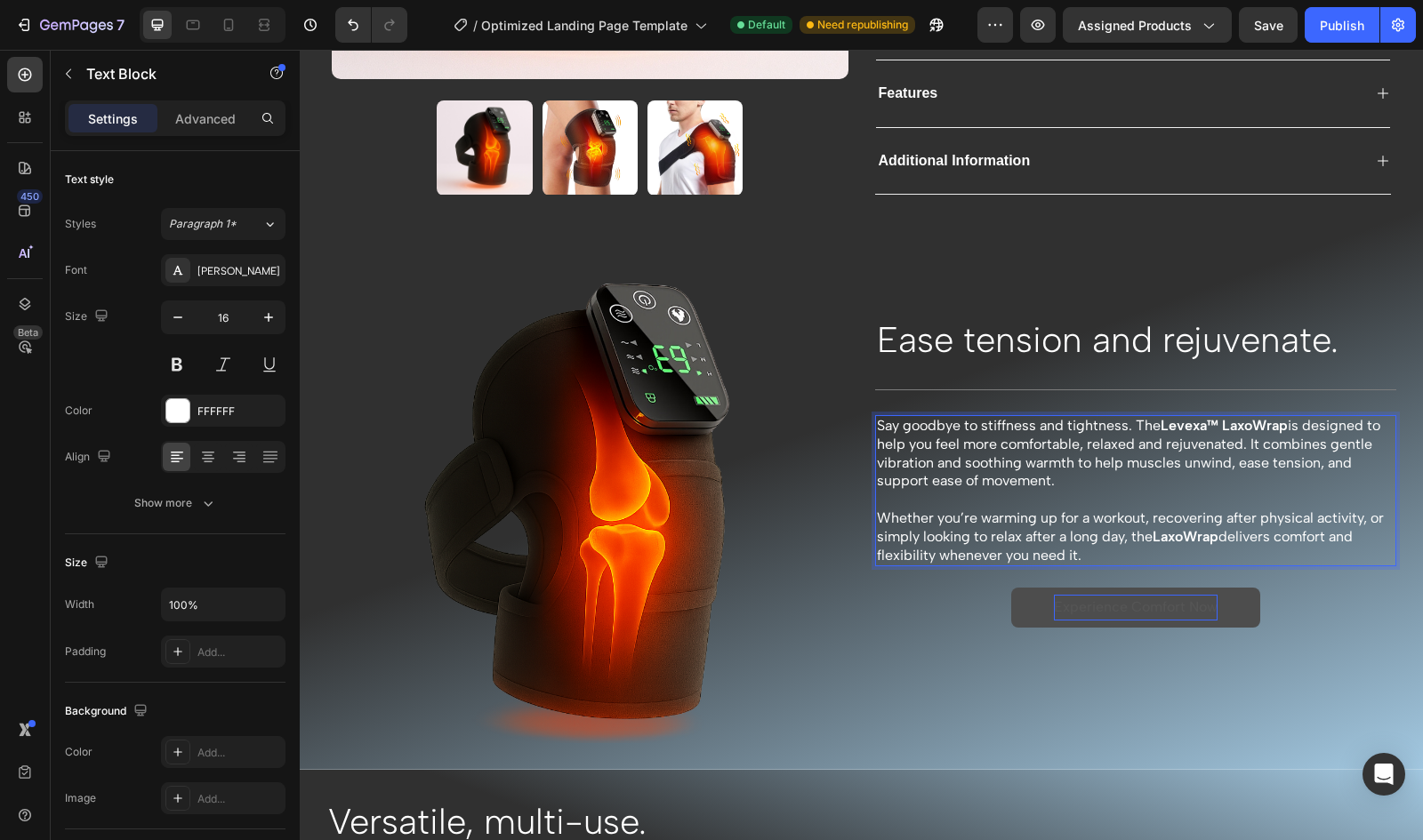
click at [1003, 454] on p "Say goodbye to [MEDICAL_DATA] and tightness. The Levexa™ LaxoWrap is designed t…" at bounding box center [1136, 454] width 518 height 73
click at [877, 459] on p "Say goodbye to [MEDICAL_DATA] and tightness. The Levexa™ LaxoWrap is designed t…" at bounding box center [1136, 454] width 518 height 73
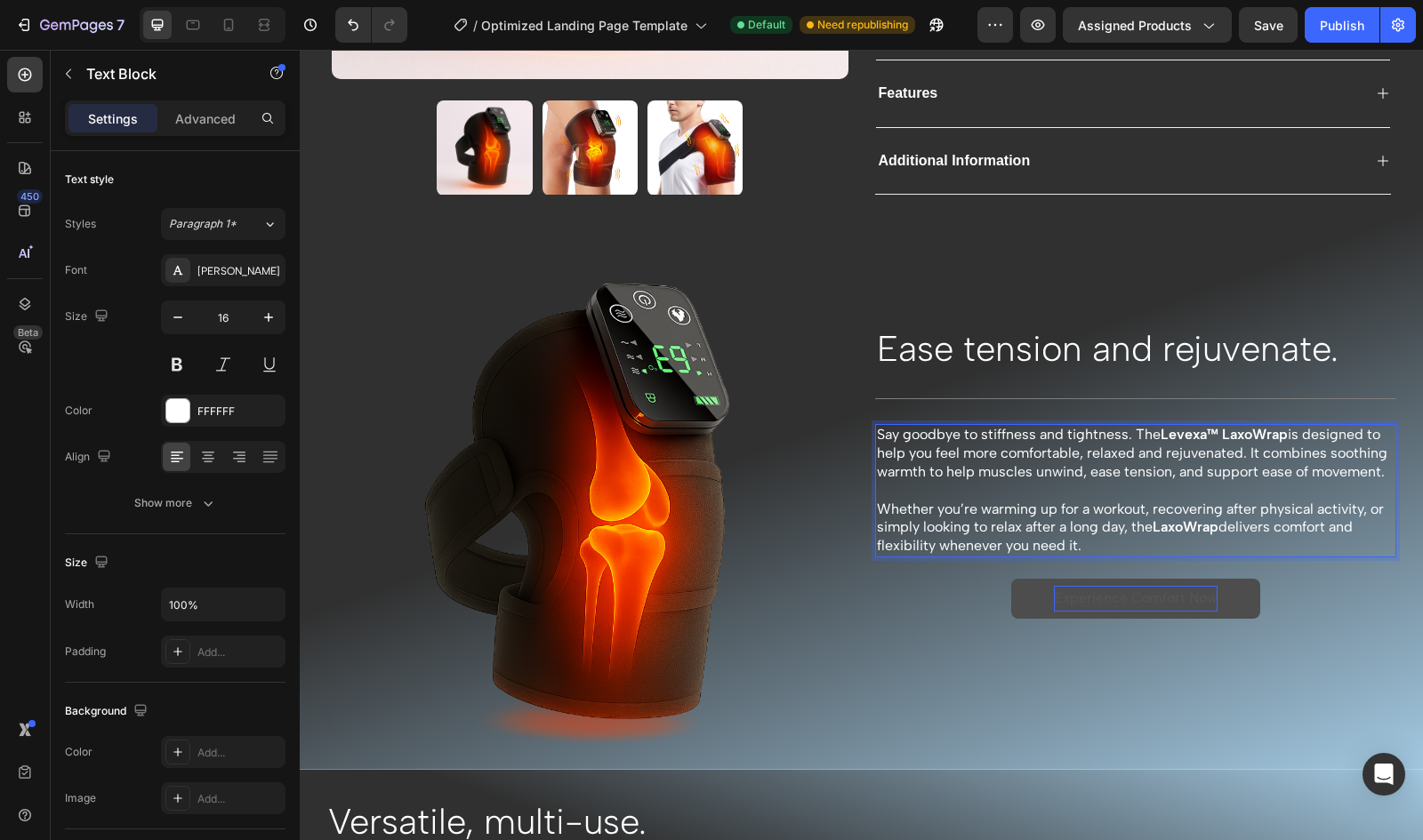
click at [980, 456] on p "Say goodbye to [MEDICAL_DATA] and tightness. The Levexa™ LaxoWrap is designed t…" at bounding box center [1136, 453] width 518 height 55
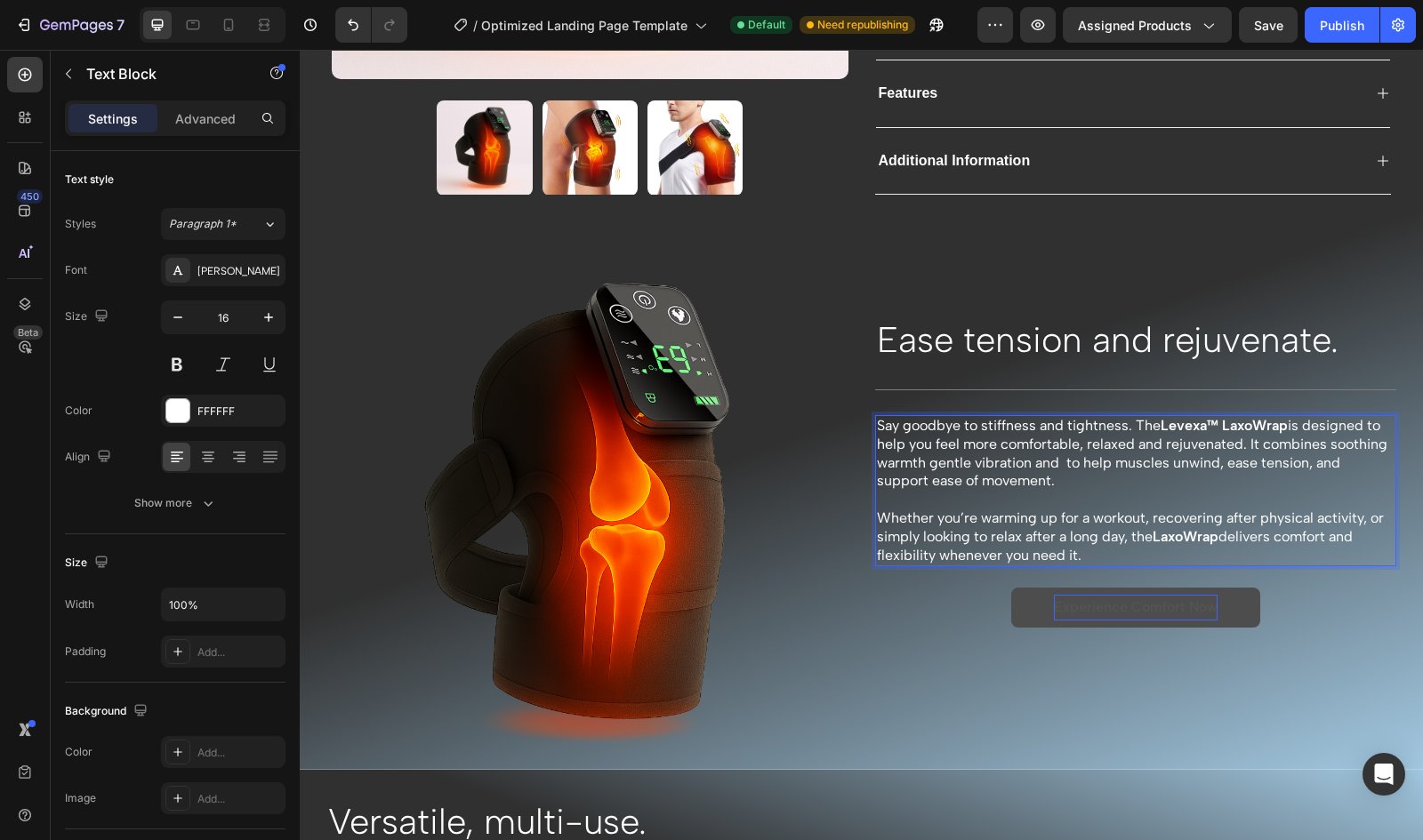
click at [985, 456] on p "Say goodbye to [MEDICAL_DATA] and tightness. The Levexa™ LaxoWrap is designed t…" at bounding box center [1136, 454] width 518 height 73
click at [1138, 453] on p "Say goodbye to [MEDICAL_DATA] and tightness. The Levexa™ LaxoWrap is designed t…" at bounding box center [1136, 454] width 518 height 73
click at [1254, 440] on p "Say goodbye to [MEDICAL_DATA] and tightness. The Levexa™ LaxoWrap is designed t…" at bounding box center [1136, 454] width 518 height 73
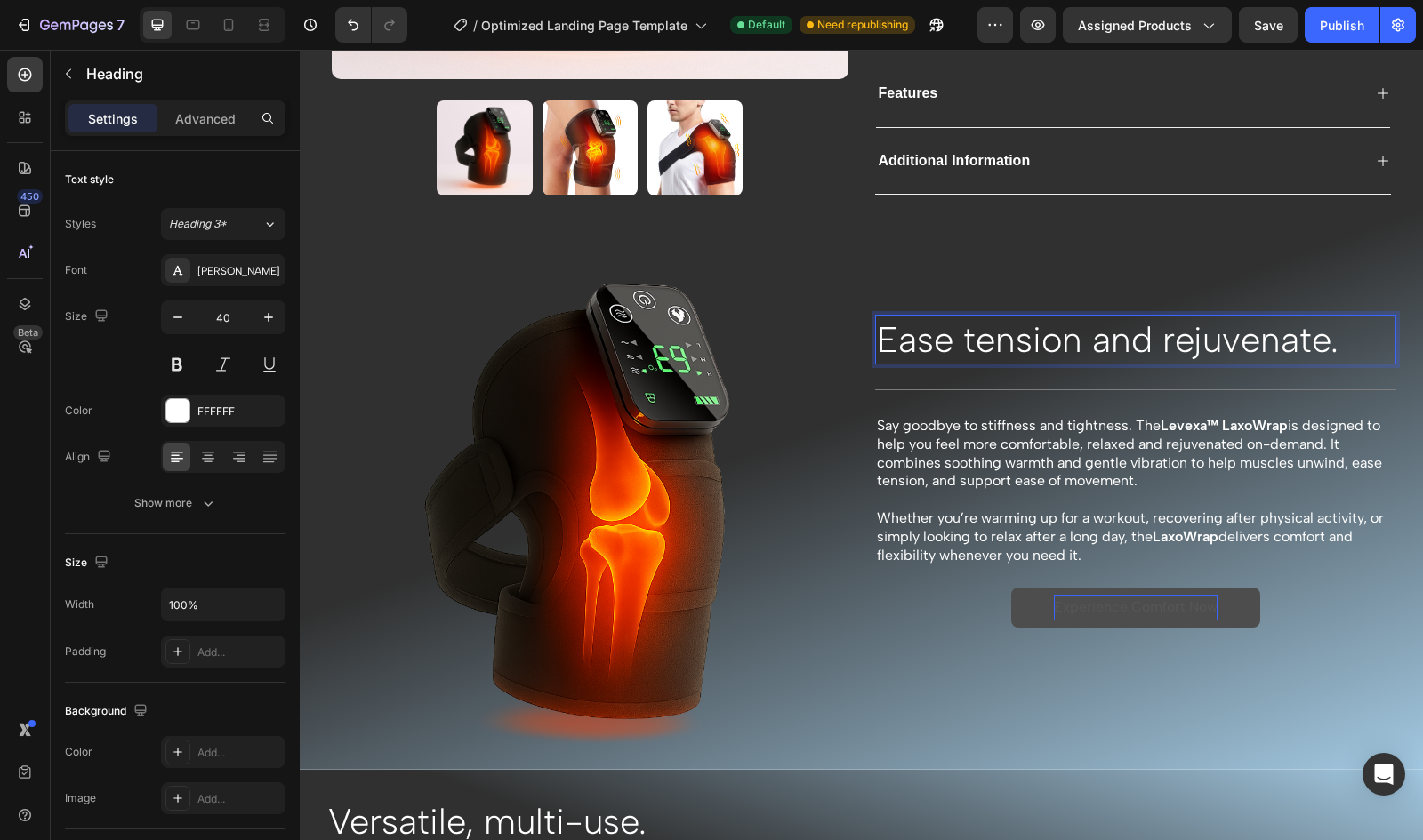
click at [1323, 337] on p "Ease tension and rejuvenate." at bounding box center [1136, 339] width 518 height 46
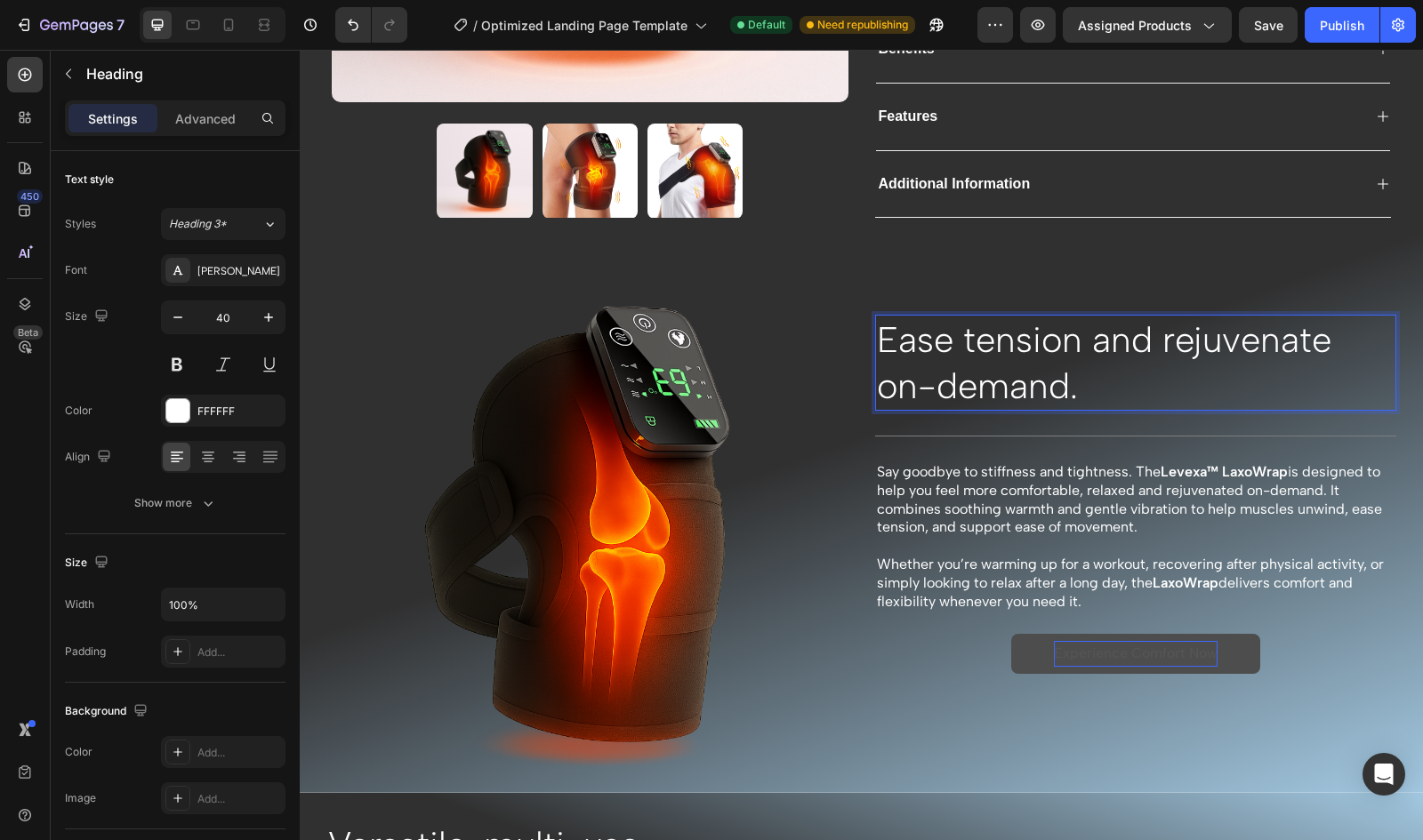
click at [877, 332] on p "Ease tension and rejuvenate on-demand." at bounding box center [1136, 362] width 518 height 93
click at [1071, 334] on p "Ease tension and rejuvenate on-demand." at bounding box center [1136, 362] width 518 height 93
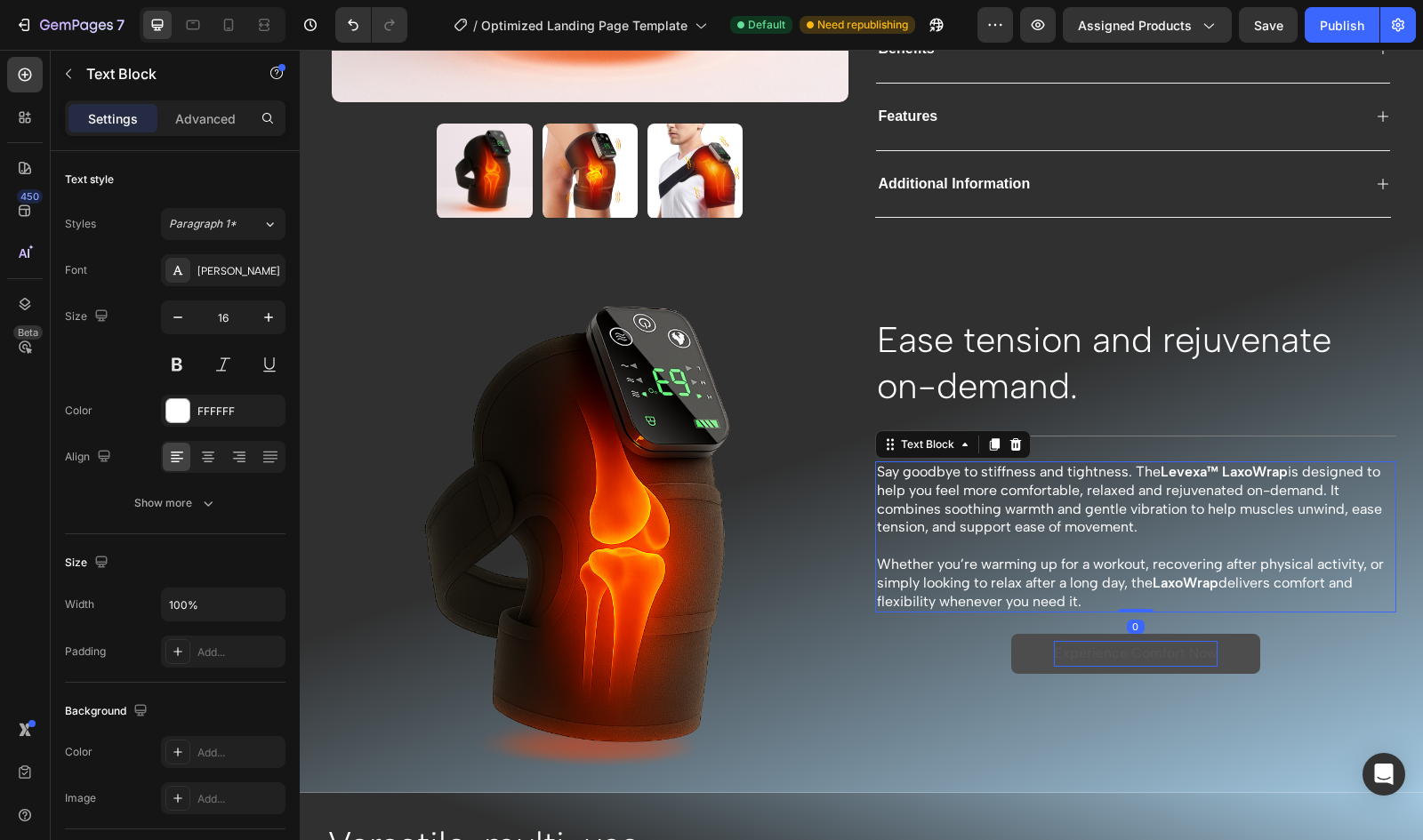
click at [1331, 481] on p "Say goodbye to [MEDICAL_DATA] and tightness. The Levexa™ LaxoWrap is designed t…" at bounding box center [1136, 500] width 518 height 73
click at [1337, 485] on p "Say goodbye to [MEDICAL_DATA] and tightness. The Levexa™ LaxoWrap is designed t…" at bounding box center [1136, 500] width 518 height 73
click at [1262, 482] on p "Say goodbye to [MEDICAL_DATA] and tightness. The Levexa™ LaxoWrap is designed t…" at bounding box center [1136, 500] width 518 height 73
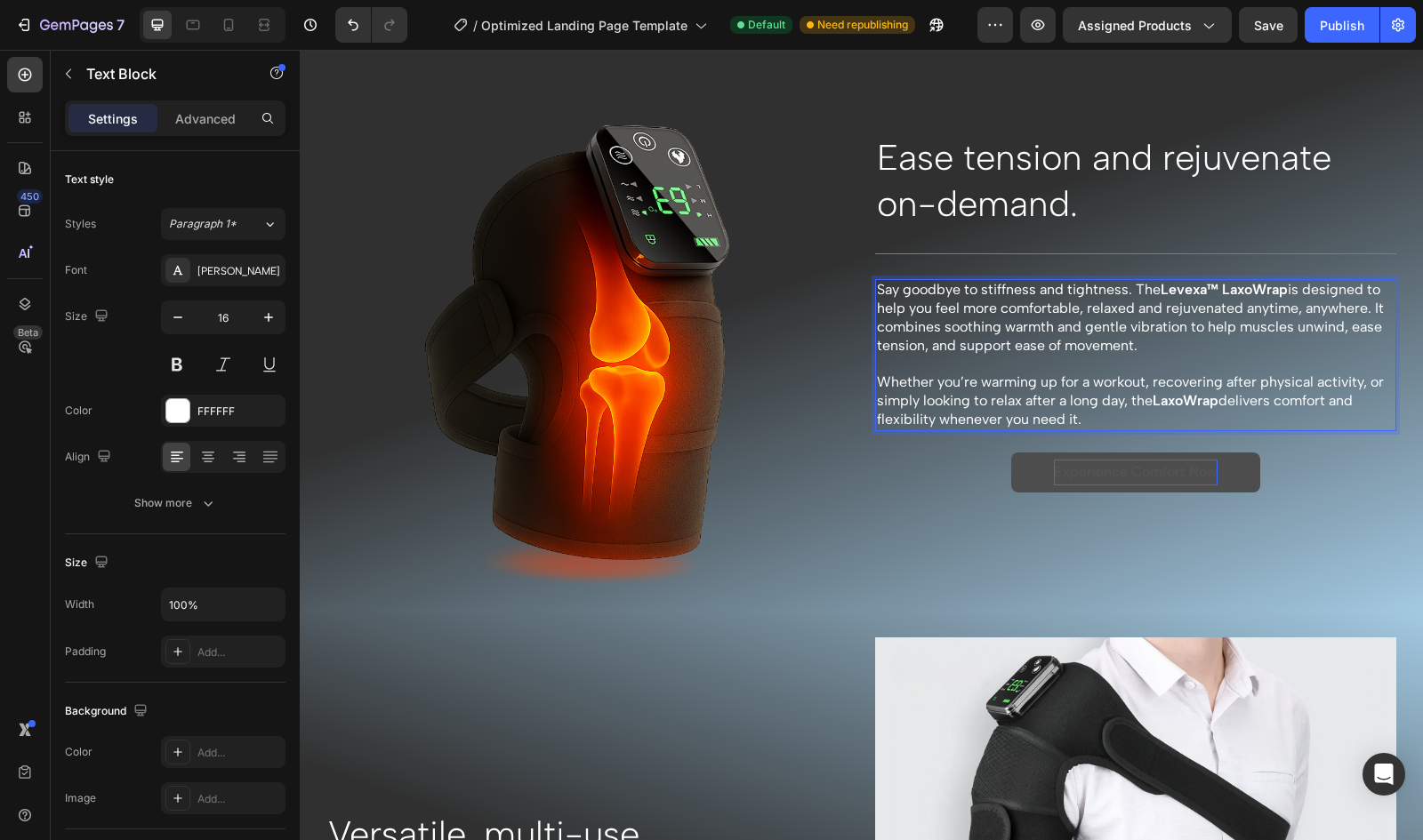
scroll to position [791, 0]
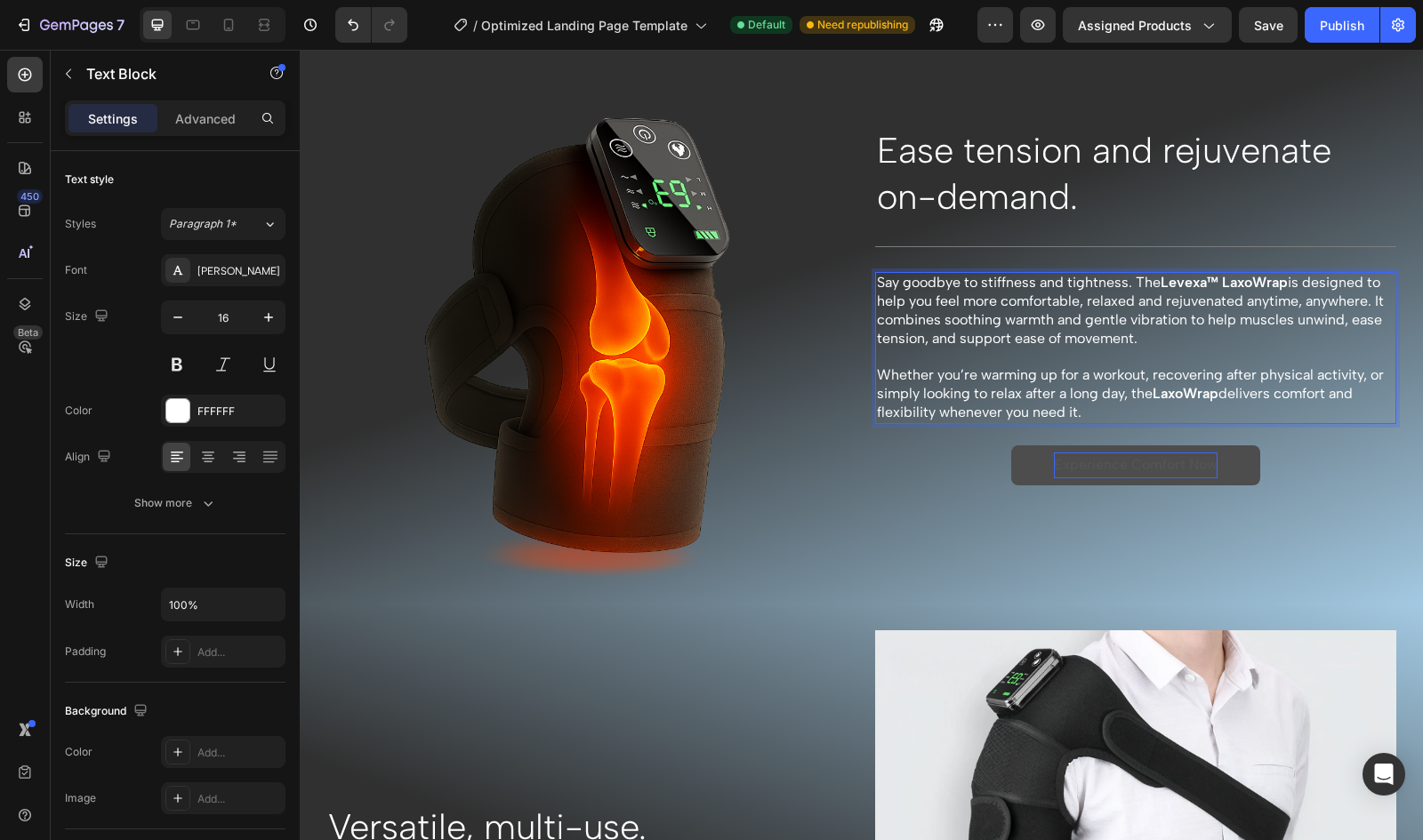
click at [1262, 370] on p "Whether you’re warming up for a workout, recovering after physical activity, or…" at bounding box center [1136, 393] width 518 height 55
click at [1256, 374] on p "Whether you’re warming up for a workout, recovering after physical activity, or…" at bounding box center [1136, 393] width 518 height 55
click at [1254, 371] on p "Whether you’re warming up for a workout, recovering after physical activity, or…" at bounding box center [1136, 393] width 518 height 55
click at [1359, 373] on p "Whether you’re warming up for a workout, recovering after physical activity, or…" at bounding box center [1136, 393] width 518 height 55
click at [939, 389] on p "Whether you’re warming up for a workout, recovering afterwards, or simply looki…" at bounding box center [1136, 393] width 518 height 55
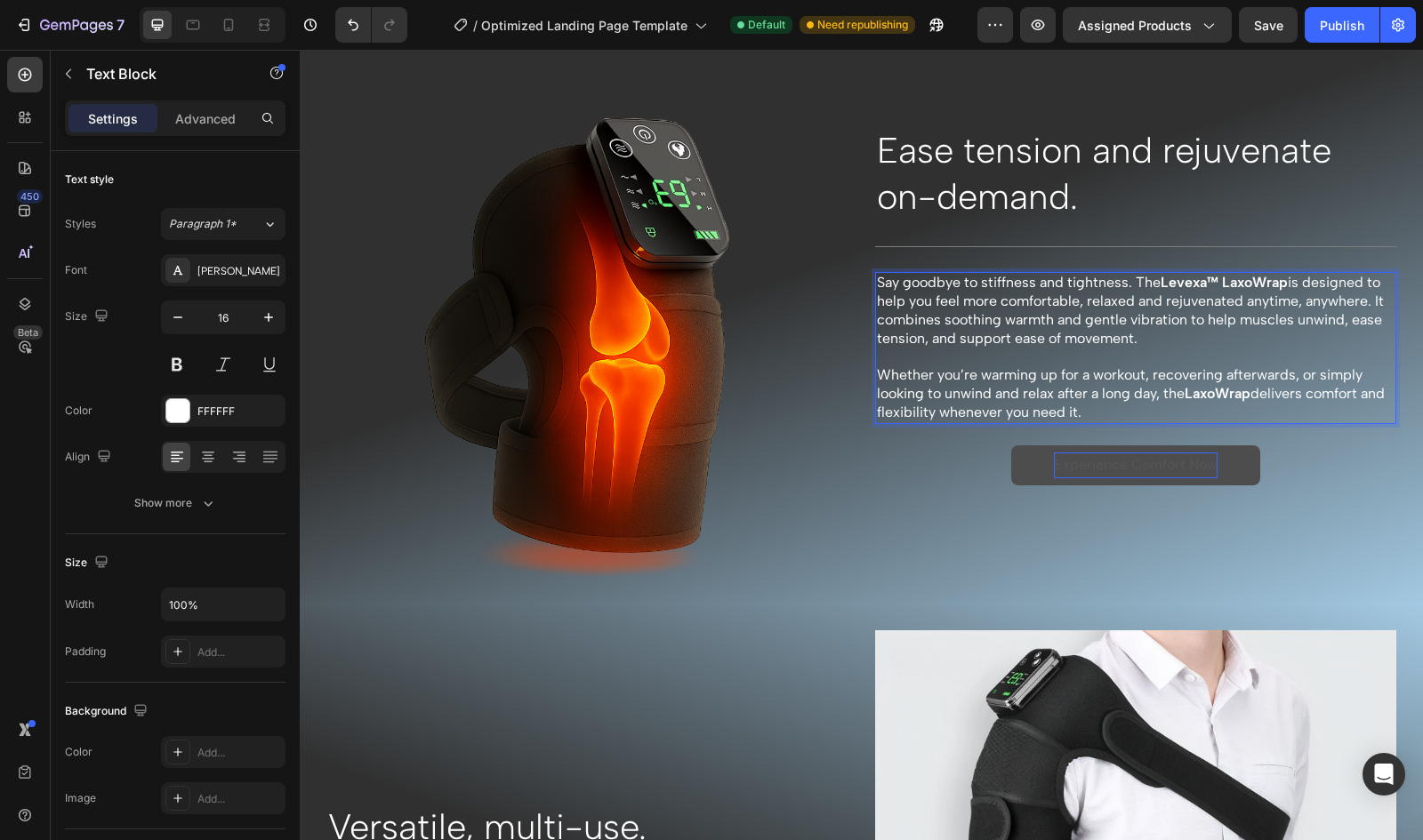
click at [932, 410] on p "Whether you’re warming up for a workout, recovering afterwards, or simply looki…" at bounding box center [1136, 393] width 518 height 55
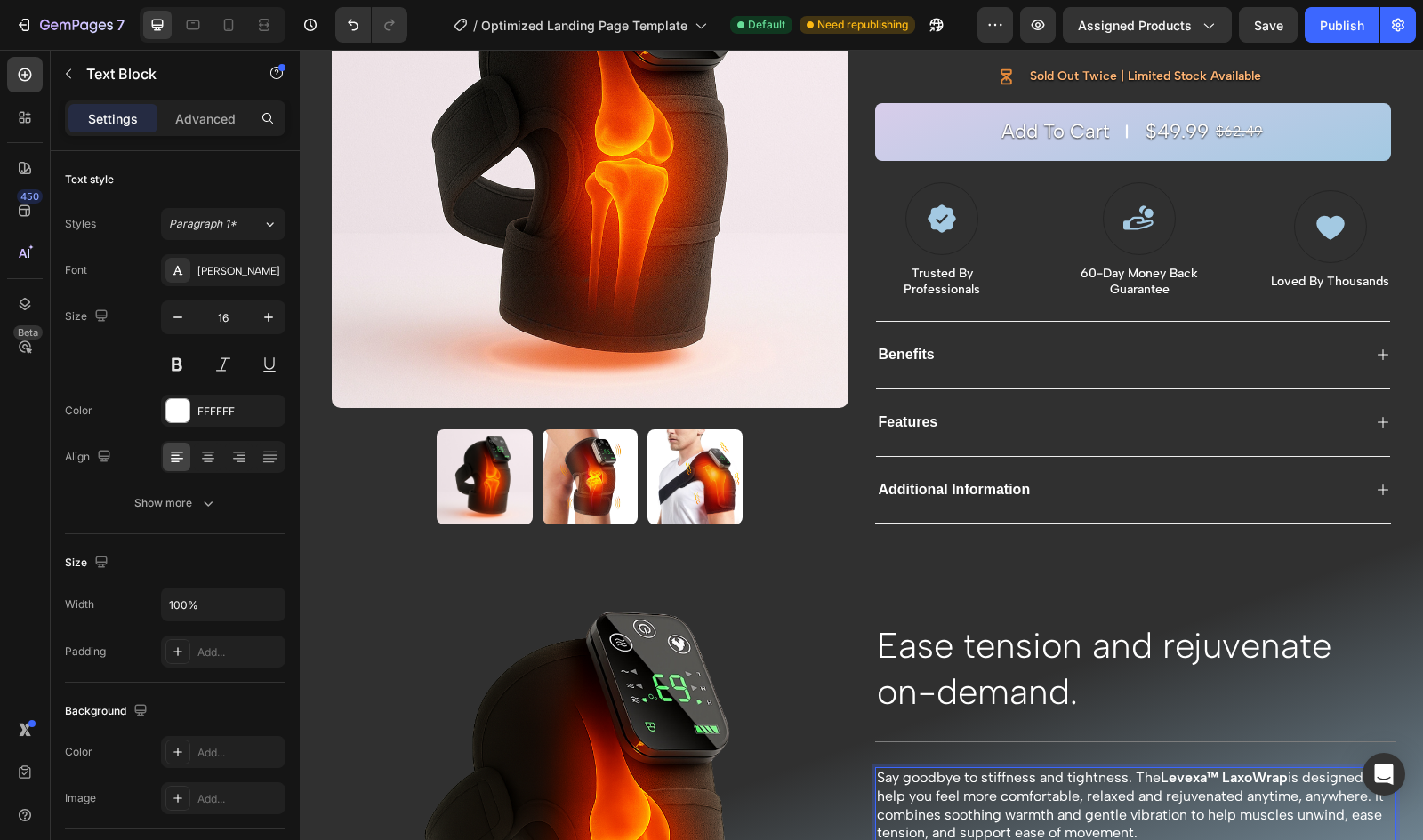
scroll to position [303, 0]
click at [1233, 348] on div "Benefits" at bounding box center [1119, 355] width 486 height 24
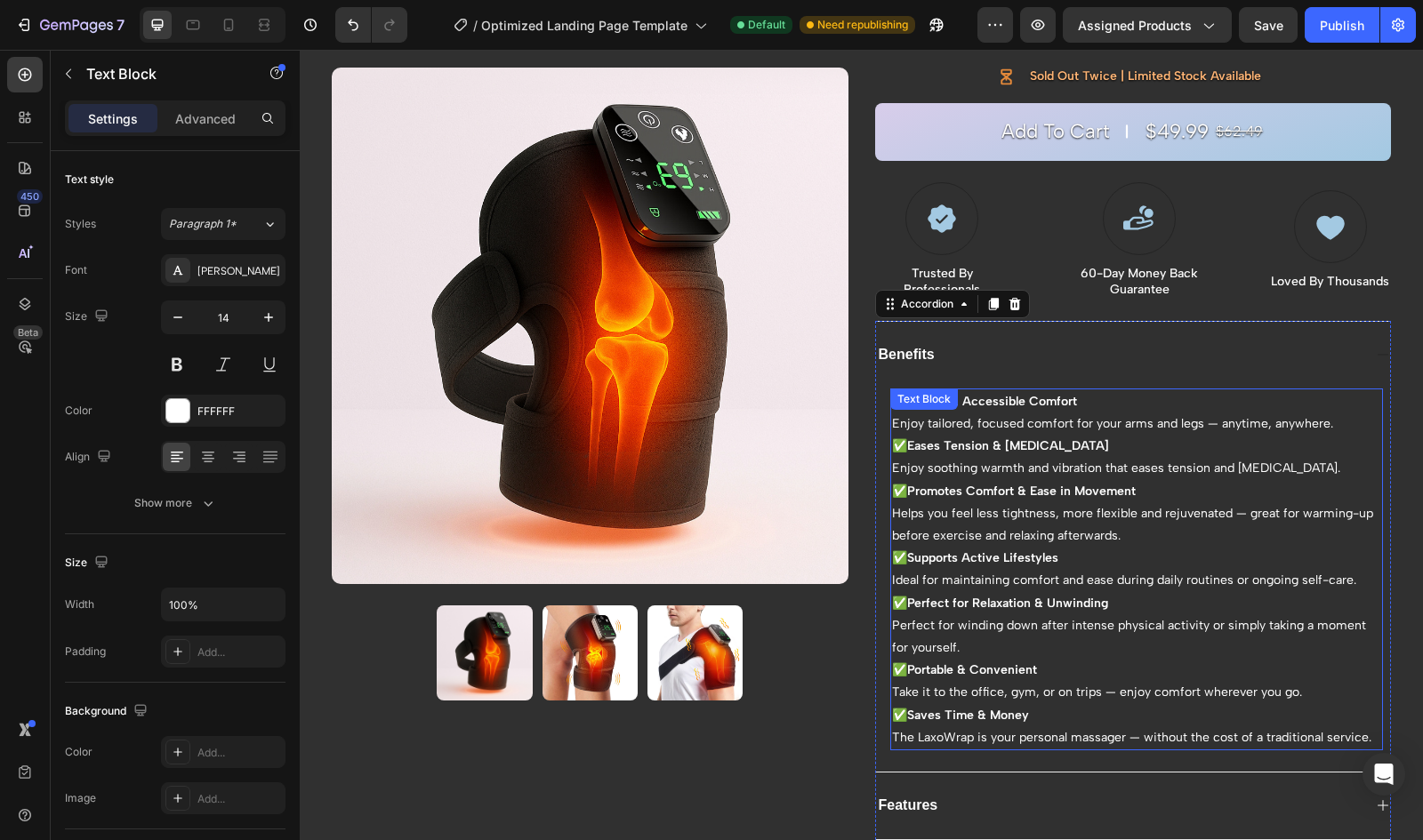
click at [1067, 487] on strong "Promotes Comfort & Ease in Movement" at bounding box center [1021, 491] width 228 height 15
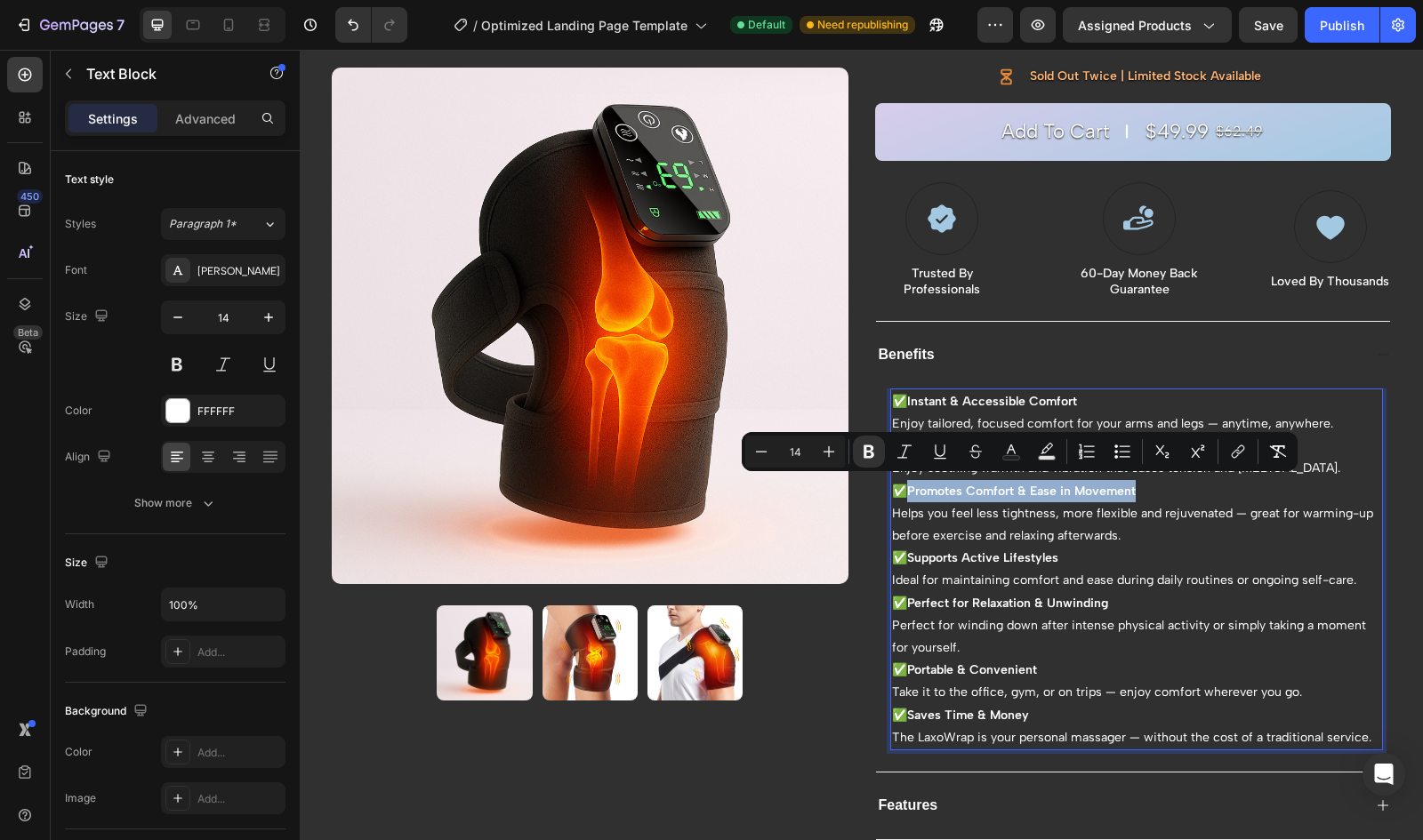
drag, startPoint x: 1135, startPoint y: 483, endPoint x: 905, endPoint y: 487, distance: 230.0
click at [905, 487] on p "✅ Promotes Comfort & Ease in Movement" at bounding box center [1137, 491] width 490 height 22
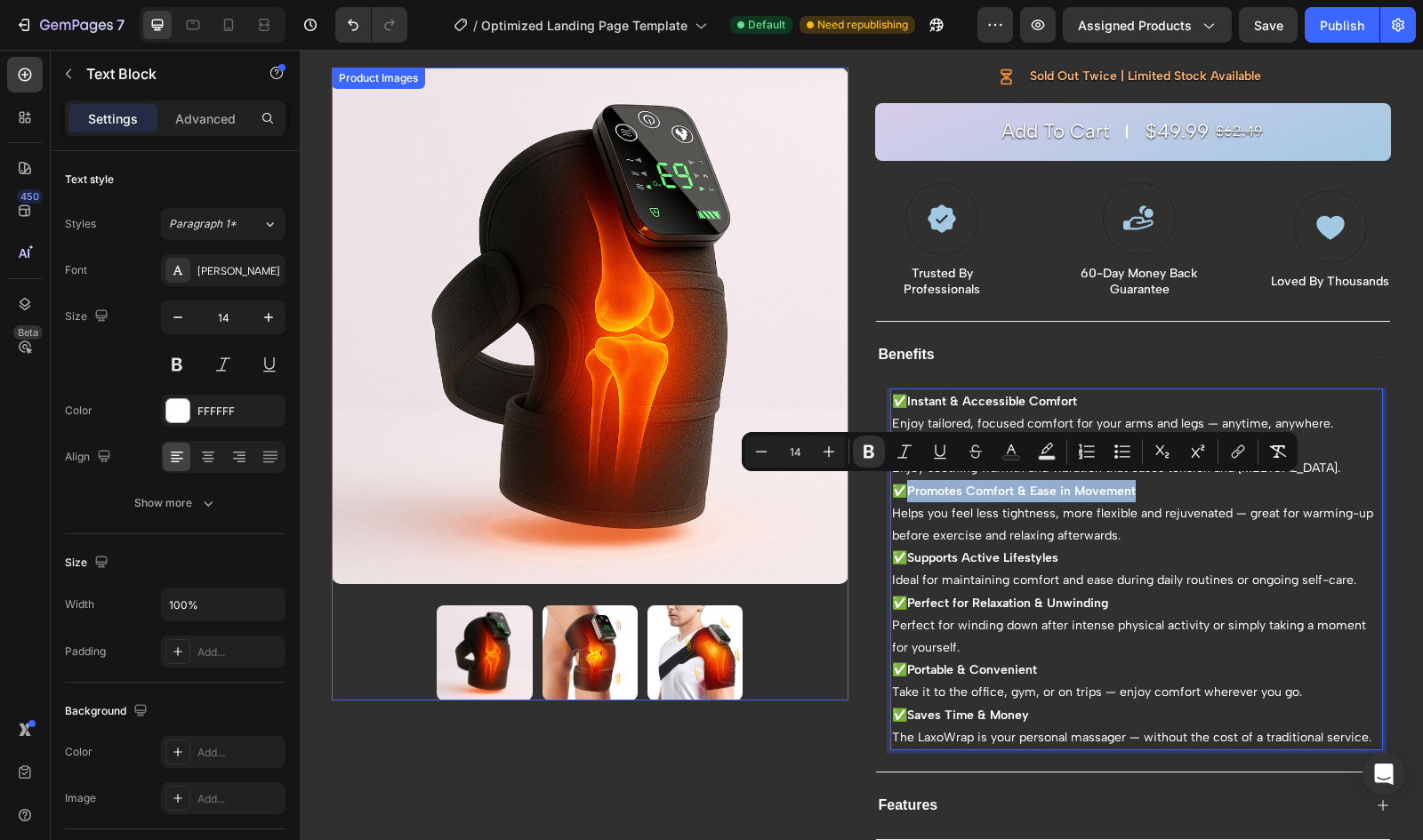
copy strong "Promotes Comfort & Ease in Movement"
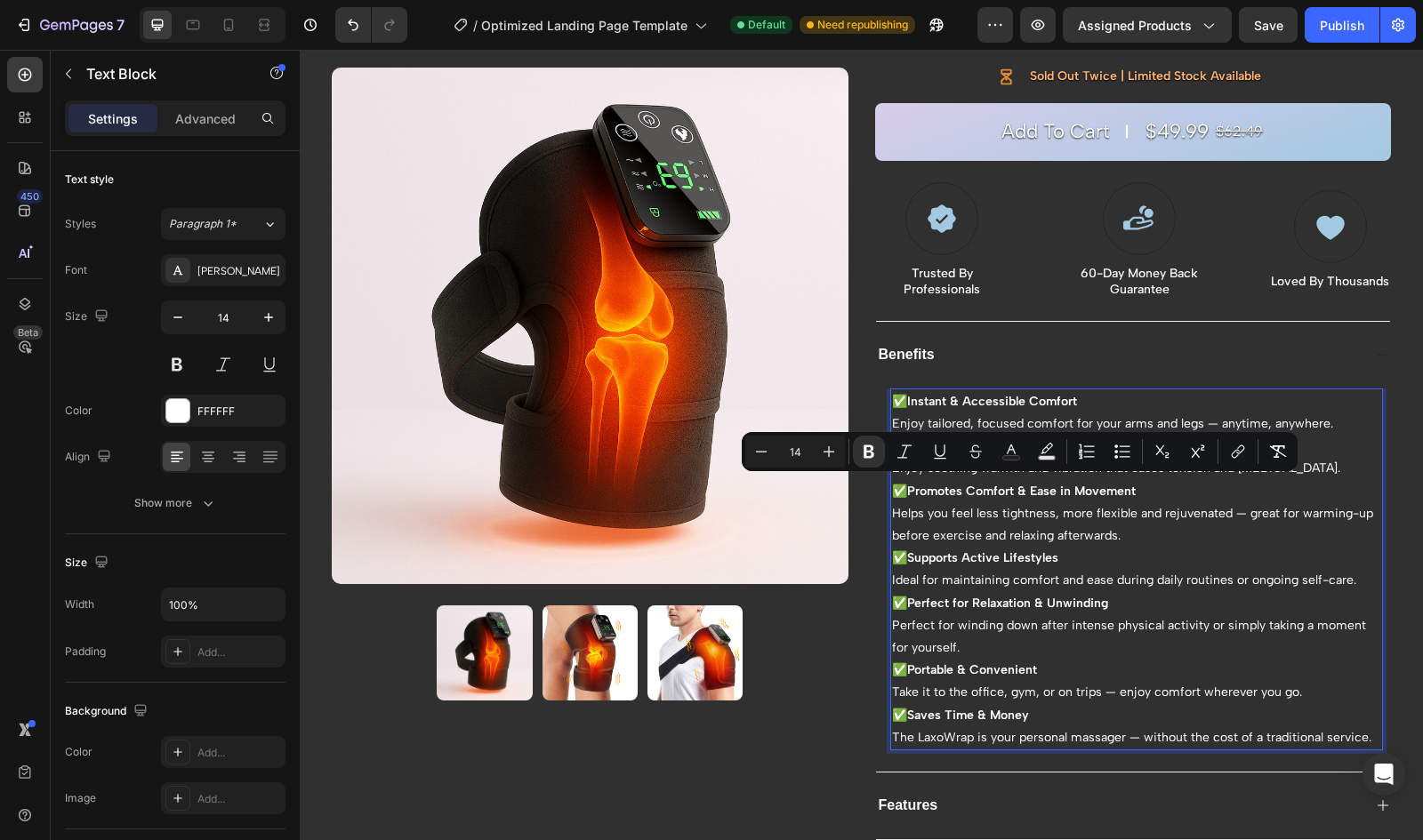
click at [1131, 536] on p "Helps you feel less tightness, more flexible and rejuvenated — great for warmin…" at bounding box center [1137, 525] width 490 height 44
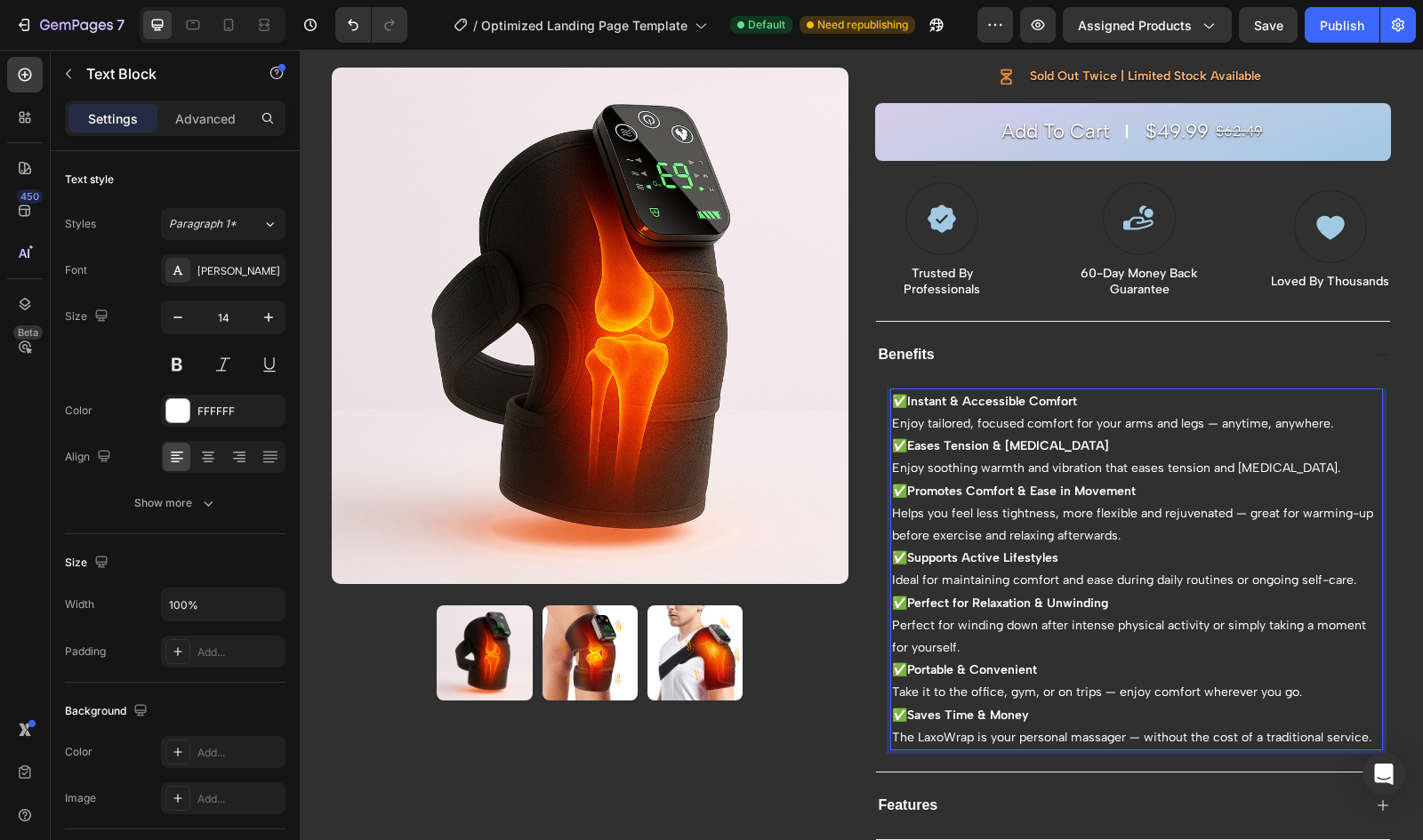
click at [1028, 490] on strong "Promotes Comfort & Ease in Movement" at bounding box center [1021, 491] width 228 height 15
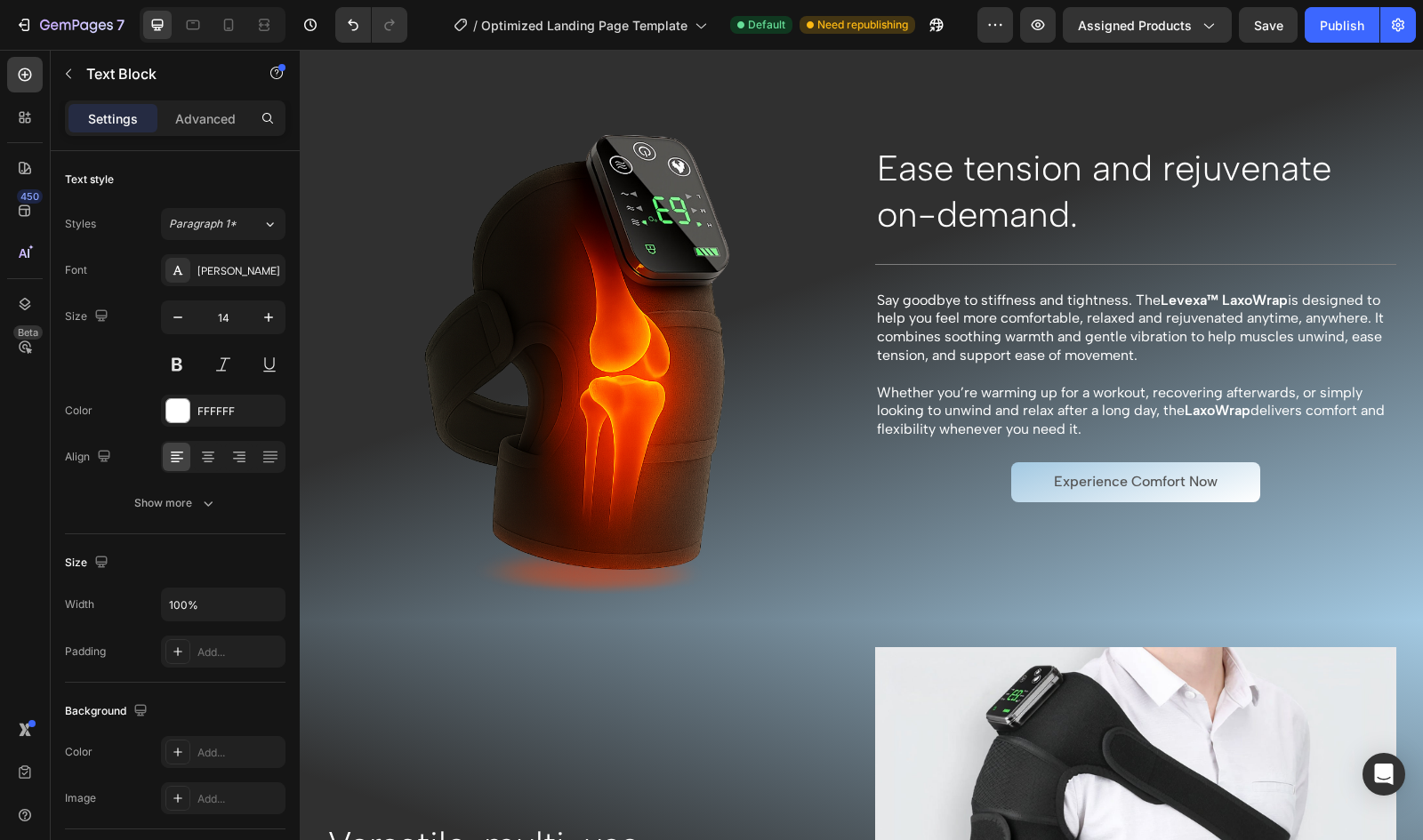
scroll to position [1159, 0]
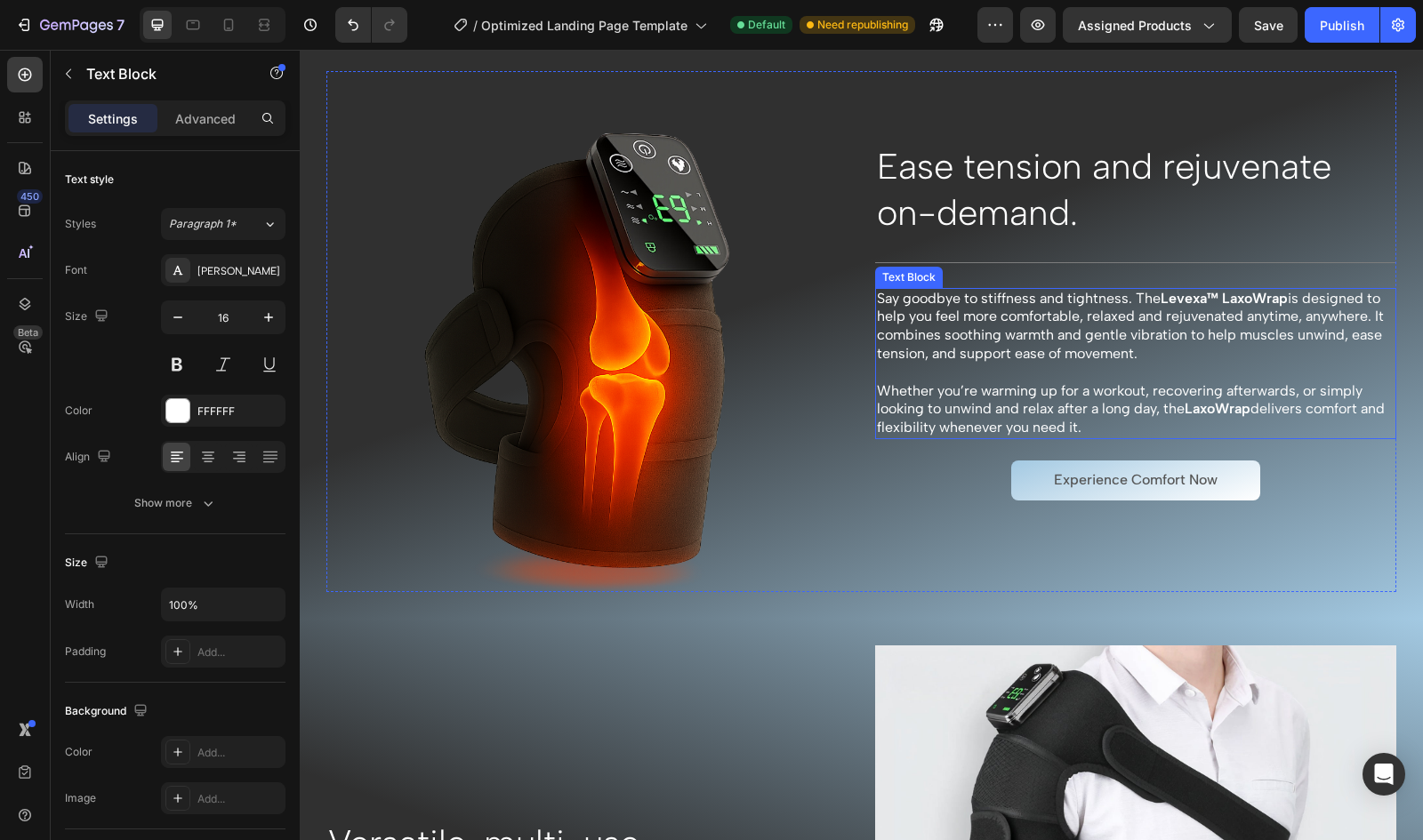
click at [935, 427] on p "Whether you’re warming up for a workout, recovering afterwards, or simply looki…" at bounding box center [1136, 410] width 518 height 55
click at [1132, 426] on p "Whether you’re warming up for a workout, recovering afterwards, or simply looki…" at bounding box center [1136, 410] width 518 height 55
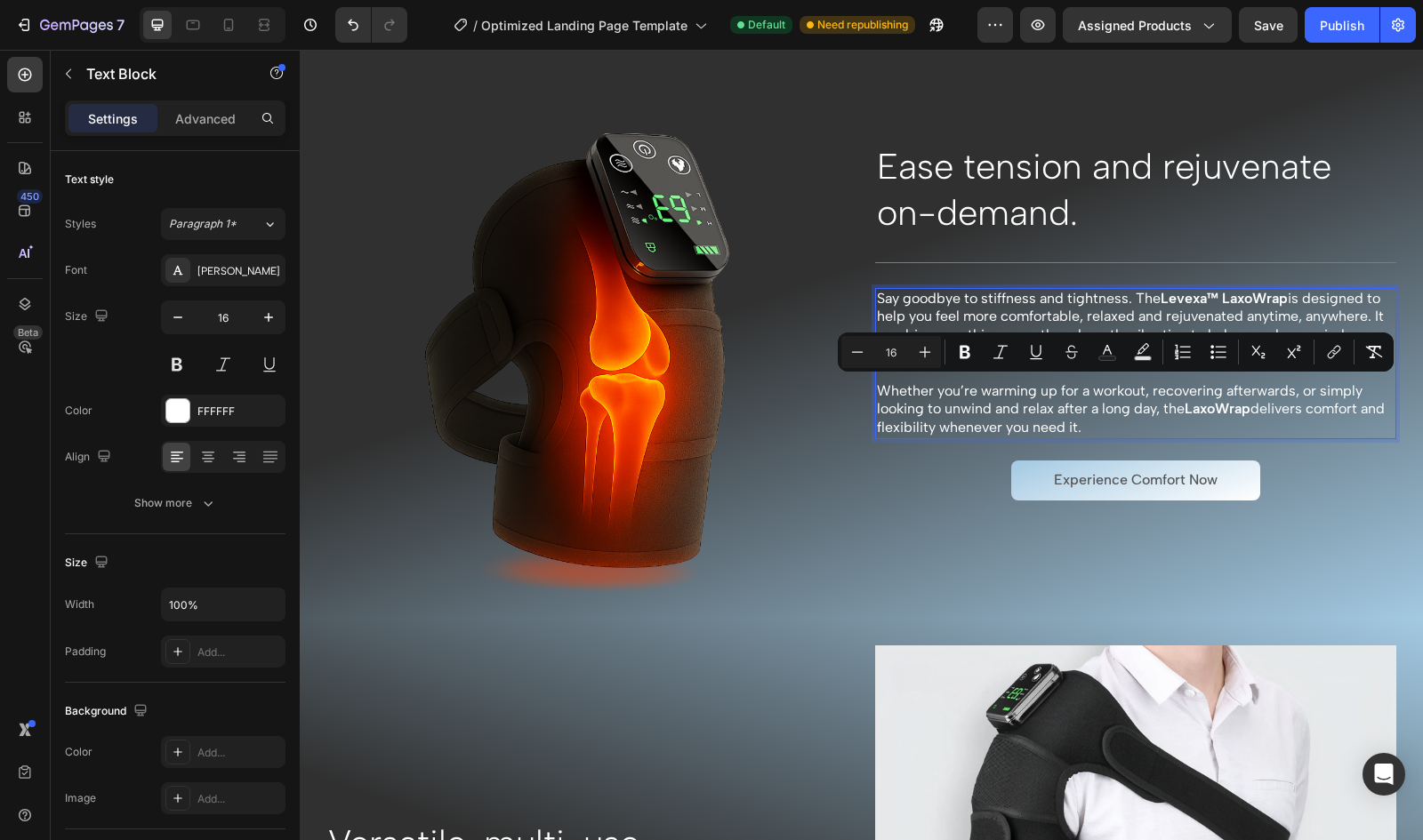
drag, startPoint x: 1120, startPoint y: 426, endPoint x: 871, endPoint y: 383, distance: 252.7
click at [877, 383] on p "Whether you’re warming up for a workout, recovering afterwards, or simply looki…" at bounding box center [1136, 410] width 518 height 55
copy p "Whether you’re warming up for a workout, recovering afterwards, or simply looki…"
click at [939, 424] on p "Whether you’re warming up for a workout, recovering afterwards, or simply looki…" at bounding box center [1136, 410] width 518 height 55
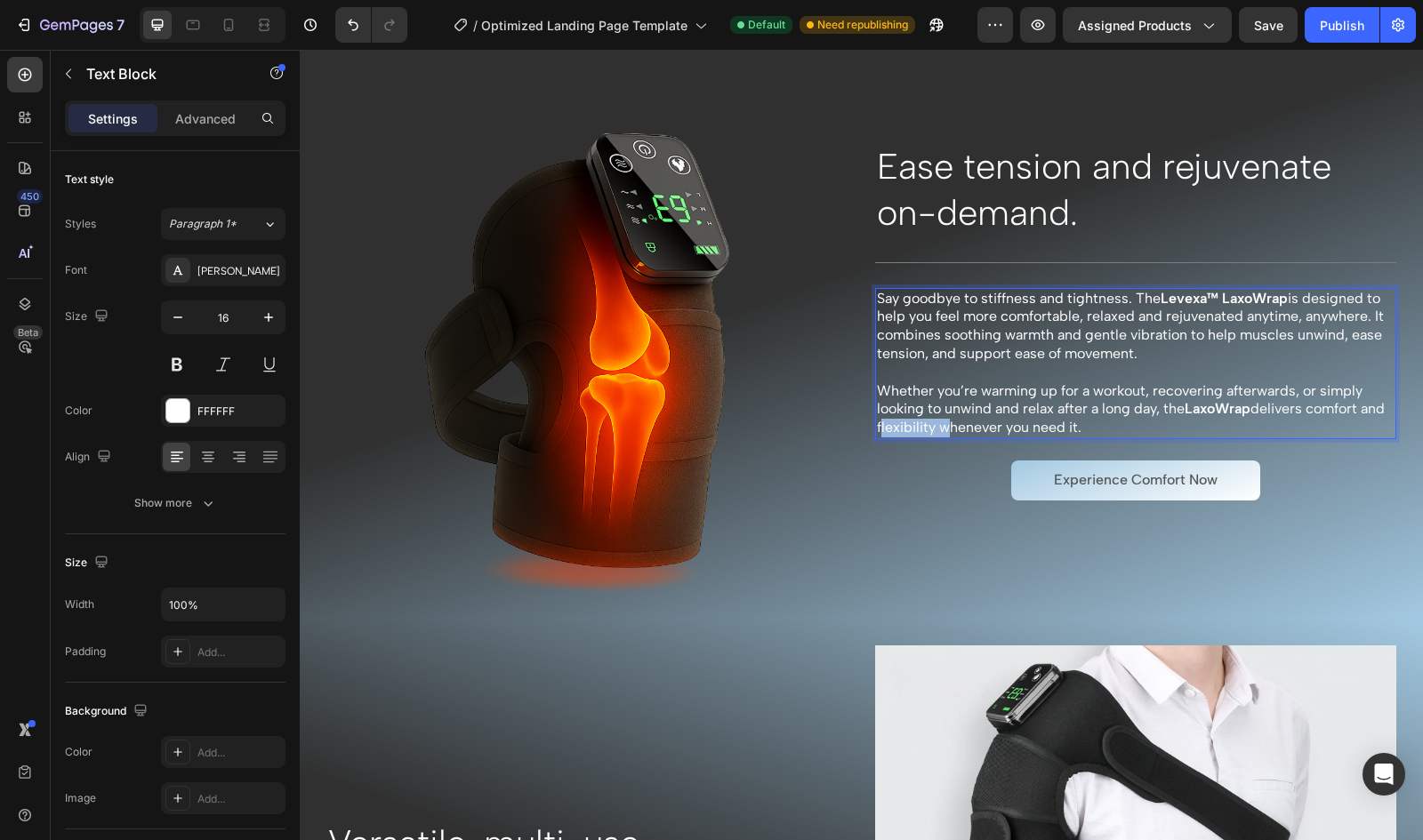
click at [939, 424] on p "Whether you’re warming up for a workout, recovering afterwards, or simply looki…" at bounding box center [1136, 410] width 518 height 55
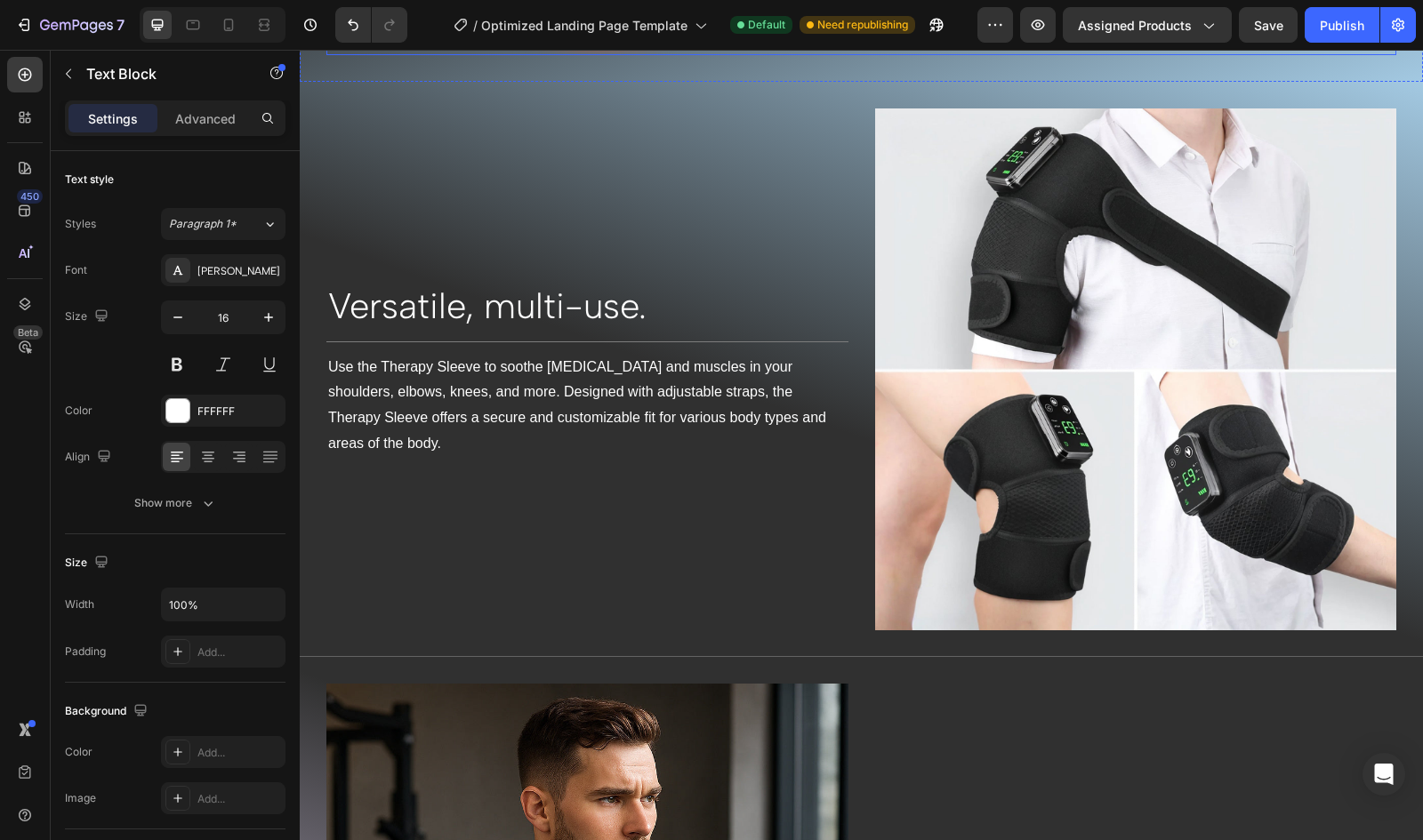
scroll to position [1707, 0]
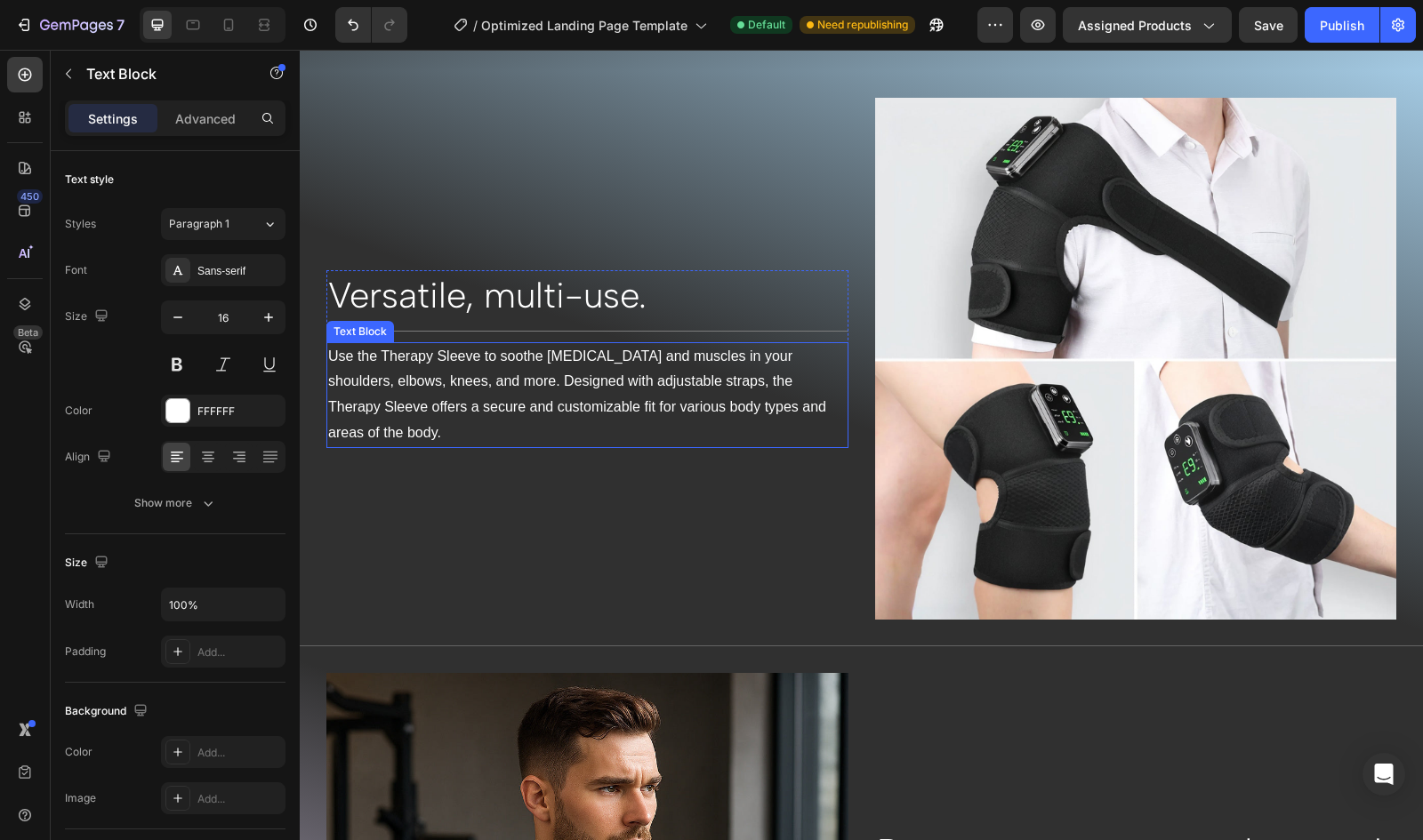
click at [439, 360] on p "Use the Therapy Sleeve to soothe [MEDICAL_DATA] and muscles in your shoulders, …" at bounding box center [587, 394] width 518 height 102
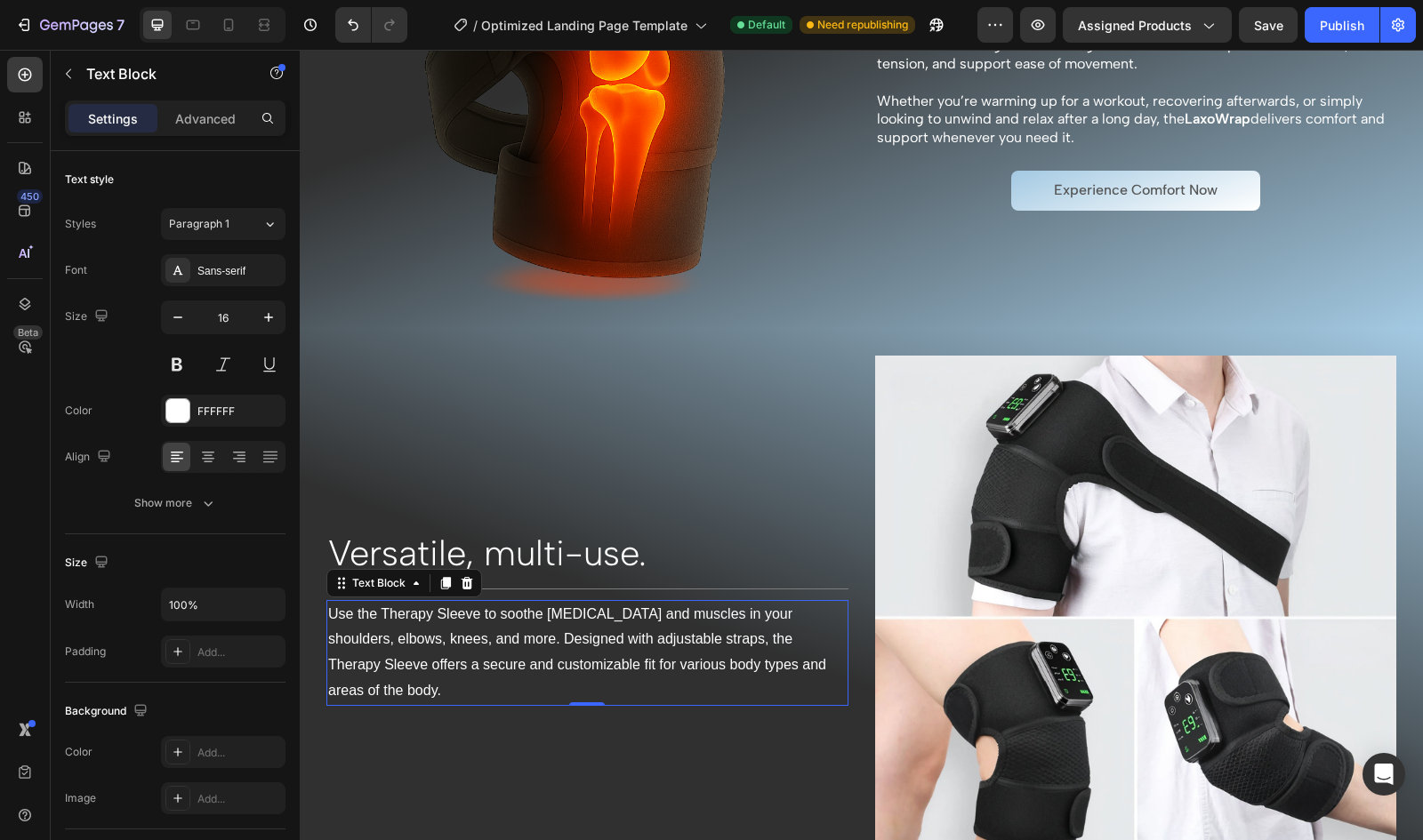
scroll to position [1335, 0]
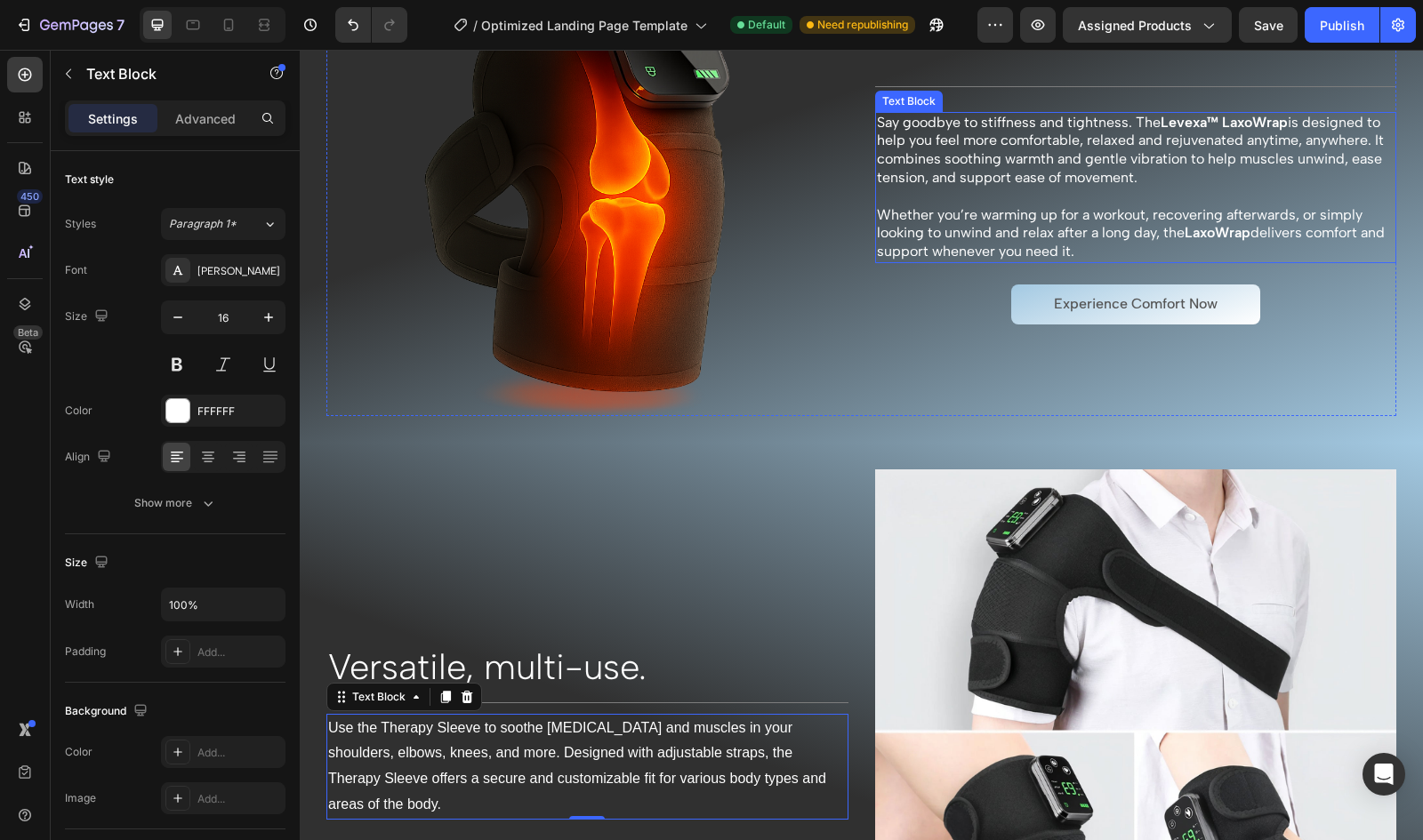
click at [1212, 225] on strong "LaxoWrap" at bounding box center [1217, 232] width 66 height 17
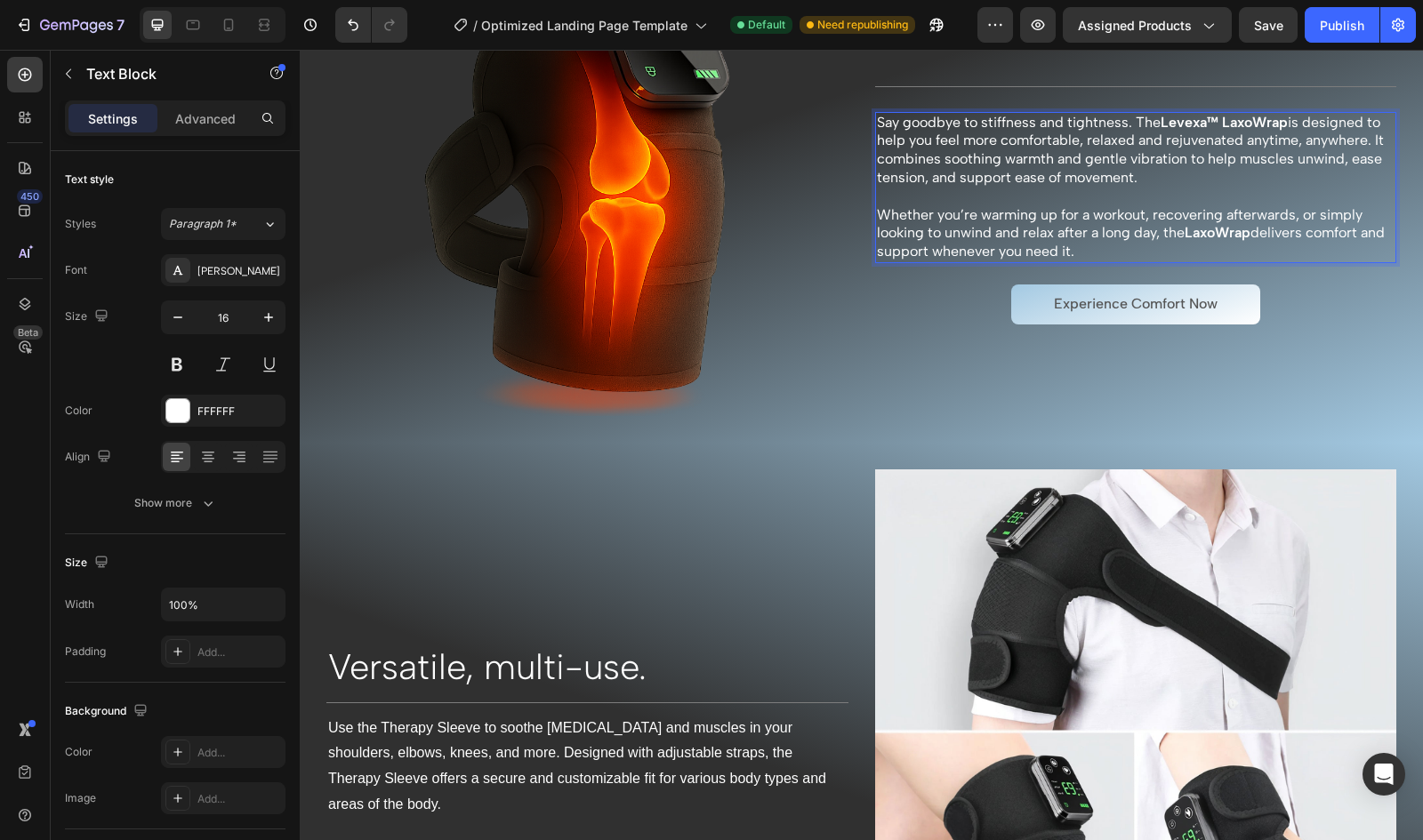
click at [1201, 233] on strong "LaxoWrap" at bounding box center [1217, 232] width 66 height 17
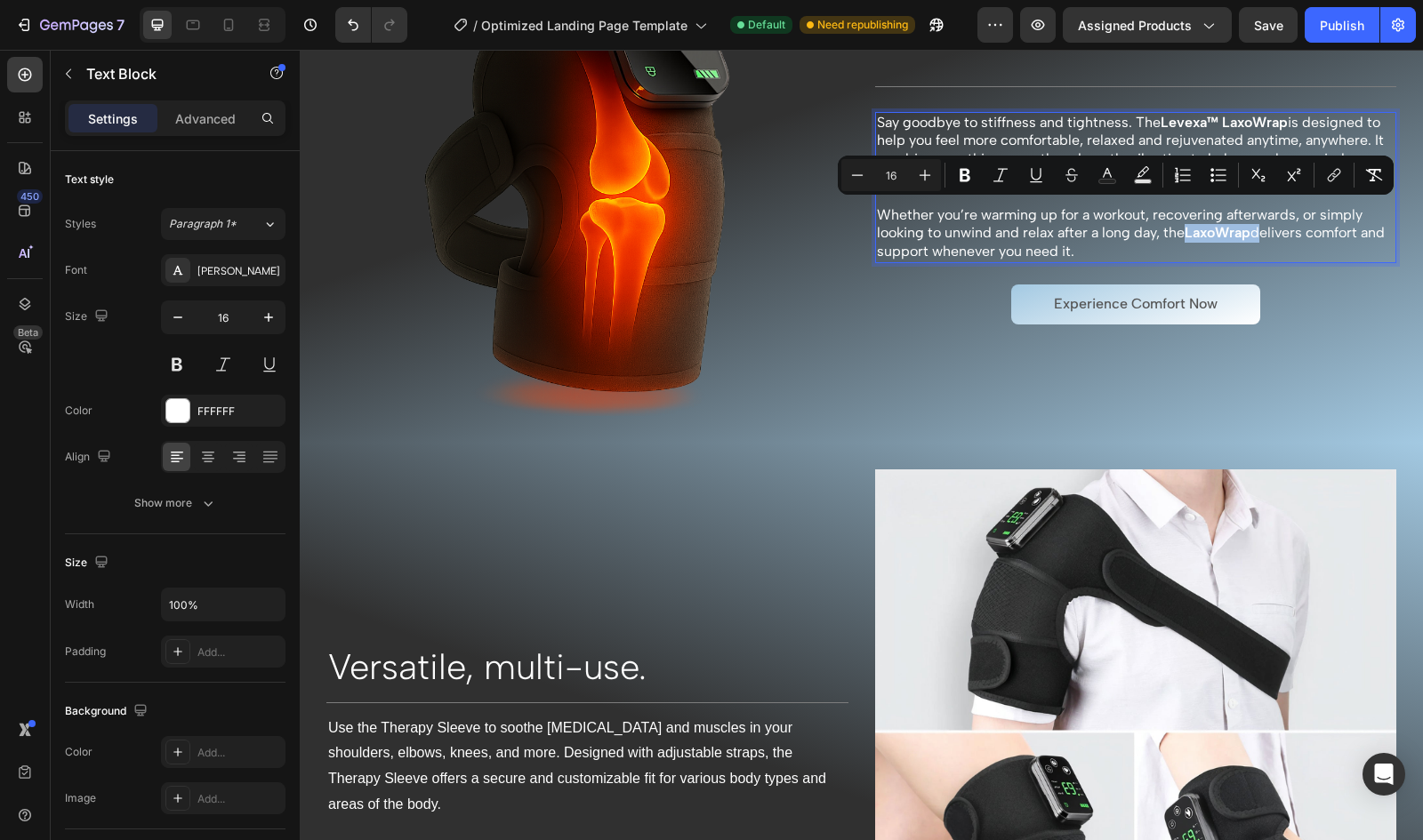
click at [1201, 233] on strong "LaxoWrap" at bounding box center [1217, 232] width 66 height 17
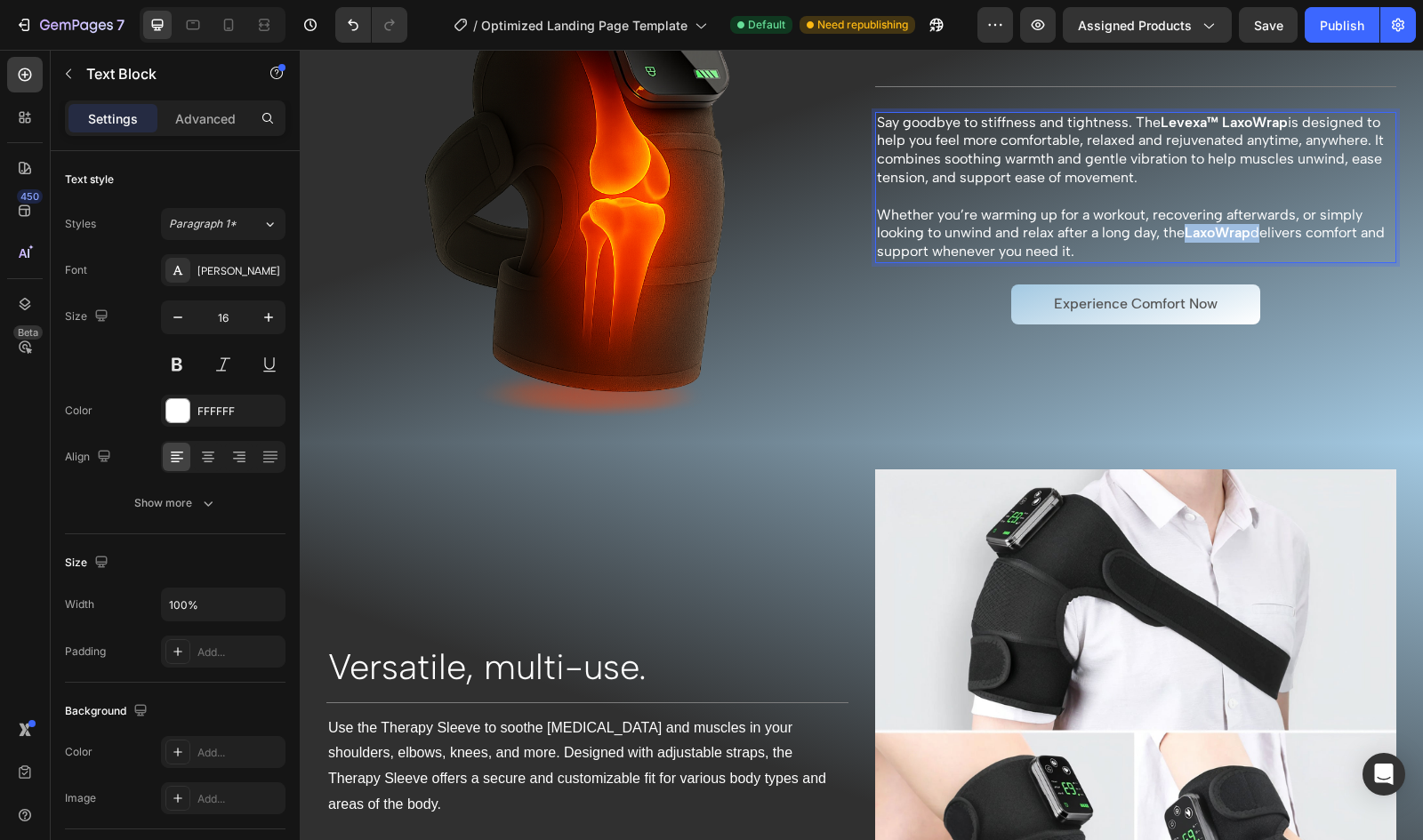
click at [1201, 233] on strong "LaxoWrap" at bounding box center [1217, 232] width 66 height 17
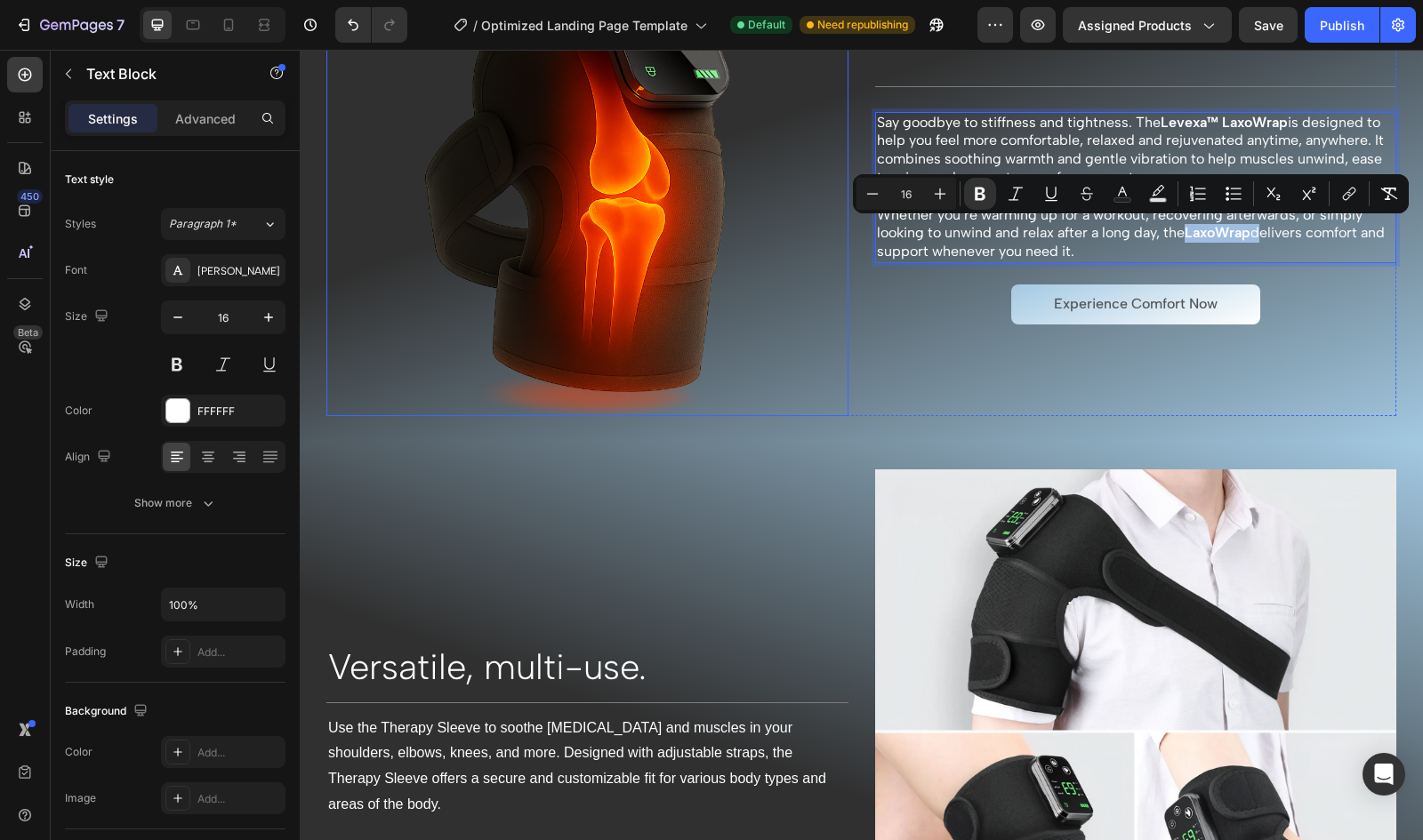
copy p "LaxoWrap"
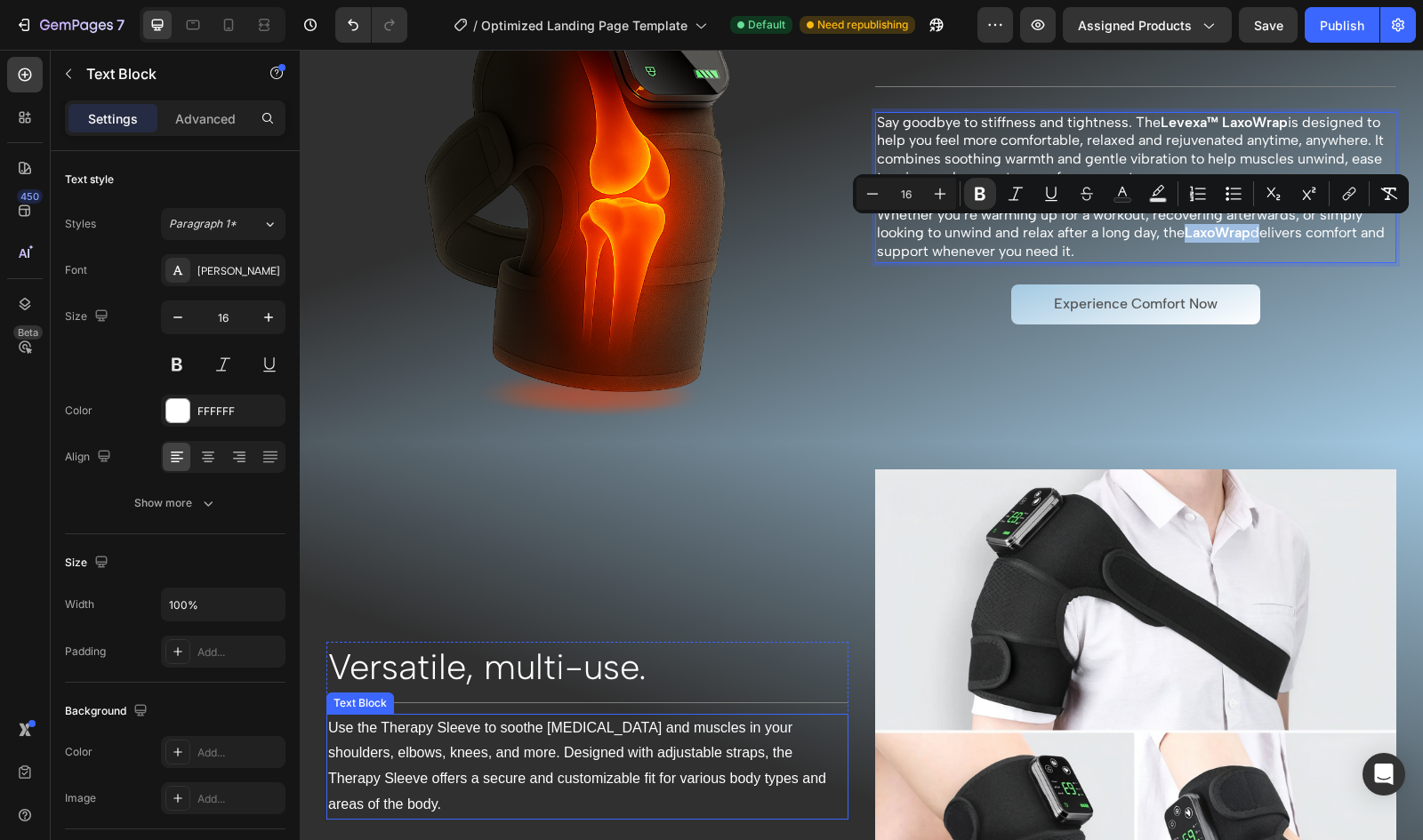
click at [404, 723] on p "Use the Therapy Sleeve to soothe [MEDICAL_DATA] and muscles in your shoulders, …" at bounding box center [587, 766] width 518 height 102
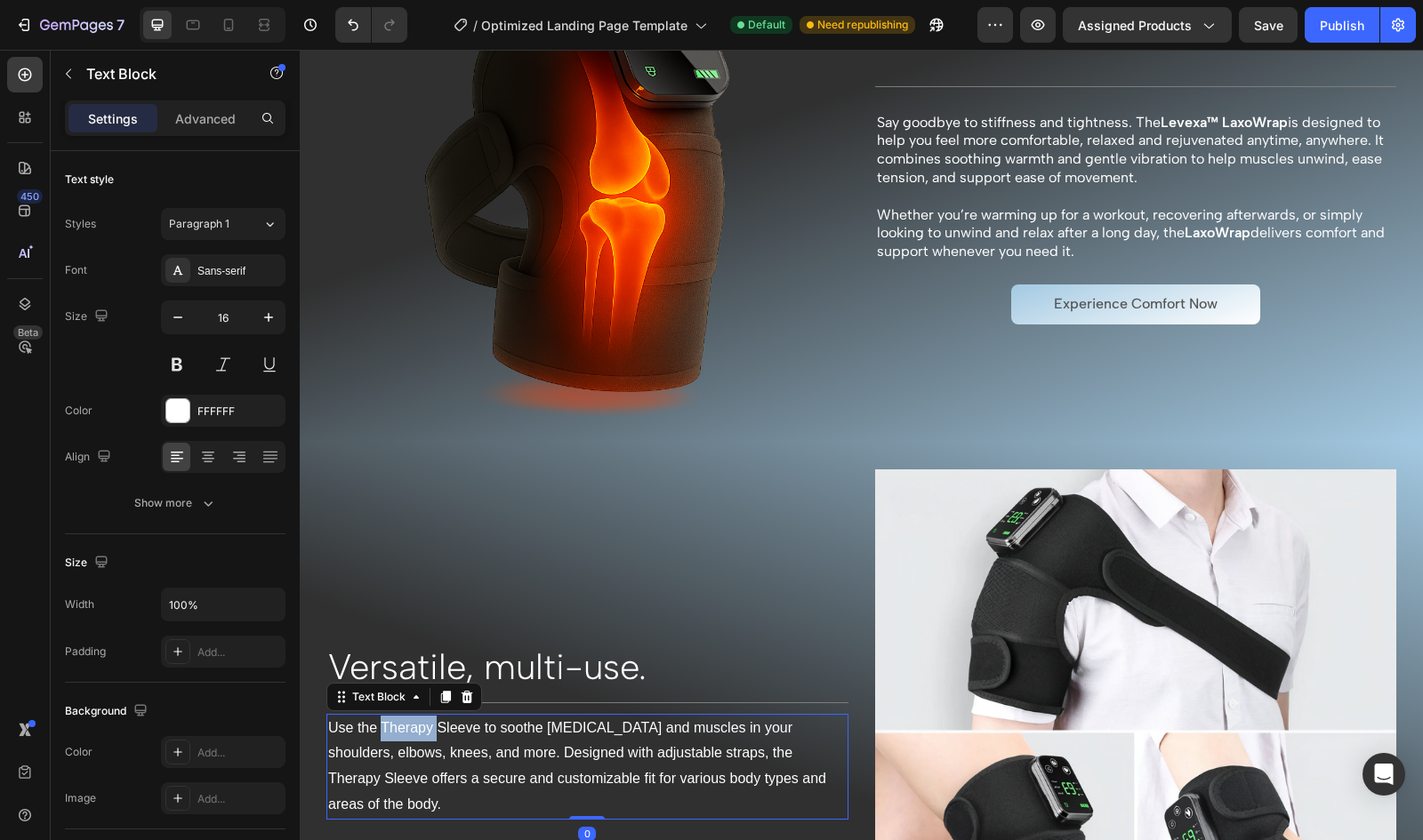
click at [404, 723] on p "Use the Therapy Sleeve to soothe [MEDICAL_DATA] and muscles in your shoulders, …" at bounding box center [587, 766] width 518 height 102
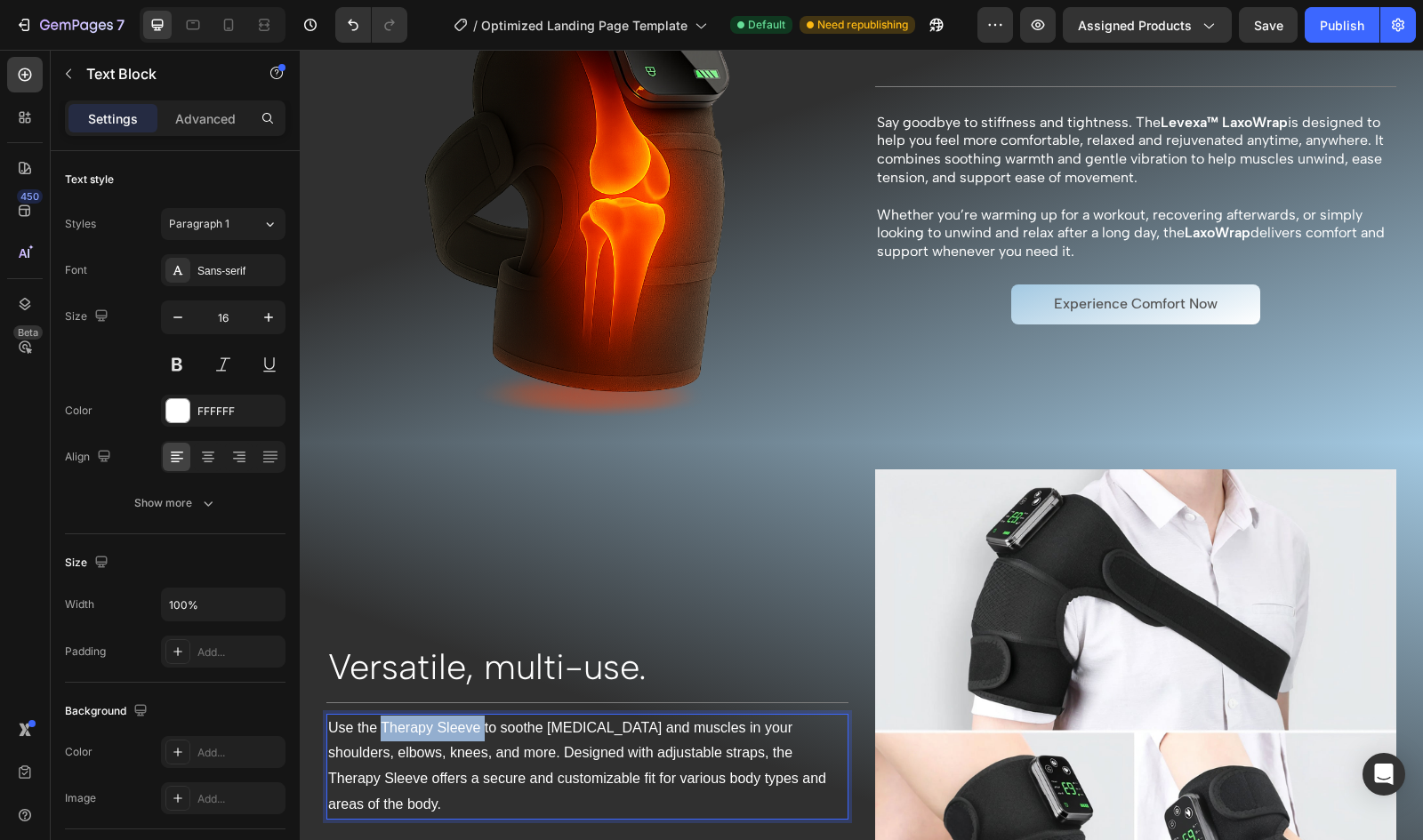
click at [481, 727] on p "Use the Therapy Sleeve to soothe [MEDICAL_DATA] and muscles in your shoulders, …" at bounding box center [587, 766] width 518 height 102
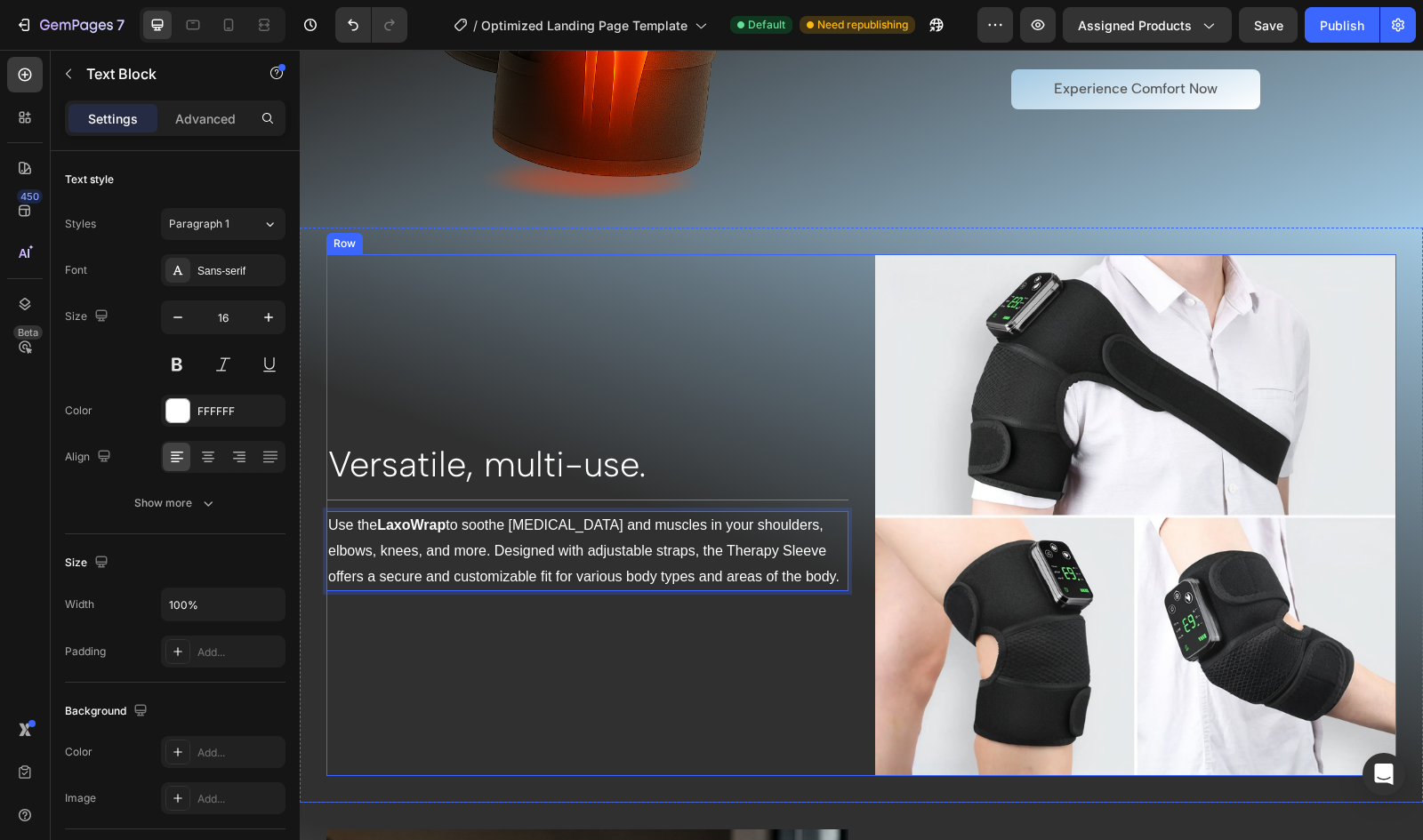
scroll to position [1551, 0]
click at [731, 554] on p "Use the LaxoWrap to soothe [MEDICAL_DATA] and muscles in your shoulders, elbows…" at bounding box center [587, 550] width 518 height 76
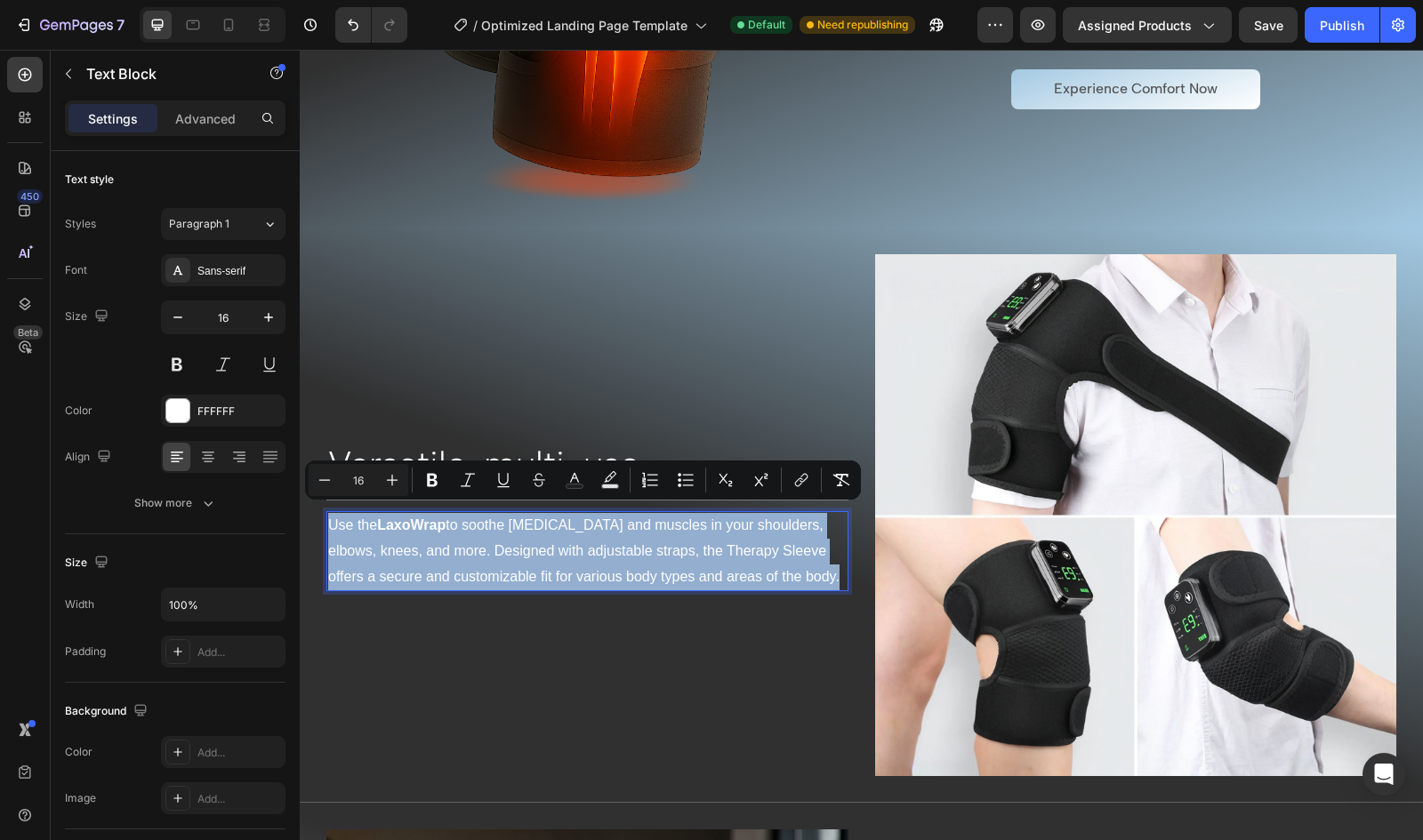
click at [756, 547] on p "Use the LaxoWrap to soothe [MEDICAL_DATA] and muscles in your shoulders, elbows…" at bounding box center [587, 550] width 518 height 76
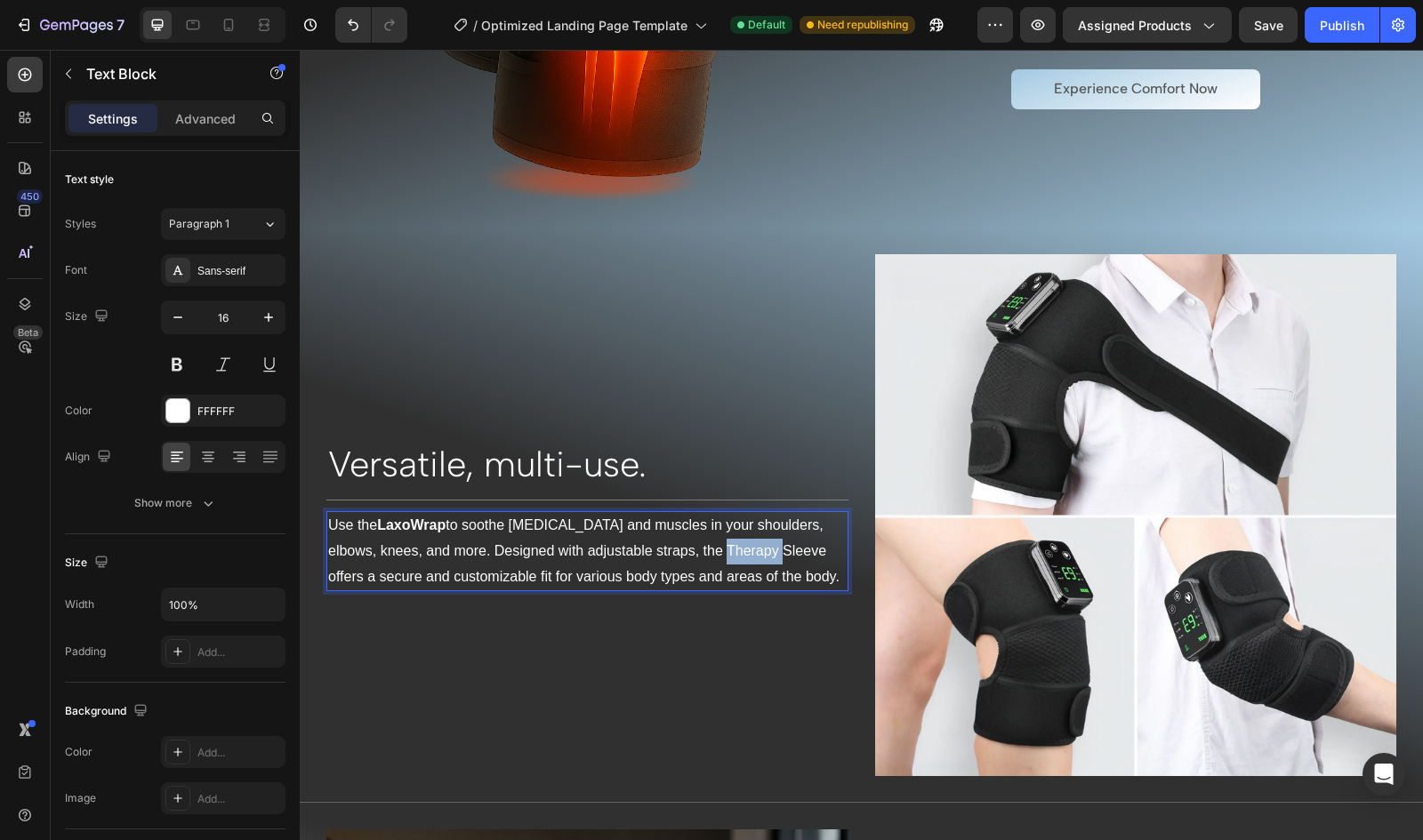
click at [756, 547] on p "Use the LaxoWrap to soothe [MEDICAL_DATA] and muscles in your shoulders, elbows…" at bounding box center [587, 550] width 518 height 76
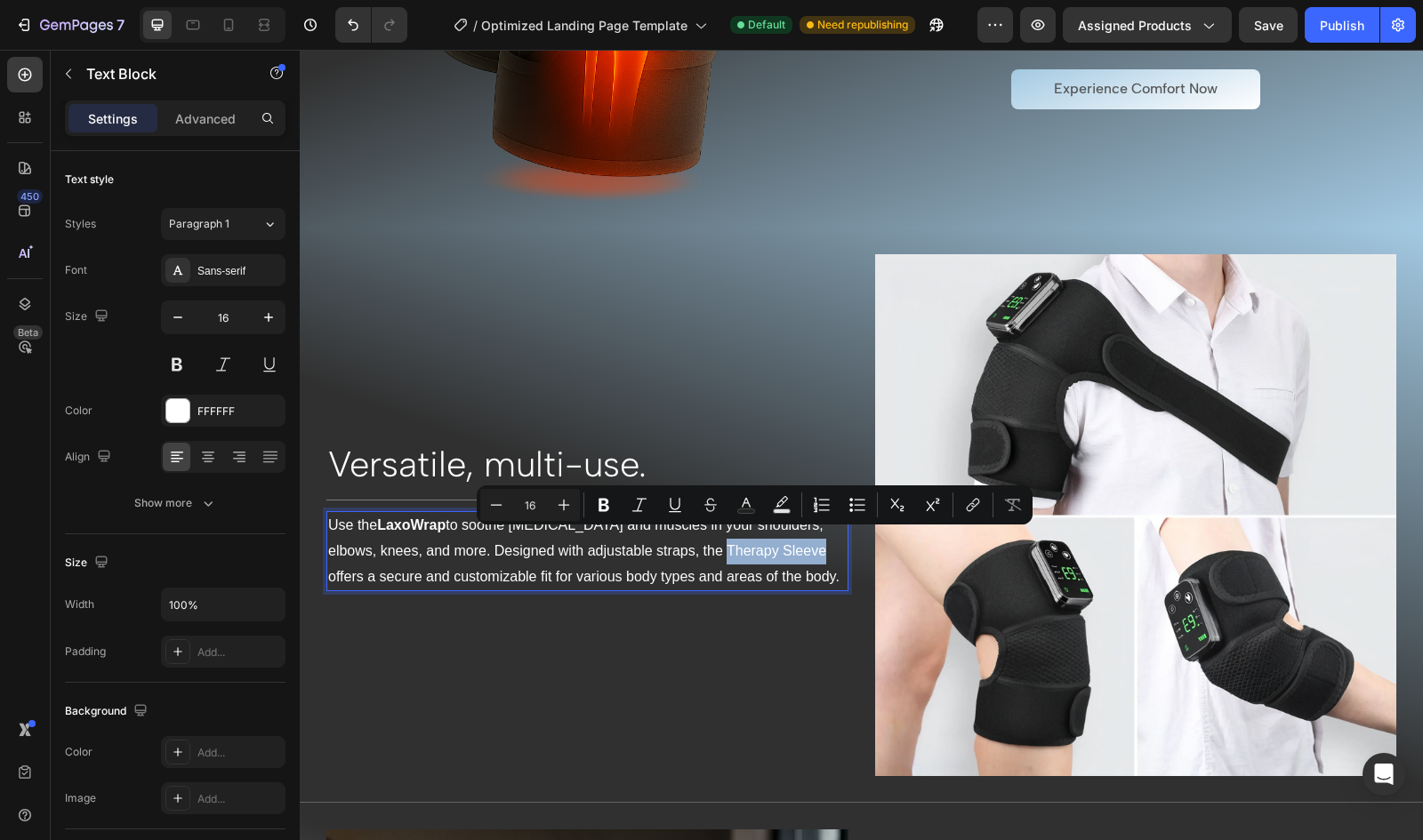
click at [798, 536] on p "Use the LaxoWrap to soothe [MEDICAL_DATA] and muscles in your shoulders, elbows…" at bounding box center [587, 550] width 518 height 76
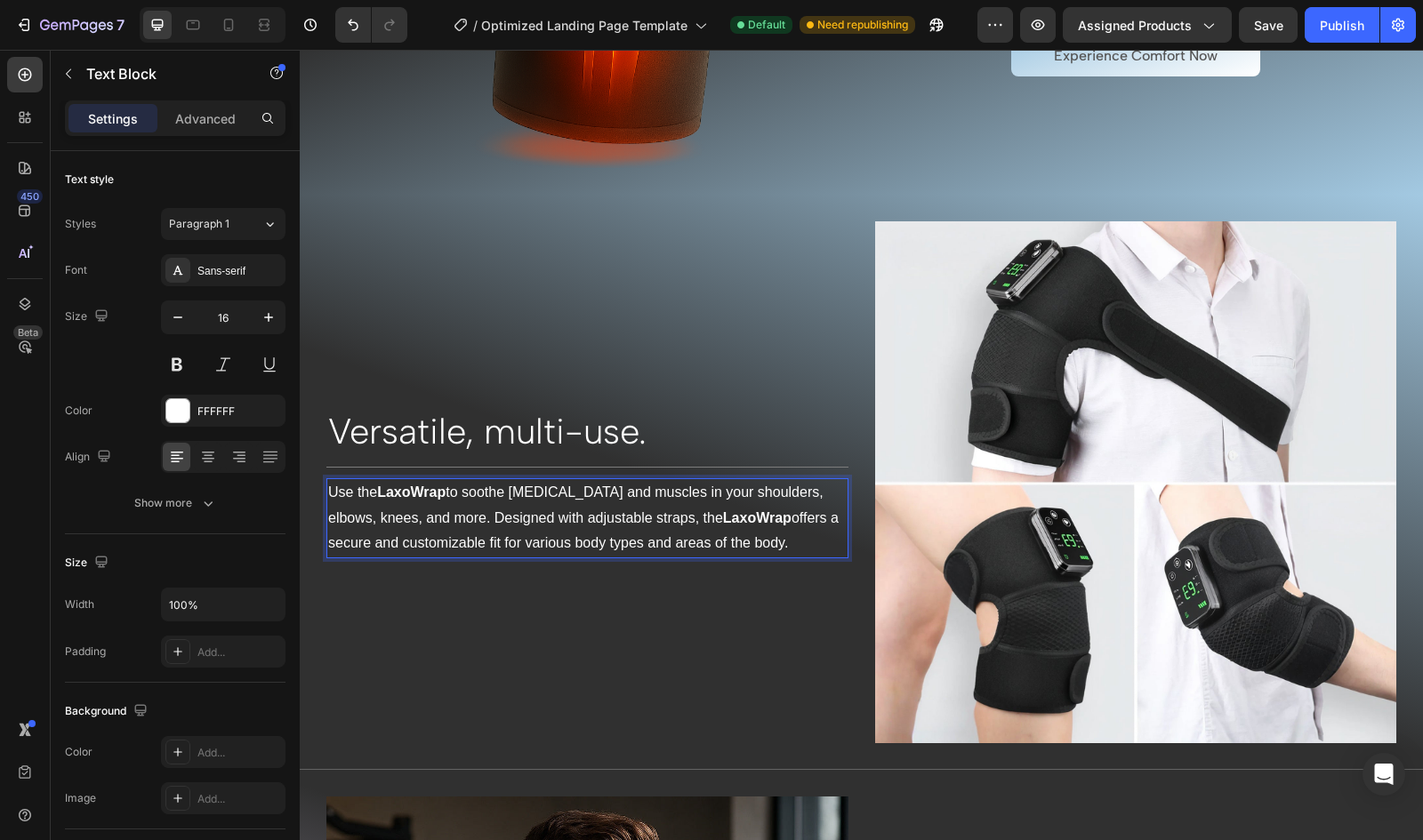
scroll to position [1207, 0]
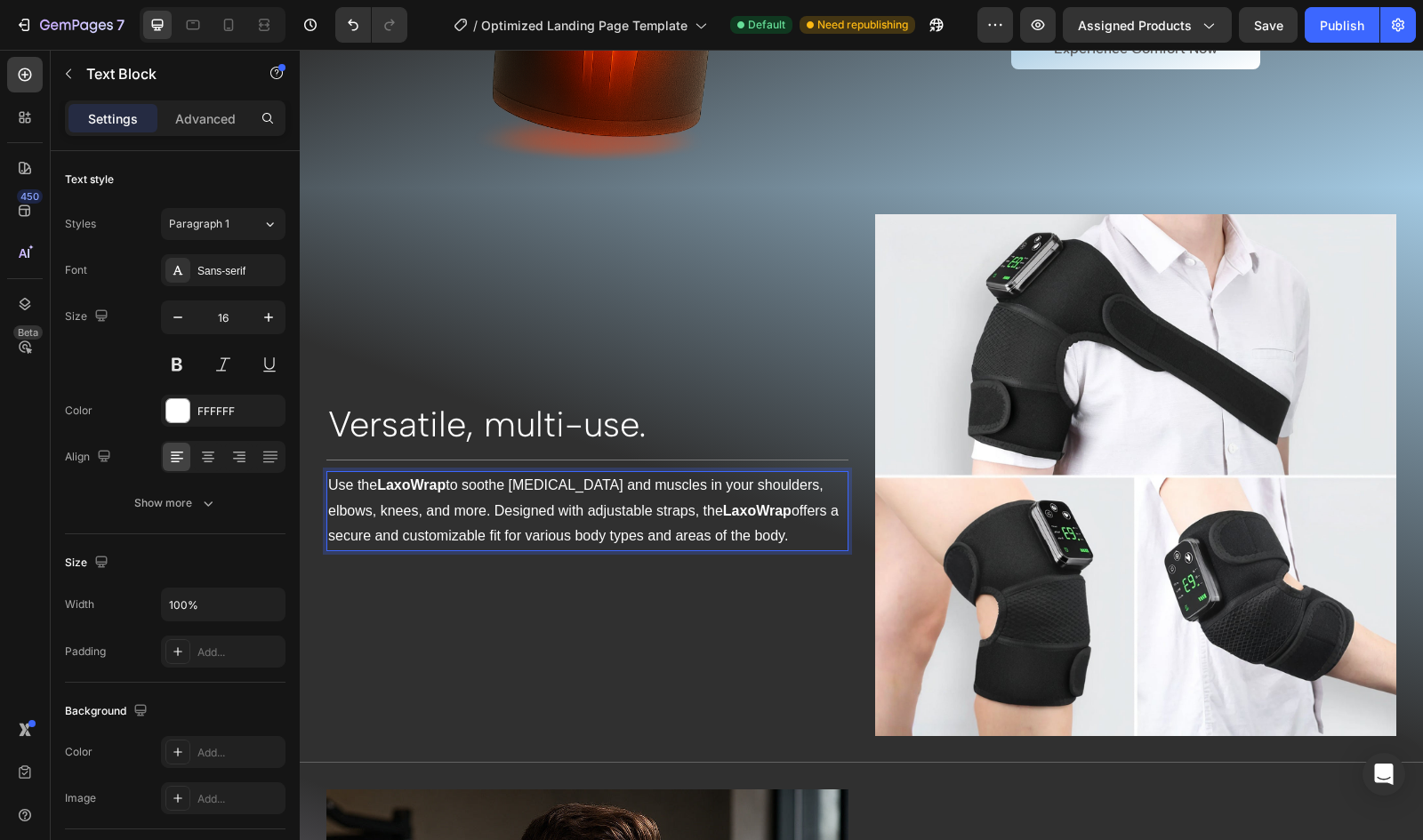
click at [661, 531] on p "Use the LaxoWrap to soothe [MEDICAL_DATA] and muscles in your shoulders, elbows…" at bounding box center [587, 511] width 518 height 76
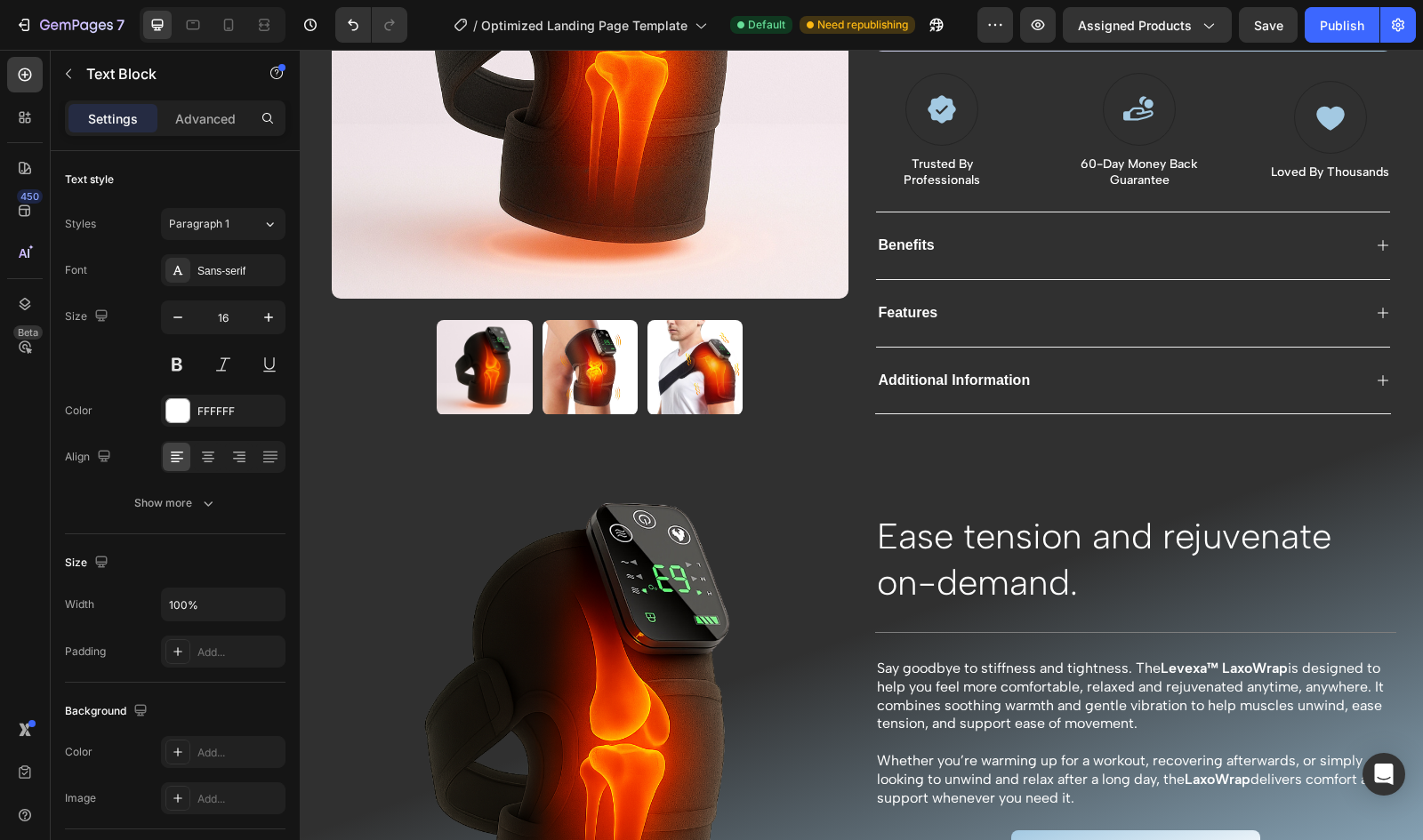
scroll to position [410, 0]
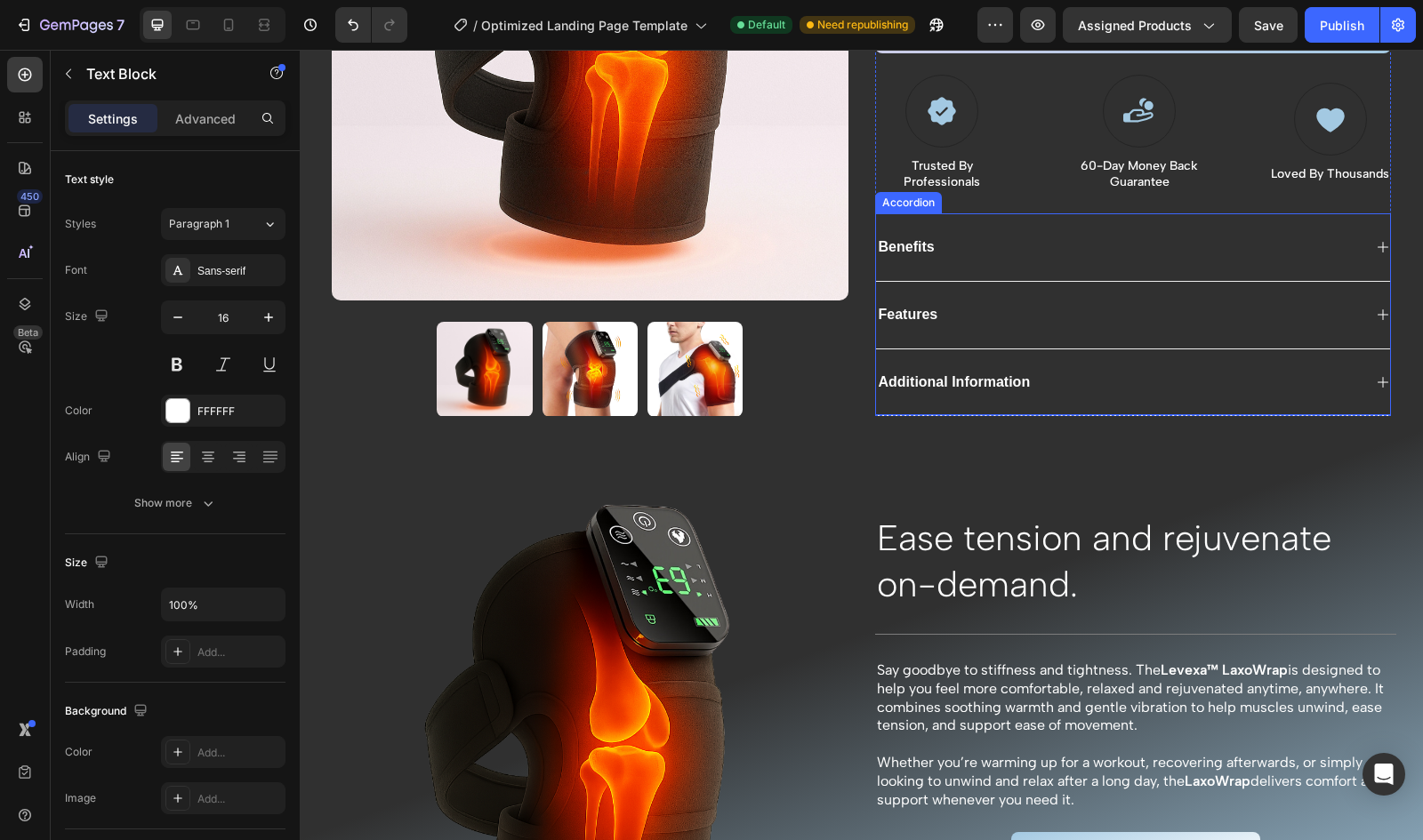
click at [973, 245] on div "Benefits" at bounding box center [1119, 248] width 486 height 24
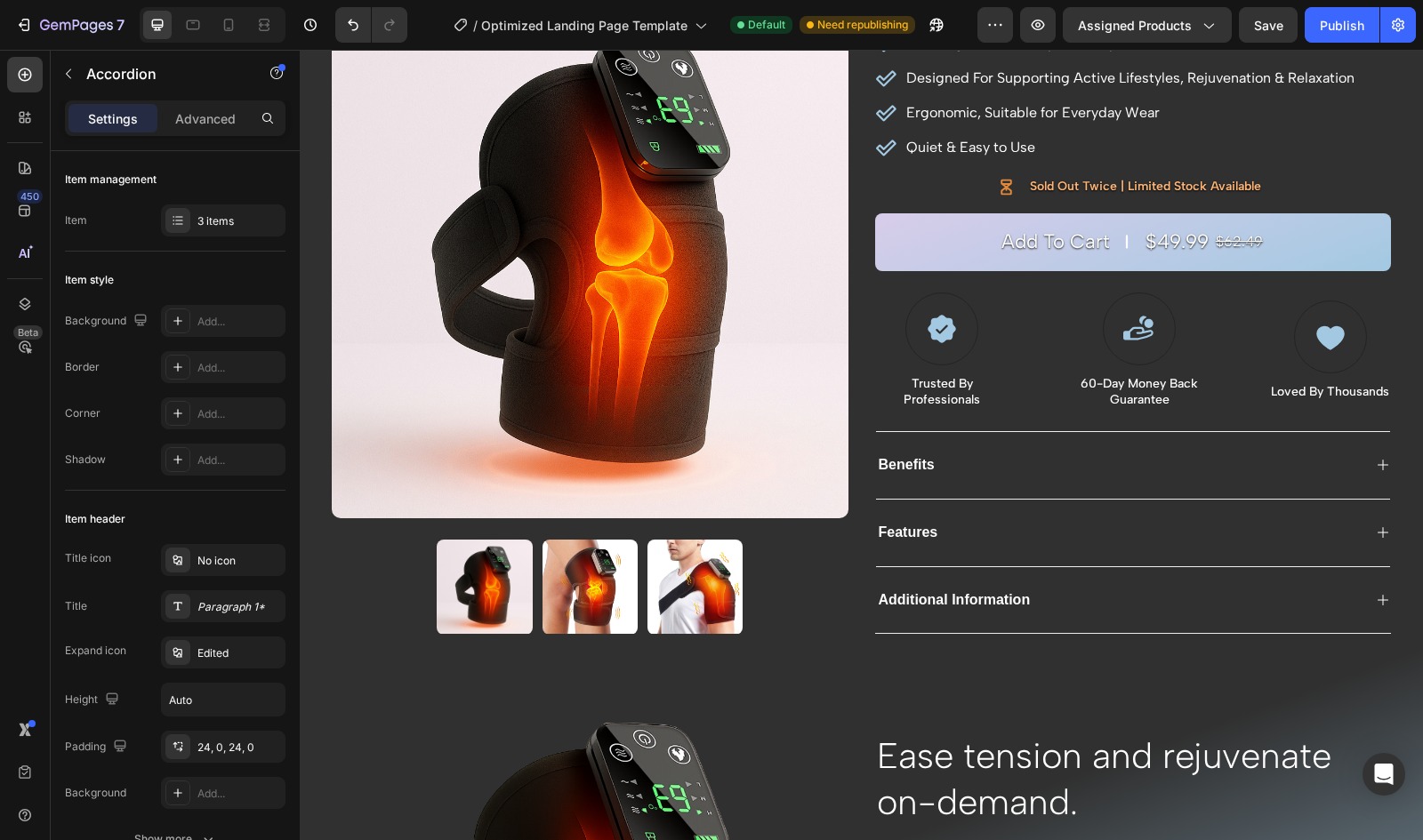
scroll to position [184, 0]
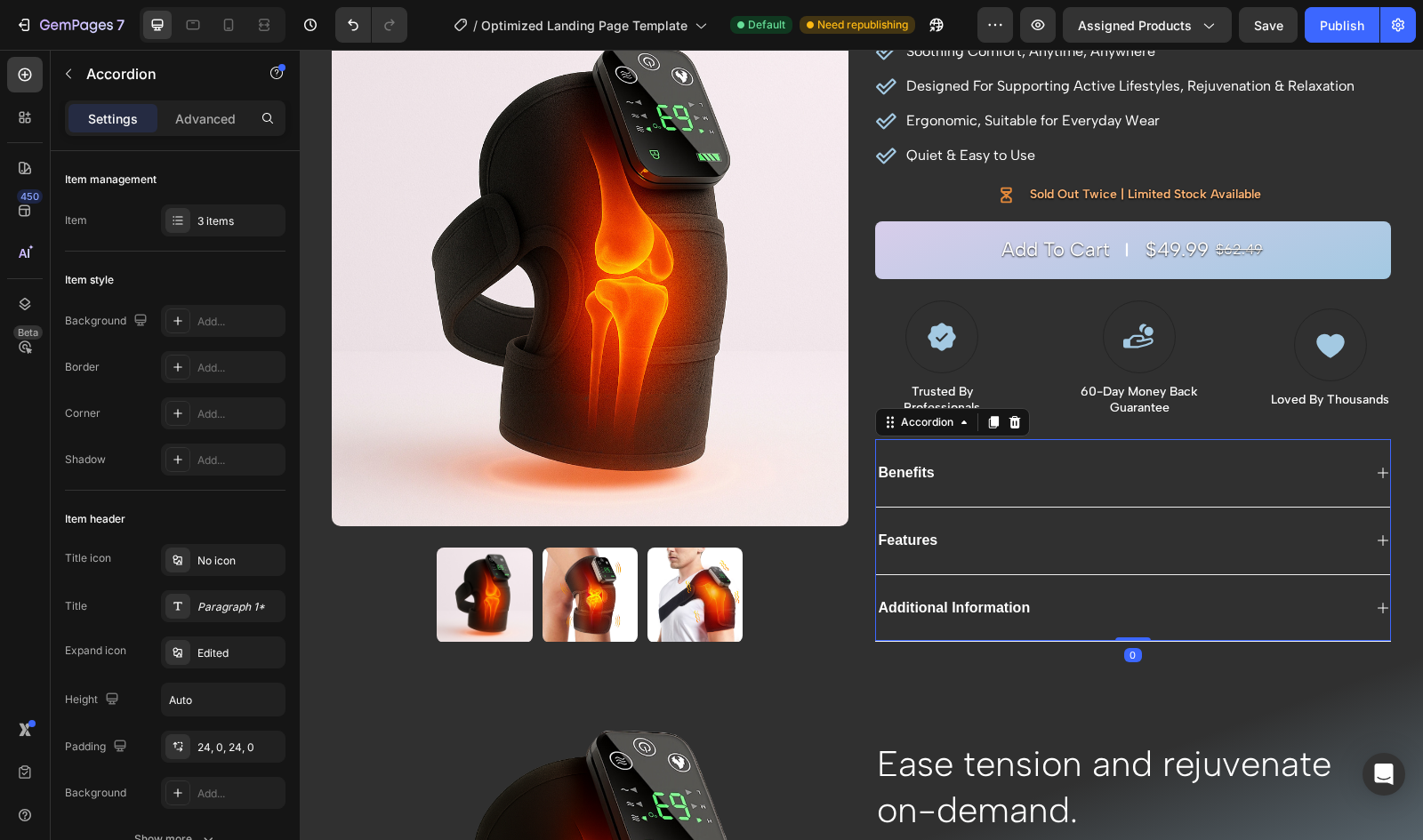
click at [1062, 467] on div "Benefits" at bounding box center [1119, 473] width 486 height 24
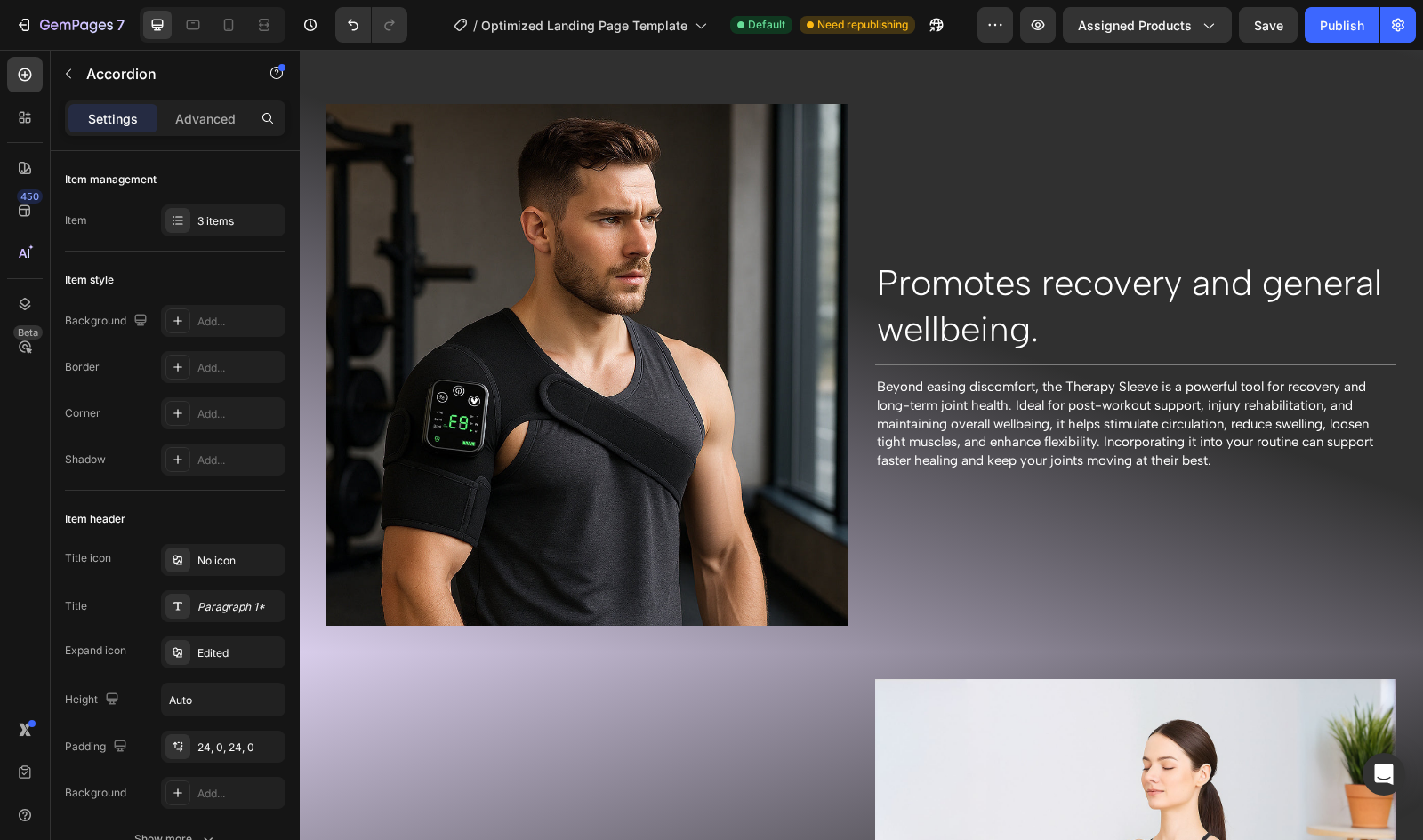
scroll to position [1886, 0]
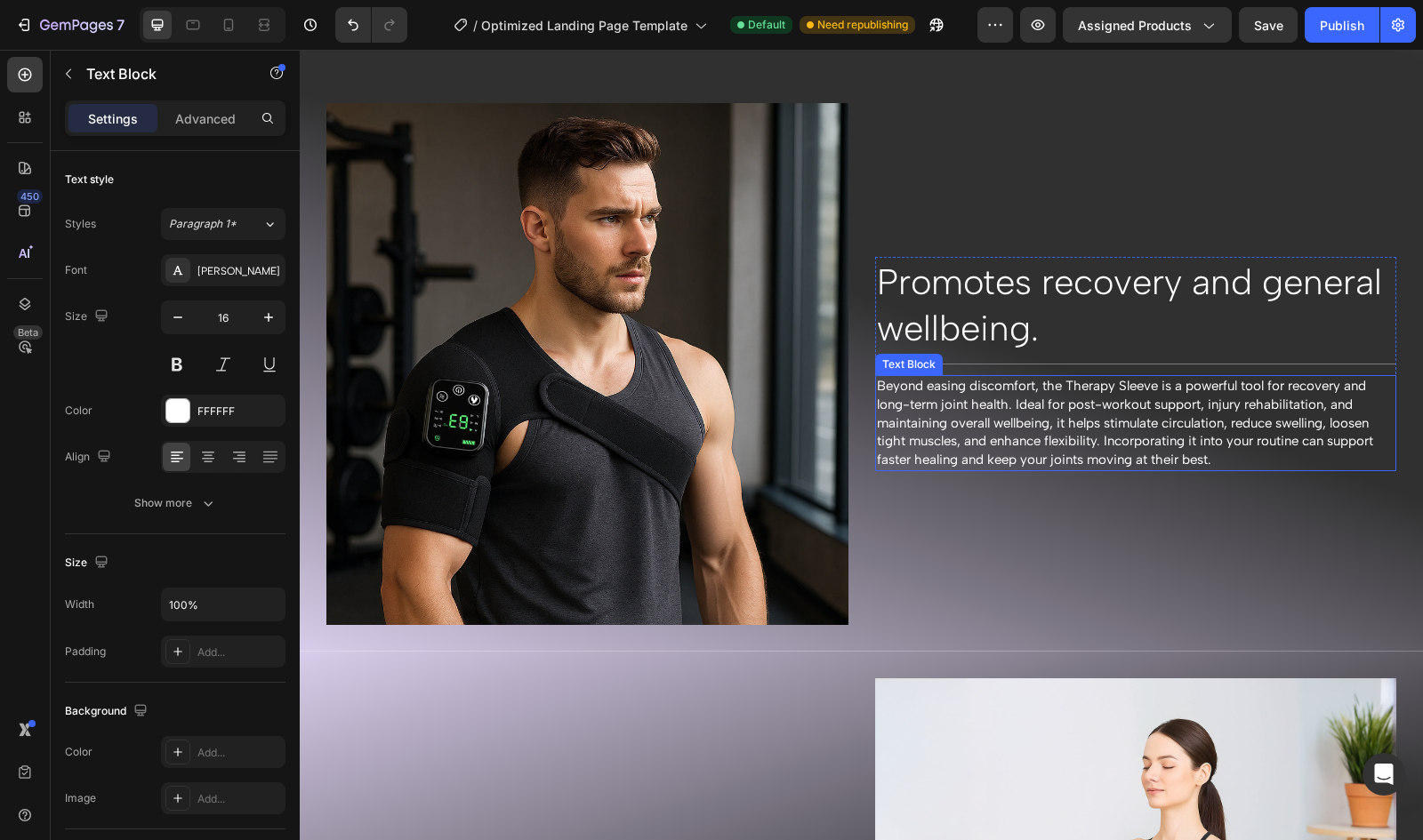
click at [1126, 394] on span "Beyond easing discomfort, the Therapy Sleeve is a powerful tool for recovery an…" at bounding box center [1125, 423] width 496 height 90
click at [1124, 403] on p "Beyond easing discomfort, the Therapy Sleeve is a powerful tool for recovery an…" at bounding box center [1136, 423] width 518 height 93
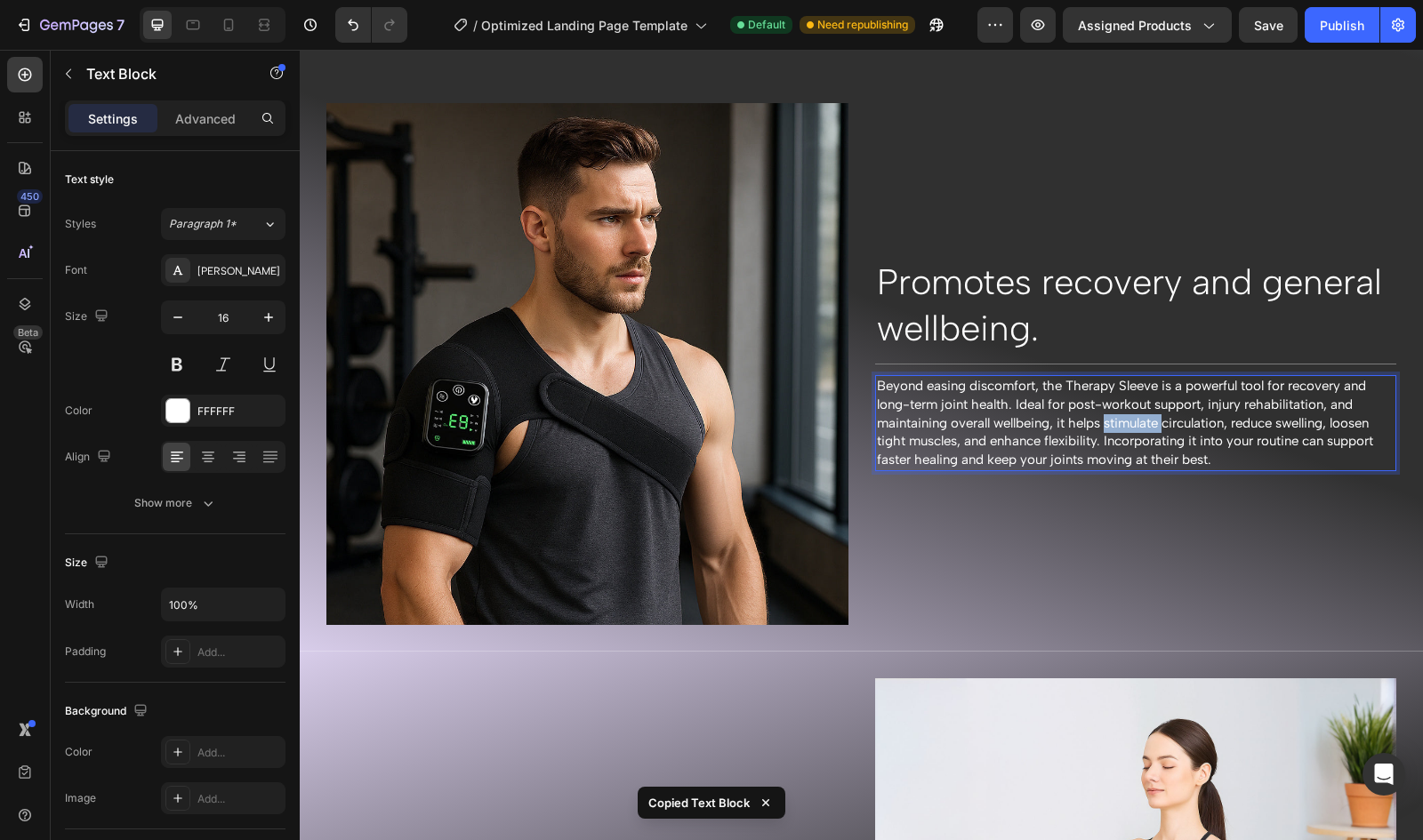
click at [1124, 403] on p "Beyond easing discomfort, the Therapy Sleeve is a powerful tool for recovery an…" at bounding box center [1136, 423] width 518 height 93
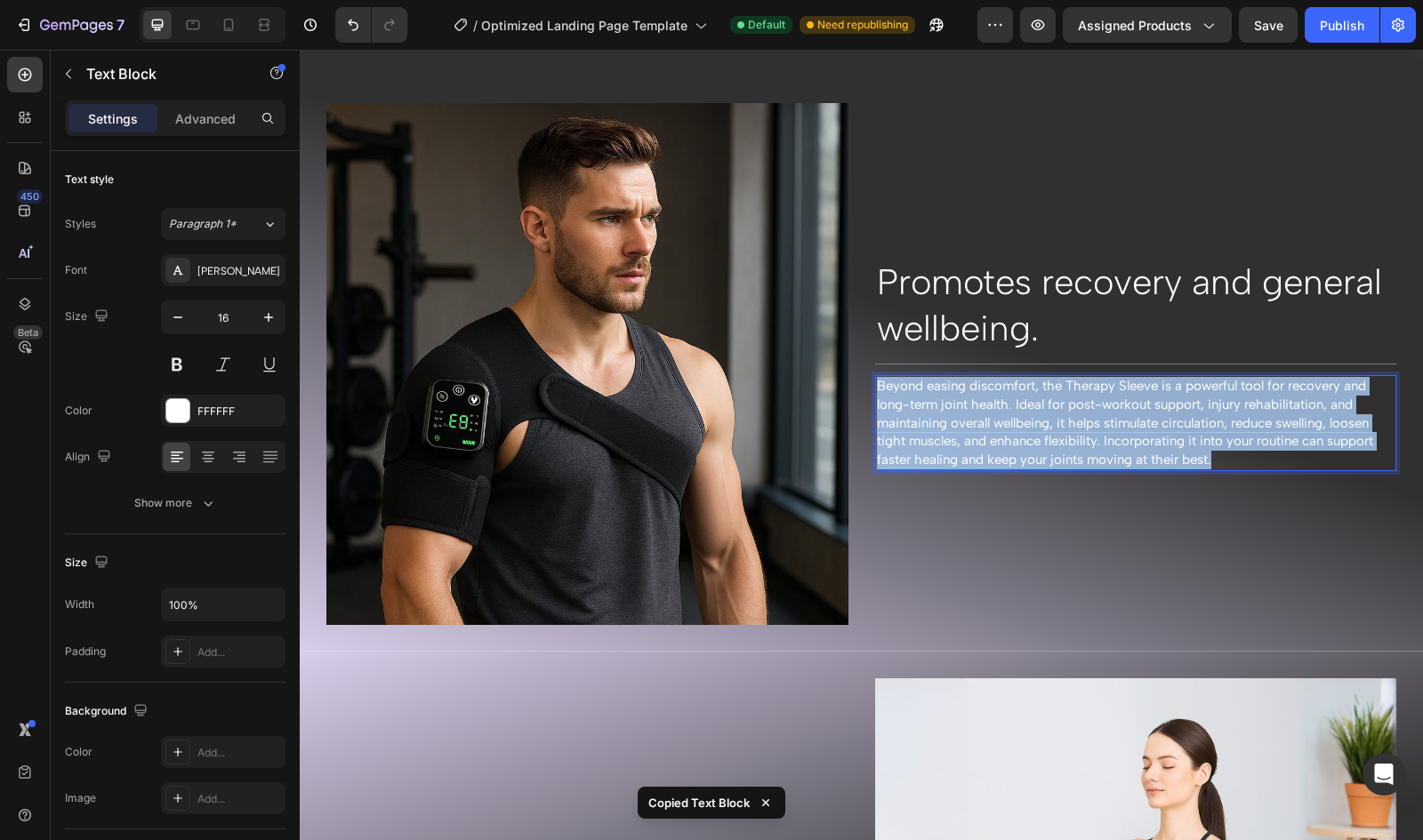
click at [1124, 403] on p "Beyond easing discomfort, the Therapy Sleeve is a powerful tool for recovery an…" at bounding box center [1136, 423] width 518 height 93
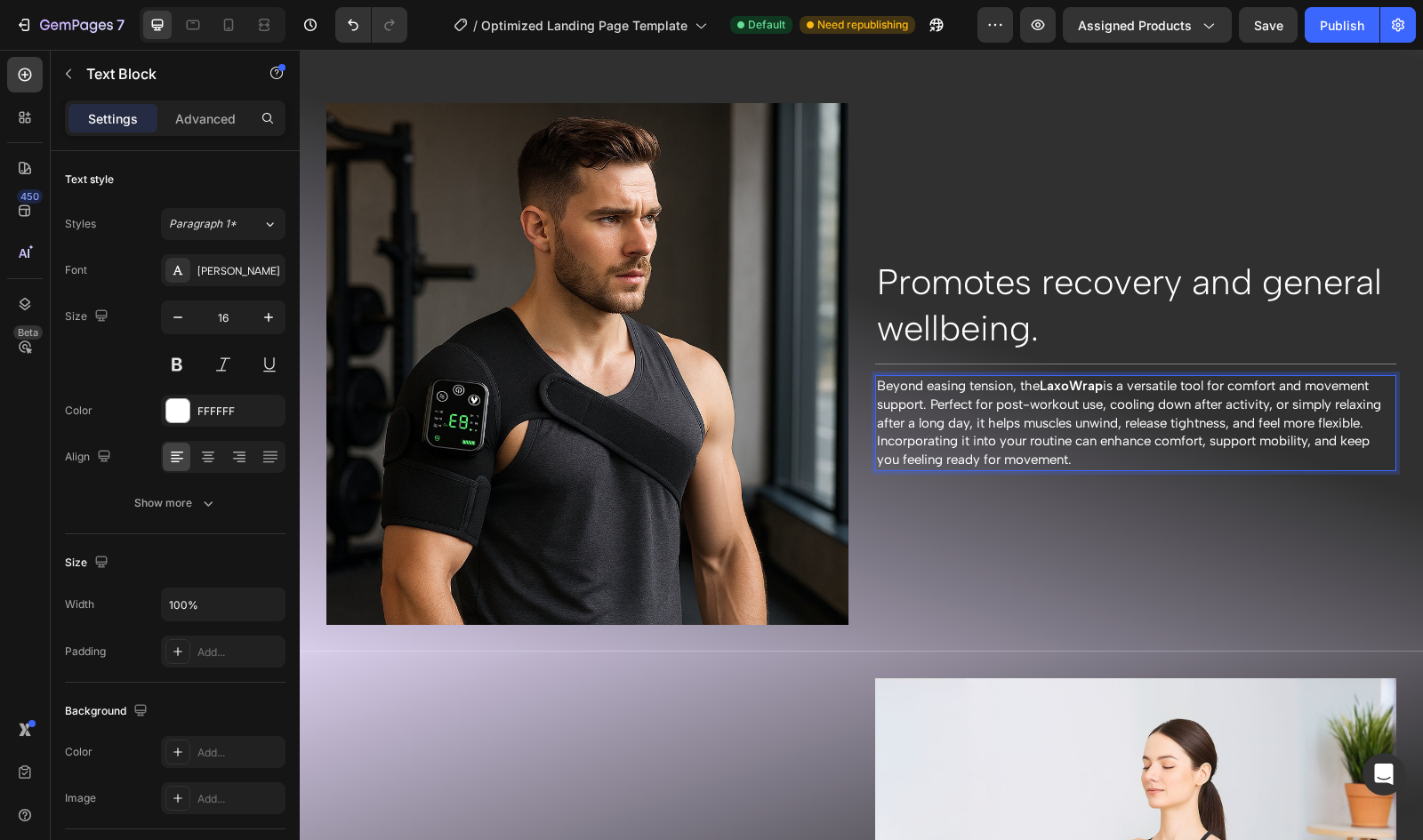
click at [1328, 433] on span "Beyond easing tension, the LaxoWrap is a versatile tool for comfort and movemen…" at bounding box center [1129, 423] width 505 height 90
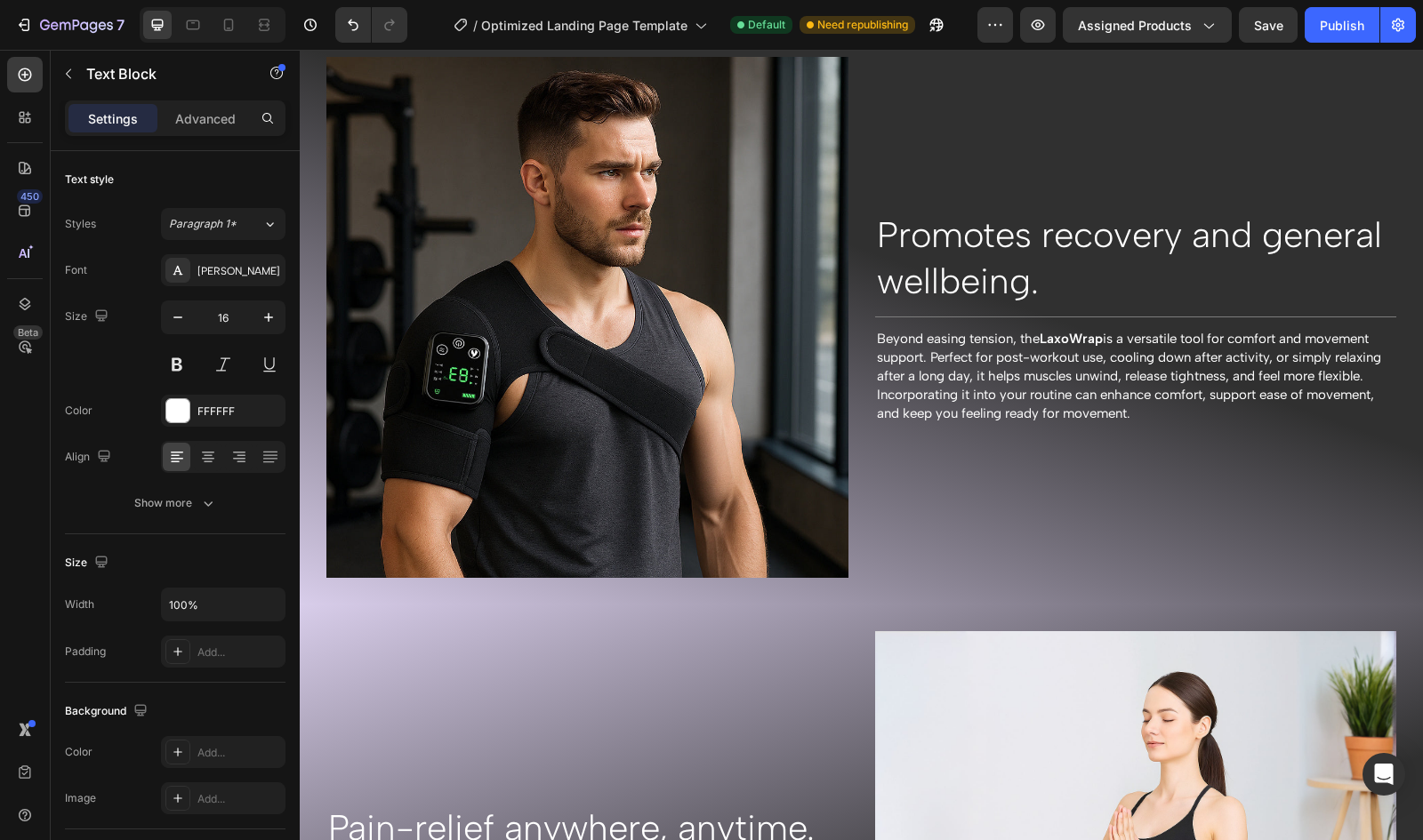
scroll to position [1928, 0]
click at [993, 355] on span "Beyond easing tension, the LaxoWrap is a versatile tool for comfort and movemen…" at bounding box center [1129, 375] width 505 height 90
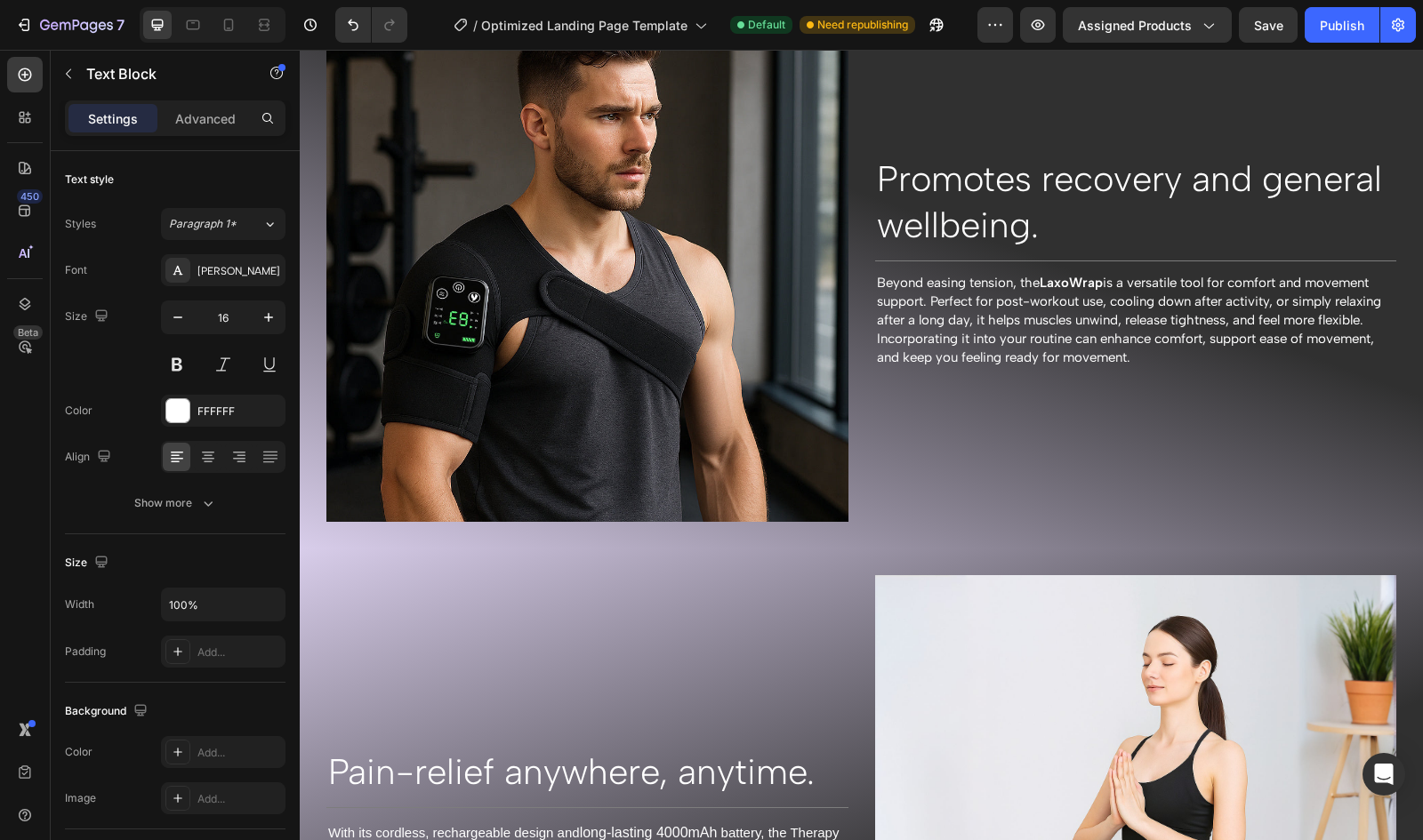
scroll to position [1987, 0]
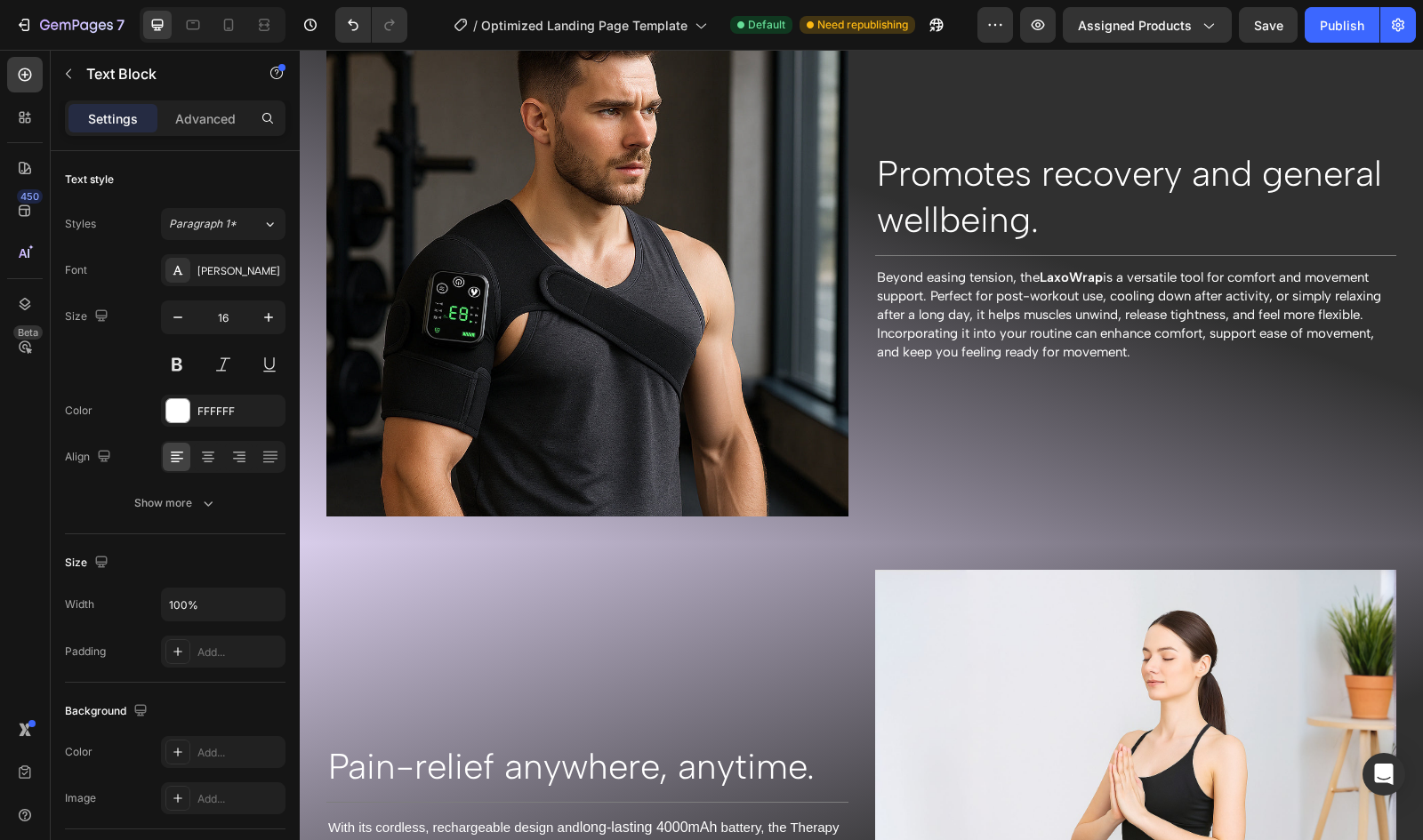
click at [1006, 286] on span "Beyond easing tension, the LaxoWrap is a versatile tool for comfort and movemen…" at bounding box center [1129, 315] width 505 height 90
click at [1086, 293] on span "Beyond easing tension, the LaxoWrap is a versatile tool for comfort and movemen…" at bounding box center [1126, 315] width 497 height 90
click at [1181, 293] on span "Beyond easing tension, the LaxoWrap is a versatile tool for comfort and movemen…" at bounding box center [1123, 315] width 492 height 90
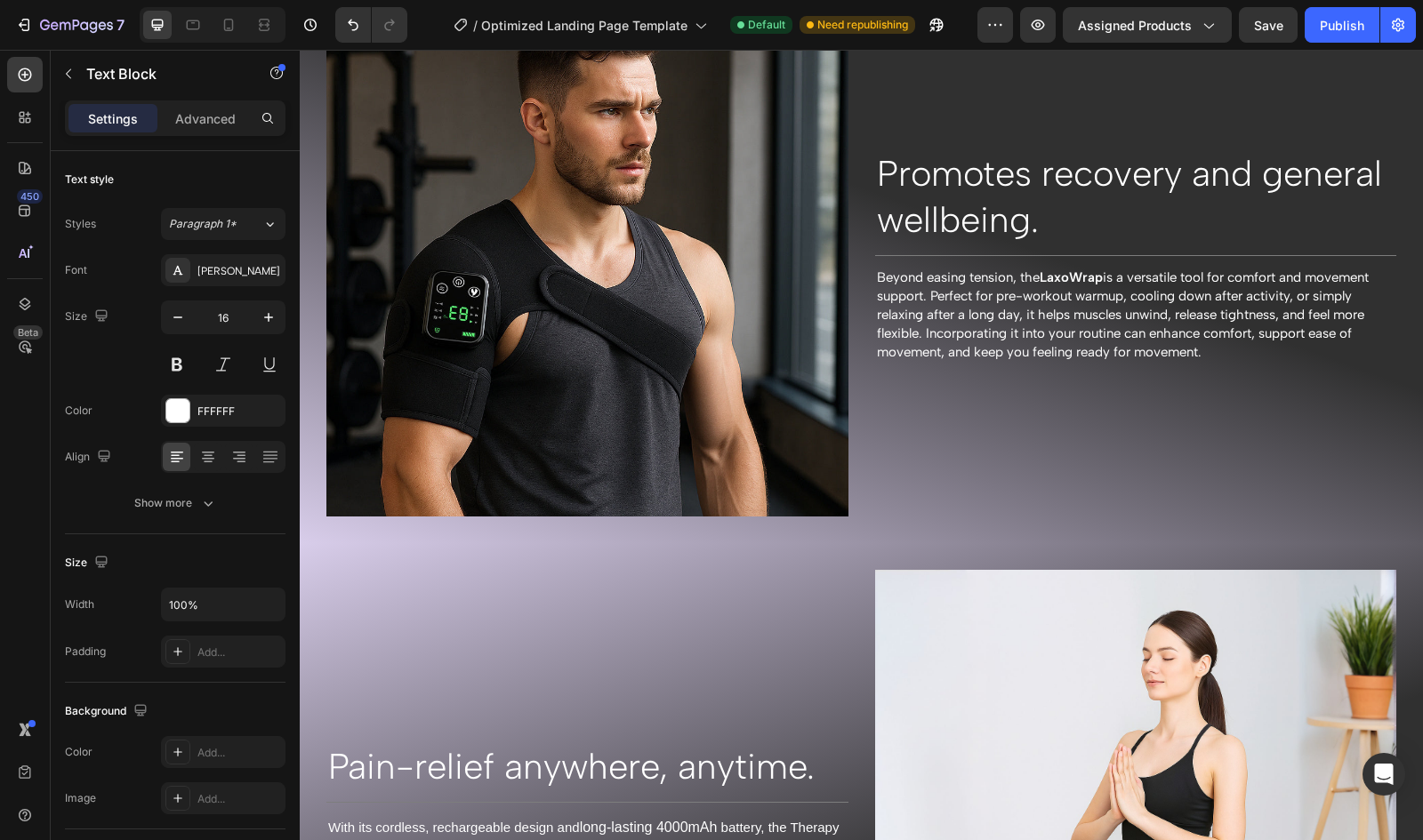
click at [1131, 293] on span "Beyond easing tension, the LaxoWrap is a versatile tool for comfort and movemen…" at bounding box center [1123, 315] width 492 height 90
click at [1288, 294] on span "Beyond easing tension, the LaxoWrap is a versatile tool for comfort and movemen…" at bounding box center [1123, 315] width 492 height 90
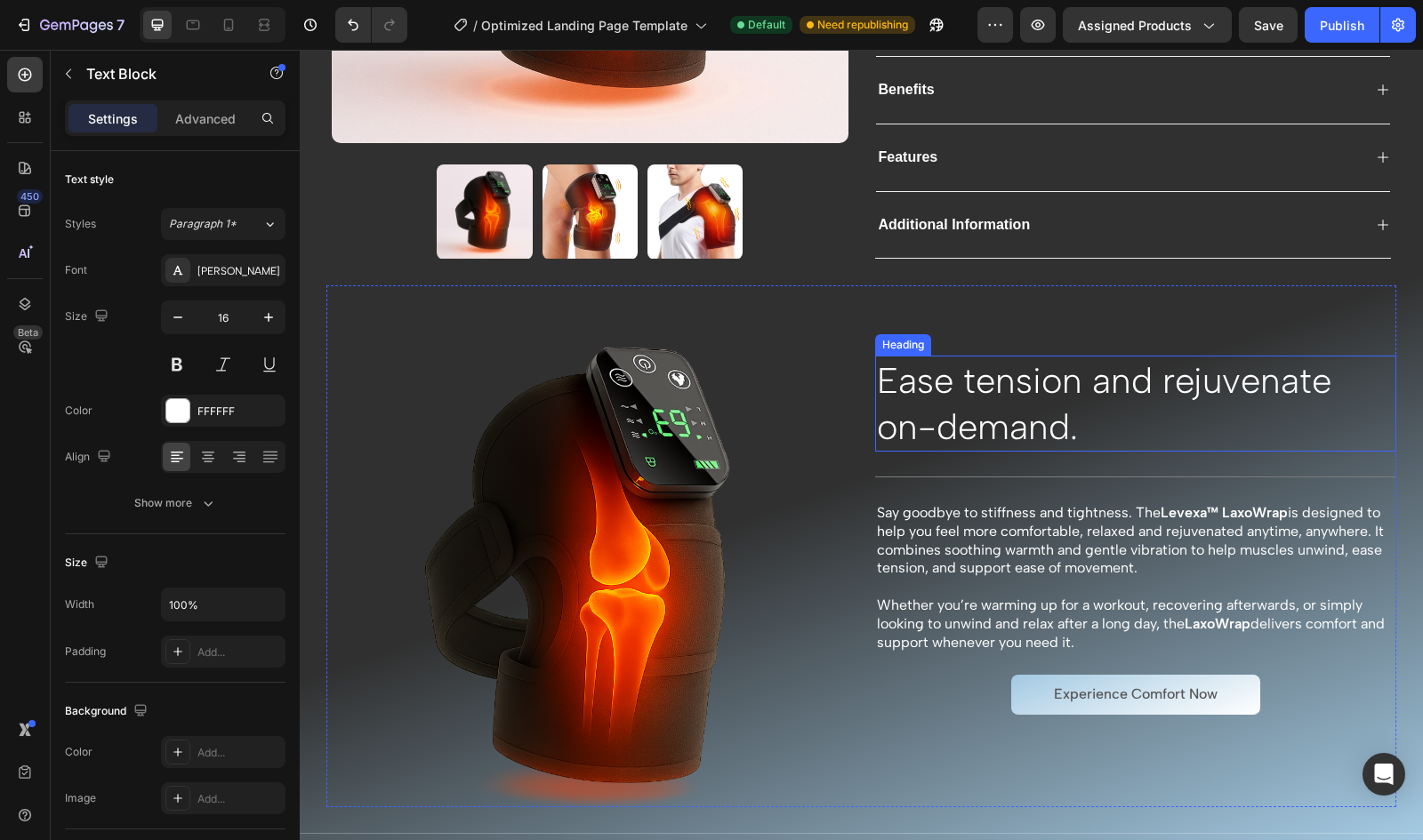
scroll to position [564, 0]
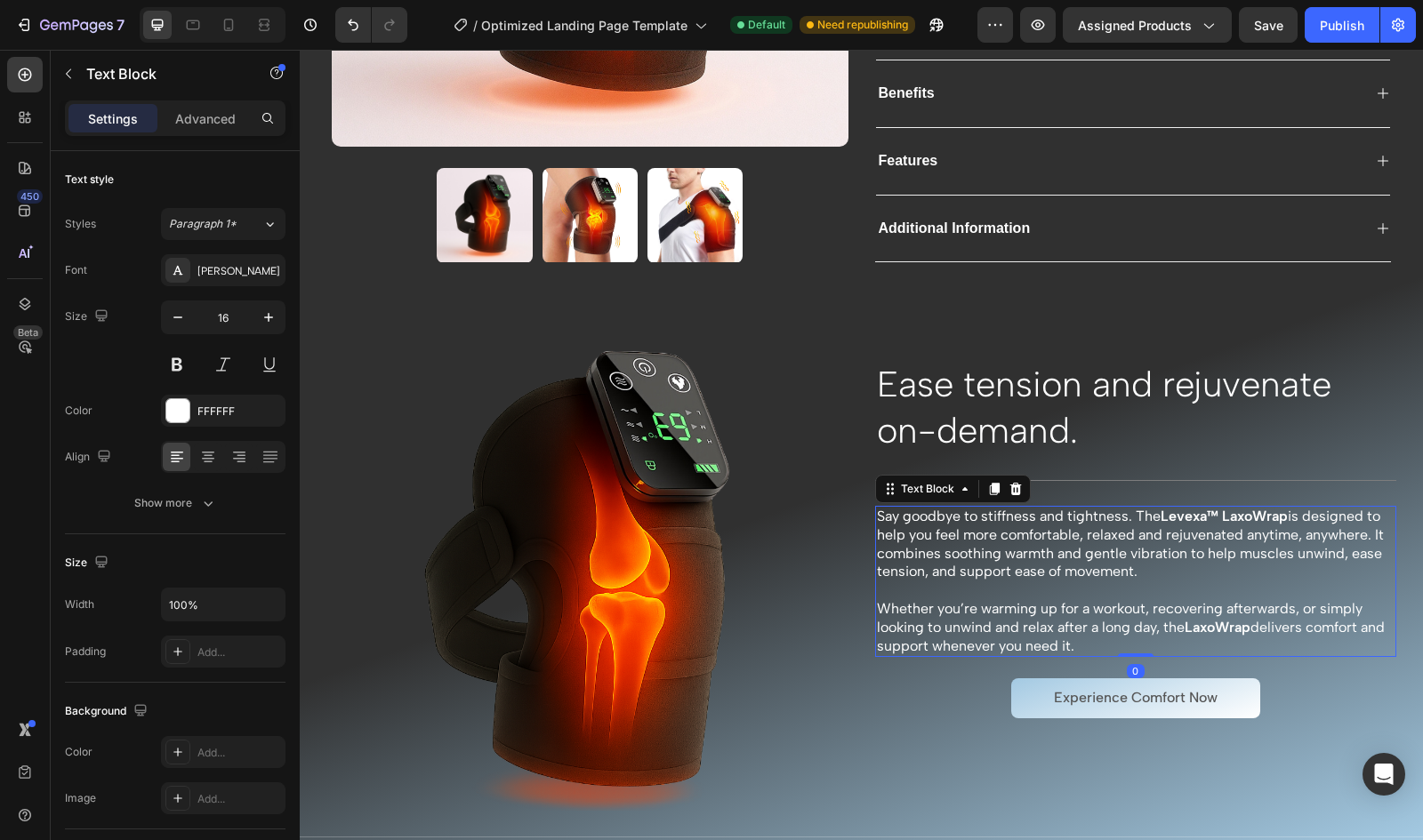
click at [1181, 600] on p "Whether you’re warming up for a workout, recovering afterwards, or simply looki…" at bounding box center [1136, 627] width 518 height 55
click at [1195, 600] on p "Whether you’re warming up for a workout, recovering afterwards, or simply looki…" at bounding box center [1136, 627] width 518 height 55
click at [1306, 600] on p "Whether you’re warming up for a workout, cooling down afterwards, or simply loo…" at bounding box center [1136, 627] width 518 height 55
click at [1310, 600] on p "Whether you’re warming up for a workout, cooling down afterwards, or simply loo…" at bounding box center [1136, 627] width 518 height 55
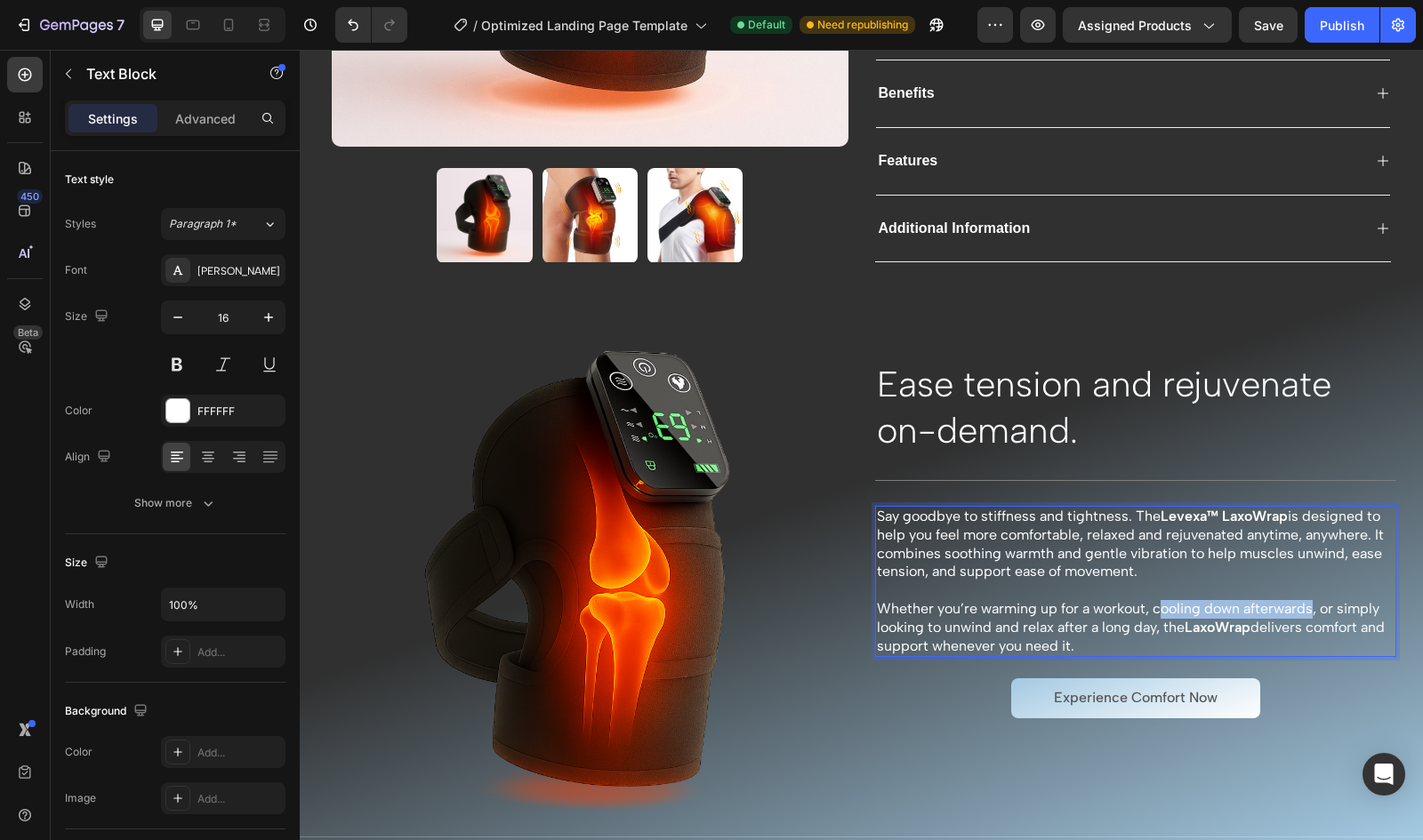
click at [1154, 600] on p "Whether you’re warming up for a workout, cooling down afterwards, or simply loo…" at bounding box center [1136, 627] width 518 height 55
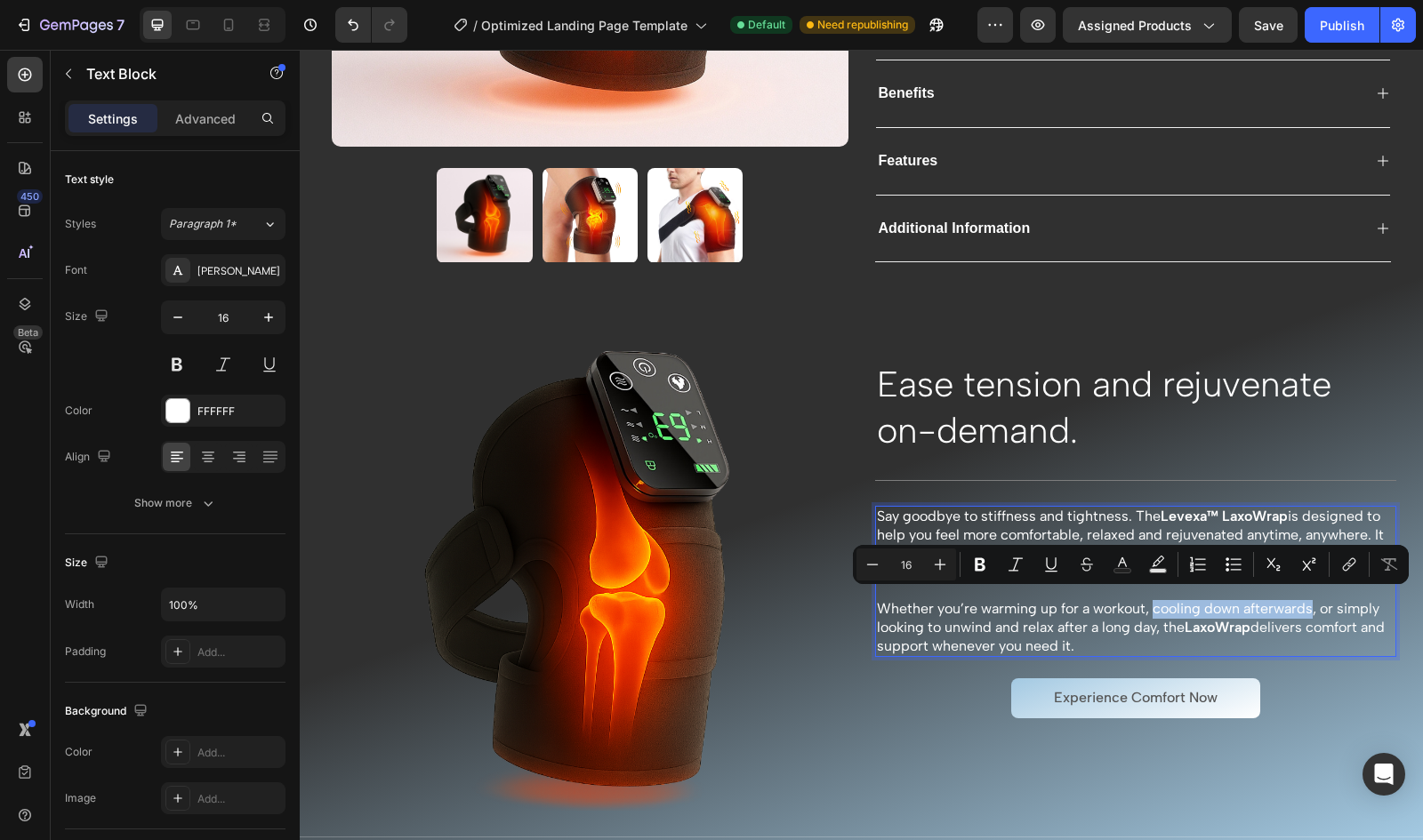
click at [1149, 605] on p "Whether you’re warming up for a workout, cooling down afterwards, or simply loo…" at bounding box center [1136, 627] width 518 height 55
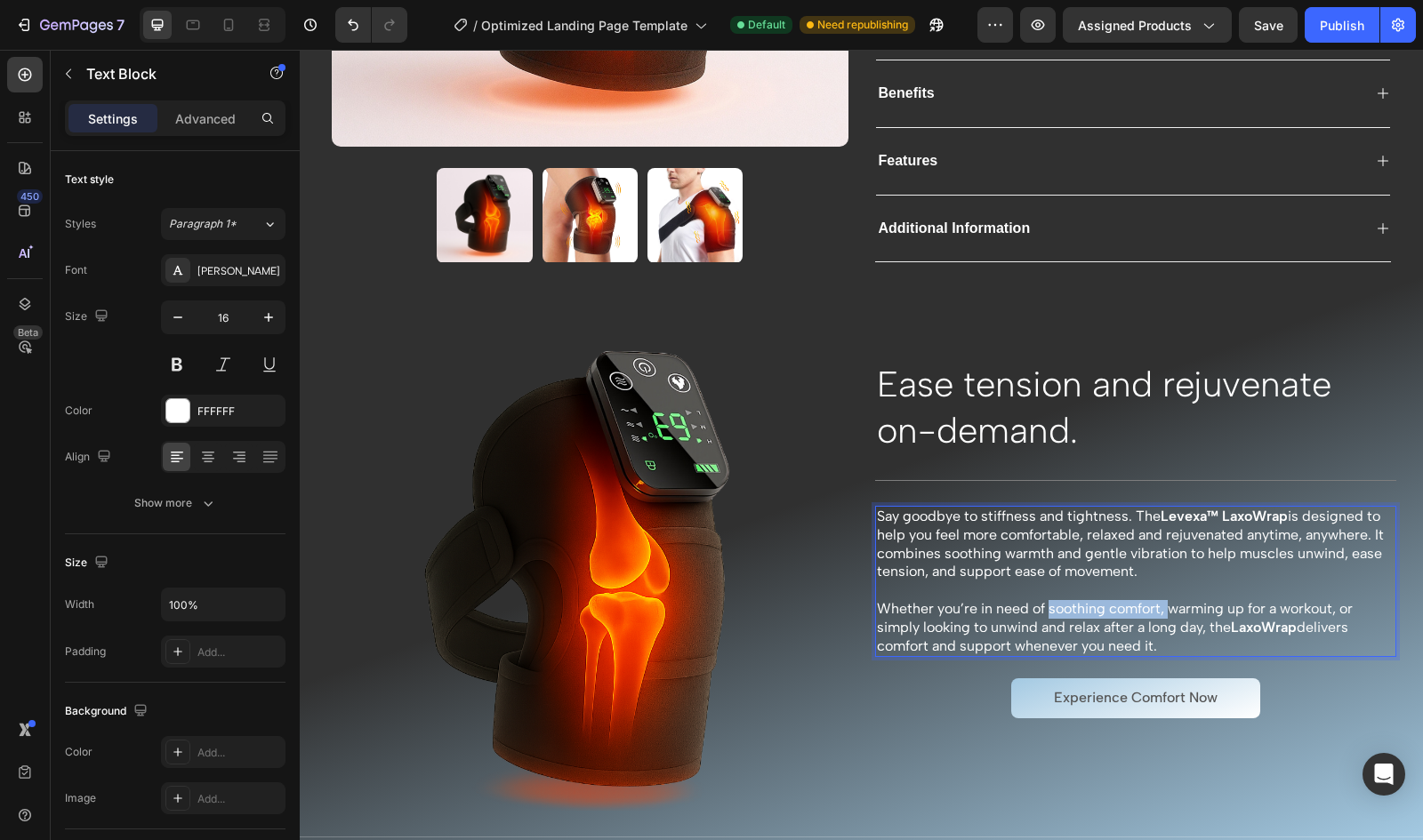
click at [1046, 602] on p "Whether you’re in need of soothing comfort, warming up for a workout, or simply…" at bounding box center [1136, 627] width 518 height 55
click at [1138, 603] on p "Whether you’re in need of easing tension, warming up for a workout, or simply l…" at bounding box center [1136, 627] width 518 height 55
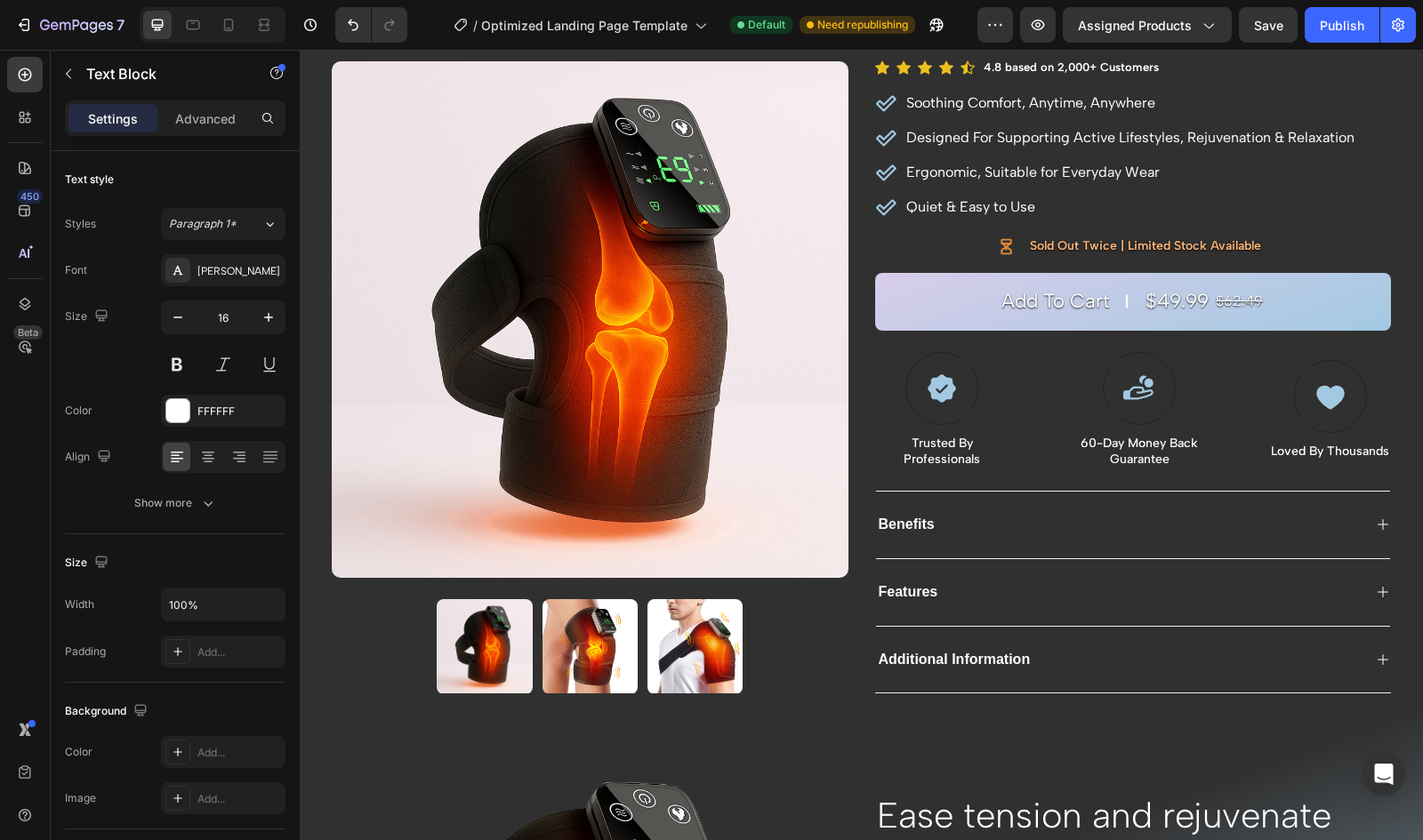
scroll to position [133, 0]
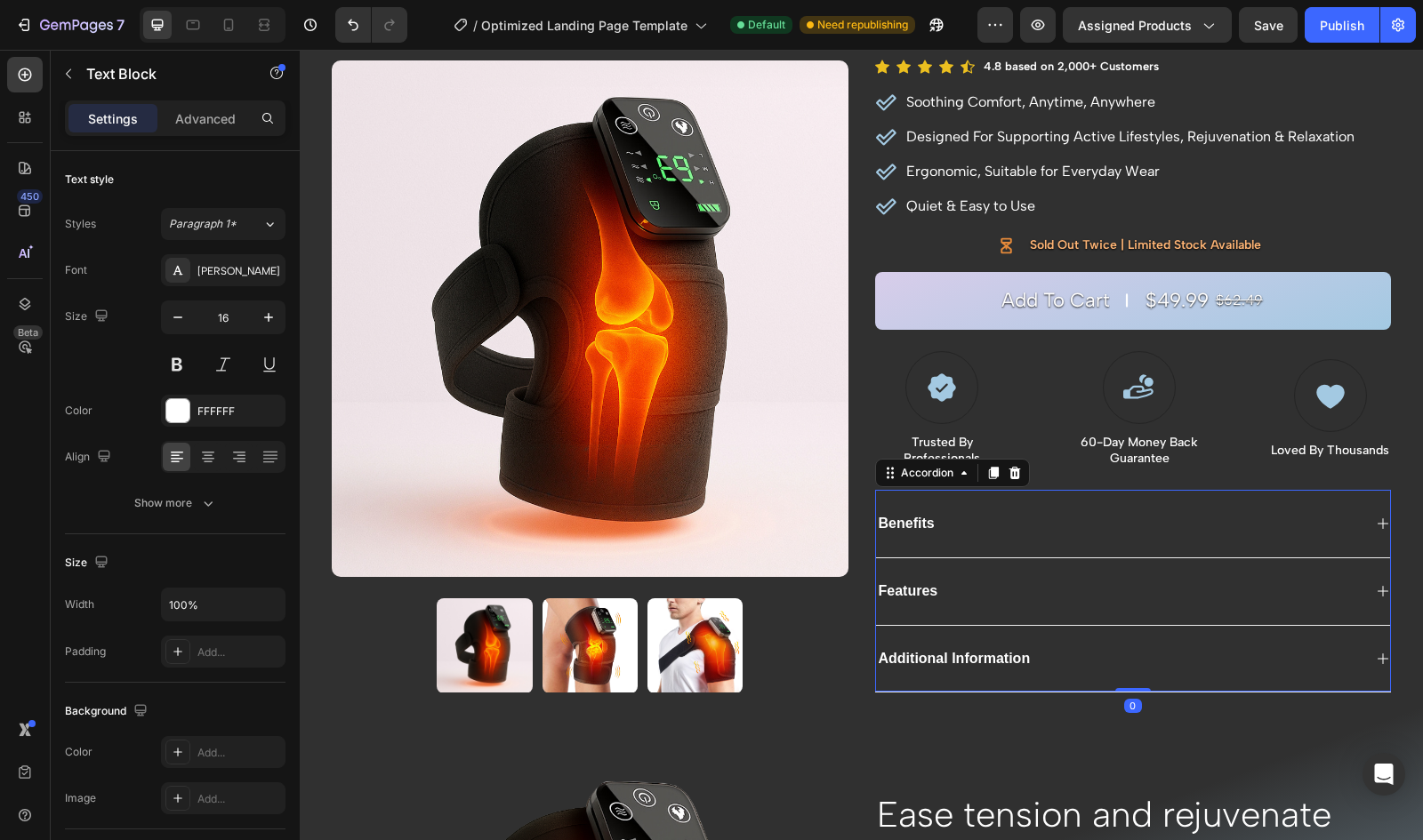
click at [1096, 525] on div "Benefits" at bounding box center [1119, 524] width 486 height 24
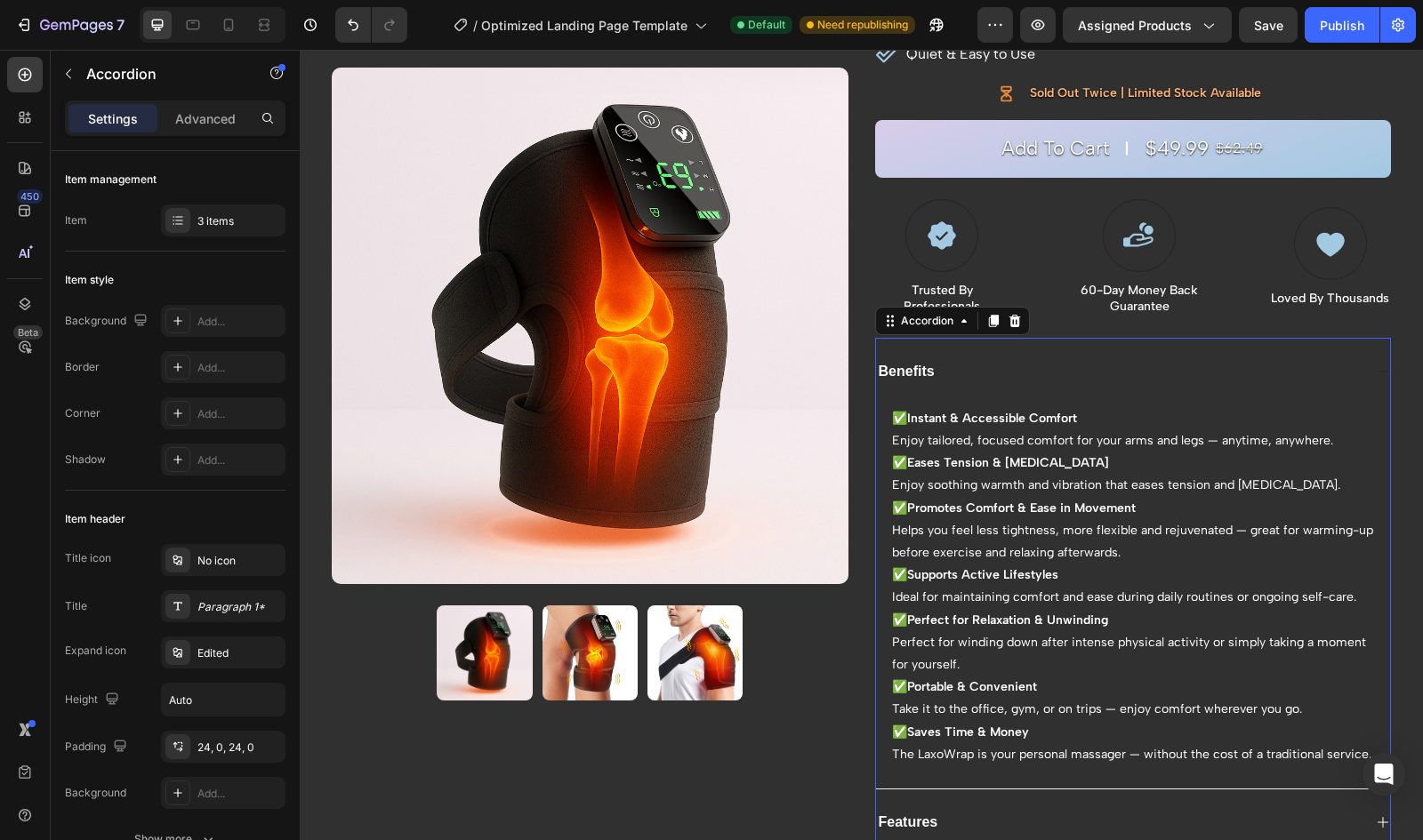
scroll to position [284, 0]
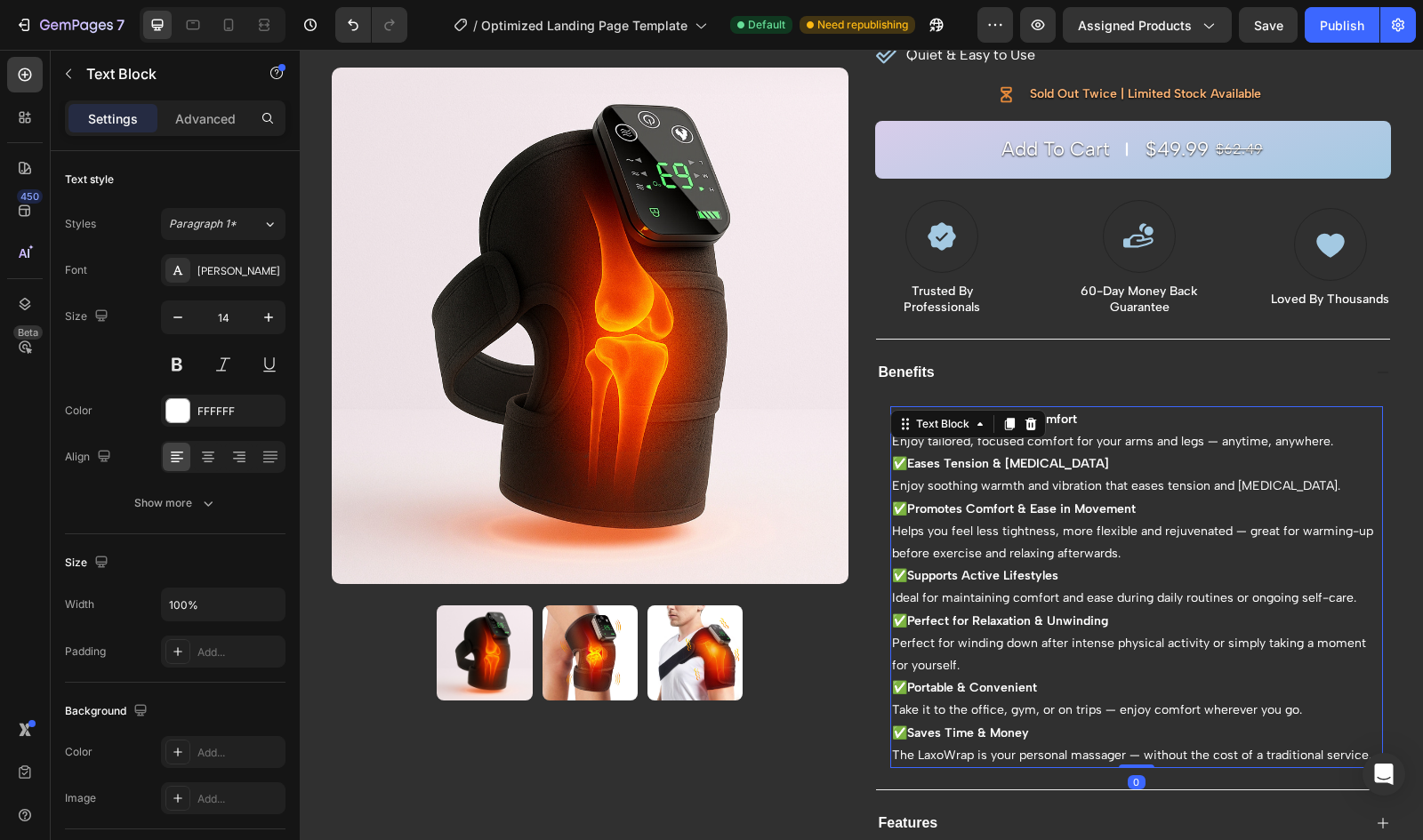
click at [1066, 414] on strong "Instant & Accessible Comfort" at bounding box center [992, 419] width 170 height 15
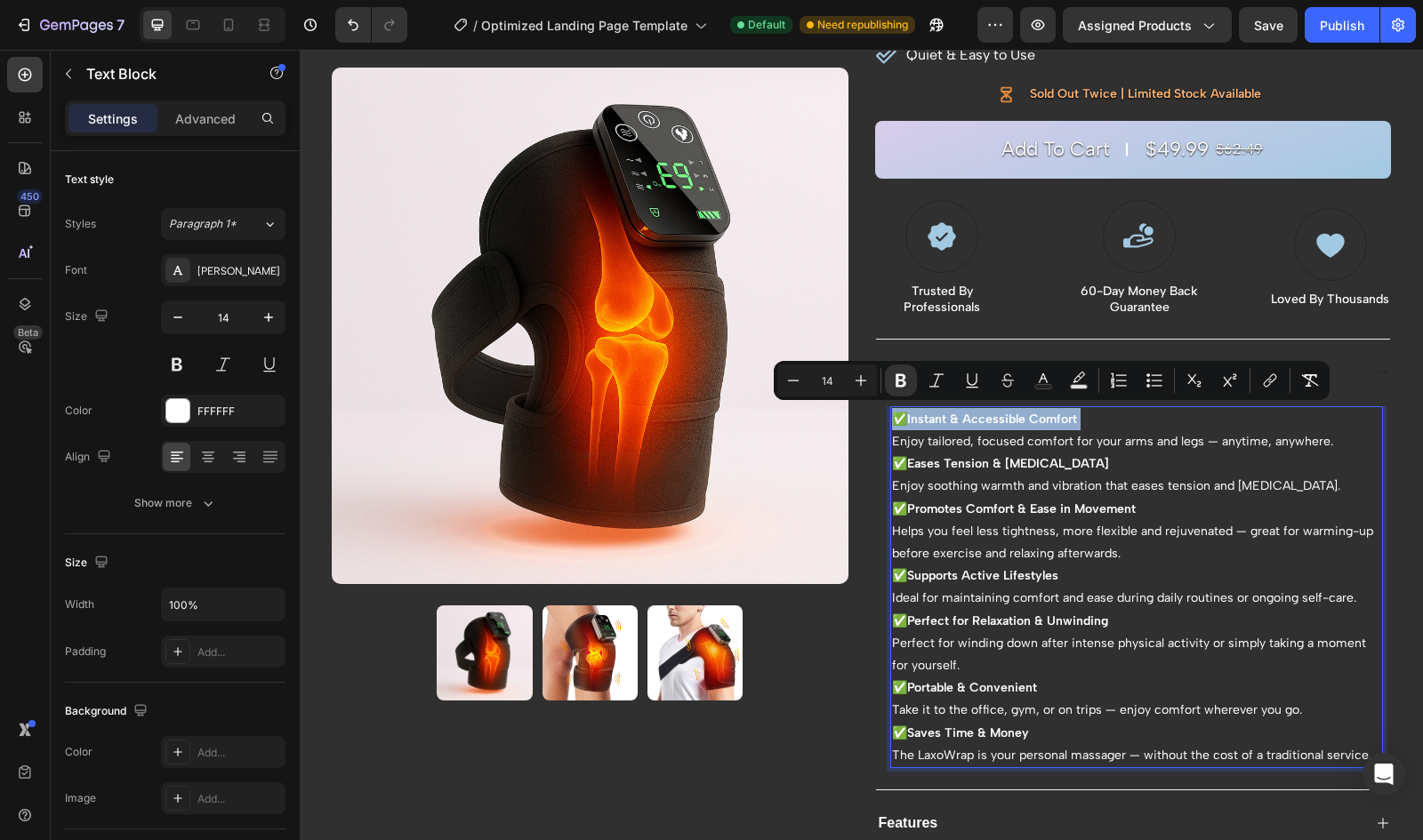
click at [1066, 414] on strong "Instant & Accessible Comfort" at bounding box center [992, 419] width 170 height 15
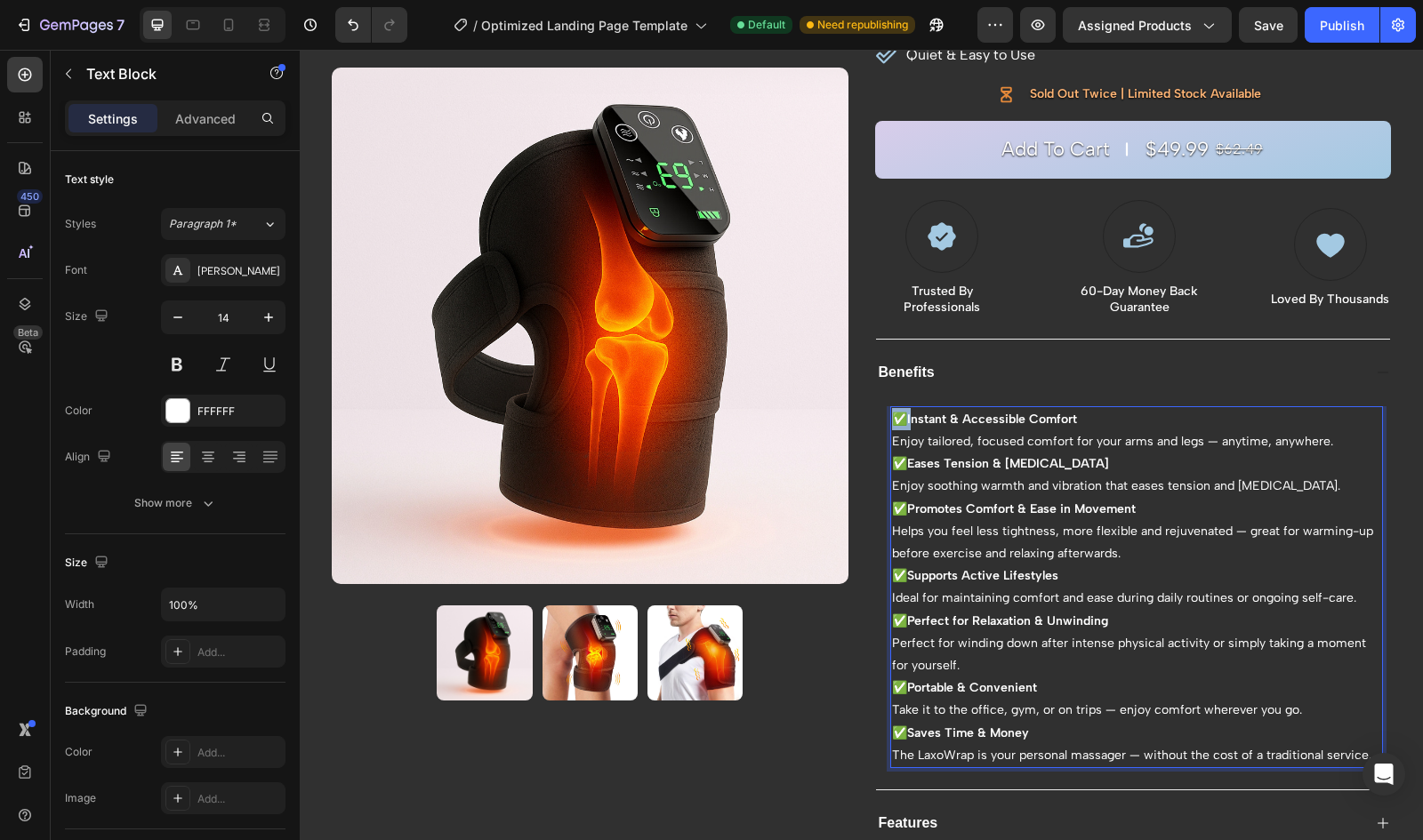
click at [909, 414] on strong "Instant & Accessible Comfort" at bounding box center [992, 419] width 170 height 15
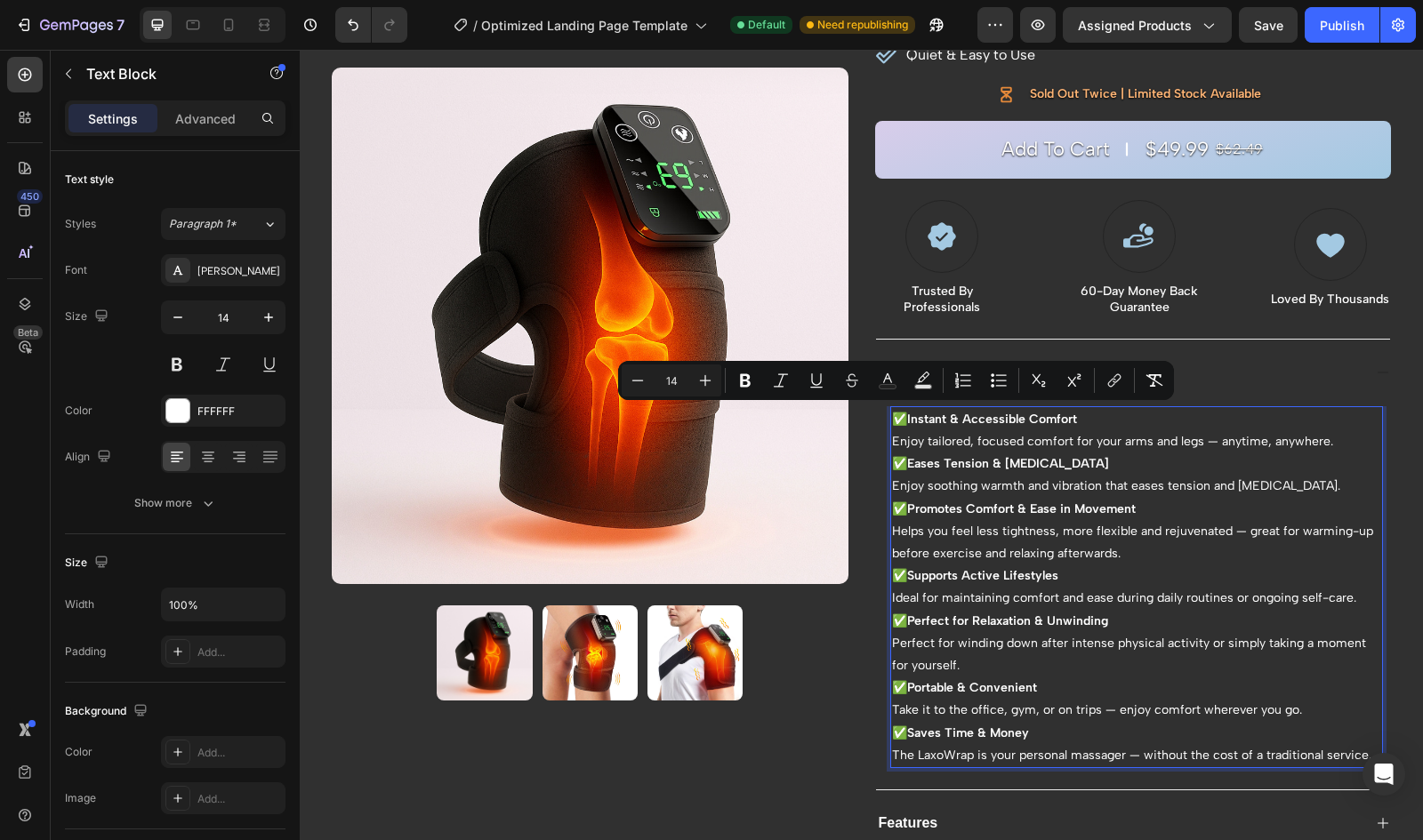
click at [919, 415] on strong "Instant & Accessible Comfort" at bounding box center [992, 419] width 170 height 15
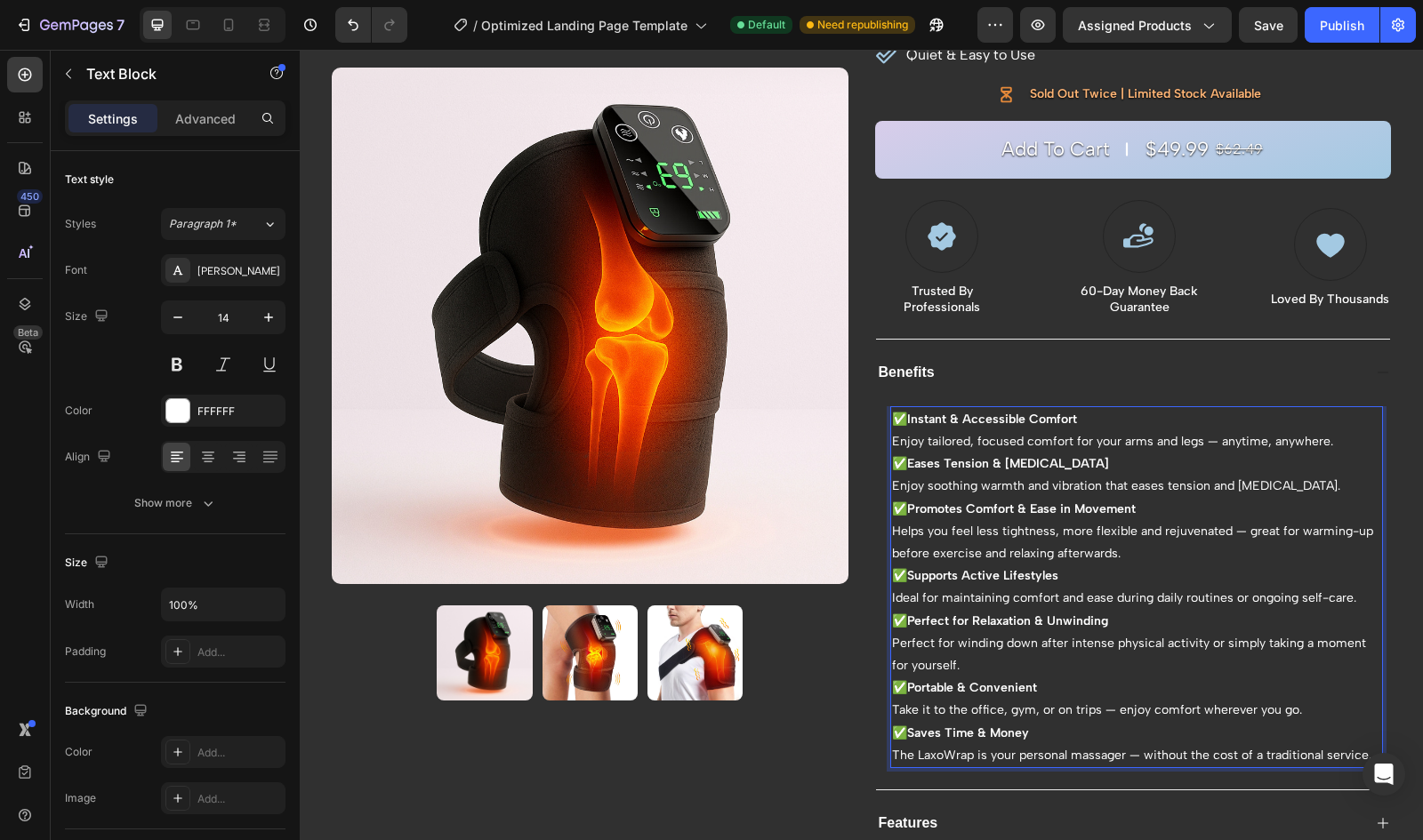
click at [910, 415] on strong "Instant & Accessible Comfort" at bounding box center [992, 419] width 170 height 15
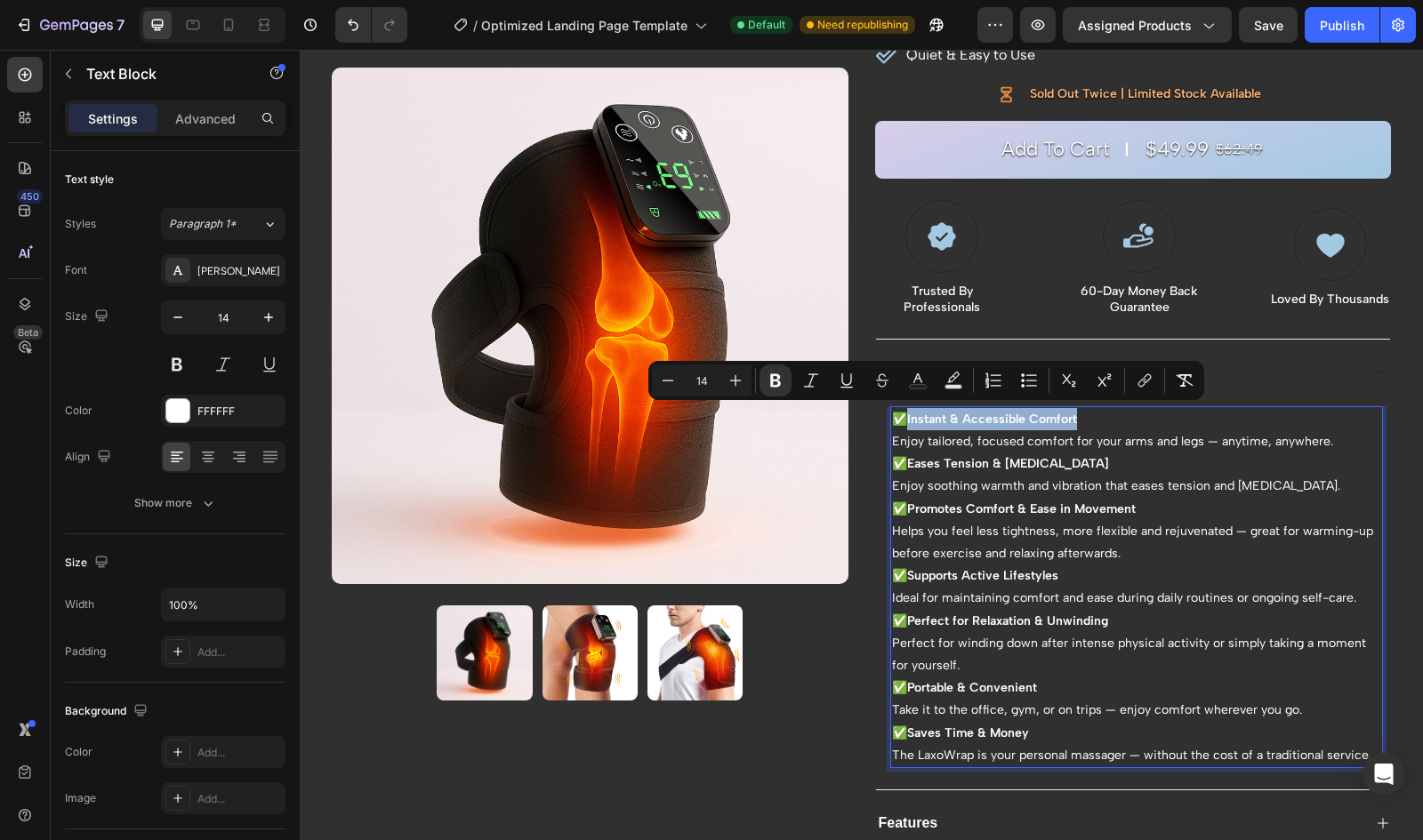
click at [1040, 412] on strong "Instant & Accessible Comfort" at bounding box center [992, 419] width 170 height 15
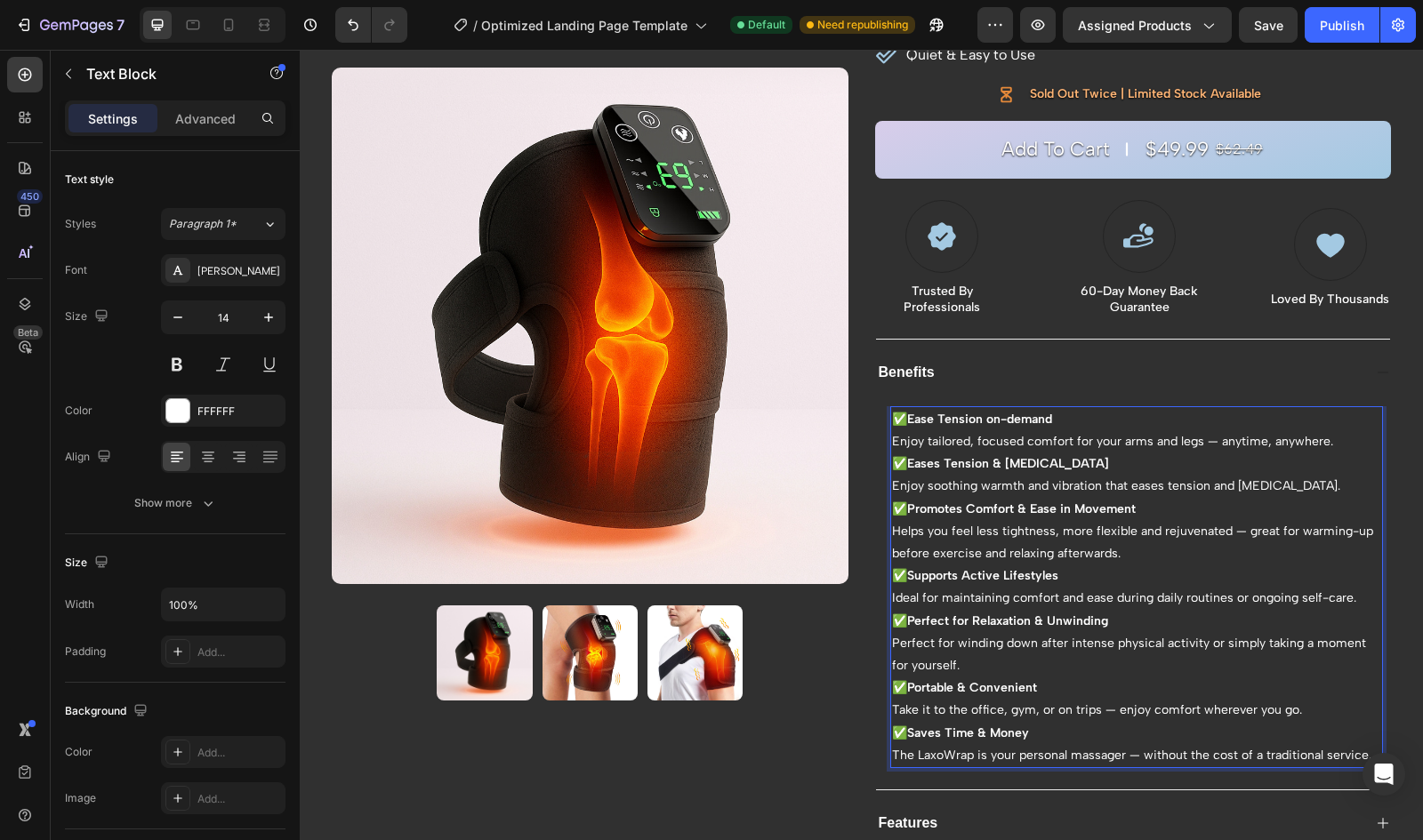
click at [1016, 415] on strong "Ease Tension on-demand" at bounding box center [980, 419] width 145 height 15
drag, startPoint x: 890, startPoint y: 481, endPoint x: 914, endPoint y: 481, distance: 24.0
click at [914, 481] on p "✅ Eases Tension & [MEDICAL_DATA] Enjoy soothing warmth and vibration that eases…" at bounding box center [1137, 474] width 490 height 44
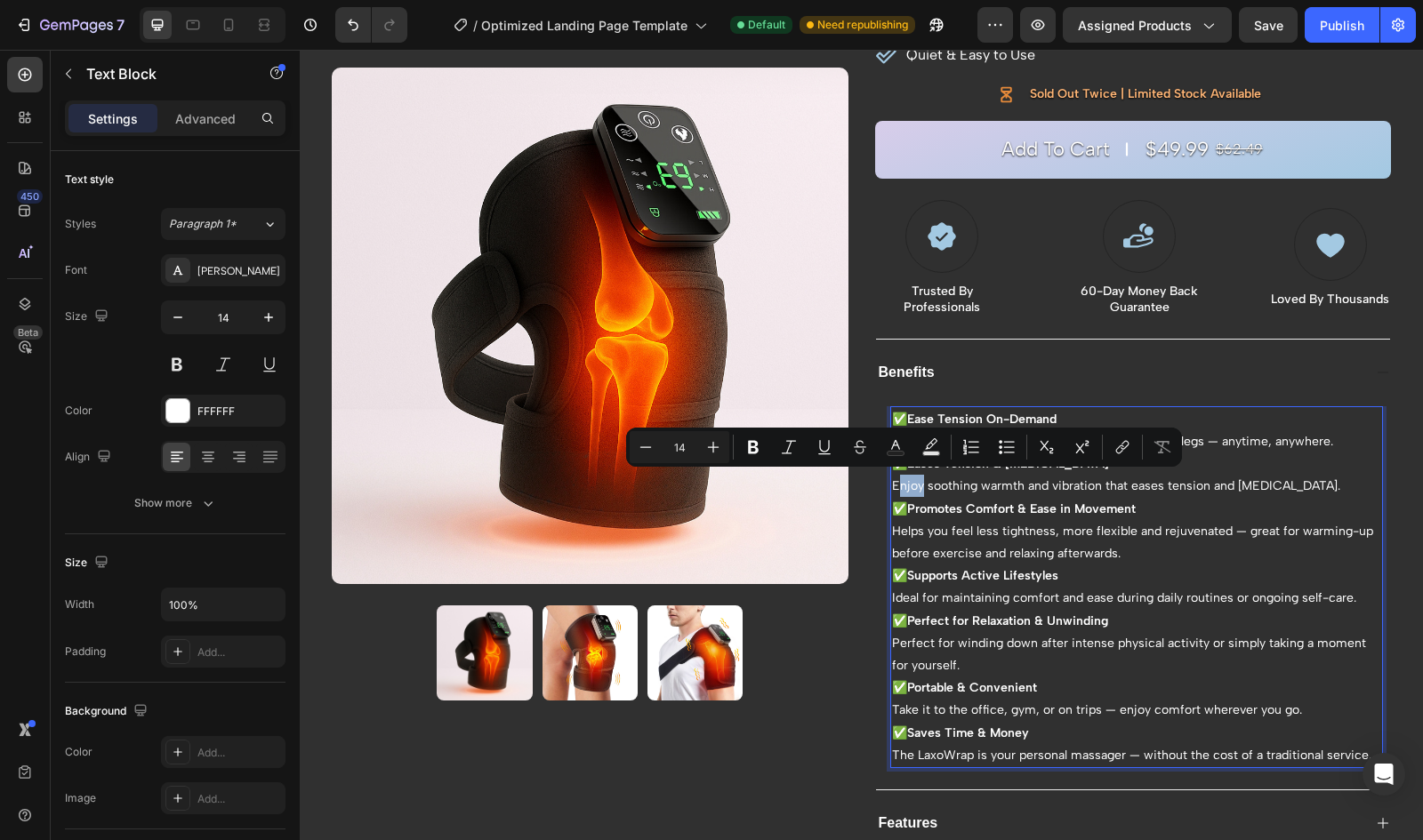
click at [892, 487] on p "✅ Eases Tension & [MEDICAL_DATA] Enjoy soothing warmth and vibration that eases…" at bounding box center [1137, 474] width 490 height 44
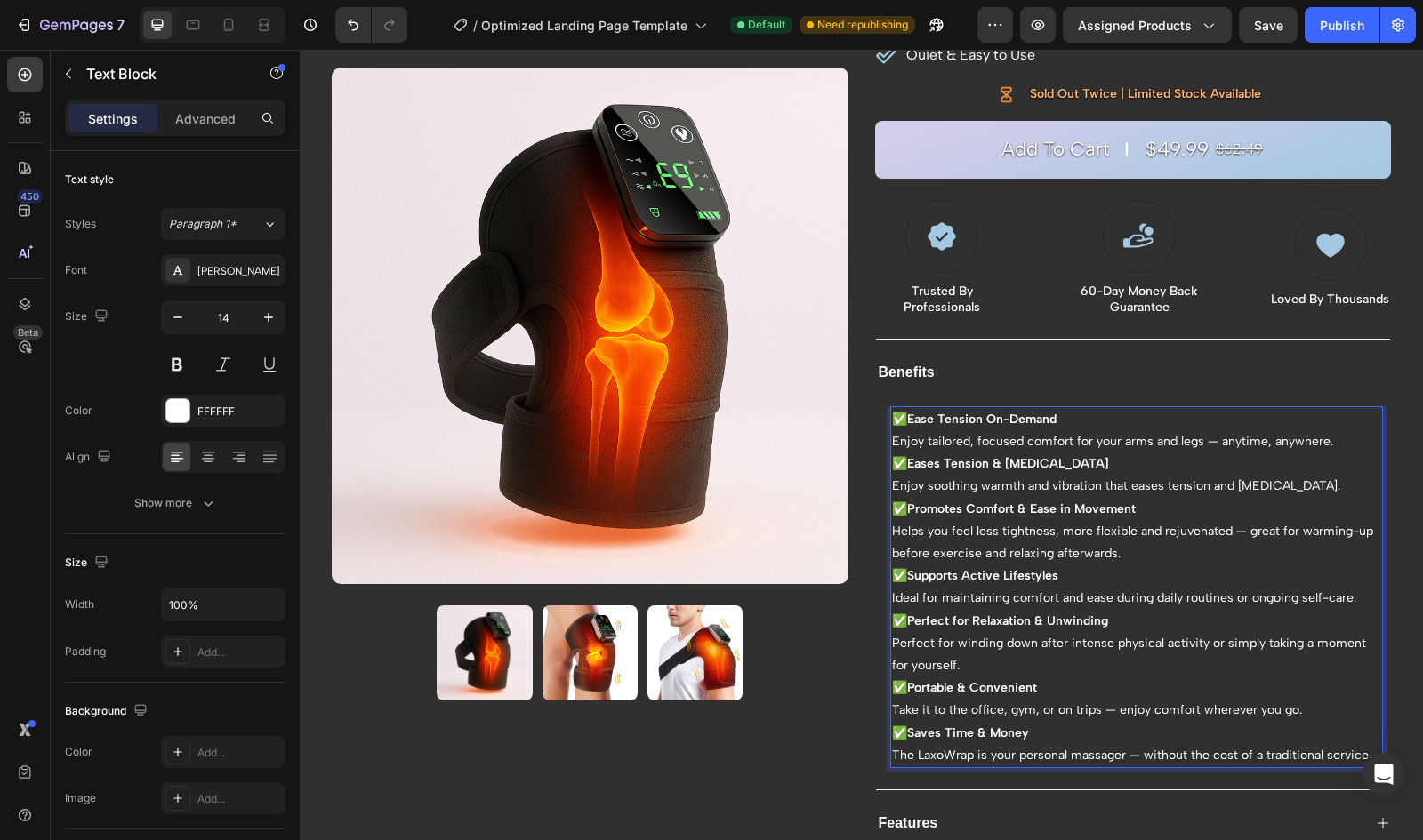
click at [892, 478] on p "✅ Eases Tension & [MEDICAL_DATA] Enjoy soothing warmth and vibration that eases…" at bounding box center [1137, 474] width 490 height 44
click at [989, 456] on strong "Eases Tension & [MEDICAL_DATA]" at bounding box center [1008, 463] width 202 height 15
click at [1063, 463] on p "✅ Eases Tension & [MEDICAL_DATA] Enjoy soothing warmth and vibration that eases…" at bounding box center [1137, 474] width 490 height 44
click at [1072, 438] on p "✅ Ease Tension On-Demand Enjoy tailored, focused comfort for your arms and legs…" at bounding box center [1137, 430] width 490 height 44
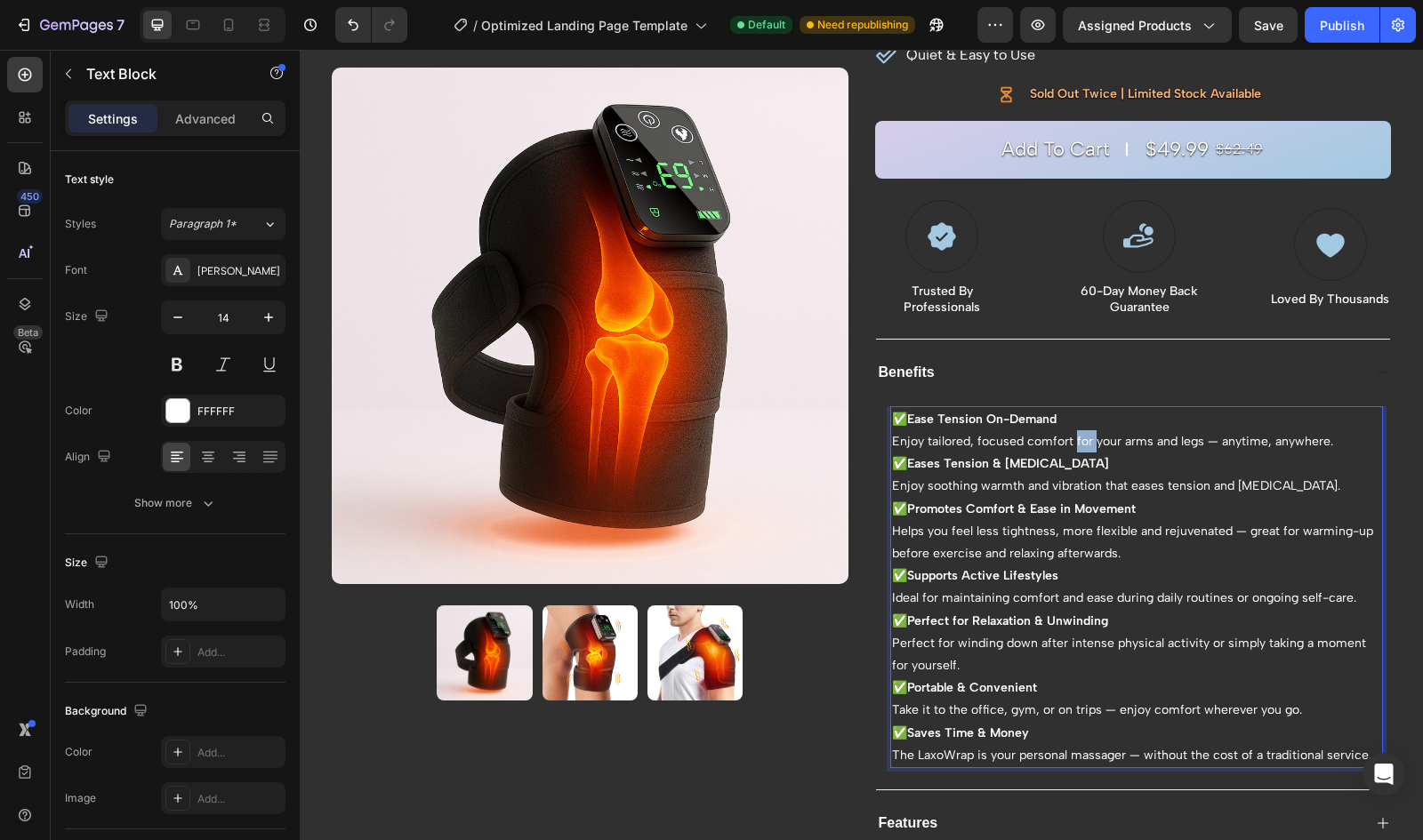
click at [1072, 438] on p "✅ Ease Tension On-Demand Enjoy tailored, focused comfort for your arms and legs…" at bounding box center [1137, 430] width 490 height 44
click at [1291, 486] on p "✅ Eases Tension & [MEDICAL_DATA] Enjoy soothing warmth and vibration that eases…" at bounding box center [1137, 474] width 490 height 44
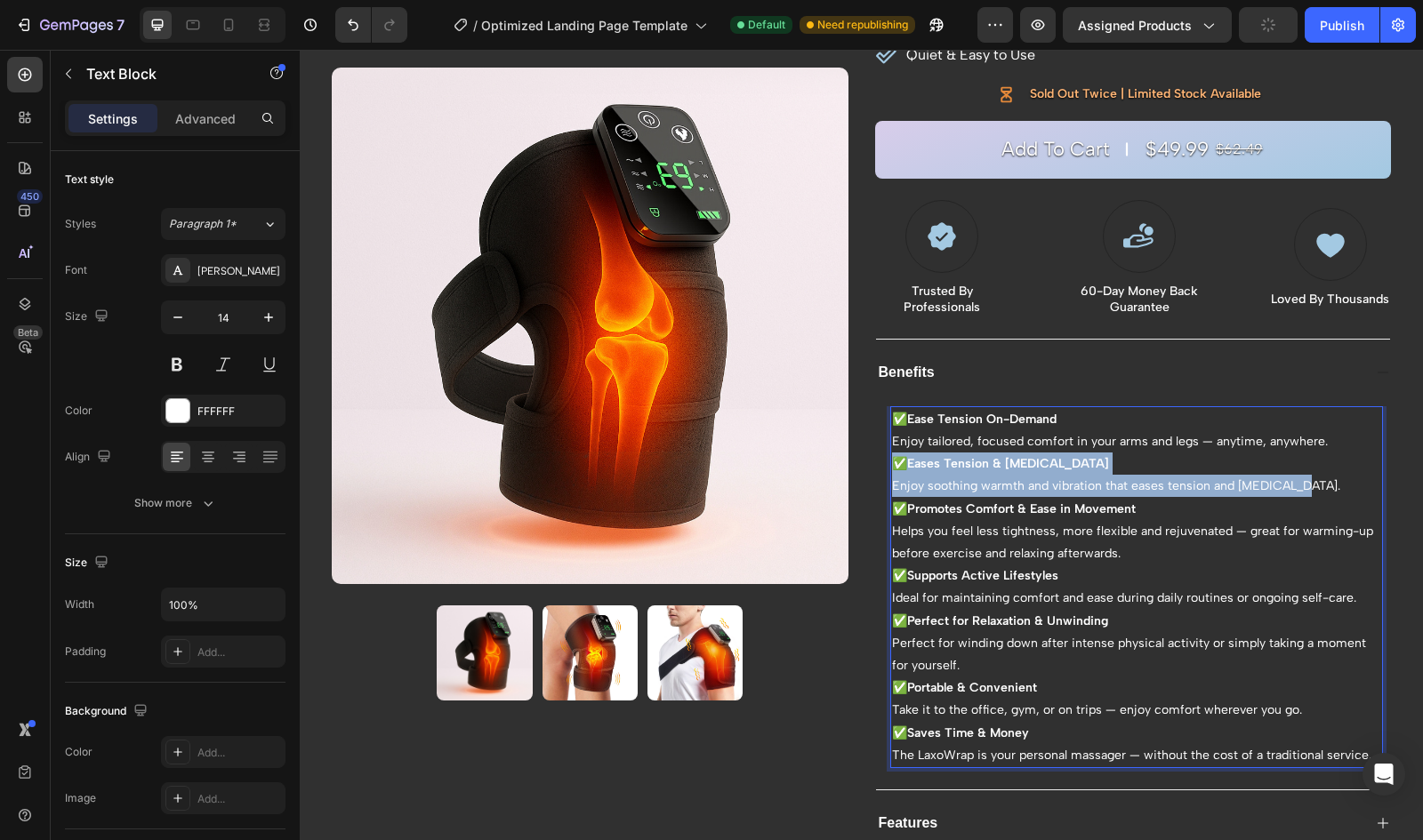
click at [893, 463] on p "✅ Eases Tension & [MEDICAL_DATA] Enjoy soothing warmth and vibration that eases…" at bounding box center [1137, 474] width 490 height 44
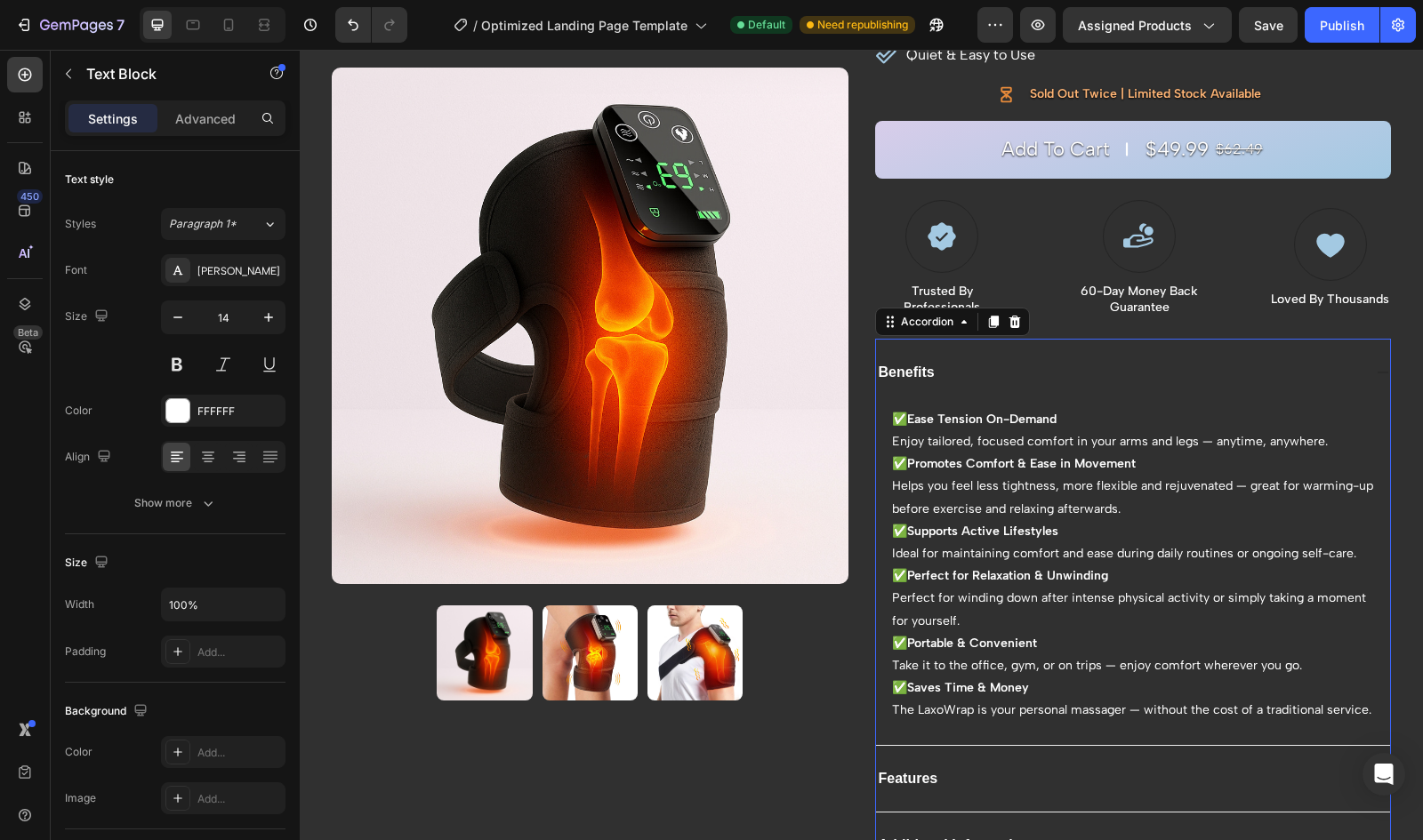
click at [962, 747] on div "Features" at bounding box center [1133, 779] width 515 height 68
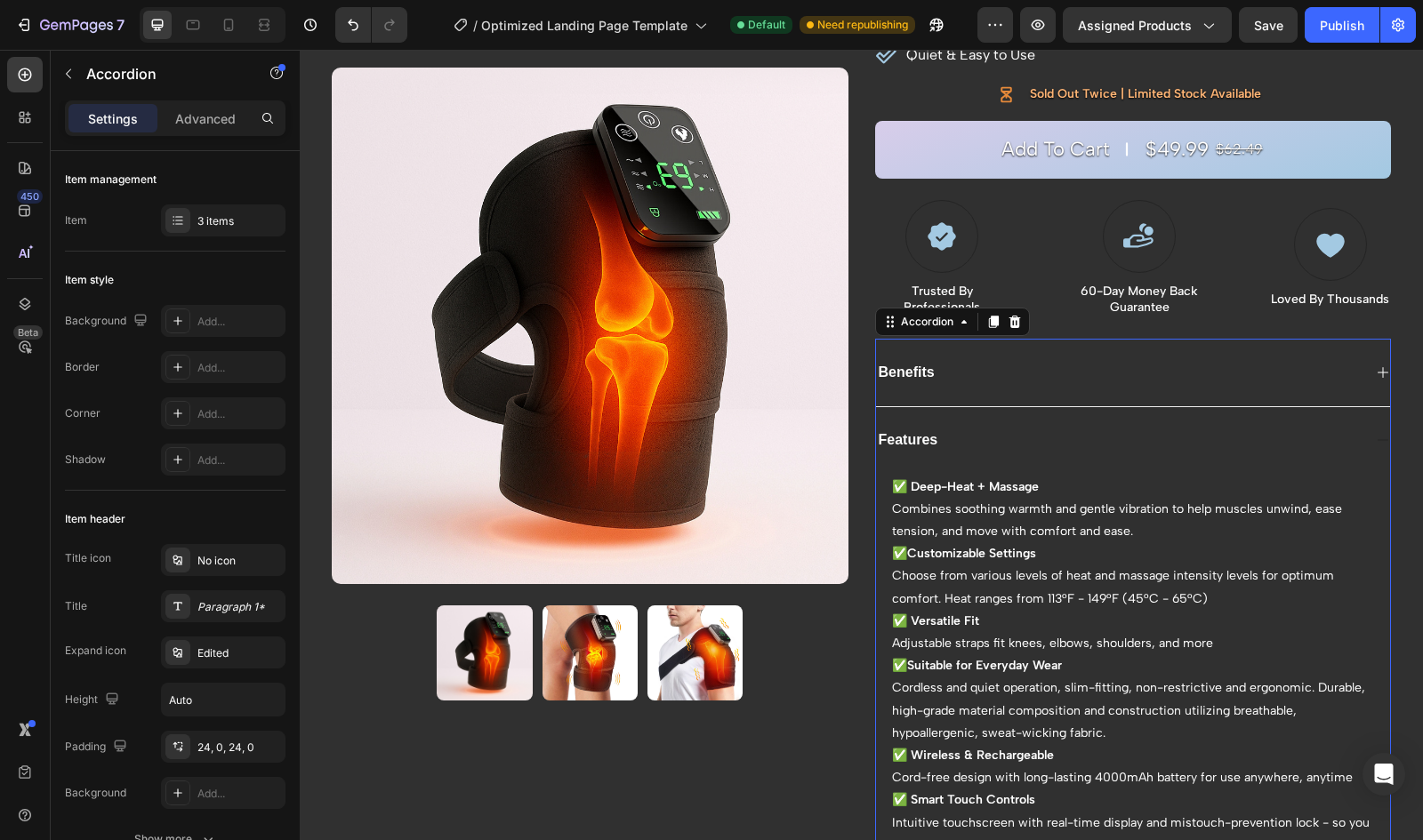
click at [1044, 378] on div "Benefits" at bounding box center [1119, 373] width 486 height 24
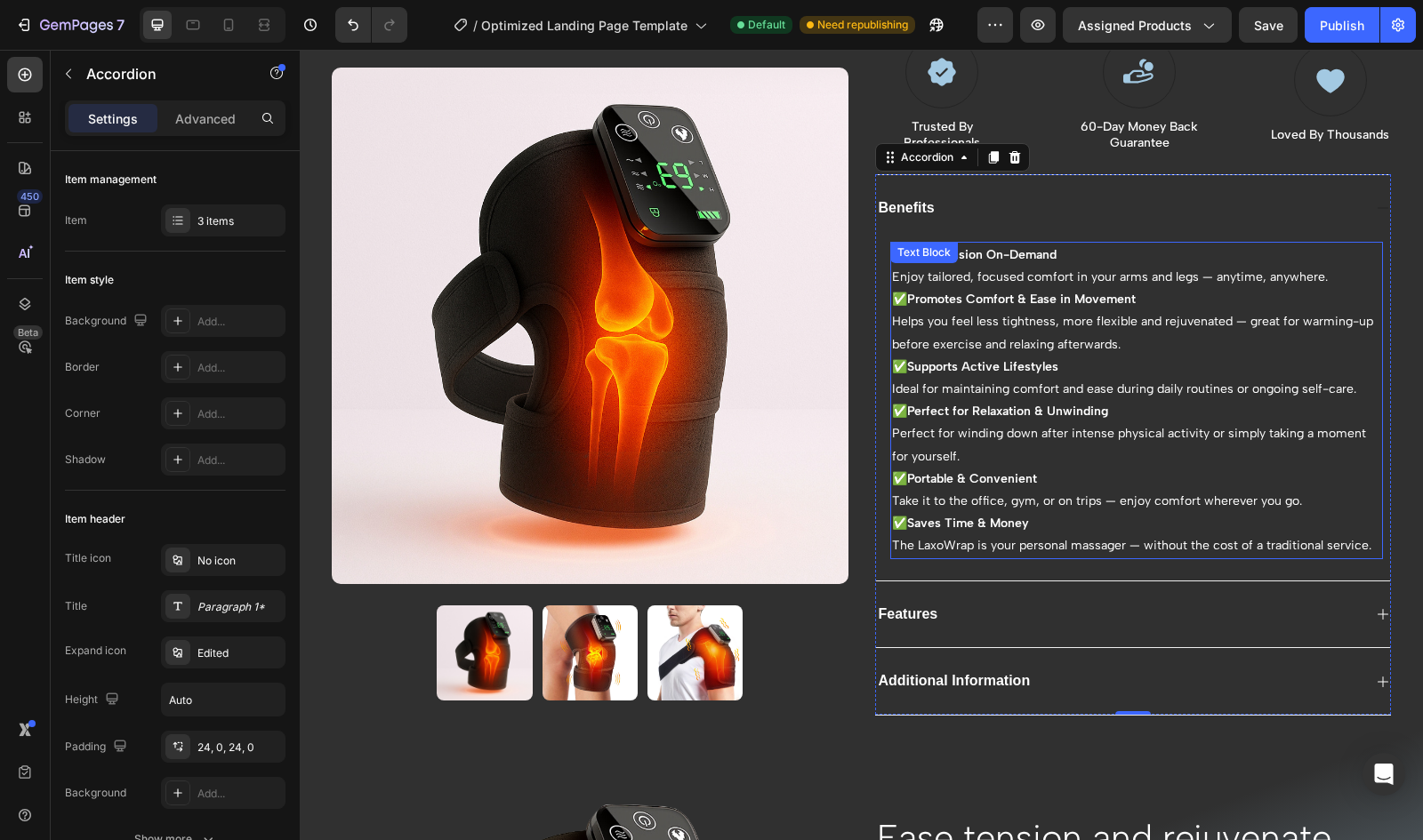
scroll to position [449, 0]
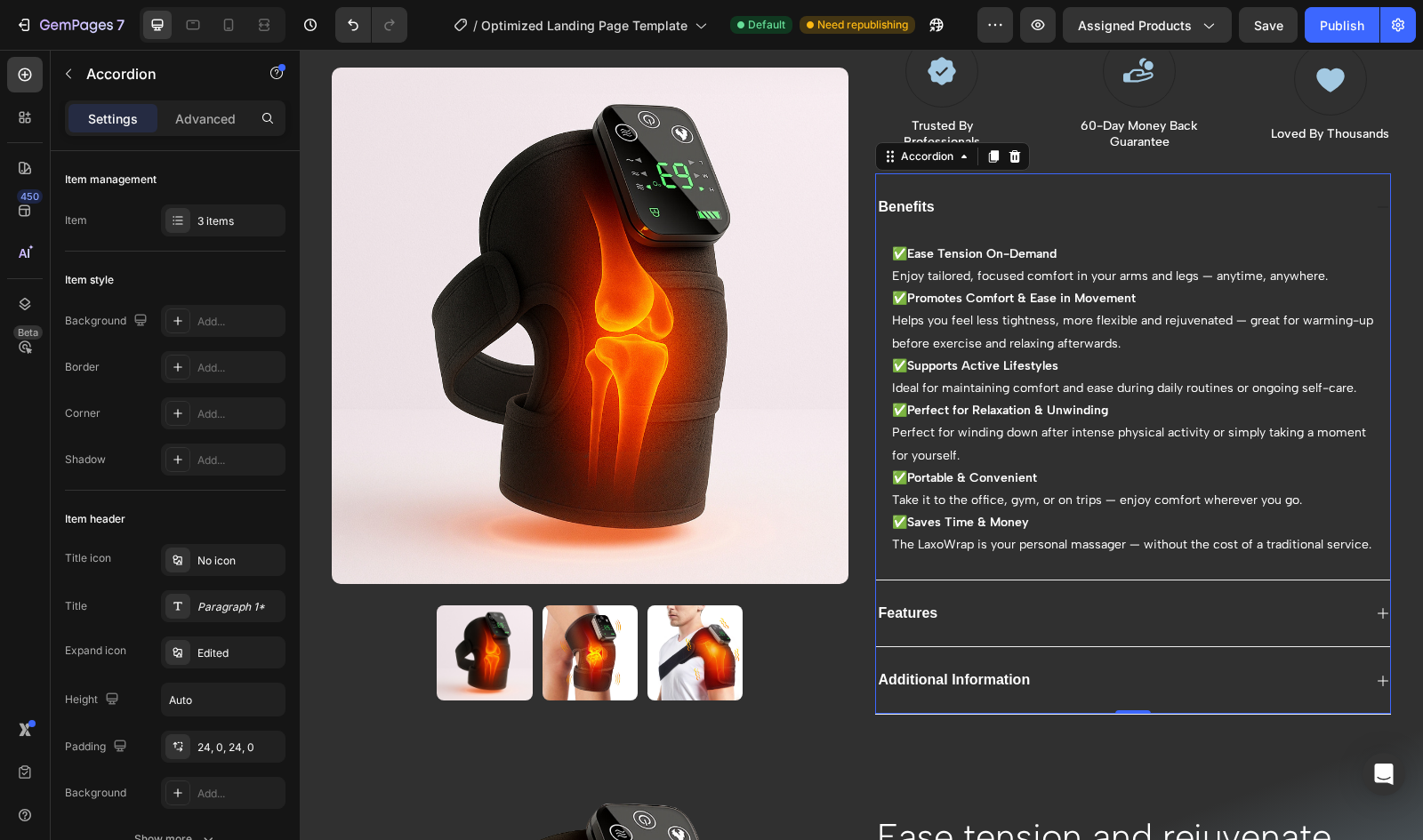
click at [982, 602] on div "Features" at bounding box center [1119, 613] width 486 height 24
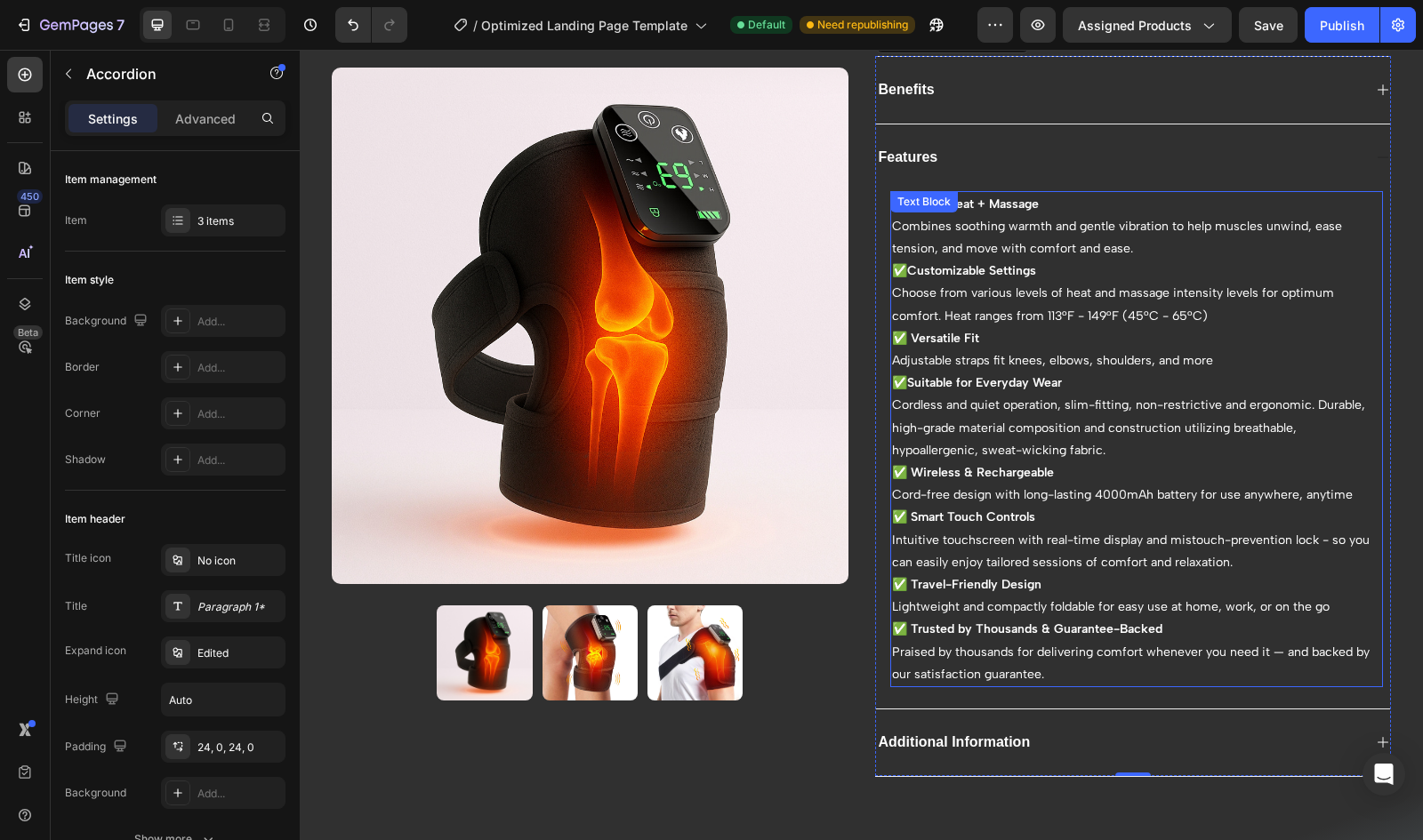
scroll to position [561, 0]
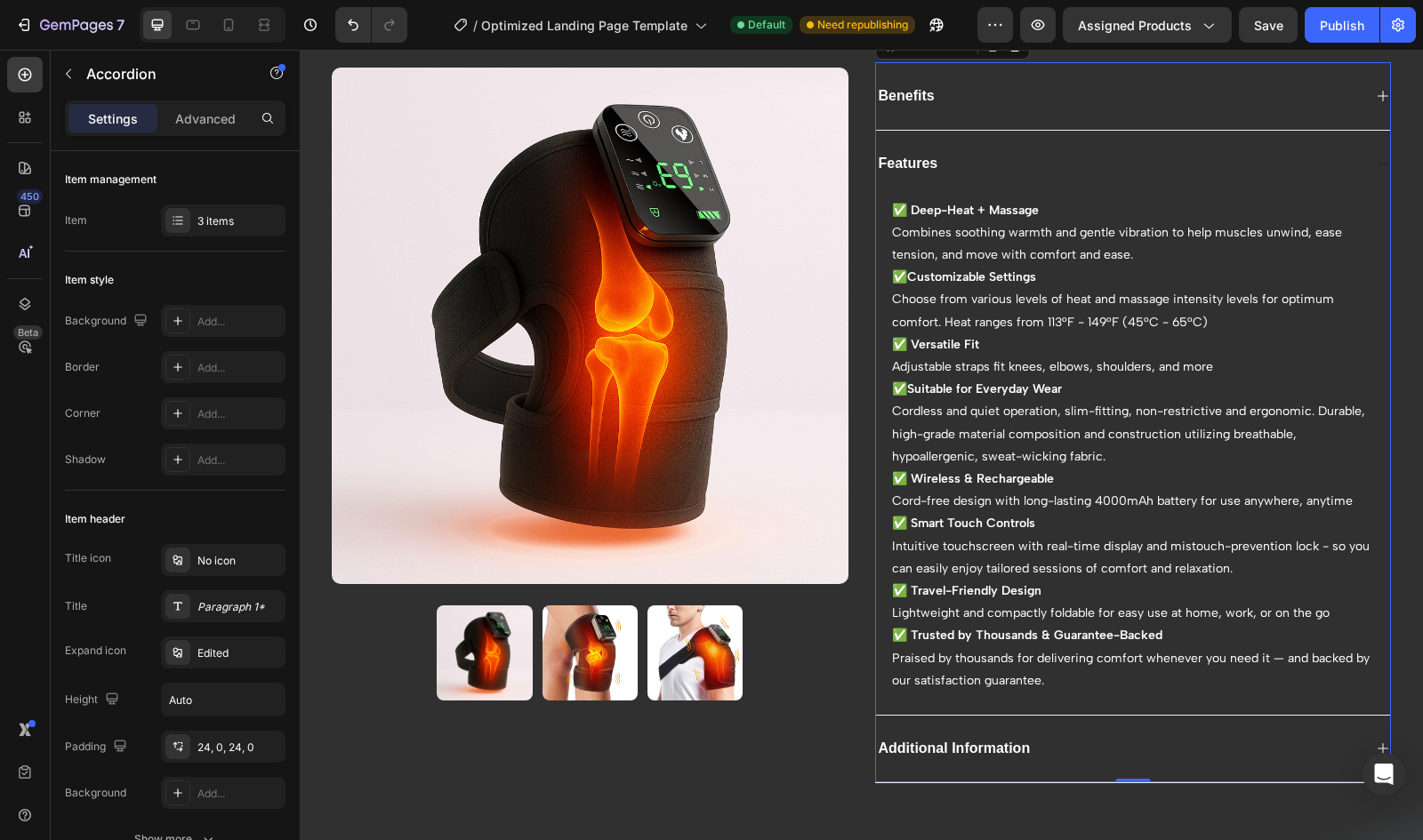
click at [1070, 104] on div "Benefits" at bounding box center [1133, 96] width 515 height 68
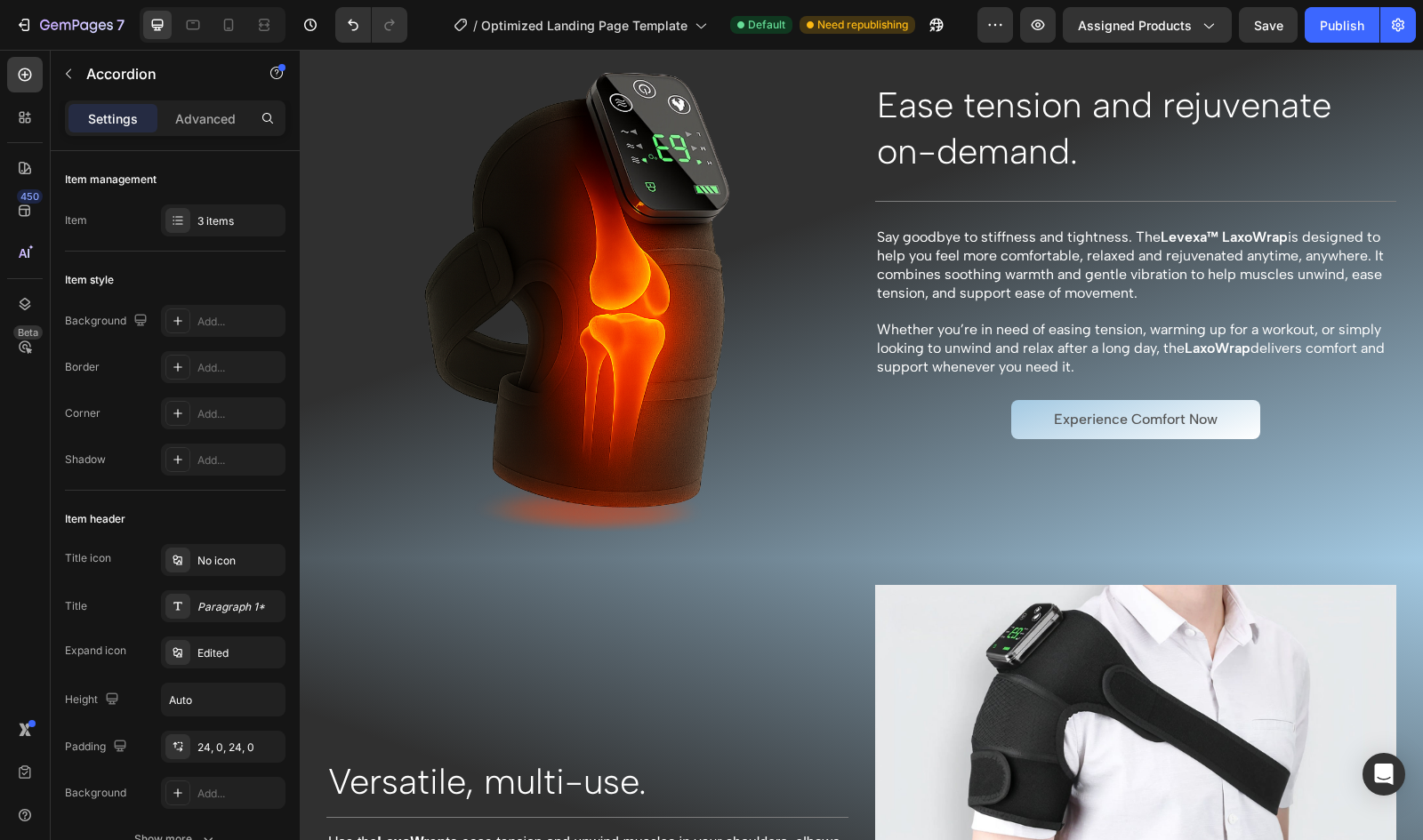
scroll to position [1176, 0]
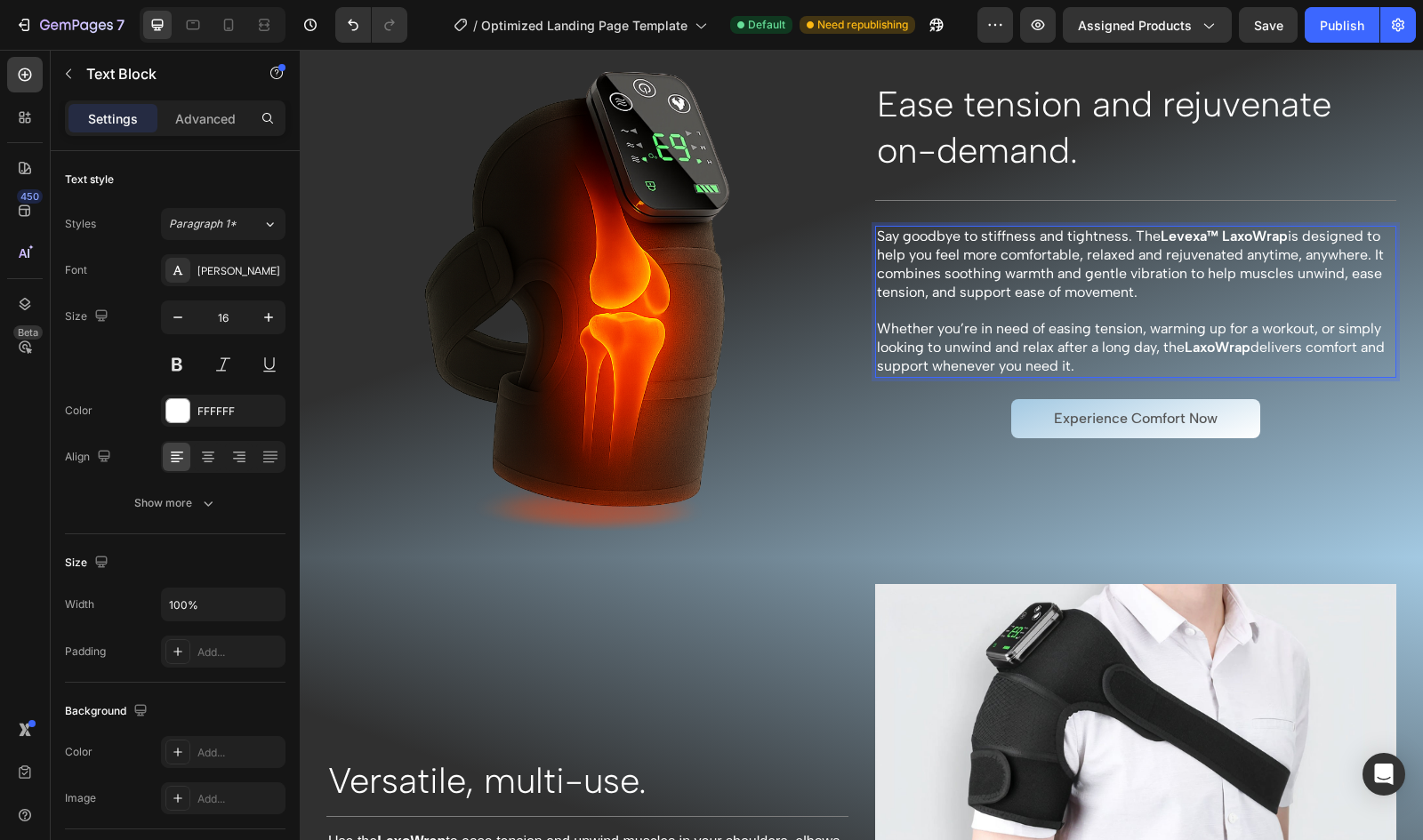
click at [994, 334] on p "Whether you’re in need of easing tension, warming up for a workout, or simply l…" at bounding box center [1136, 348] width 518 height 55
click at [993, 326] on p "Whether you’re in need of easing tension, warming up for a workout, or simply l…" at bounding box center [1136, 348] width 518 height 55
click at [1177, 321] on p "Whether you’re in quick need of easing tension, warming up for a workout, or si…" at bounding box center [1136, 348] width 518 height 55
click at [877, 326] on p "Whether you’re in quick need of easing tension, warming up for a workout, or si…" at bounding box center [1136, 348] width 518 height 55
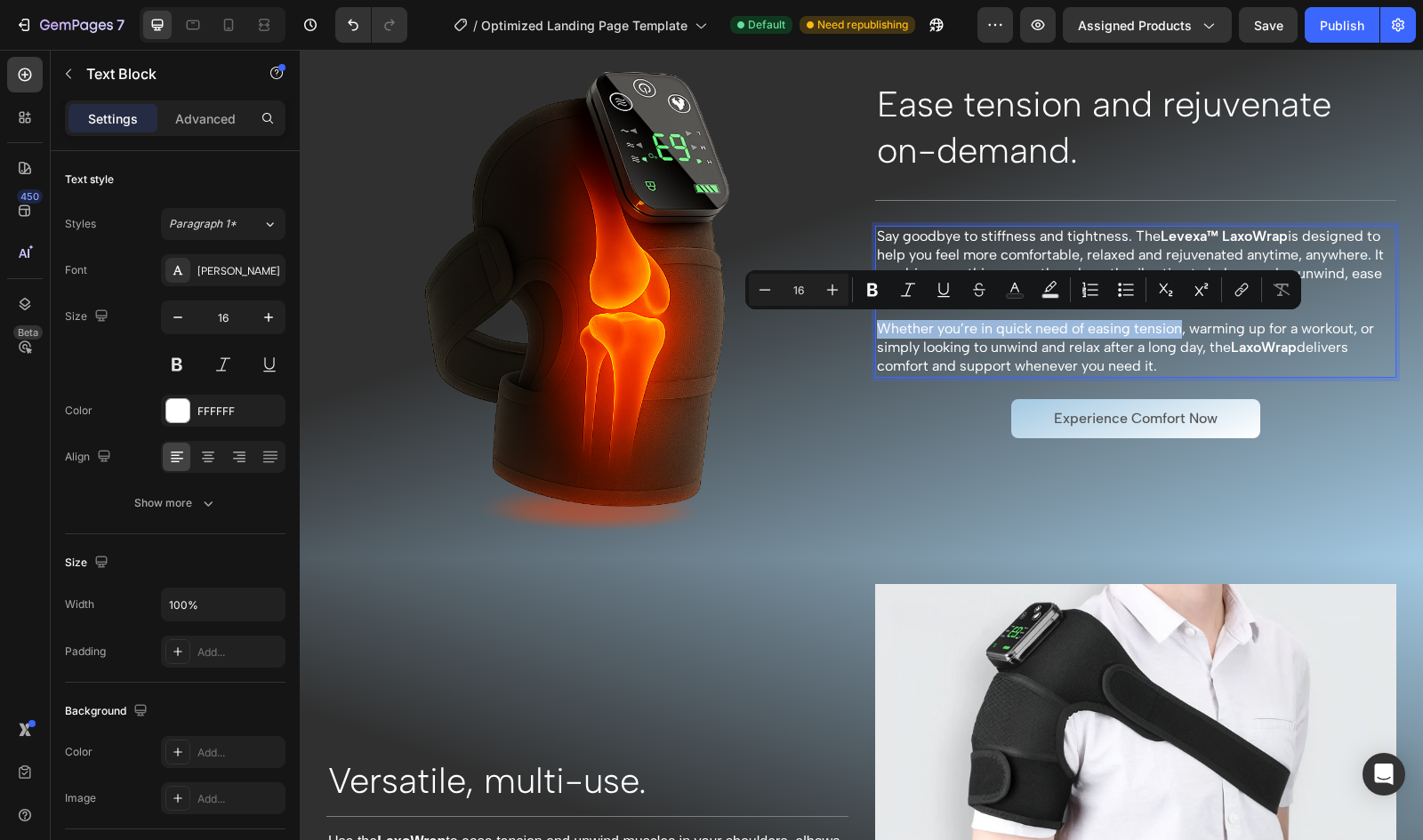
click at [1062, 332] on p "Whether you’re in quick need of easing tension, warming up for a workout, or si…" at bounding box center [1136, 348] width 518 height 55
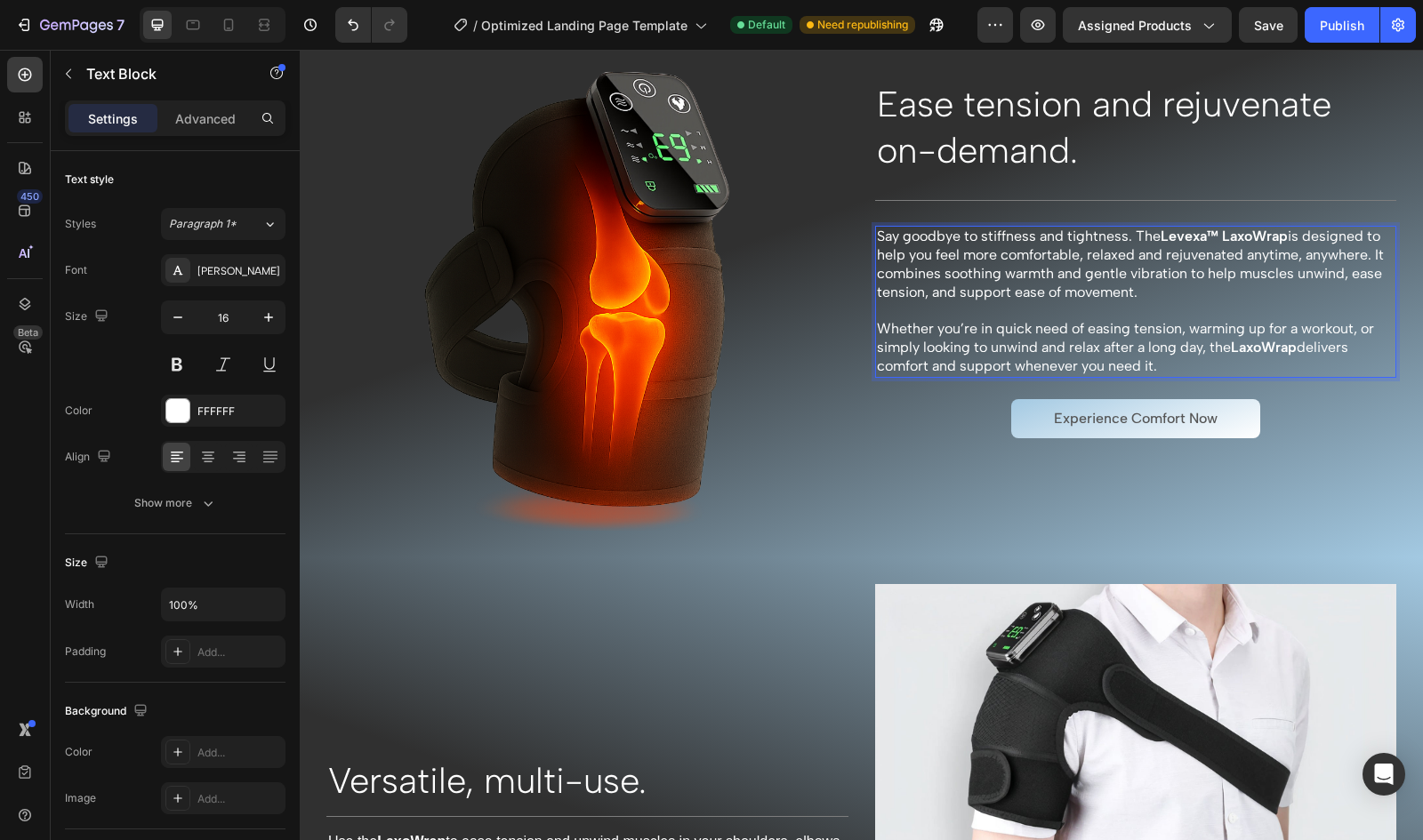
click at [1030, 326] on p "Whether you’re in quick need of easing tension, warming up for a workout, or si…" at bounding box center [1136, 348] width 518 height 55
click at [990, 327] on p "Whether you’re in quick need of easing tension, warming up for a workout, or si…" at bounding box center [1136, 348] width 518 height 55
click at [1315, 337] on p "Whether you’re in need of easing tension, warming up for a workout, or simply l…" at bounding box center [1136, 348] width 518 height 55
click at [905, 362] on p "Whether you’re in need of easing tension, warming up for a workout, or simply l…" at bounding box center [1136, 348] width 518 height 55
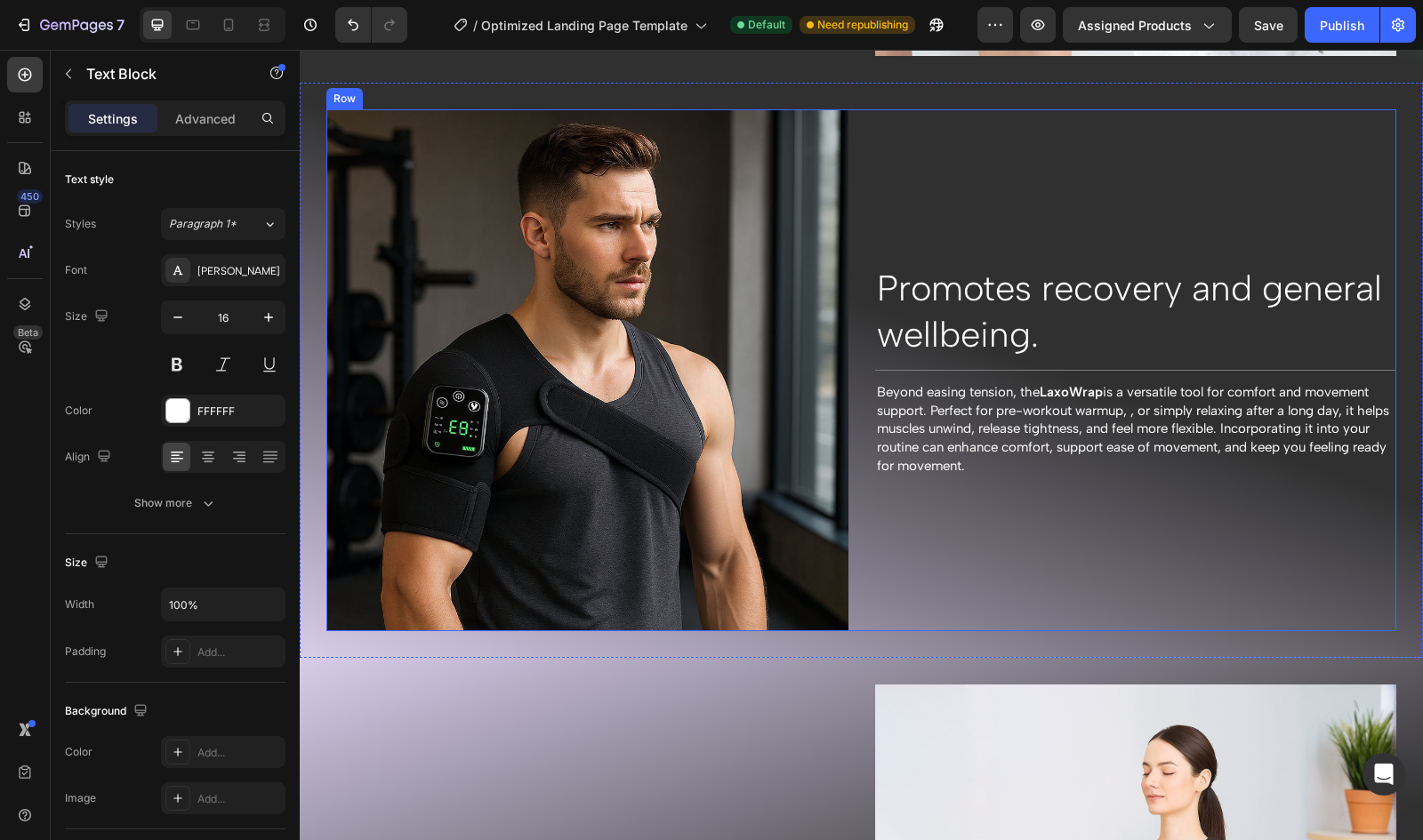
scroll to position [2219, 0]
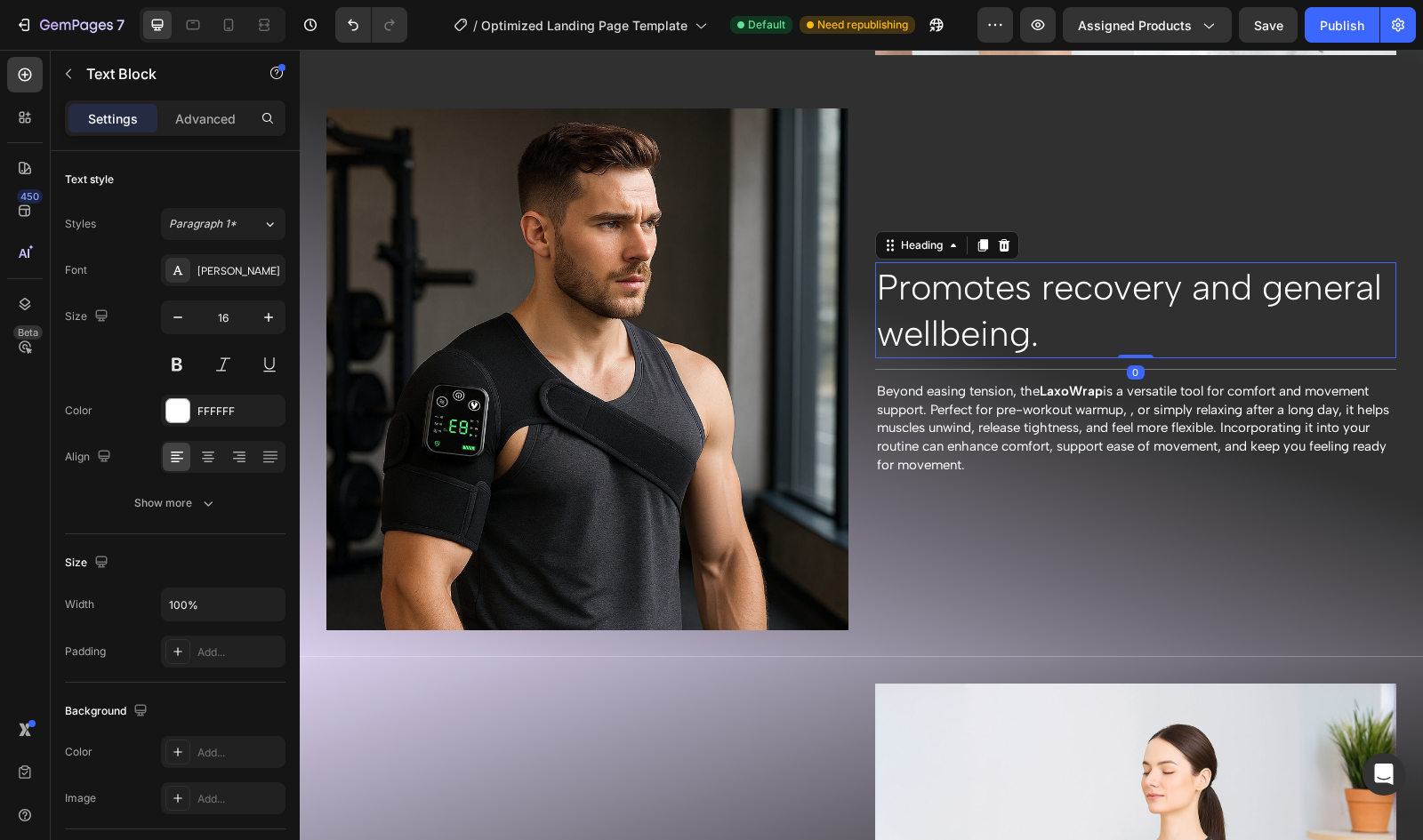
click at [1006, 307] on h2 "Promotes recovery and general wellbeing." at bounding box center [1136, 310] width 522 height 96
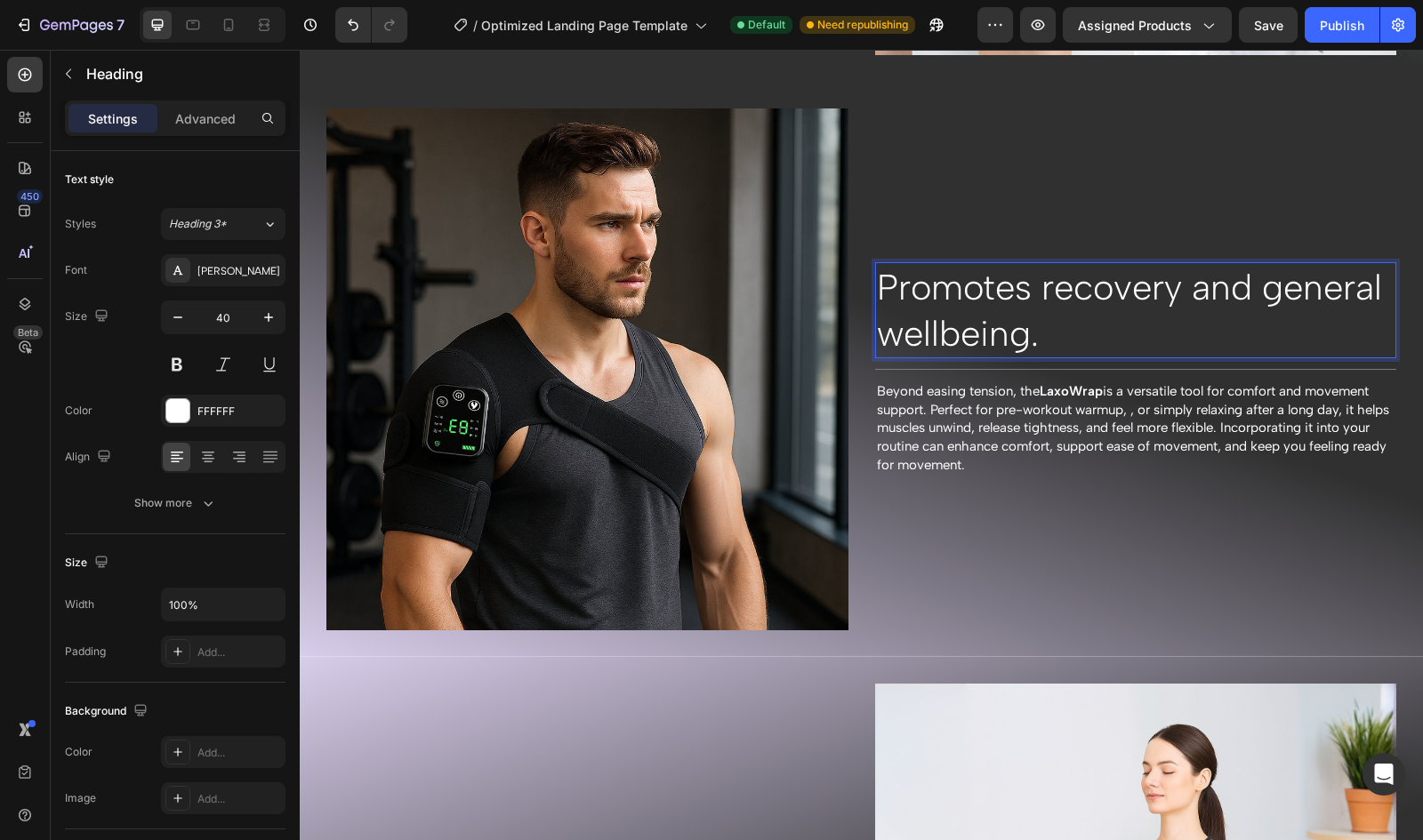
click at [1006, 307] on h2 "Promotes recovery and general wellbeing." at bounding box center [1136, 310] width 522 height 96
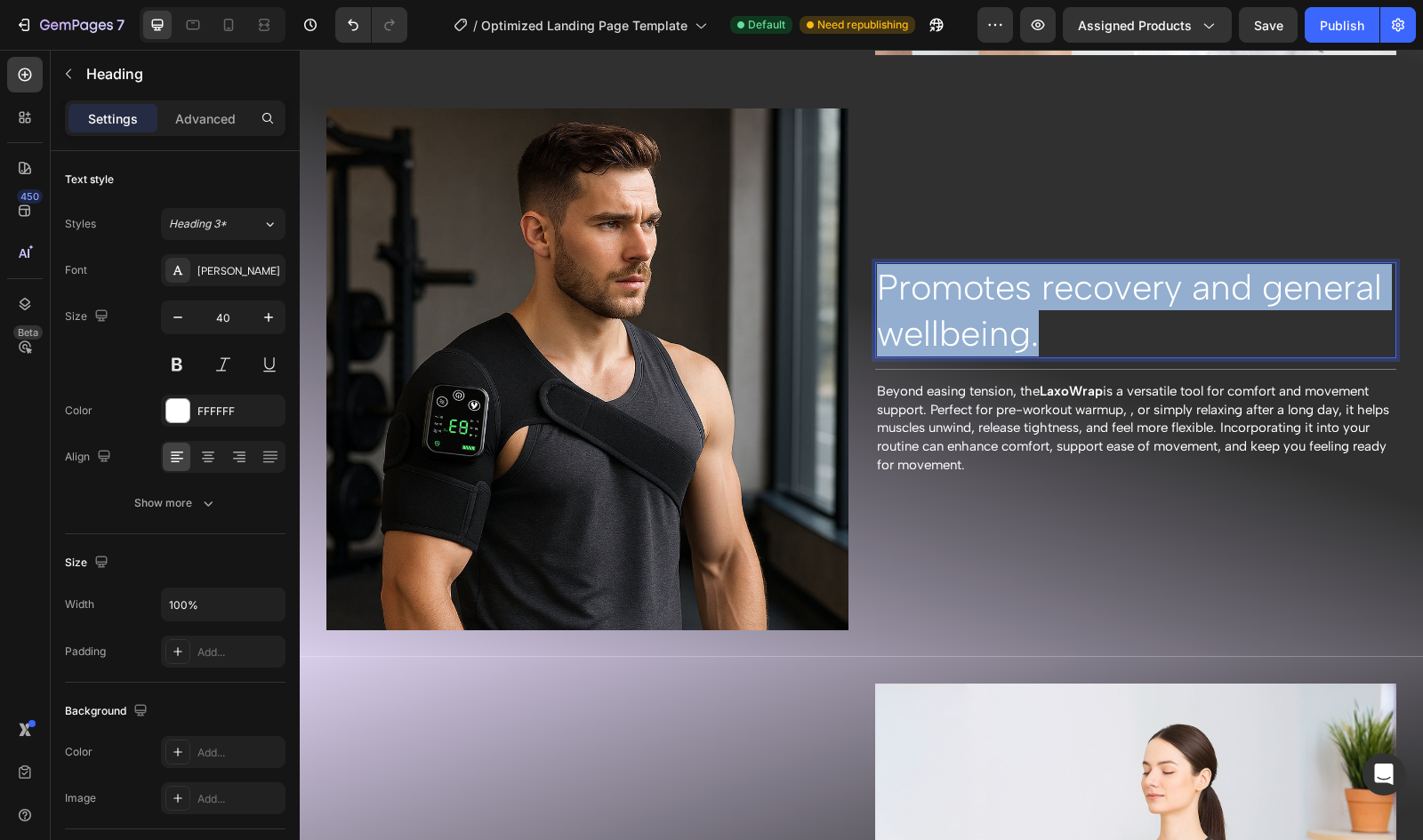
click at [1006, 307] on p "Promotes recovery and general wellbeing." at bounding box center [1136, 310] width 518 height 93
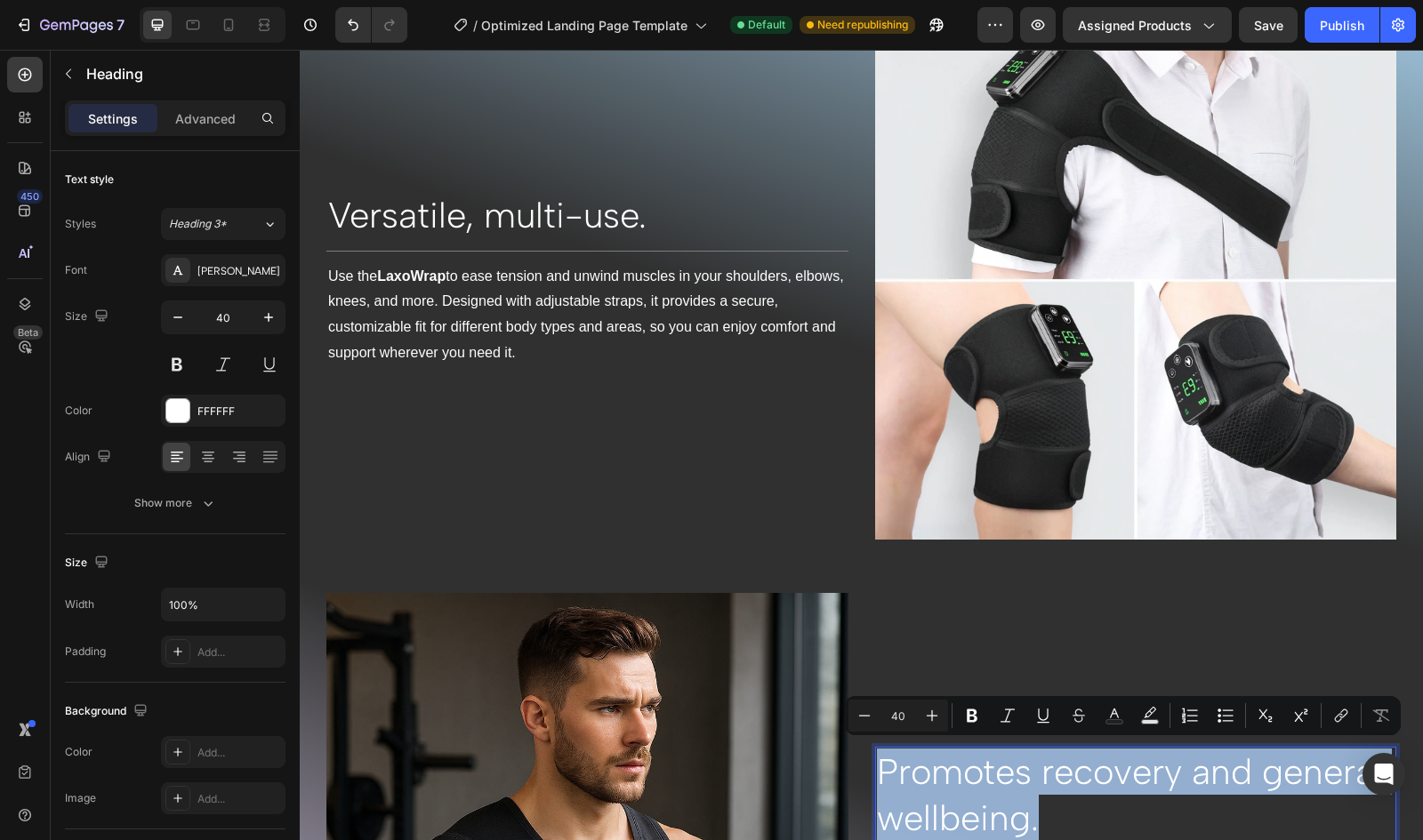
scroll to position [1738, 0]
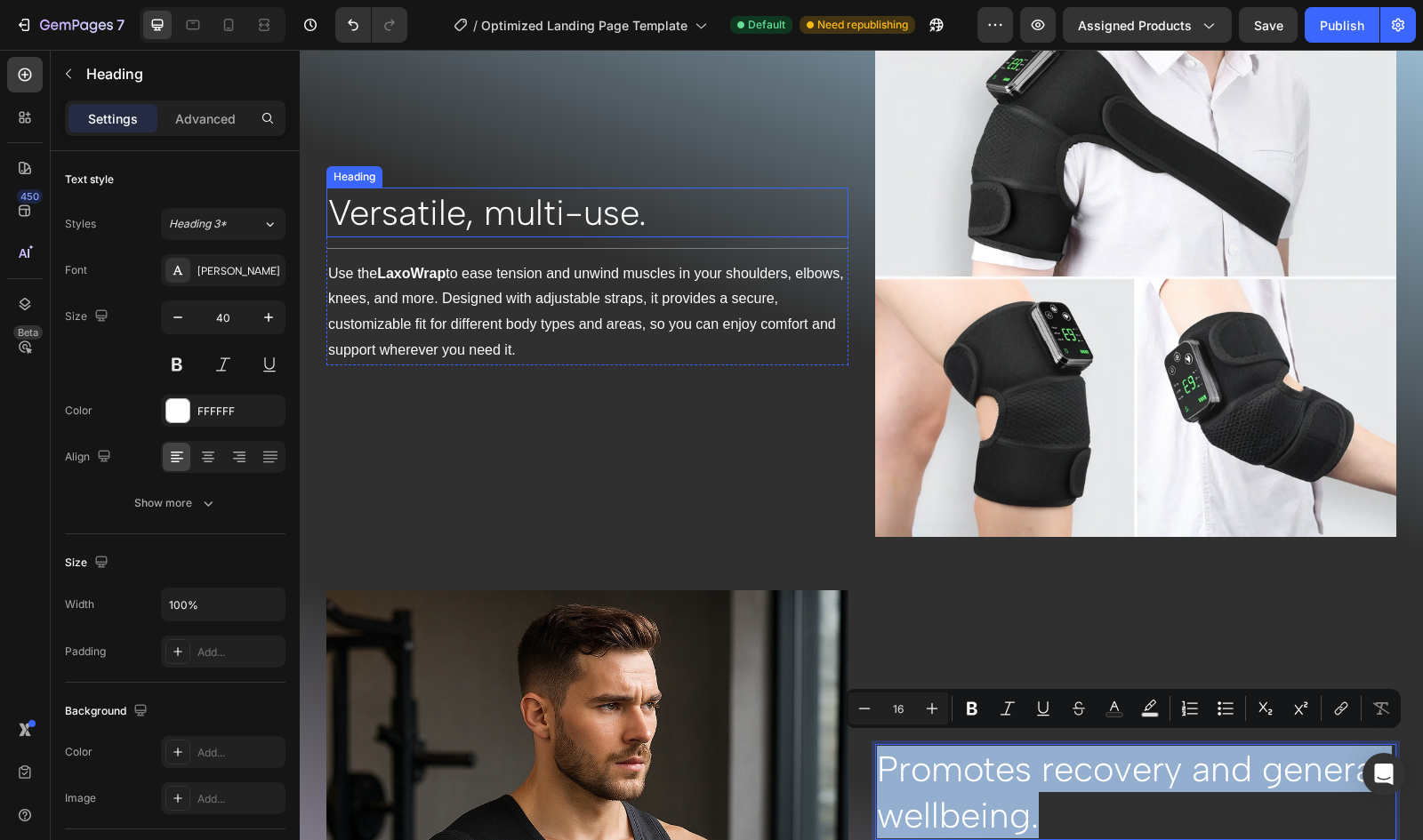
click at [624, 215] on h2 "Versatile, multi-use." at bounding box center [587, 213] width 522 height 50
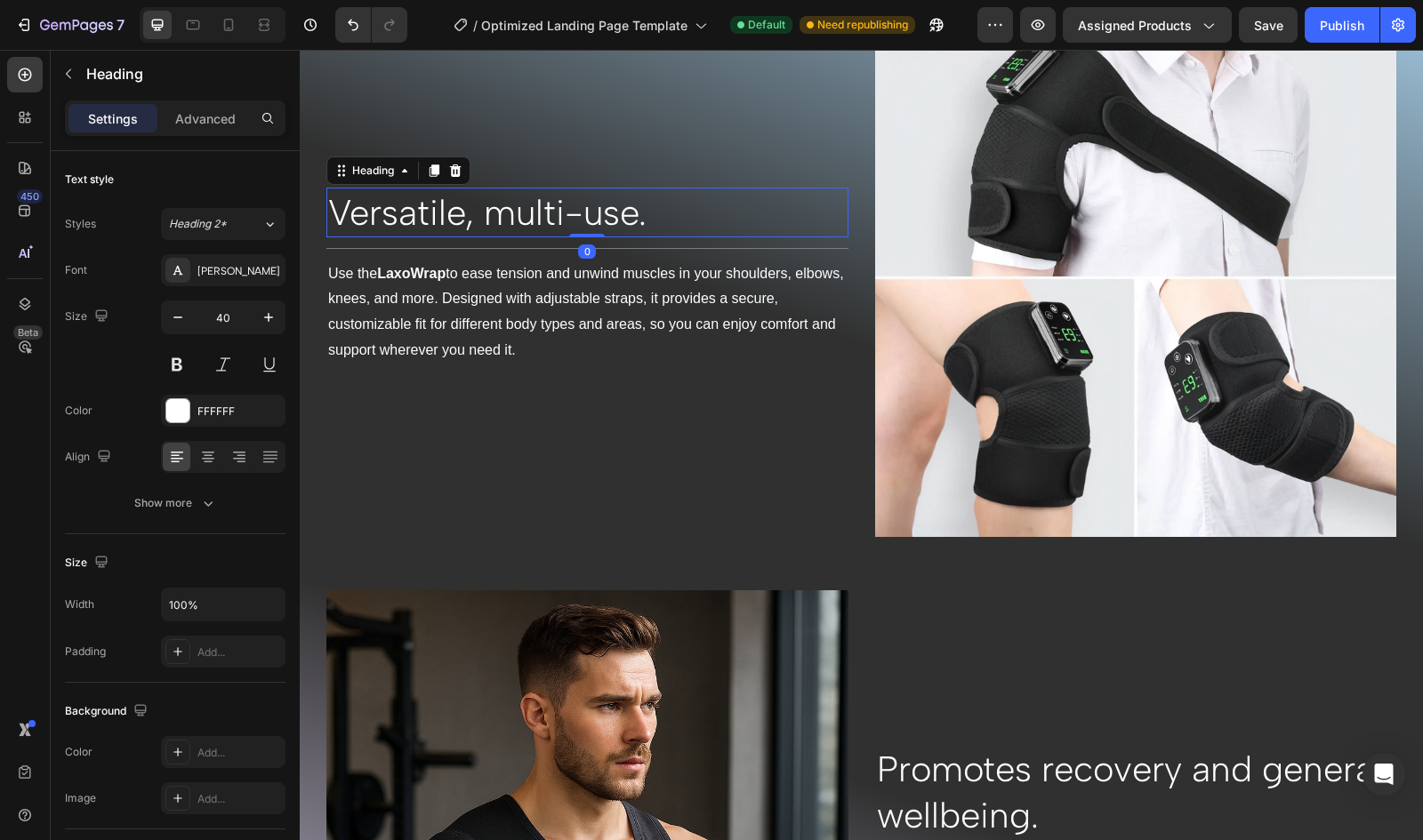
click at [624, 215] on h2 "Versatile, multi-use." at bounding box center [587, 213] width 522 height 50
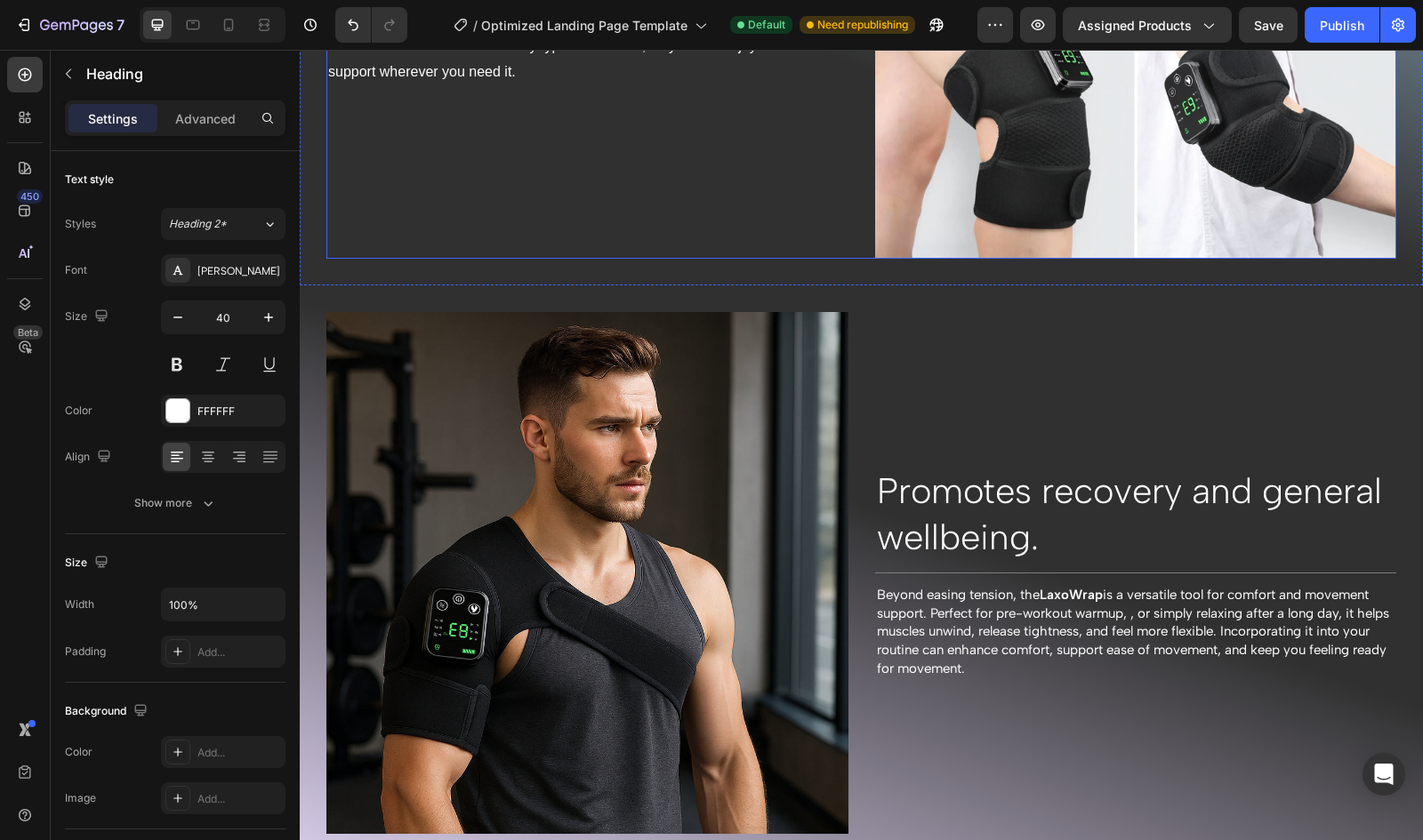
scroll to position [2132, 0]
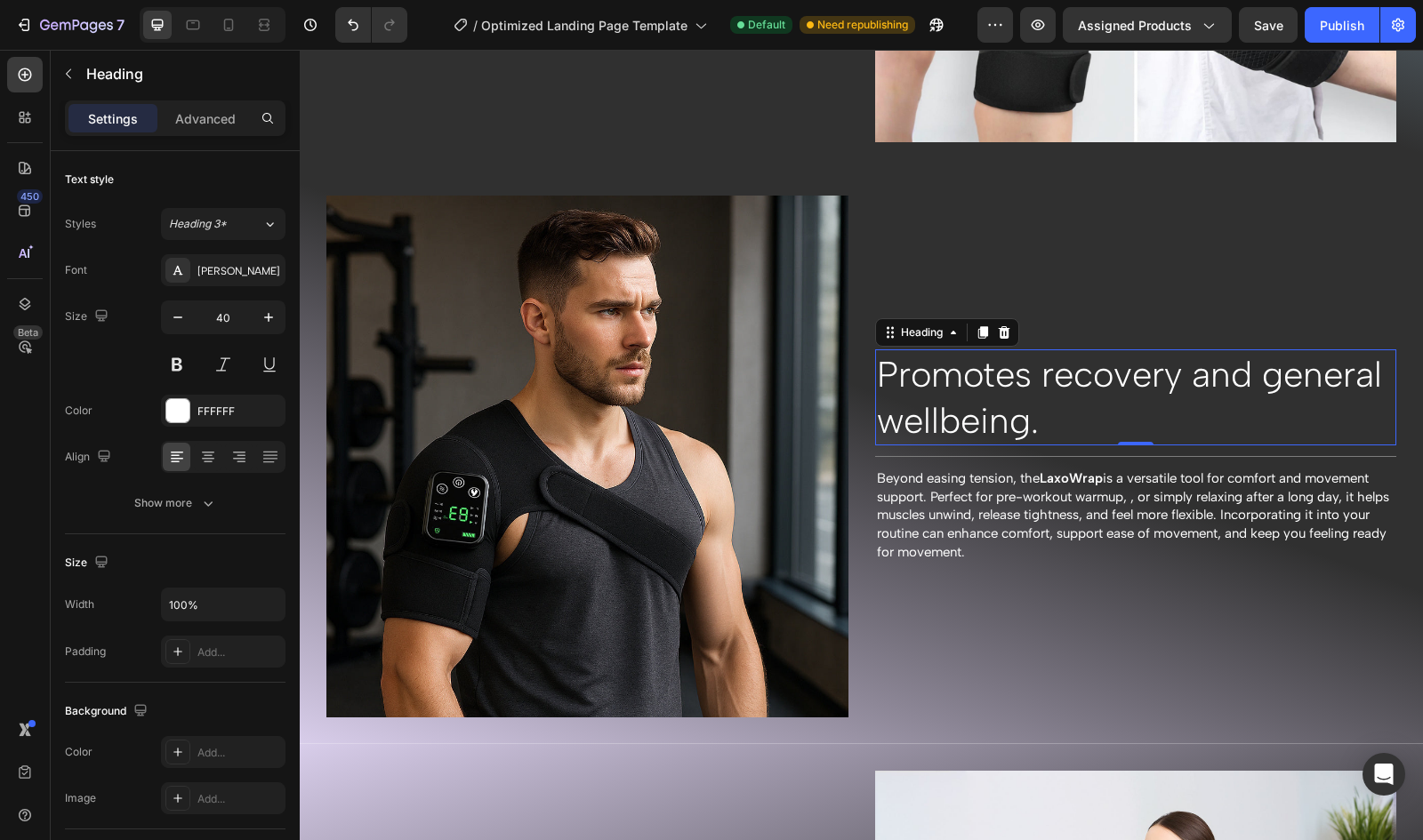
click at [972, 366] on p "Promotes recovery and general wellbeing." at bounding box center [1136, 397] width 518 height 93
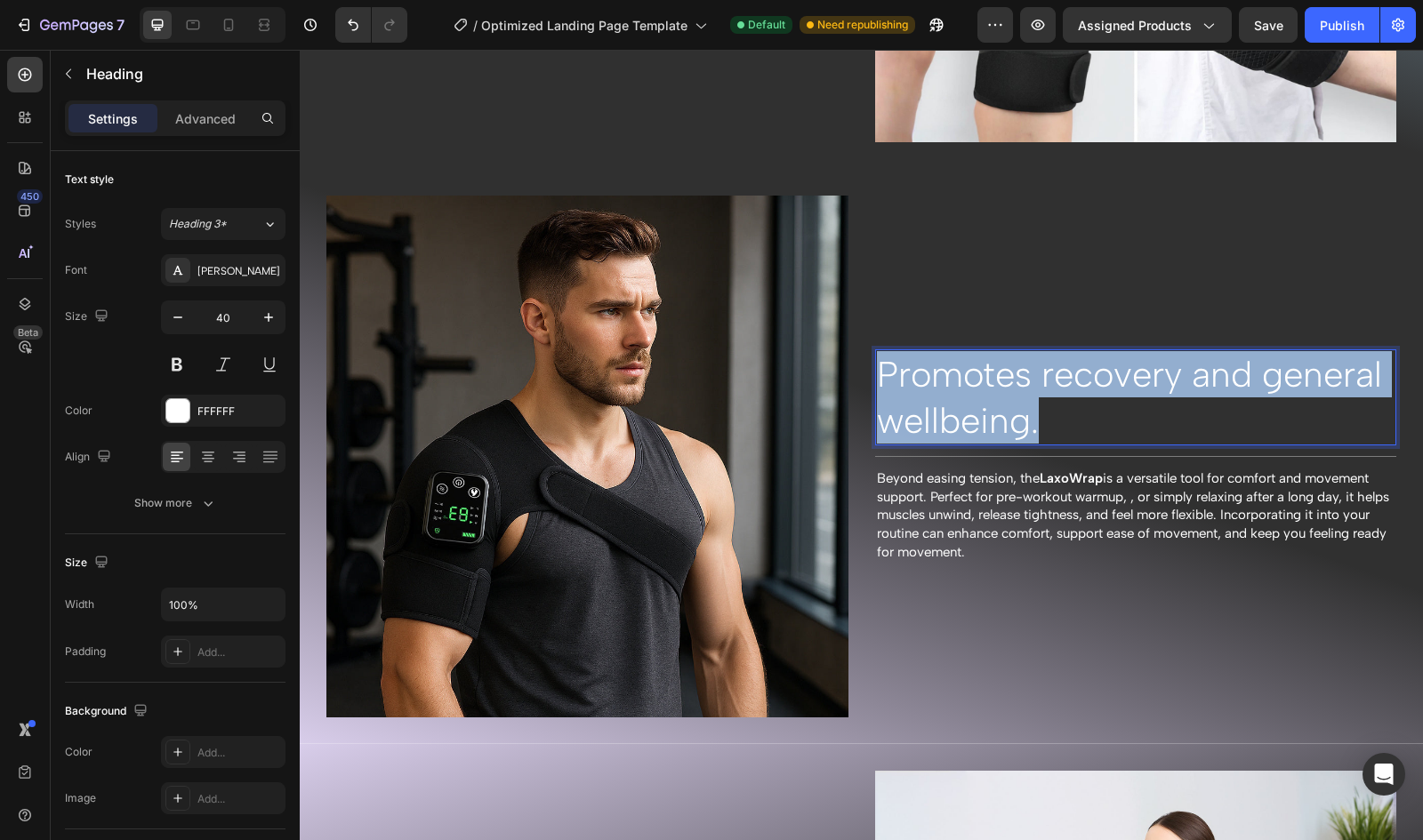
click at [972, 366] on p "Promotes recovery and general wellbeing." at bounding box center [1136, 397] width 518 height 93
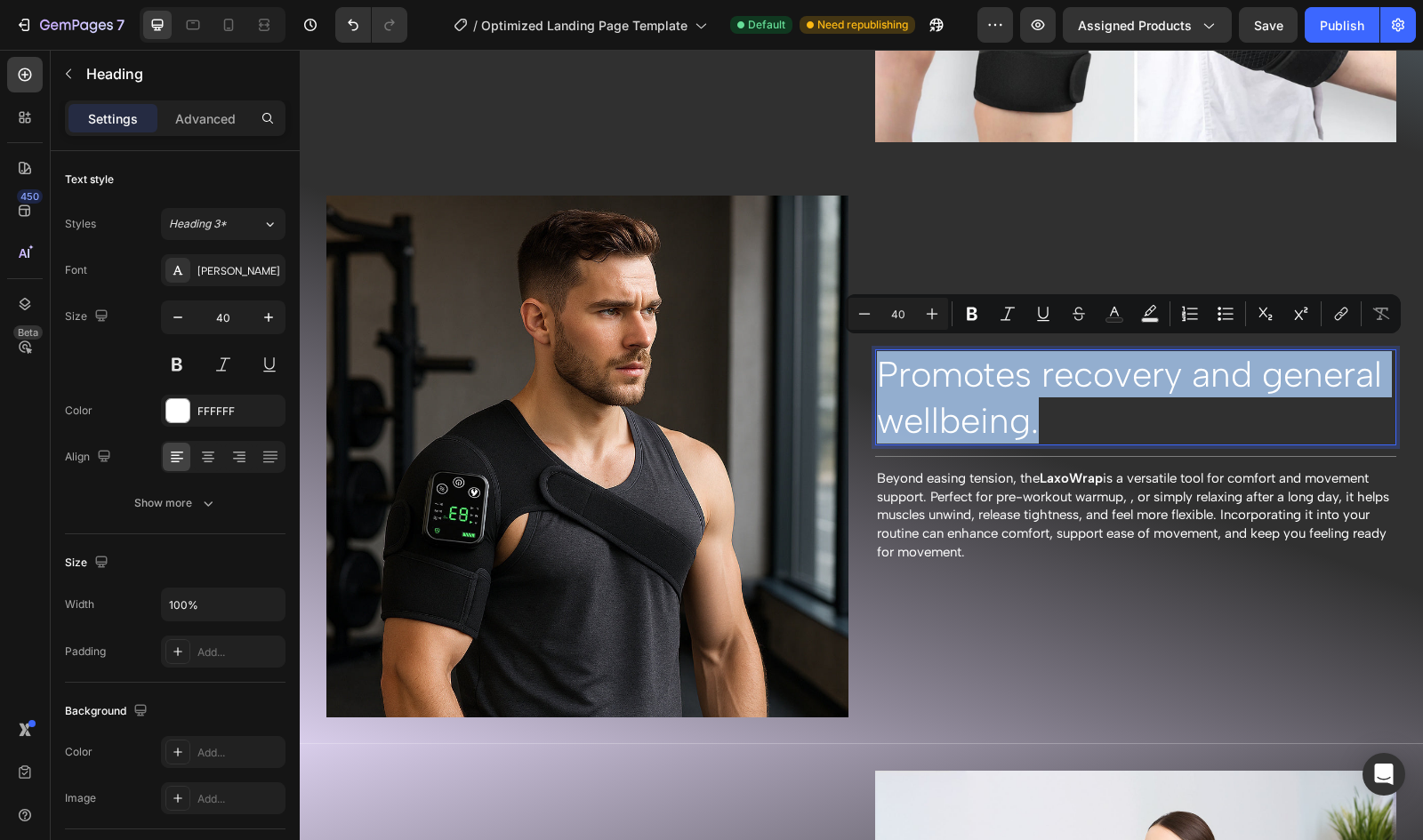
click at [1039, 370] on p "Promotes recovery and general wellbeing." at bounding box center [1136, 397] width 518 height 93
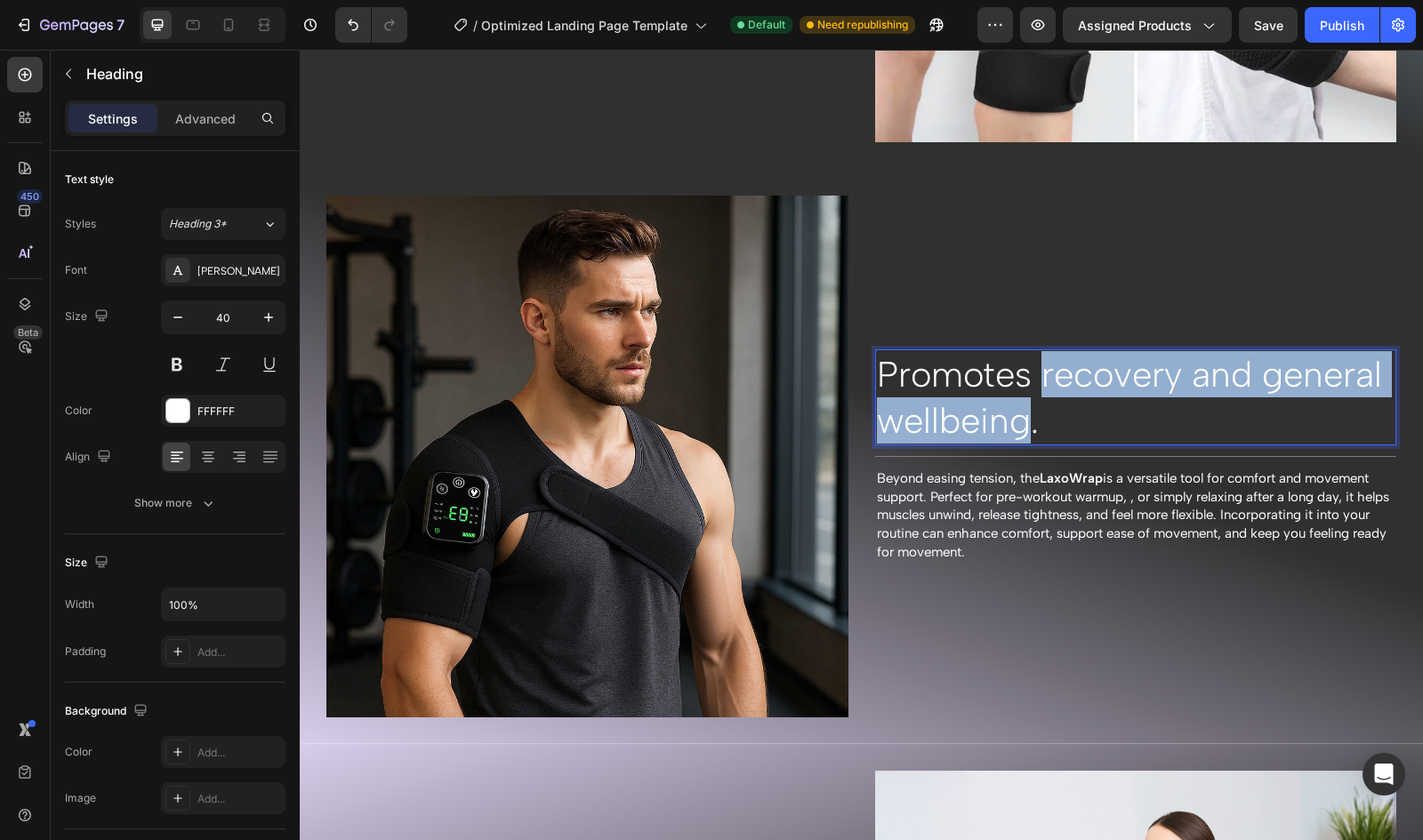
click at [1025, 415] on p "Promotes recovery and general wellbeing." at bounding box center [1136, 397] width 518 height 93
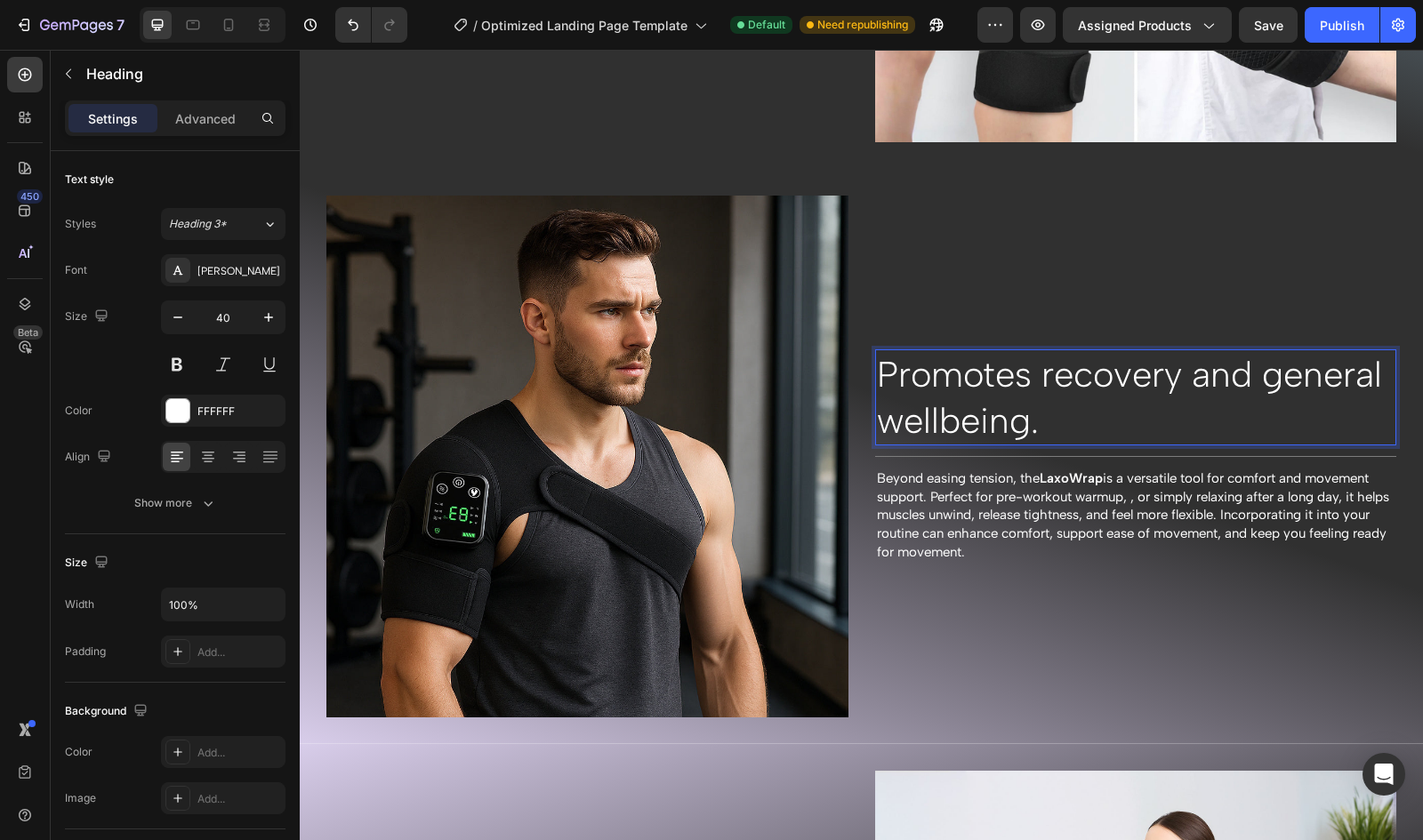
scroll to position [2156, 0]
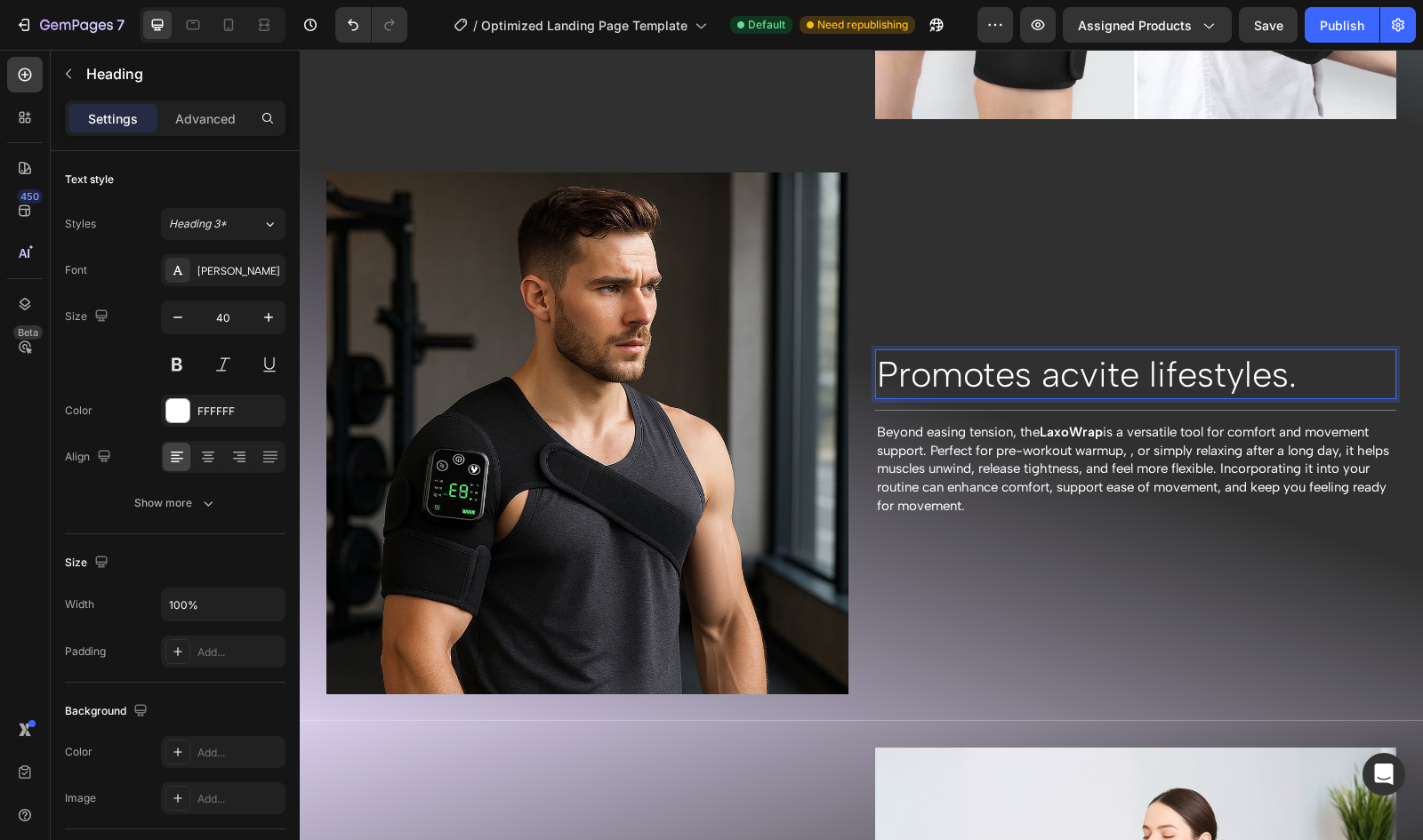
click at [1069, 354] on p "Promotes acvite lifestyles." at bounding box center [1136, 374] width 518 height 46
click at [1297, 366] on p "Promotes actvite lifestyles." at bounding box center [1136, 374] width 518 height 46
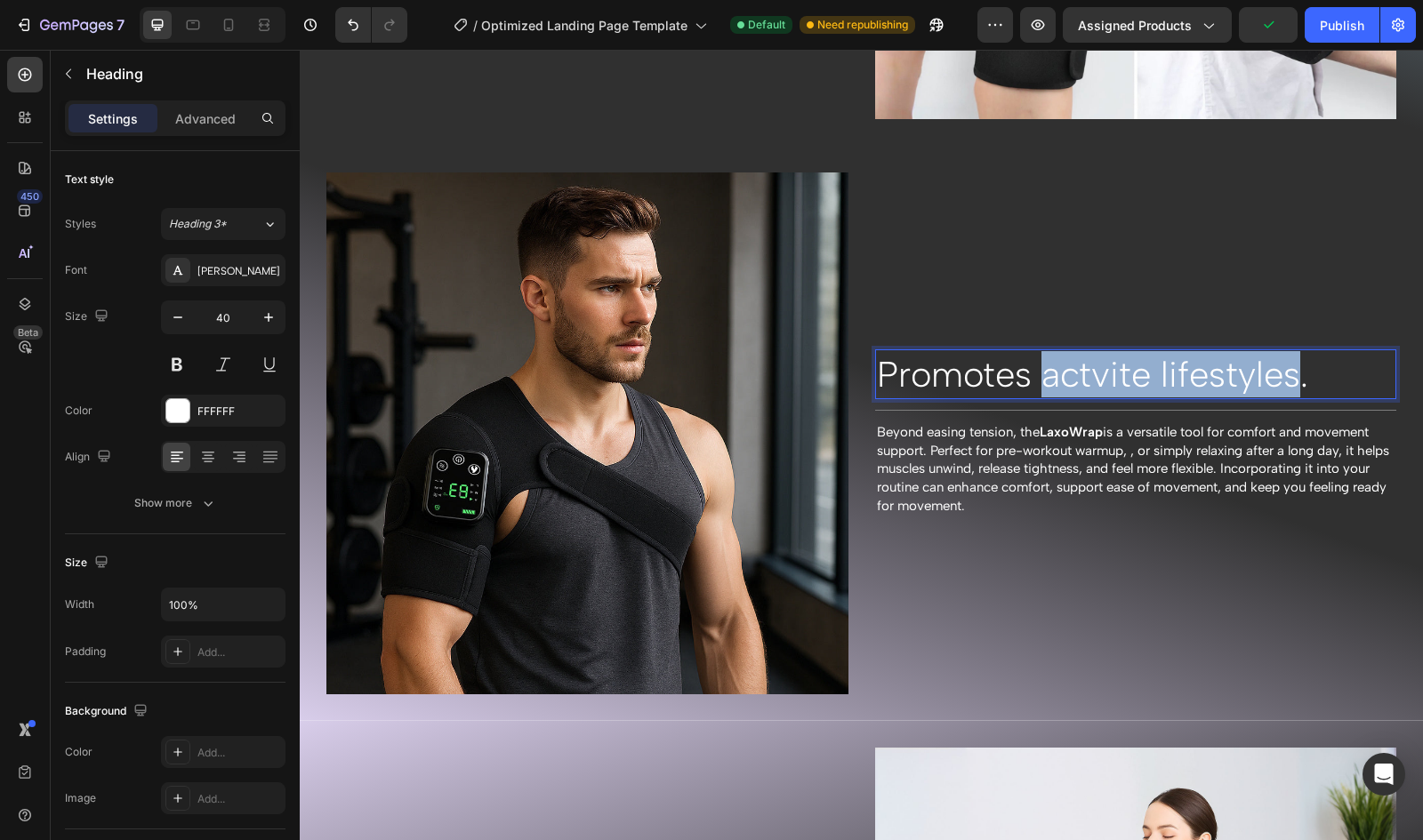
click at [1040, 365] on p "Promotes actvite lifestyles." at bounding box center [1136, 374] width 518 height 46
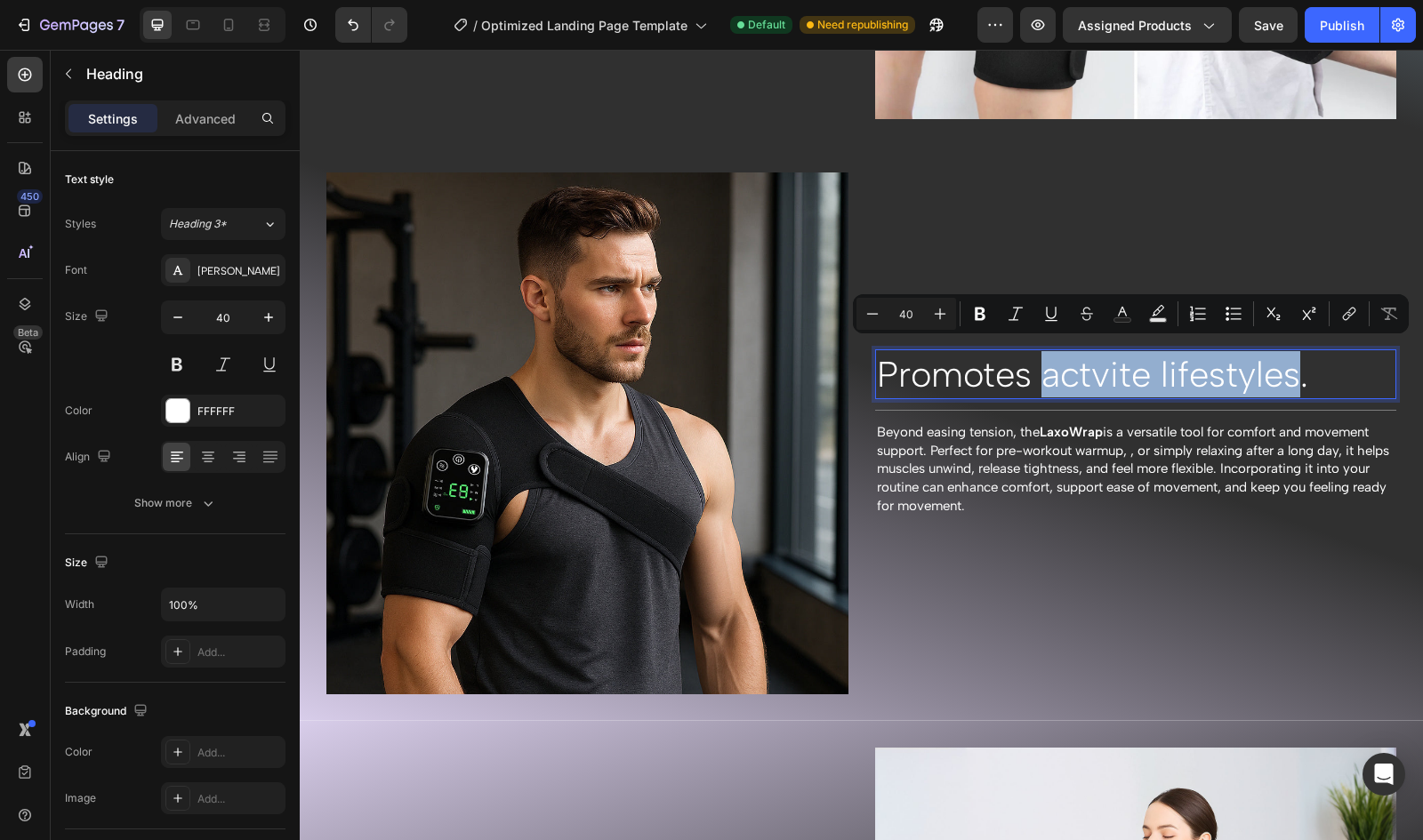
click at [1088, 367] on p "Promotes actvite lifestyles." at bounding box center [1136, 374] width 518 height 46
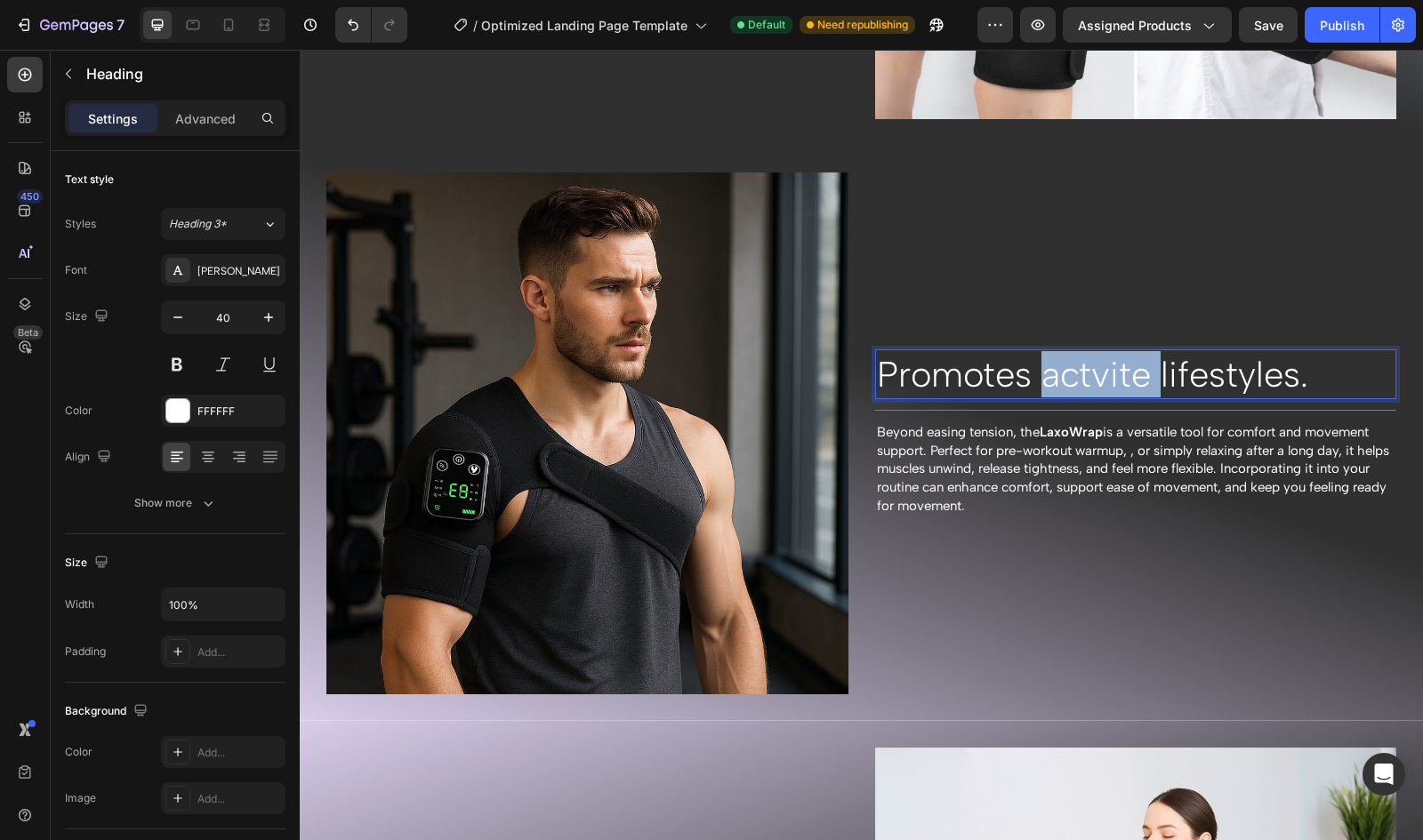
click at [1088, 367] on p "Promotes actvite lifestyles." at bounding box center [1136, 374] width 518 height 46
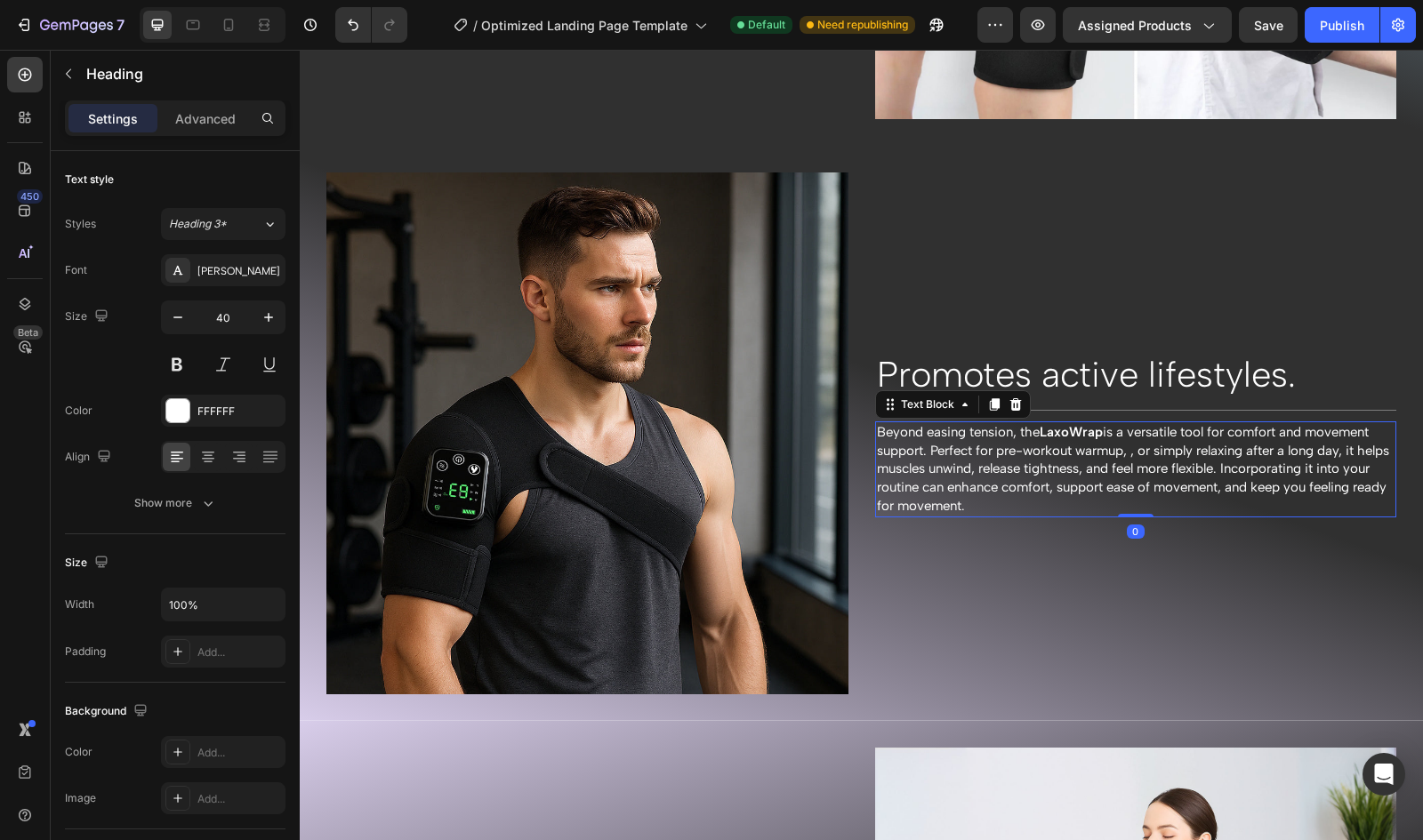
click at [1317, 424] on span "Beyond easing tension, the LaxoWrap is a versatile tool for comfort and movemen…" at bounding box center [1133, 469] width 512 height 90
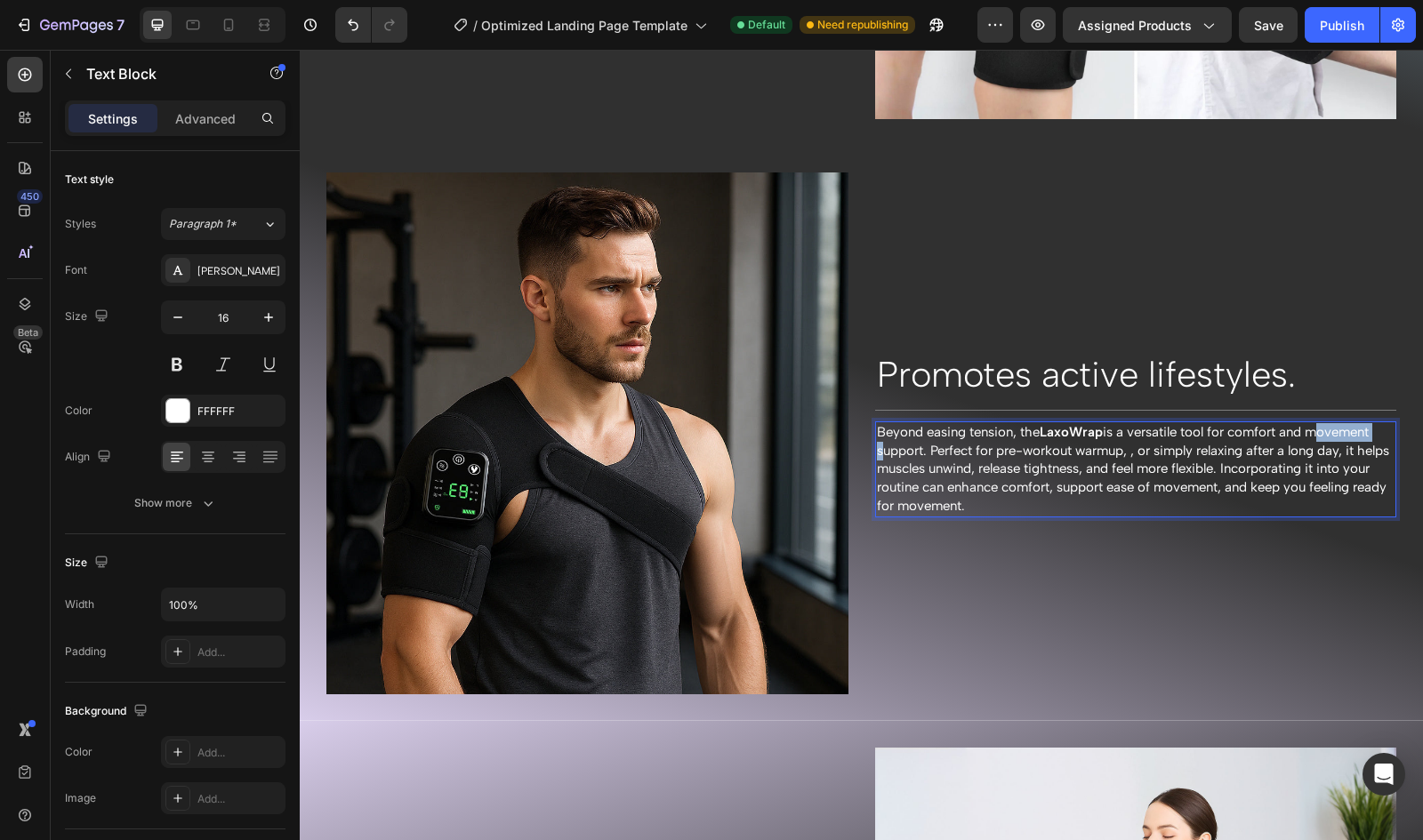
click at [1317, 424] on span "Beyond easing tension, the LaxoWrap is a versatile tool for comfort and movemen…" at bounding box center [1133, 469] width 512 height 90
click at [981, 438] on span "Beyond easing tension, the LaxoWrap is a versatile tool for comfort and support…" at bounding box center [1132, 469] width 511 height 90
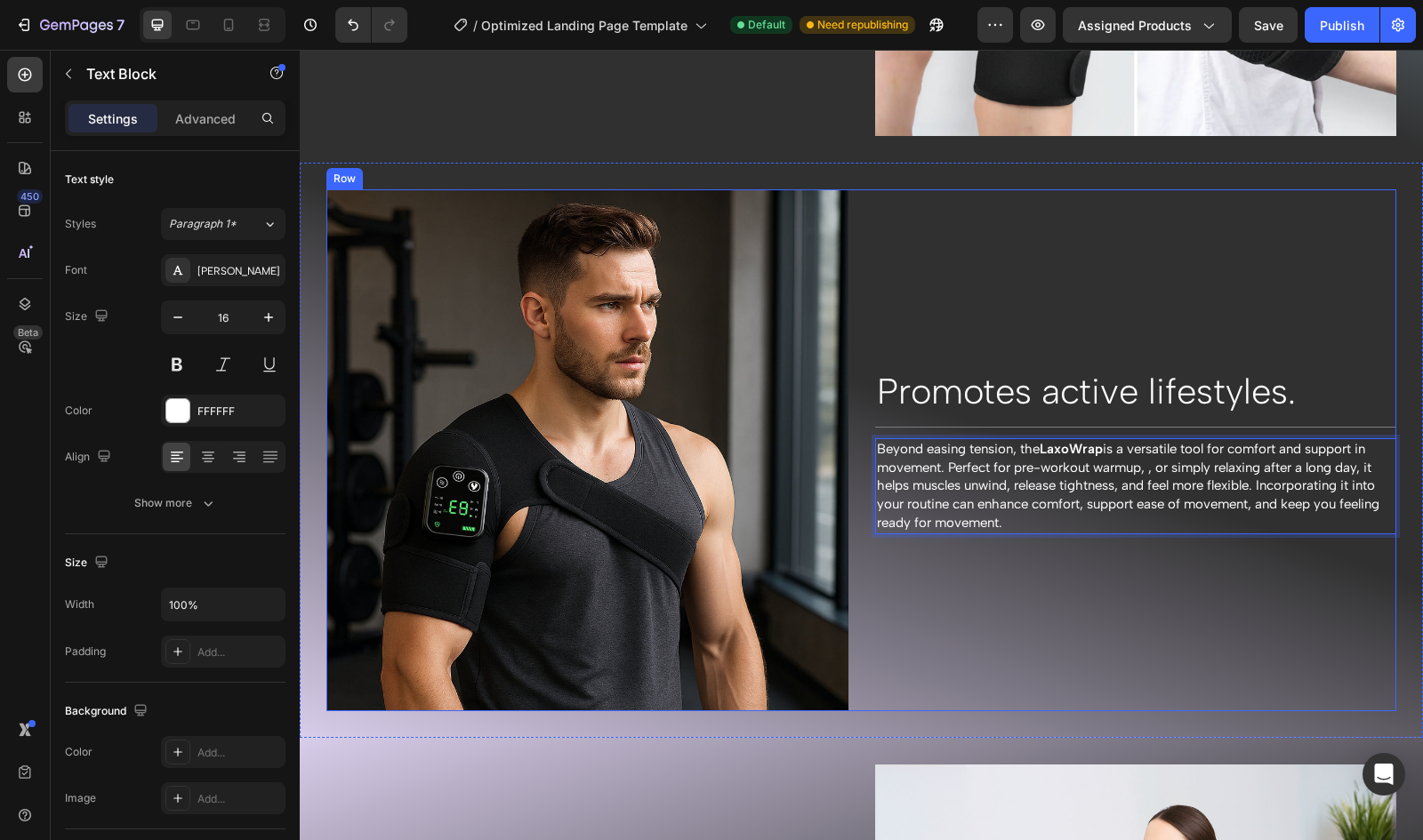
scroll to position [2138, 0]
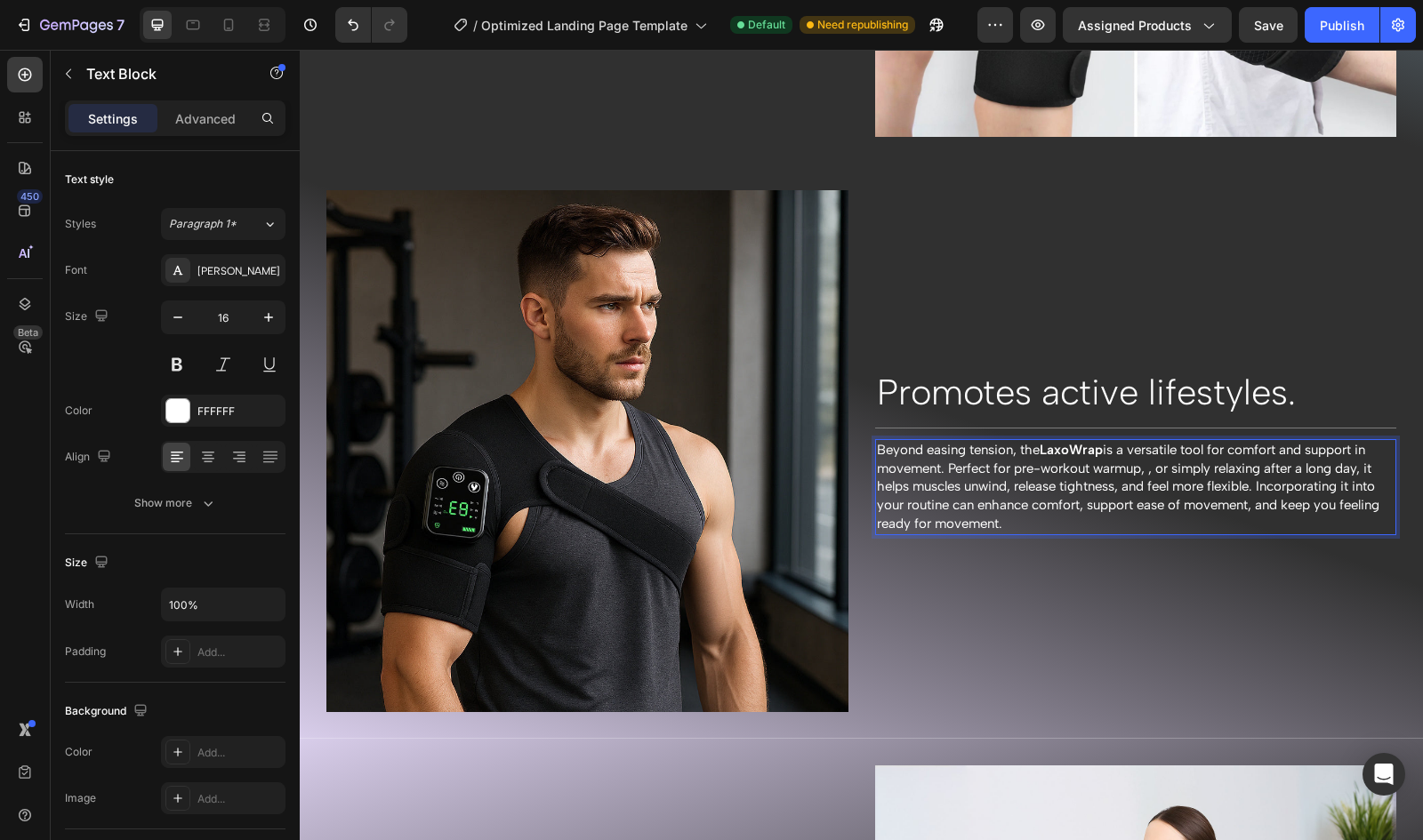
click at [1331, 442] on span "Beyond easing tension, the LaxoWrap is a versatile tool for comfort and support…" at bounding box center [1128, 487] width 503 height 90
click at [1196, 463] on span "Beyond easing tension, the LaxoWrap is a versatile tool for promoting comfort a…" at bounding box center [1132, 487] width 511 height 90
click at [1184, 453] on span "Beyond easing tension, the LaxoWrap is a versatile tool for promoting comfort a…" at bounding box center [1122, 487] width 491 height 90
click at [1311, 456] on span "Beyond easing tension, the LaxoWrap is a versatile tool for promoting comfort a…" at bounding box center [1126, 487] width 497 height 90
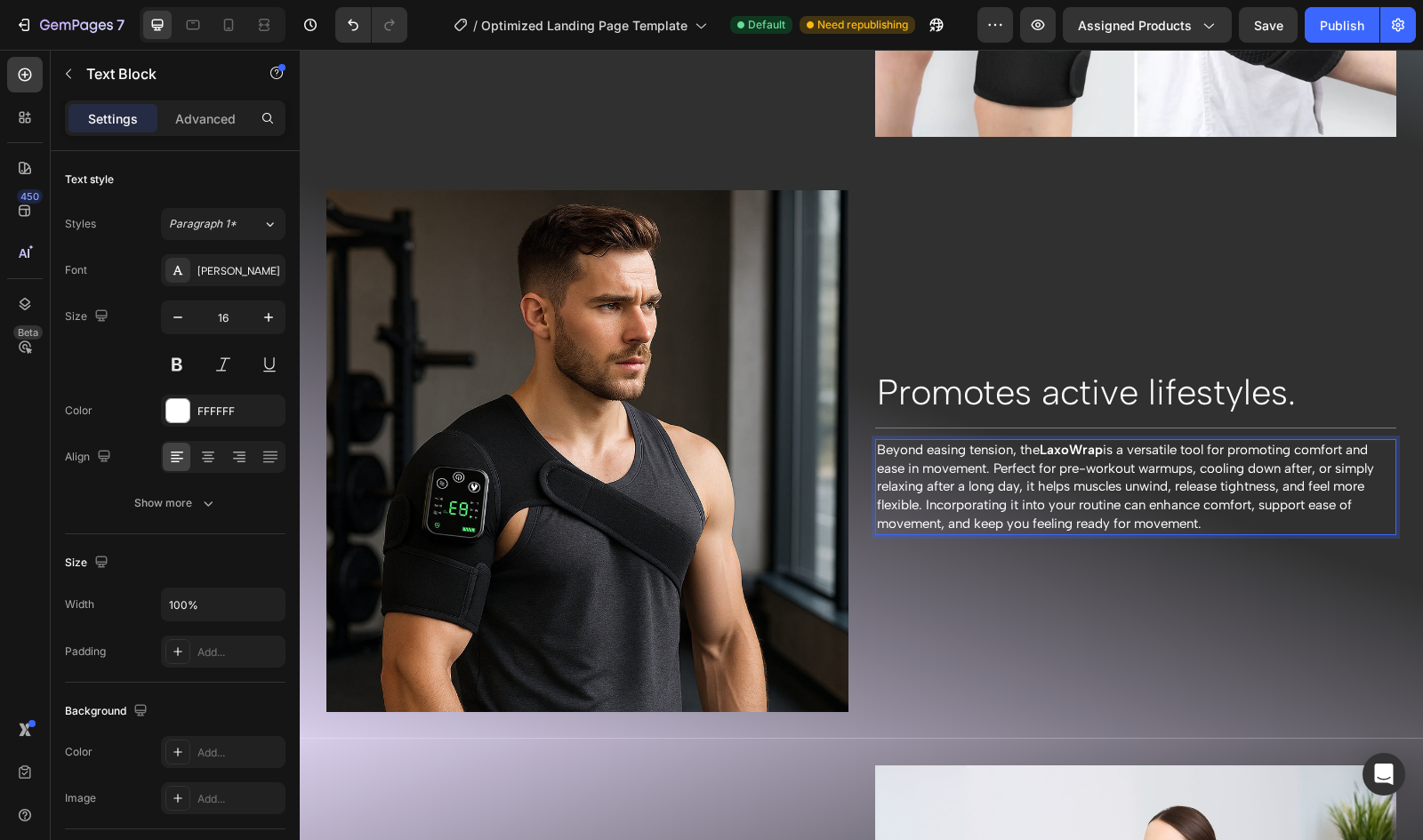
click at [1311, 459] on span "Beyond easing tension, the LaxoWrap is a versatile tool for promoting comfort a…" at bounding box center [1126, 487] width 497 height 90
click at [1315, 456] on span "Beyond easing tension, the LaxoWrap is a versatile tool for promoting comfort a…" at bounding box center [1126, 487] width 497 height 90
click at [1203, 459] on span "Beyond easing tension, the LaxoWrap is a versatile tool for promoting comfort a…" at bounding box center [1126, 487] width 497 height 90
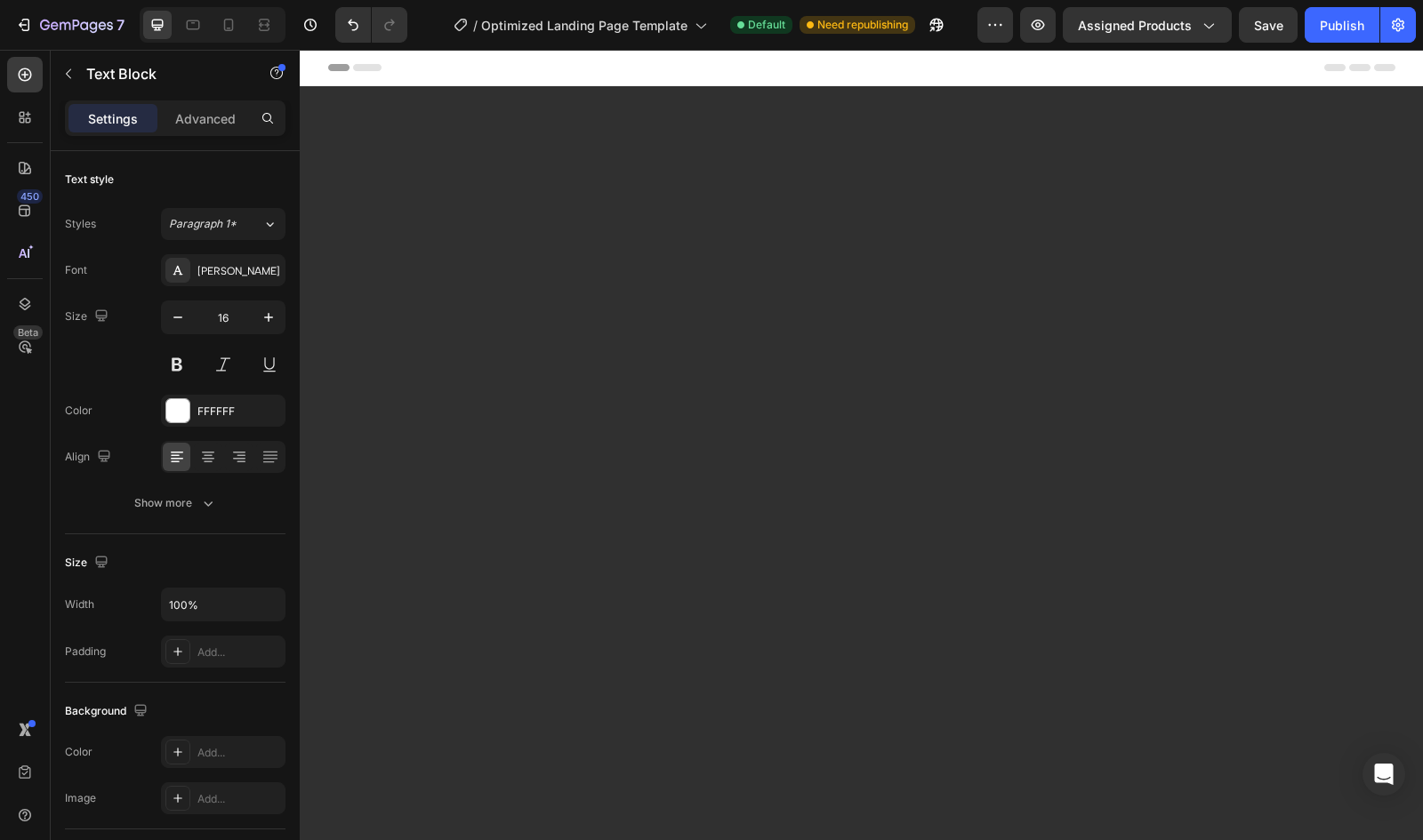
scroll to position [2138, 0]
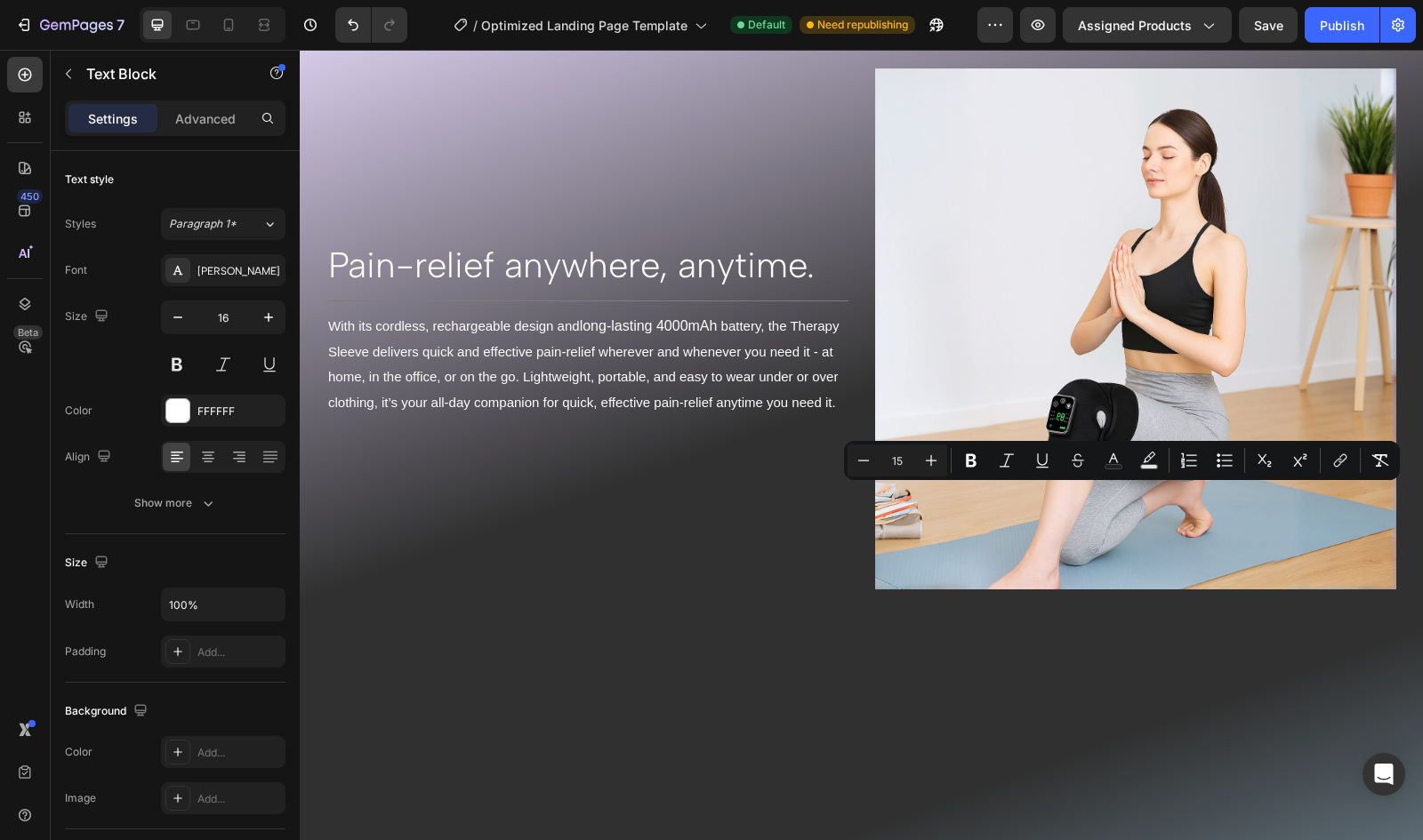
drag, startPoint x: 1297, startPoint y: 499, endPoint x: 950, endPoint y: 514, distance: 347.3
copy span "support ease of movement"
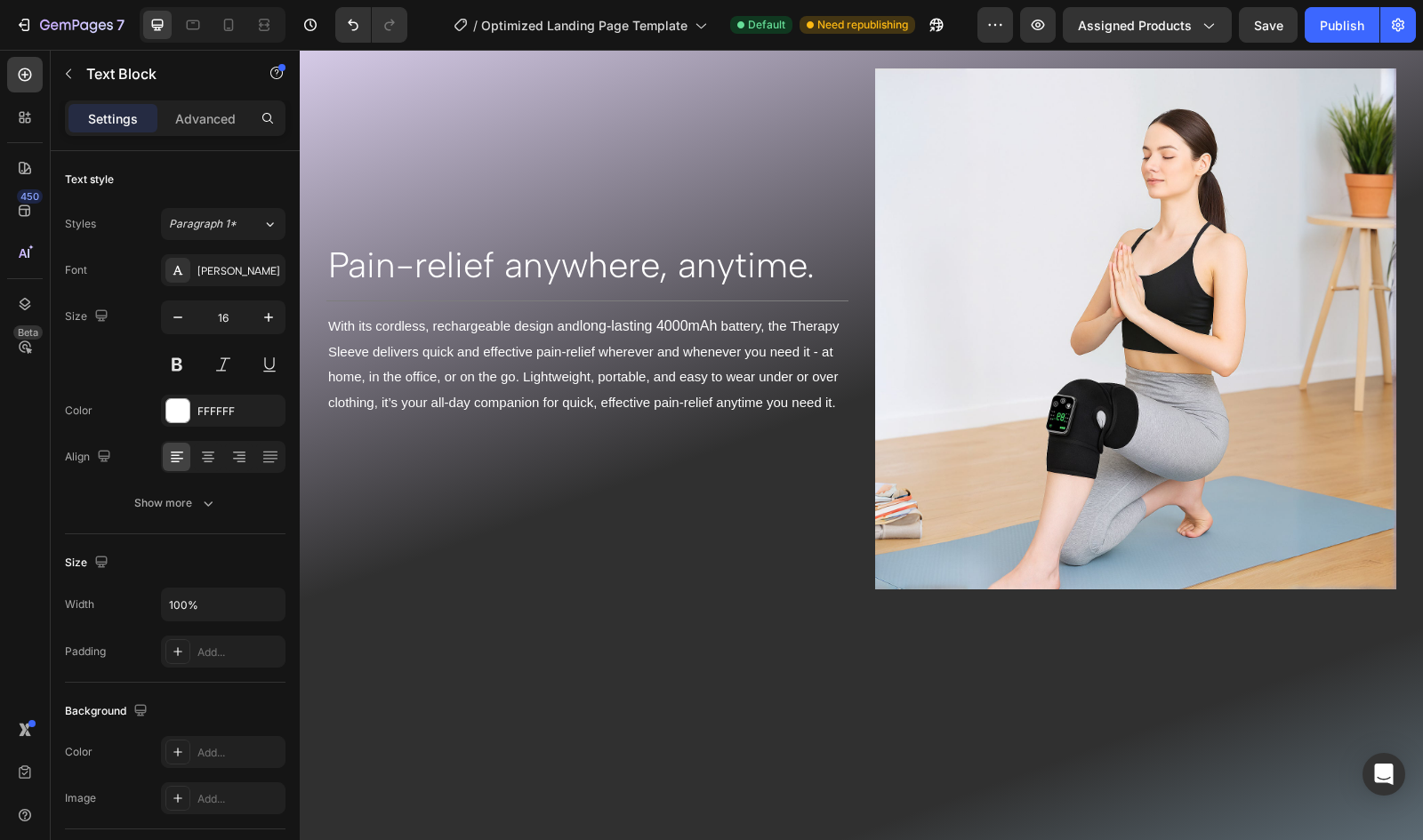
drag, startPoint x: 1224, startPoint y: 514, endPoint x: 1291, endPoint y: 501, distance: 68.2
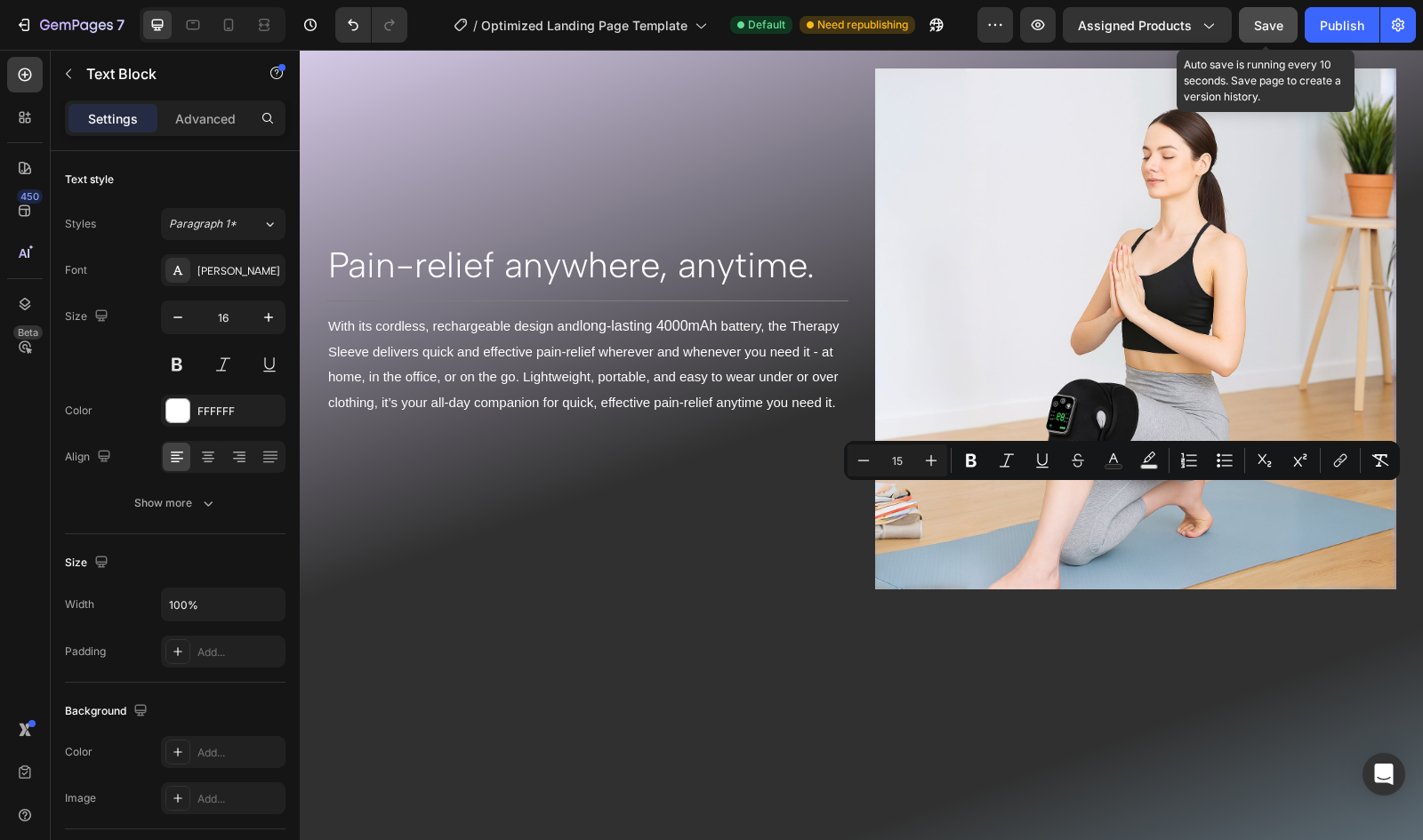
click at [1272, 28] on span "Save" at bounding box center [1269, 25] width 29 height 15
